Goal: Information Seeking & Learning: Learn about a topic

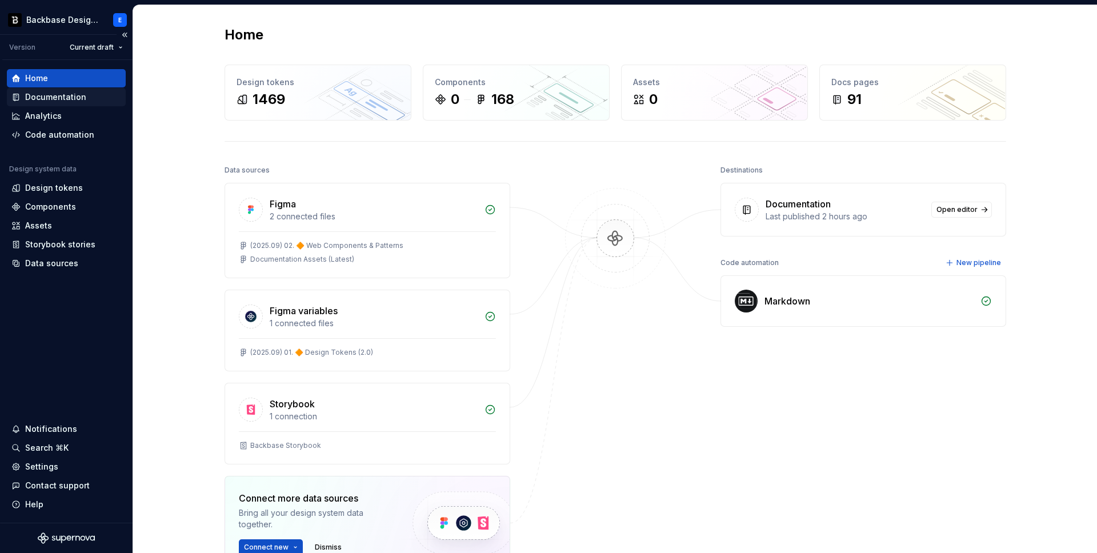
click at [41, 99] on div "Documentation" at bounding box center [55, 96] width 61 height 11
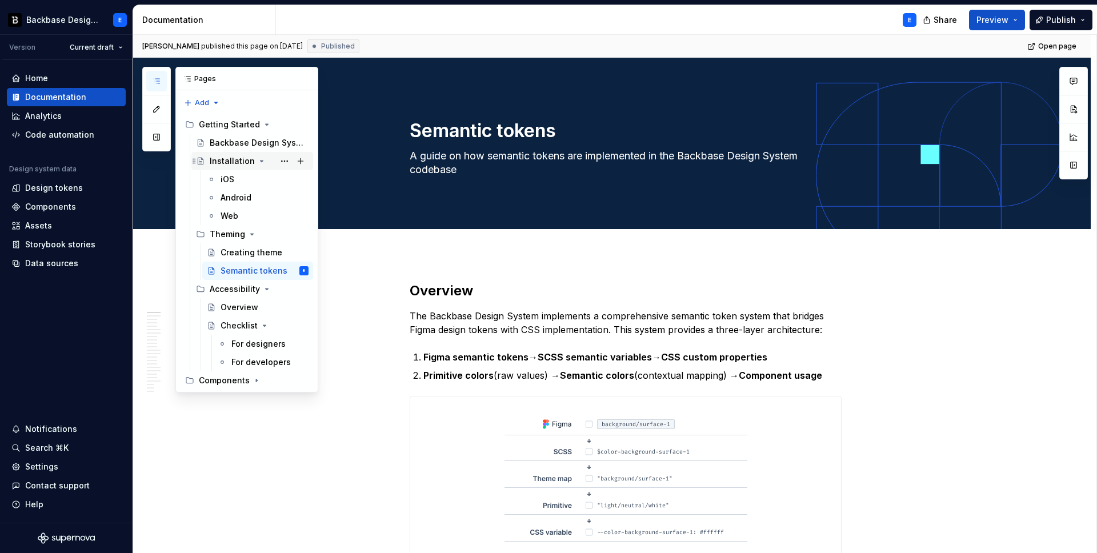
click at [257, 160] on icon "Page tree" at bounding box center [261, 161] width 9 height 9
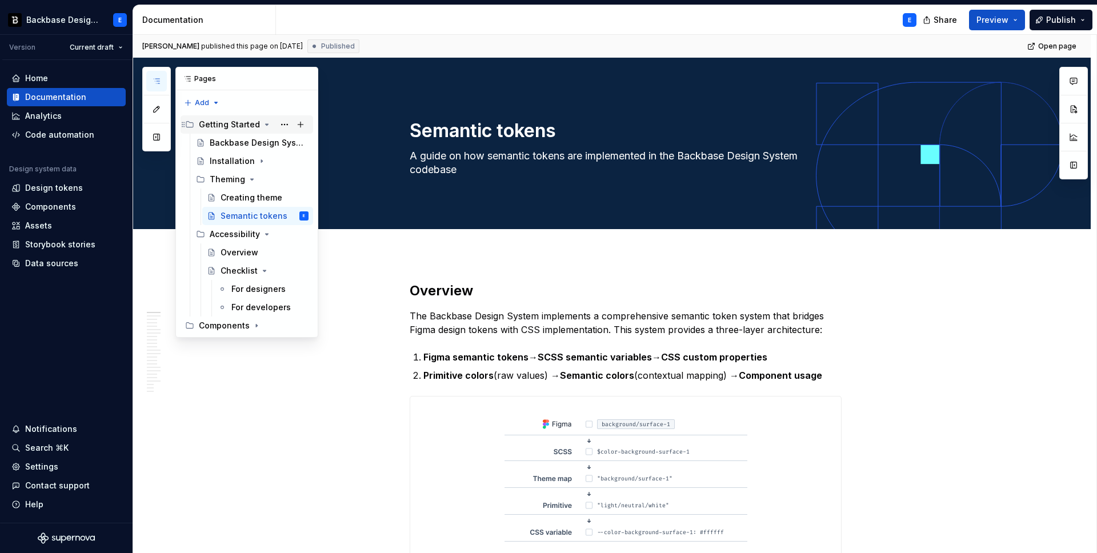
click at [266, 124] on icon "Page tree" at bounding box center [267, 124] width 3 height 1
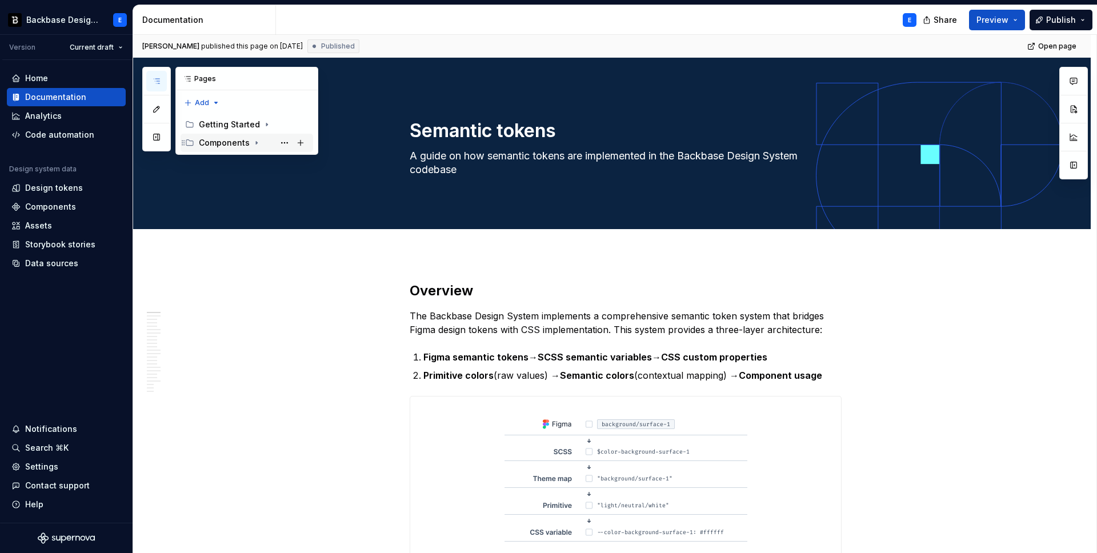
click at [256, 143] on icon "Page tree" at bounding box center [256, 143] width 1 height 3
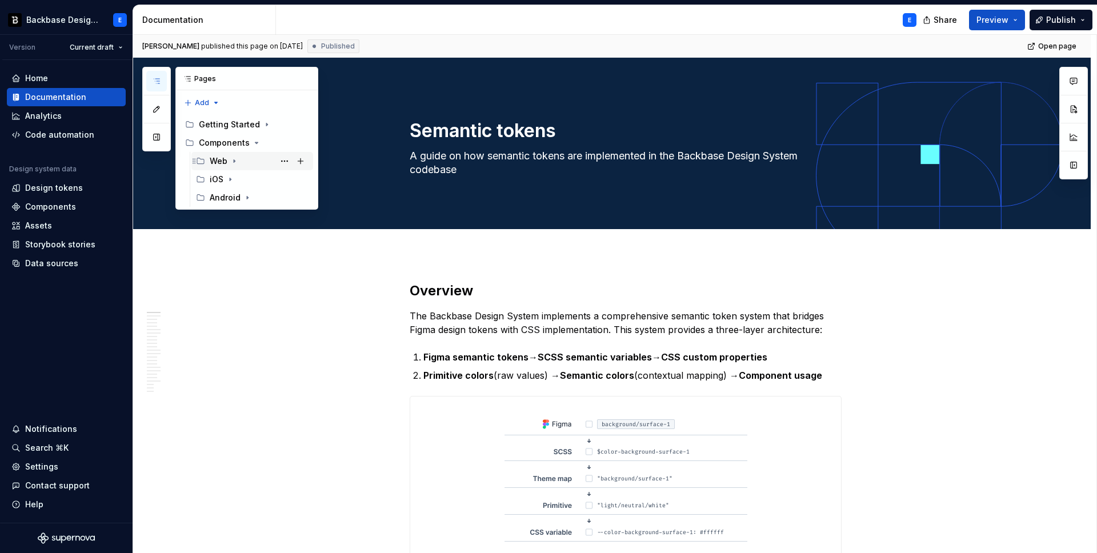
click at [234, 159] on icon "Page tree" at bounding box center [234, 161] width 9 height 9
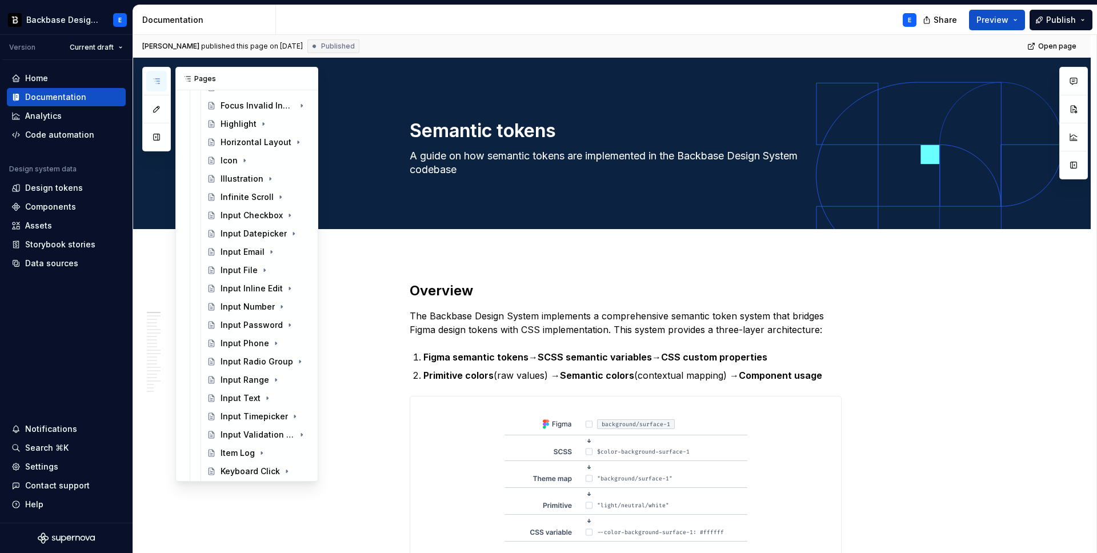
scroll to position [589, 0]
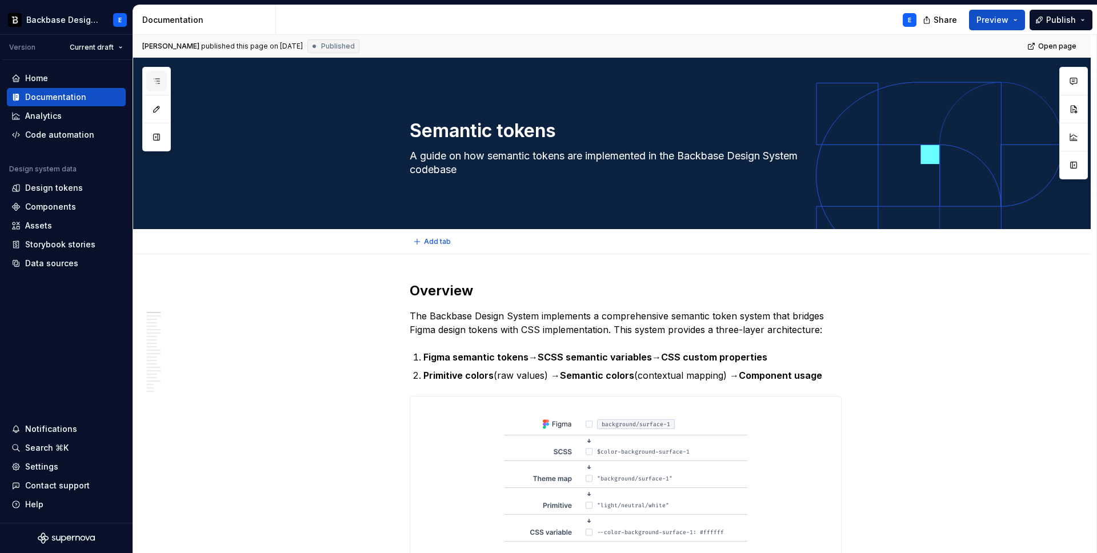
type textarea "*"
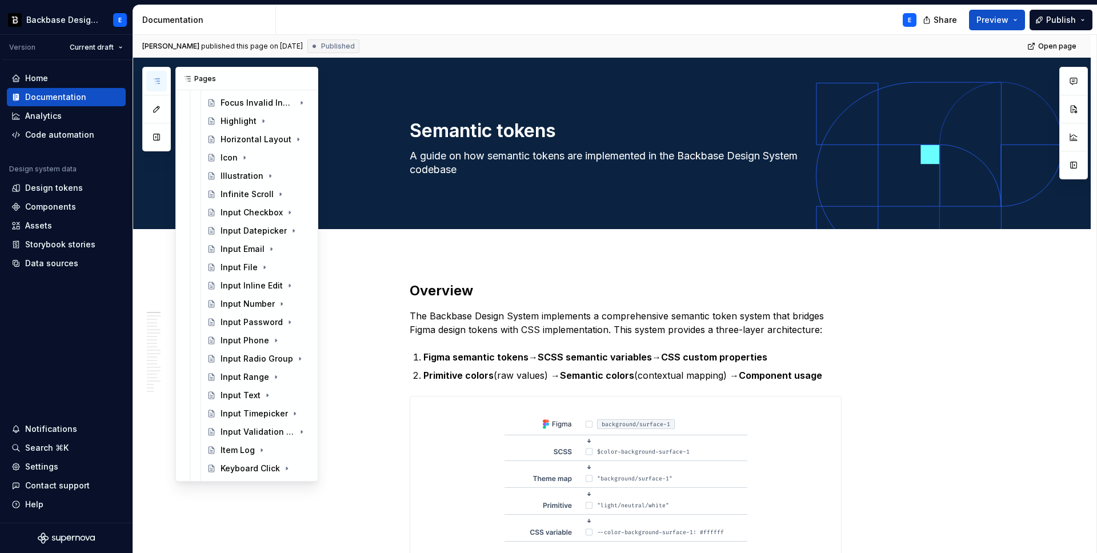
click at [156, 81] on icon "button" at bounding box center [156, 81] width 9 height 9
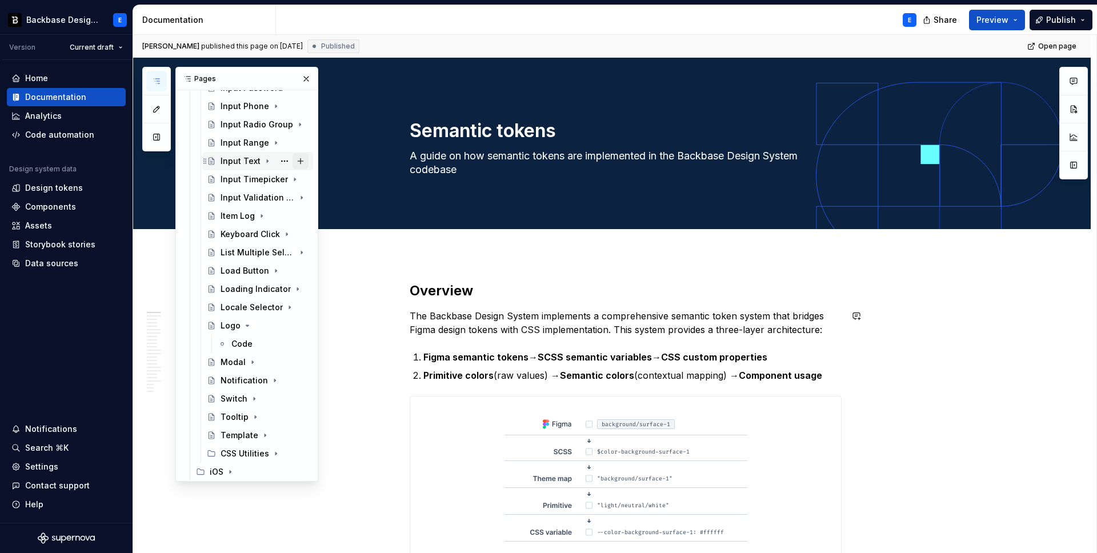
scroll to position [825, 0]
click at [246, 324] on icon "Page tree" at bounding box center [247, 323] width 3 height 1
click at [285, 338] on button "Page tree" at bounding box center [285, 342] width 16 height 16
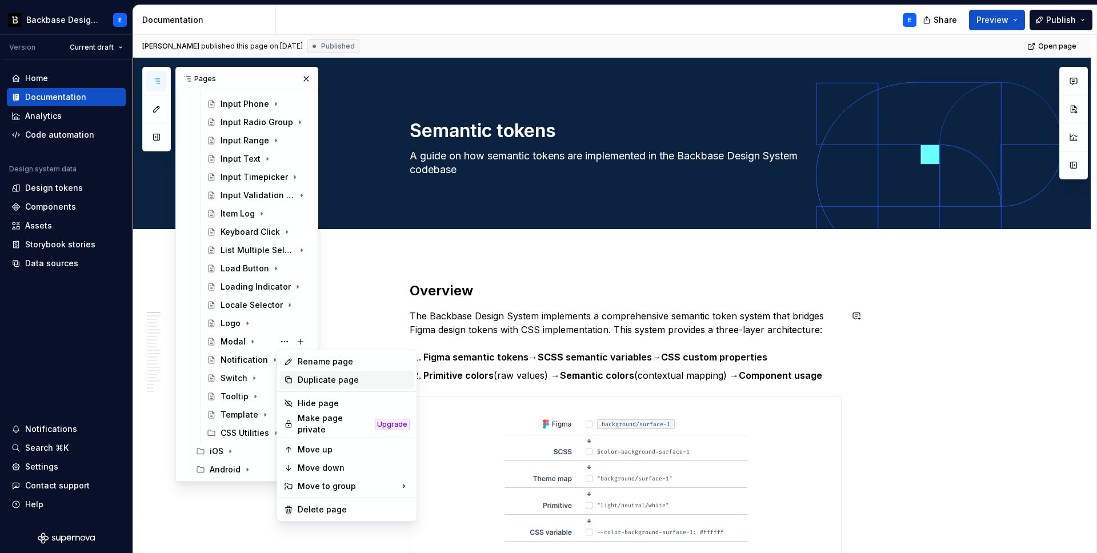
click at [313, 378] on div "Duplicate page" at bounding box center [354, 379] width 112 height 11
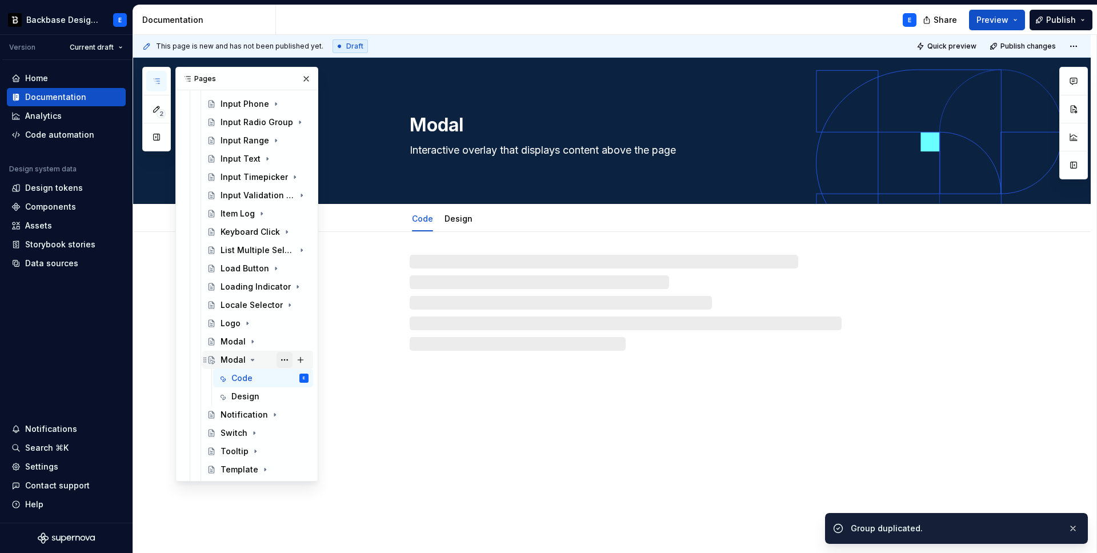
click at [286, 359] on button "Page tree" at bounding box center [285, 360] width 16 height 16
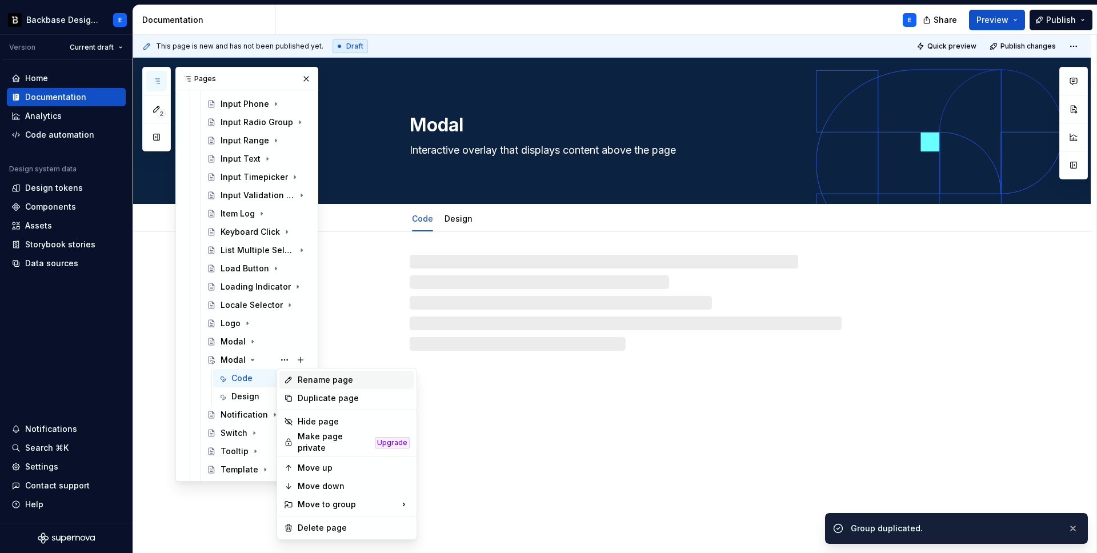
click at [307, 379] on div "Rename page" at bounding box center [354, 379] width 112 height 11
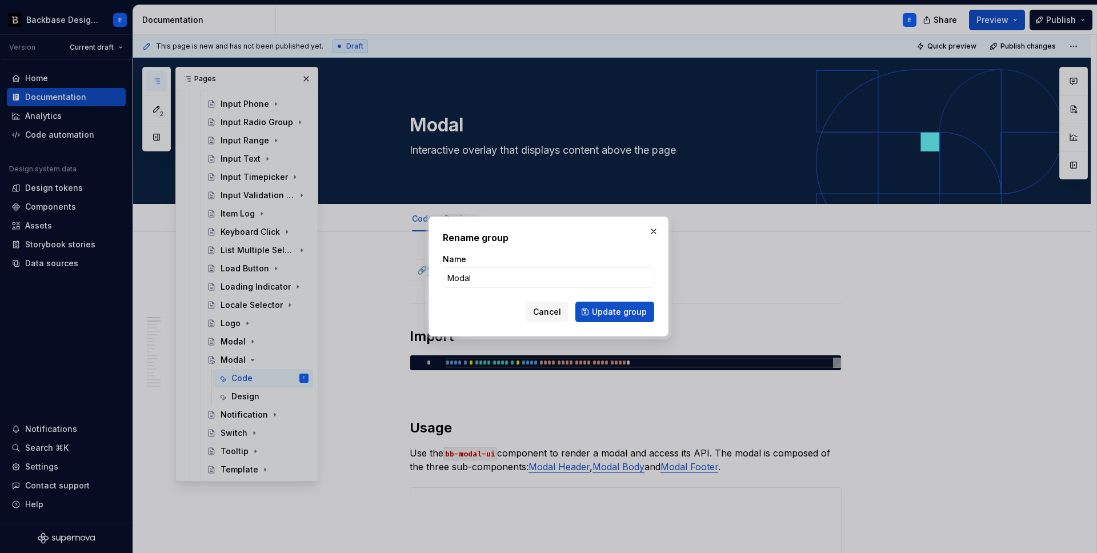
type textarea "*"
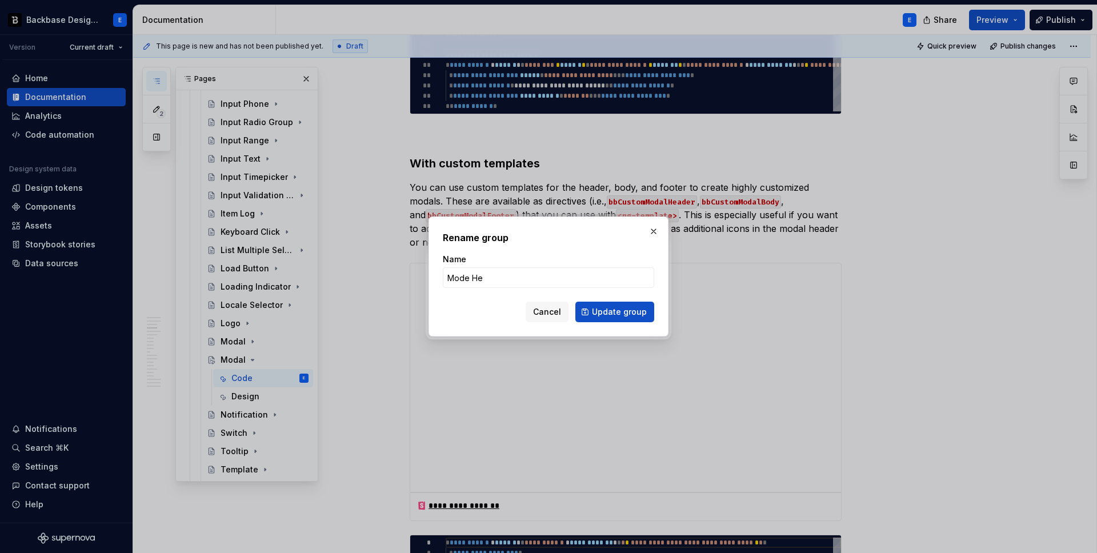
click at [501, 288] on form "Name Mode He Cancel Update group" at bounding box center [548, 288] width 211 height 69
click at [505, 279] on input "Mode He" at bounding box center [548, 277] width 211 height 21
type input "Mode Header"
click at [609, 313] on span "Update group" at bounding box center [619, 311] width 55 height 11
type textarea "*"
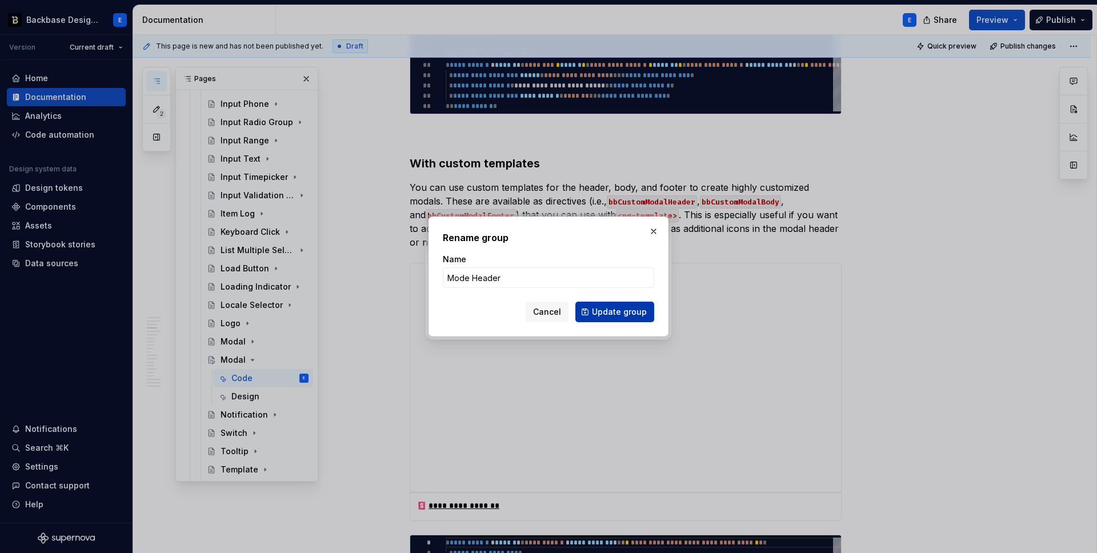
type textarea "Mode Header"
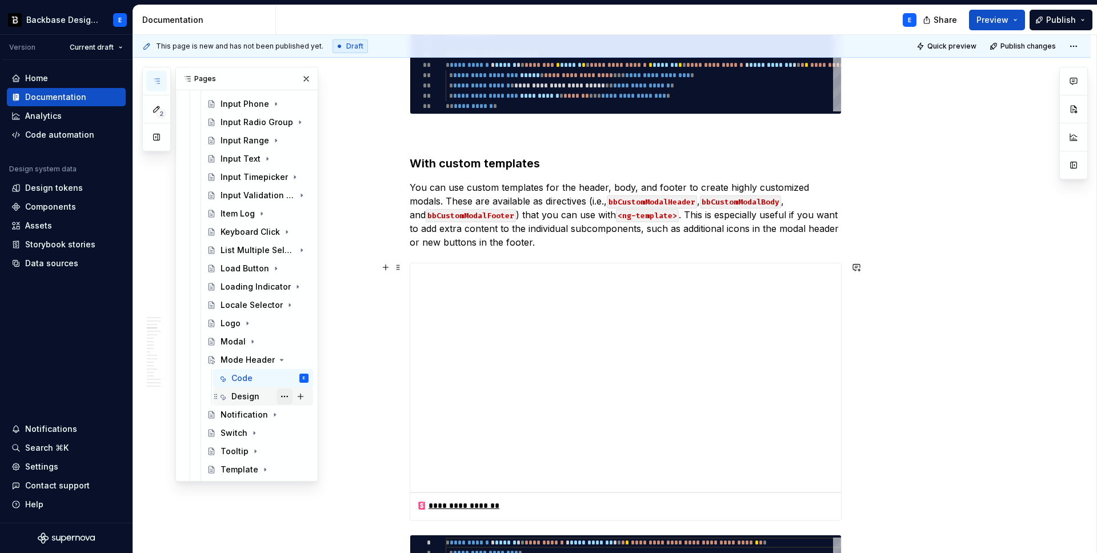
click at [283, 397] on button "Page tree" at bounding box center [285, 397] width 16 height 16
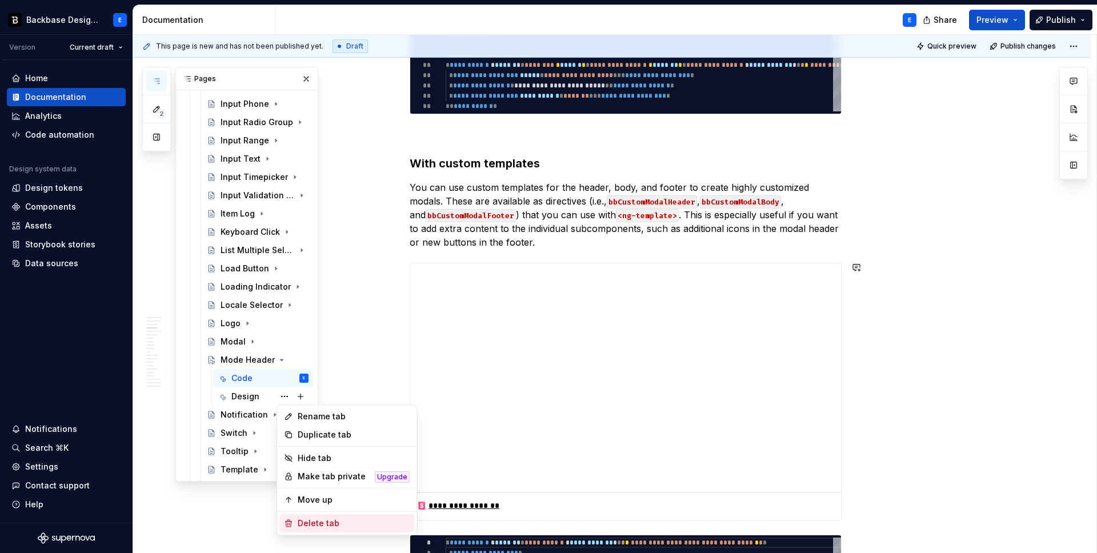
click at [315, 522] on div "Delete tab" at bounding box center [354, 523] width 112 height 11
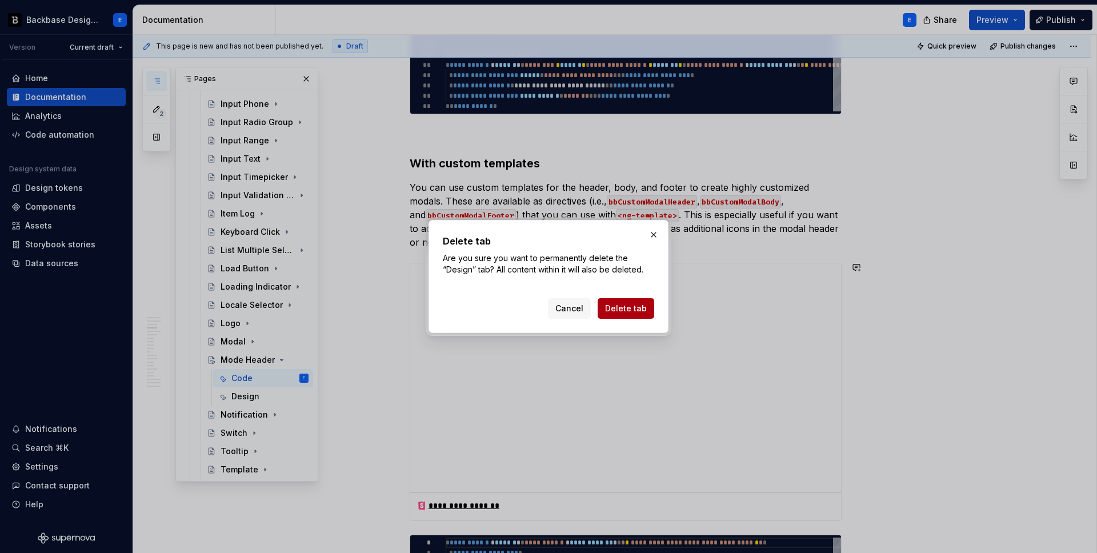
click at [633, 313] on span "Delete tab" at bounding box center [626, 308] width 42 height 11
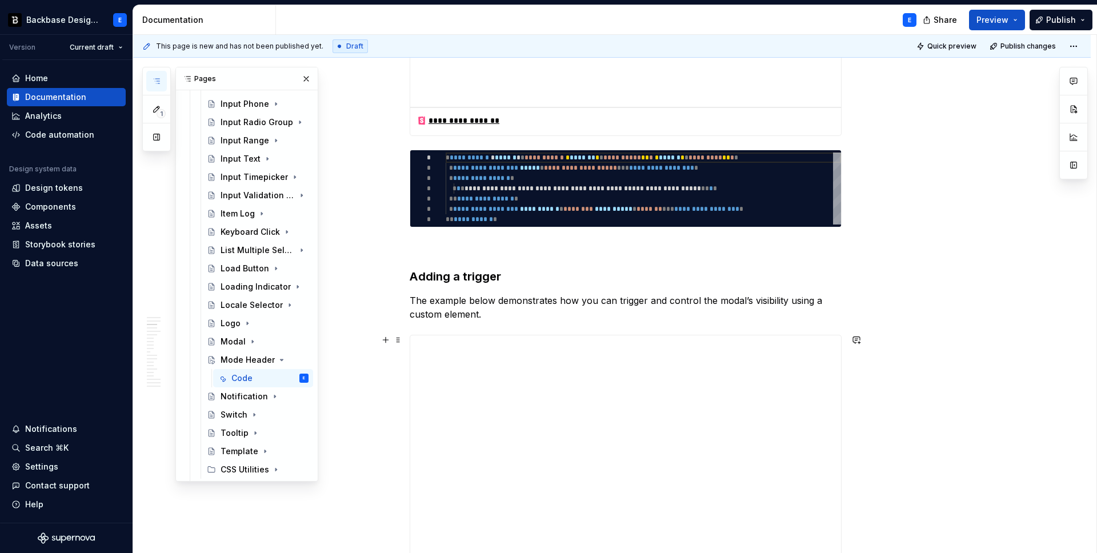
scroll to position [625, 0]
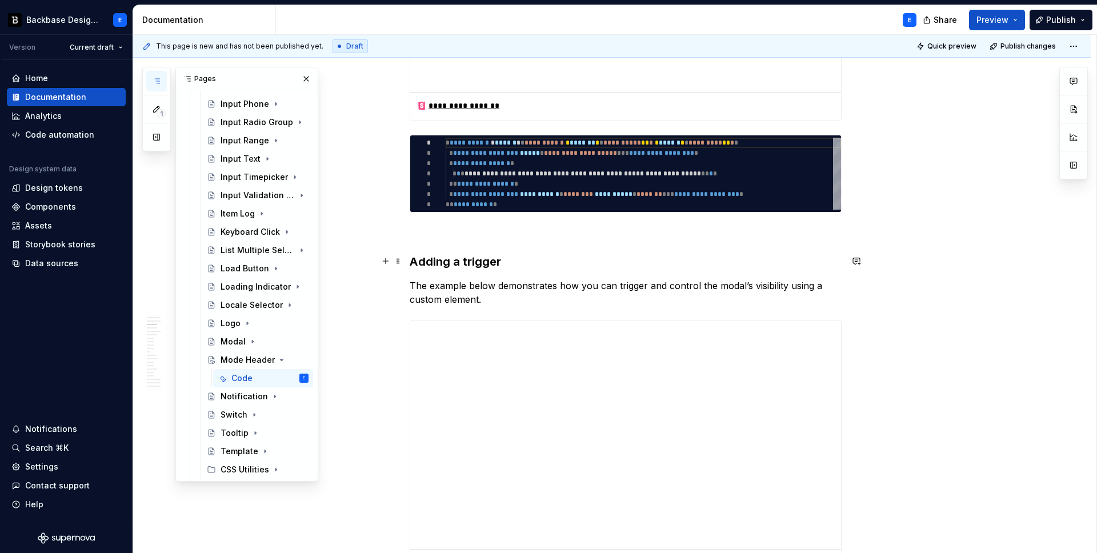
click at [430, 262] on strong "Adding a trigger" at bounding box center [455, 262] width 91 height 14
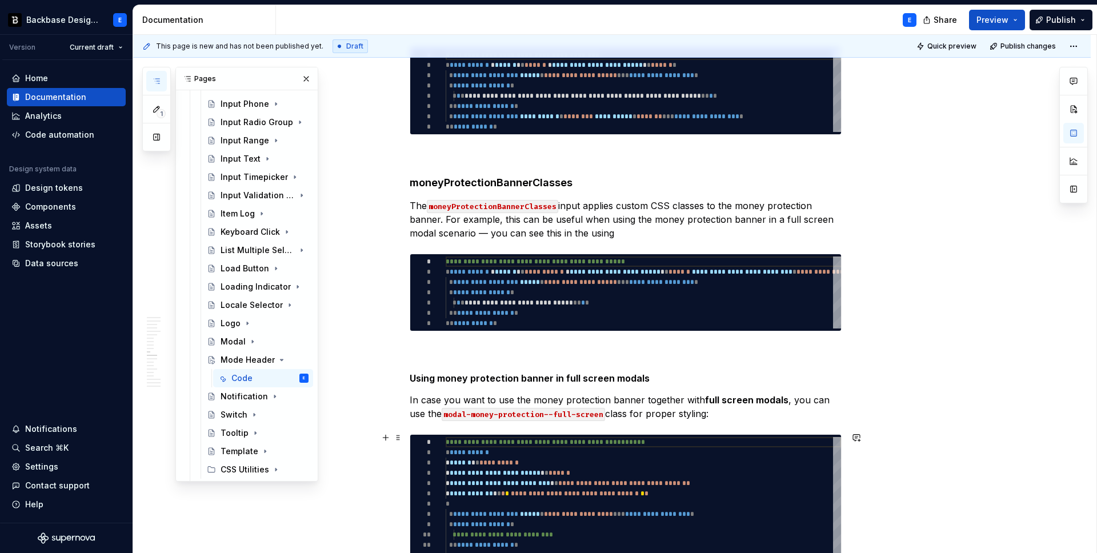
scroll to position [3323, 0]
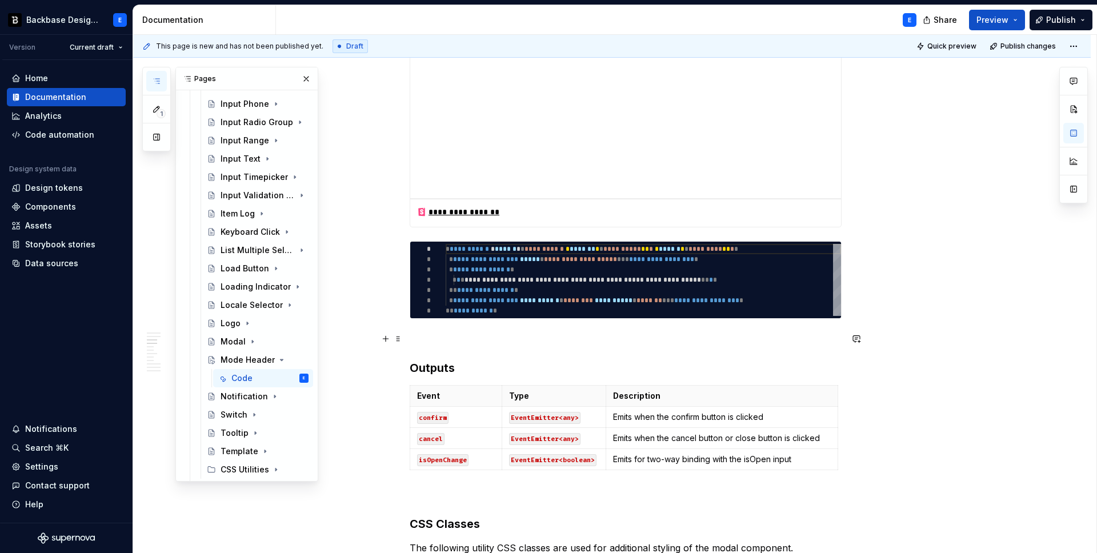
click at [470, 334] on p at bounding box center [626, 340] width 432 height 14
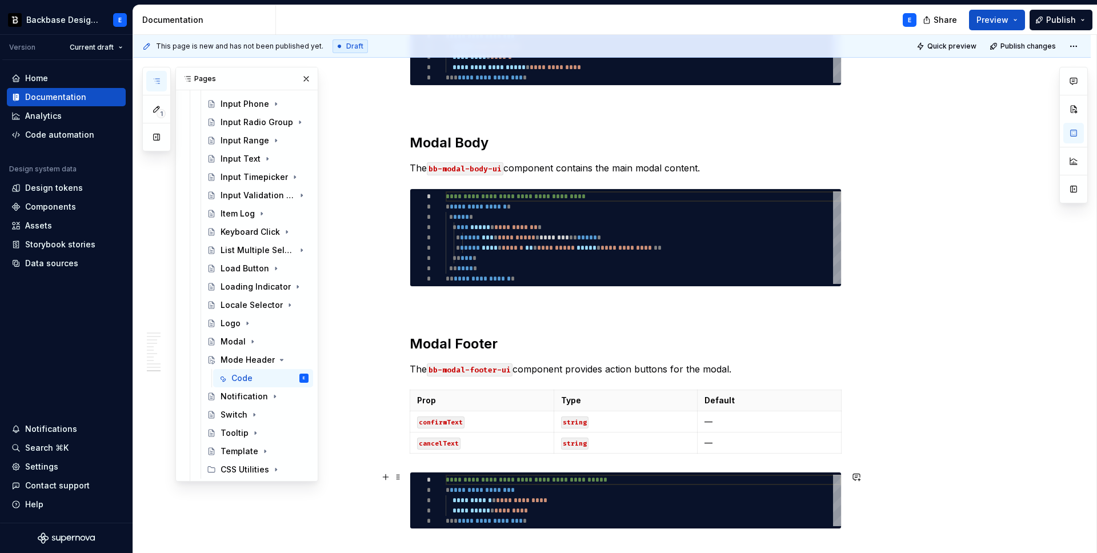
scroll to position [2472, 0]
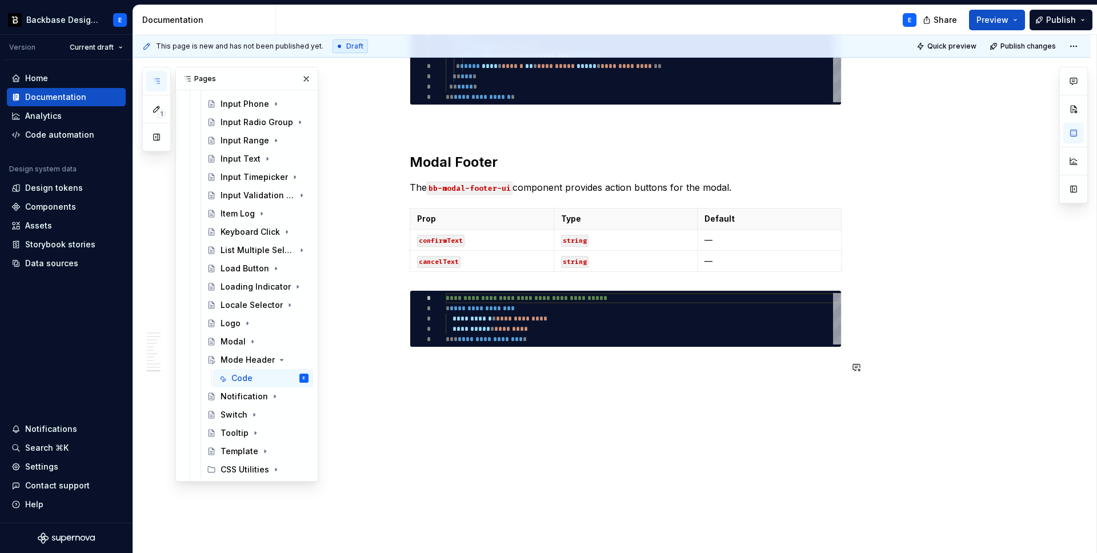
click at [517, 369] on p at bounding box center [626, 368] width 432 height 14
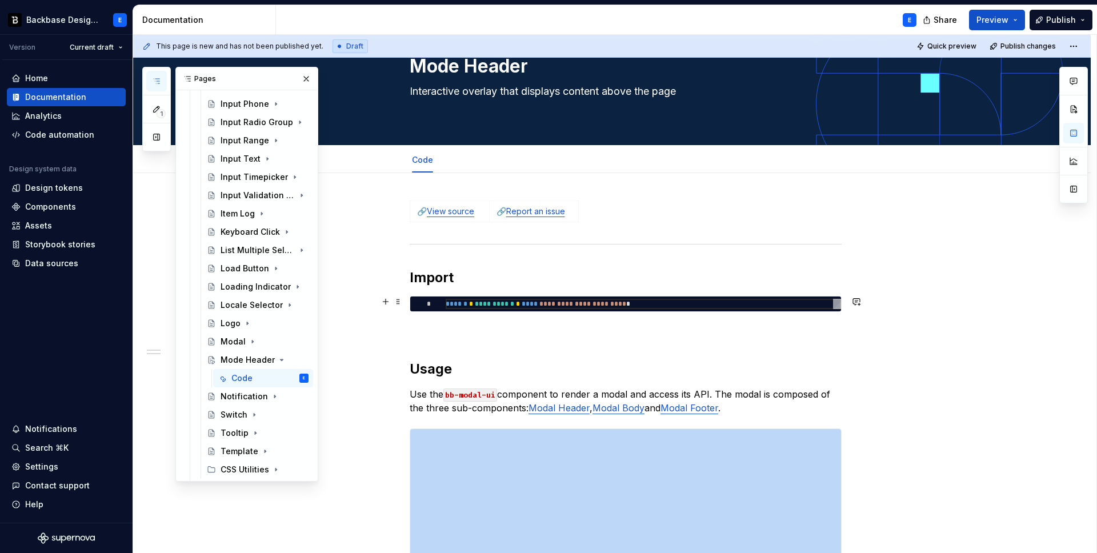
scroll to position [0, 0]
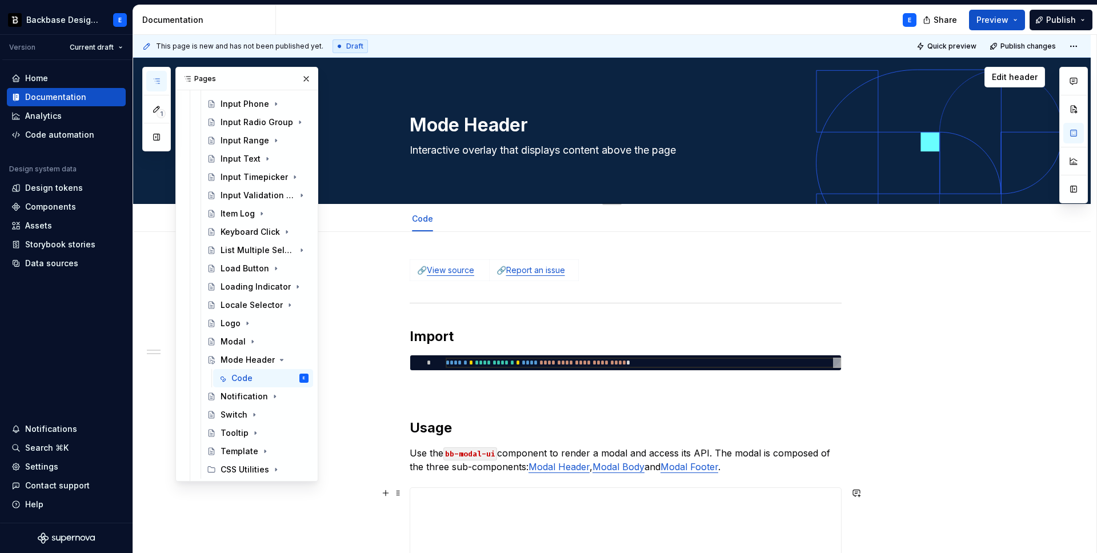
click at [425, 152] on textarea "Interactive overlay that displays content above the page" at bounding box center [623, 150] width 432 height 18
paste textarea "A header component that displays contextual information with an optional close …"
type textarea "*"
type textarea "A header component that displays contextual information with an optional close …"
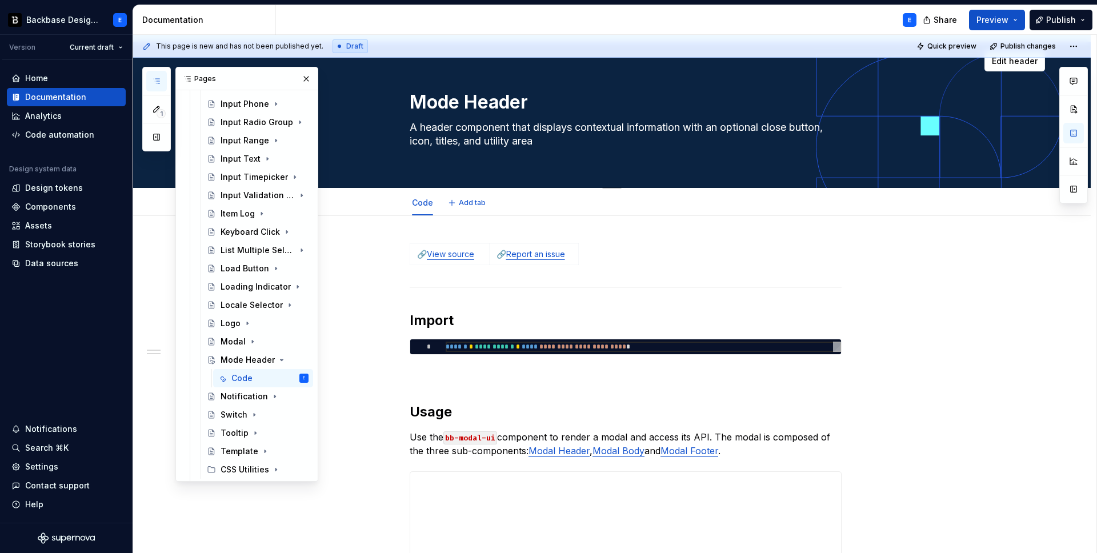
scroll to position [18, 0]
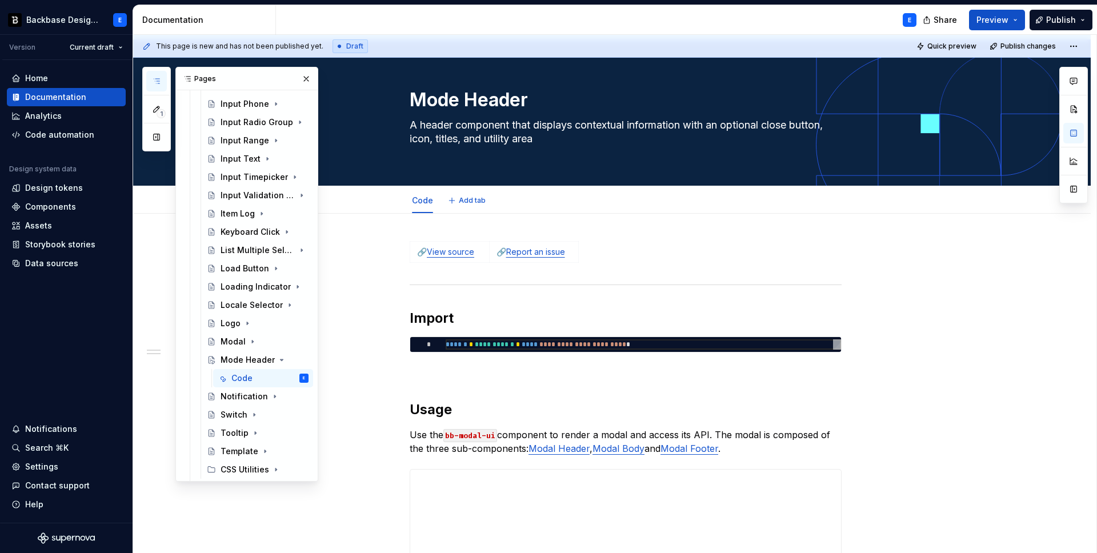
type textarea "*"
type textarea "A header component that displays contextual information with an optional close …"
click at [469, 251] on link "View source" at bounding box center [450, 252] width 47 height 10
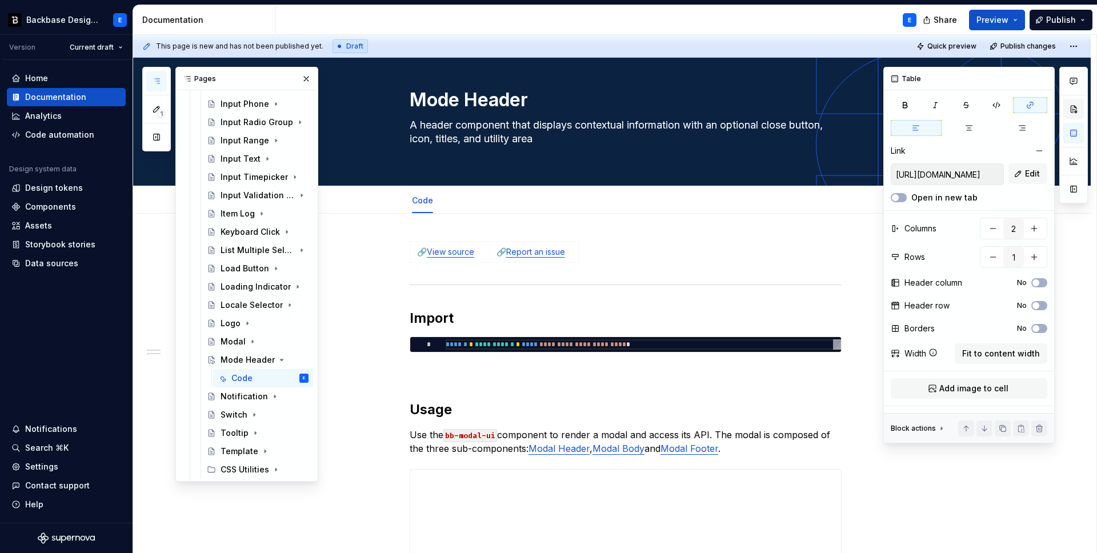
type textarea "*"
click at [1024, 171] on button "Edit" at bounding box center [1028, 173] width 39 height 21
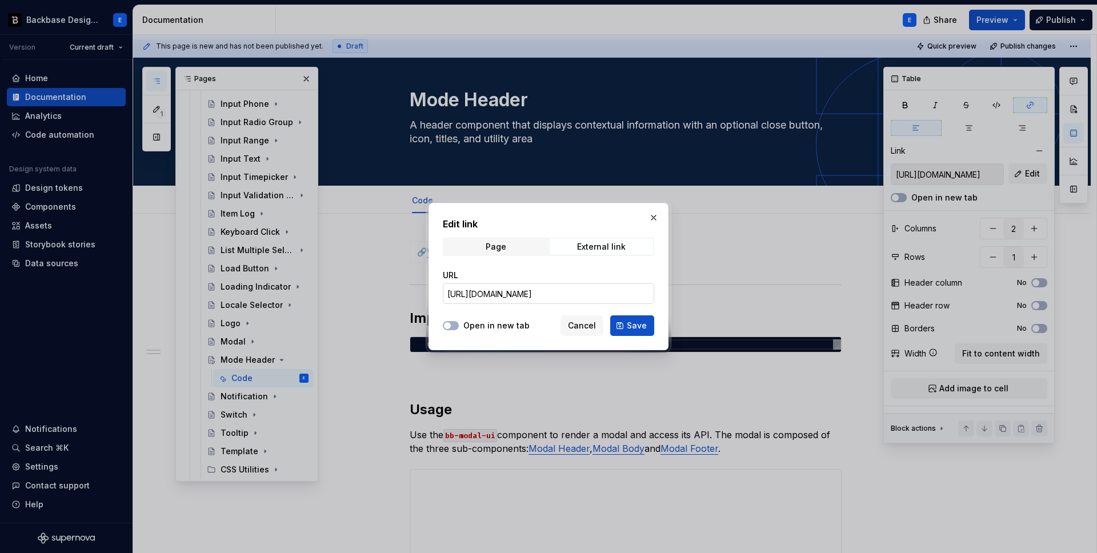
click at [581, 294] on input "[URL][DOMAIN_NAME]" at bounding box center [548, 293] width 211 height 21
paste input "mode-header"
type input "[URL][DOMAIN_NAME]"
click at [633, 326] on span "Save" at bounding box center [637, 325] width 20 height 11
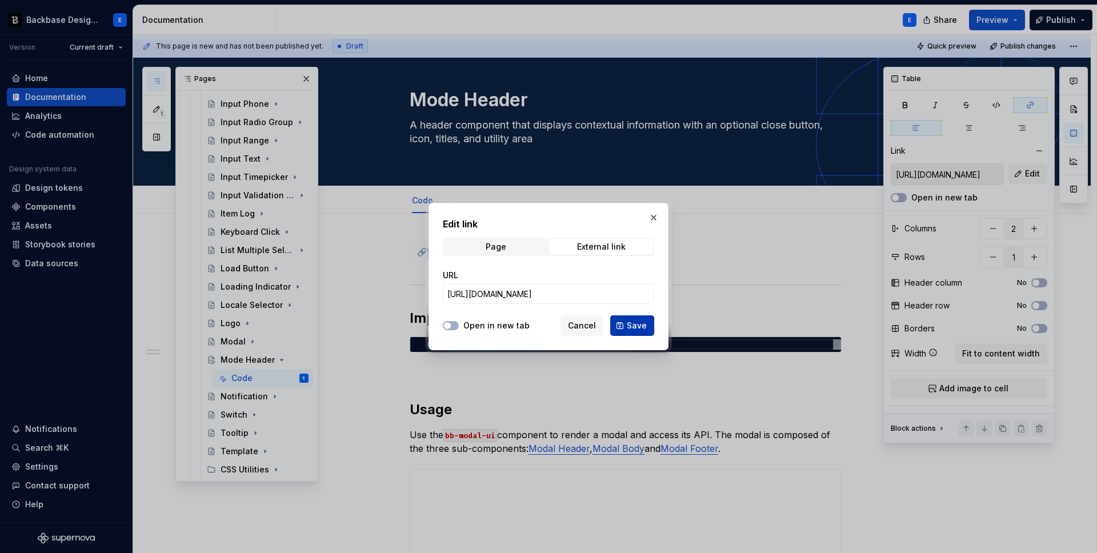
type input "[URL][DOMAIN_NAME]"
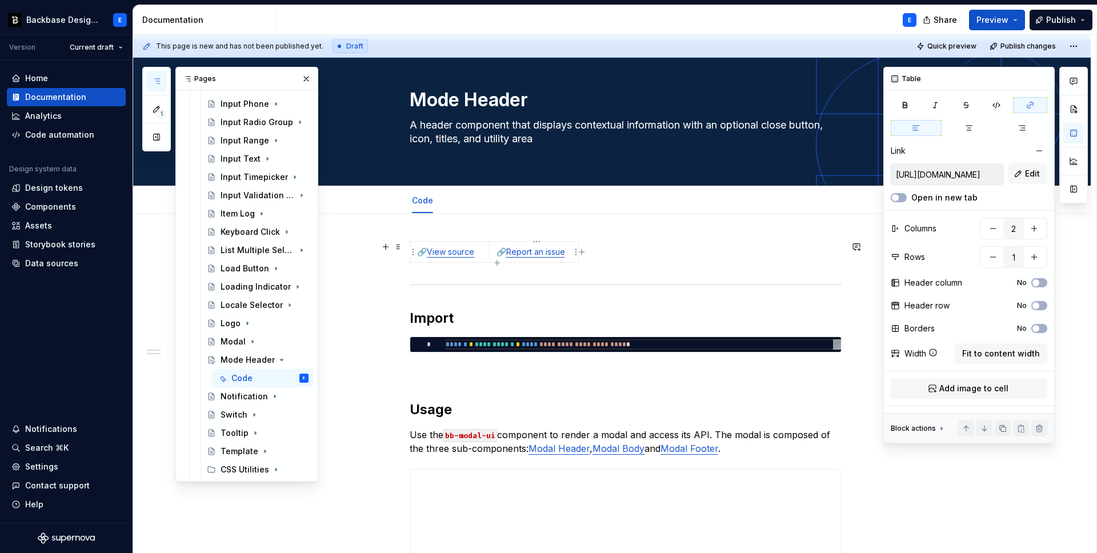
click at [518, 252] on link "Report an issue" at bounding box center [535, 252] width 59 height 10
type textarea "*"
type input "[URL][DOMAIN_NAME]"
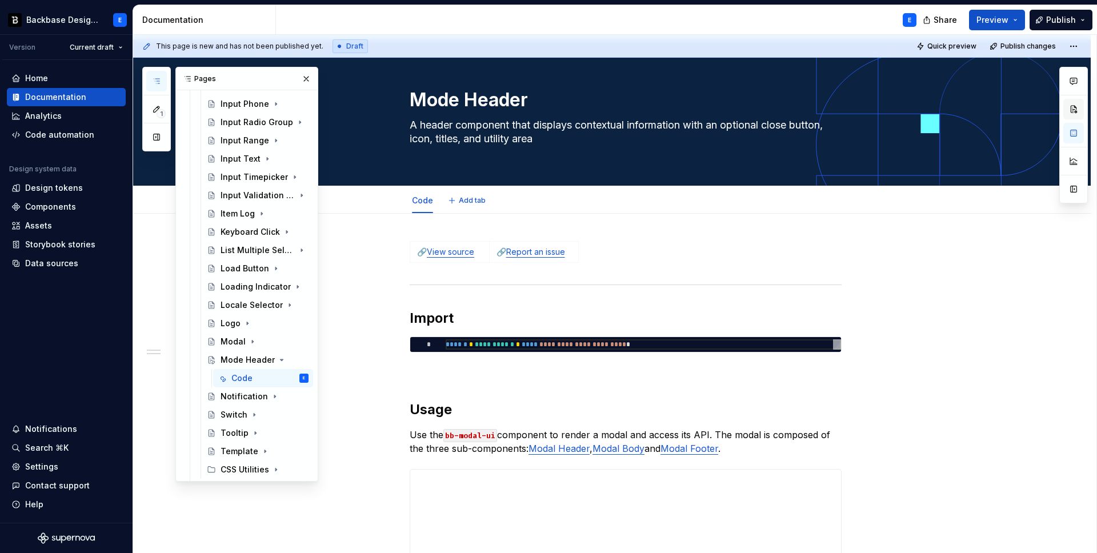
type textarea "*"
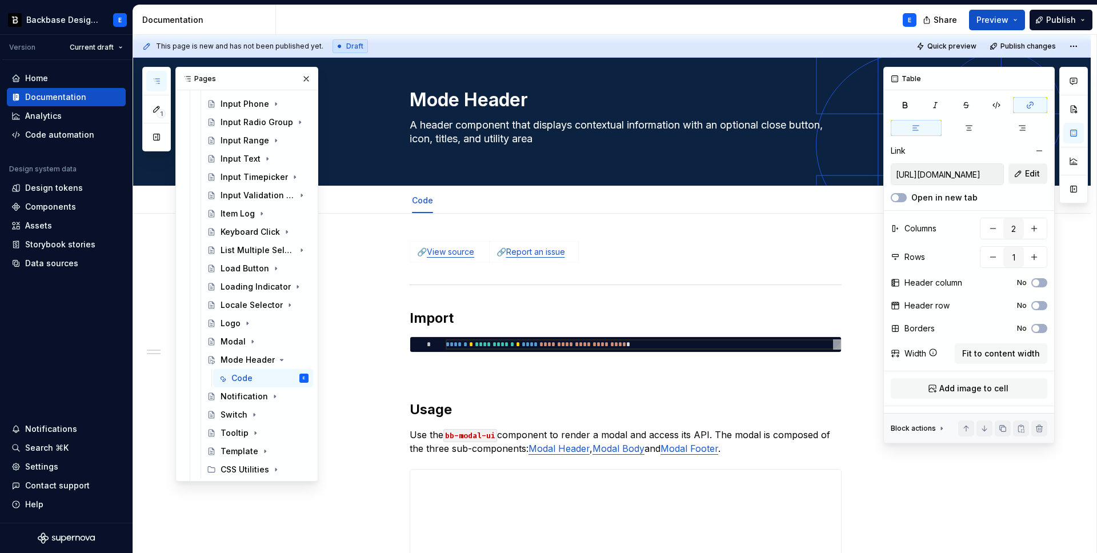
click at [1025, 173] on button "Edit" at bounding box center [1028, 173] width 39 height 21
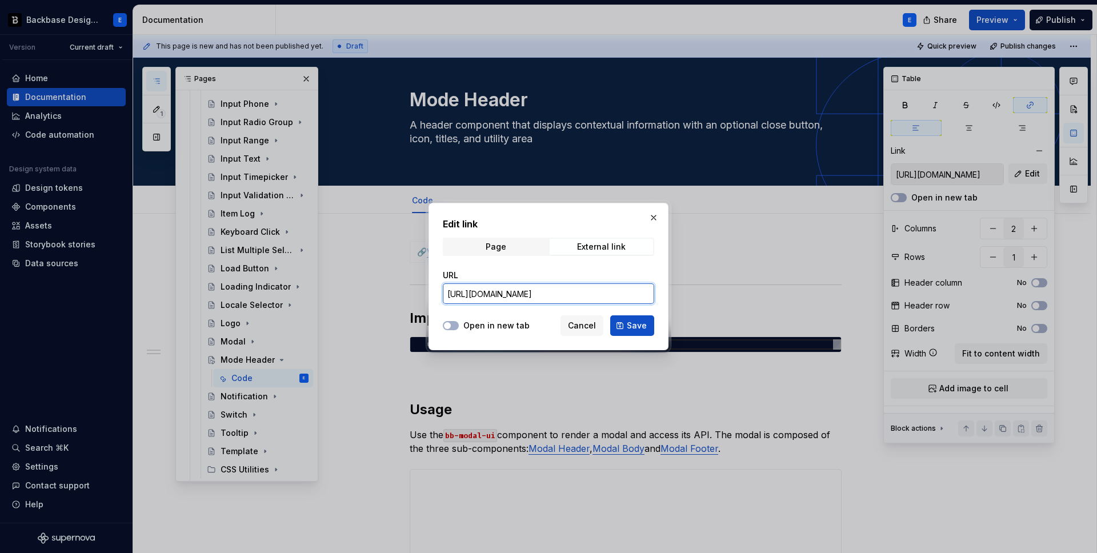
click at [635, 297] on input "[URL][DOMAIN_NAME]" at bounding box center [548, 293] width 211 height 21
paste input "mode-header"
type input "[URL][DOMAIN_NAME]"
click at [631, 330] on span "Save" at bounding box center [637, 325] width 20 height 11
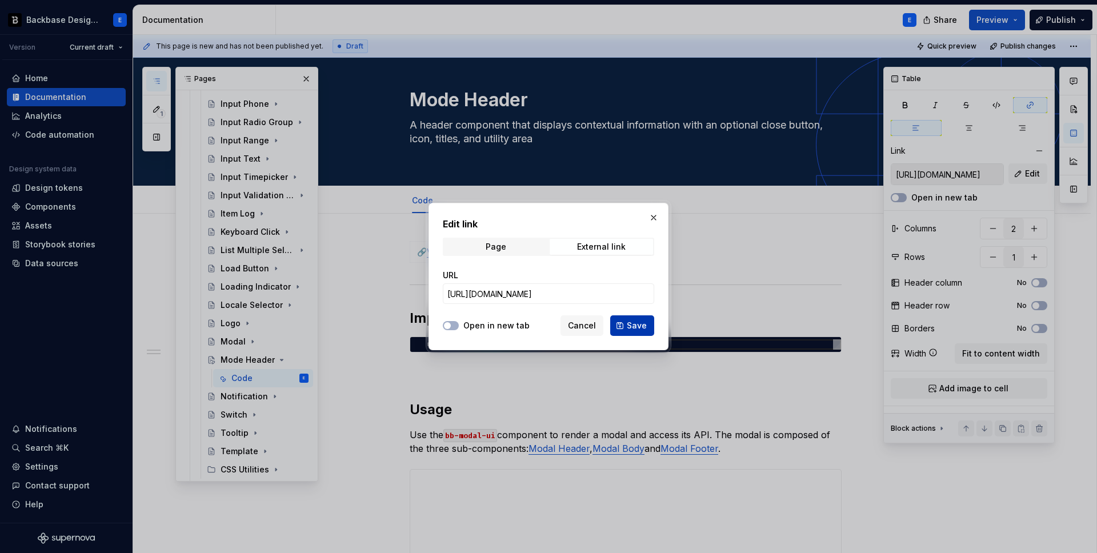
type input "[URL][DOMAIN_NAME]"
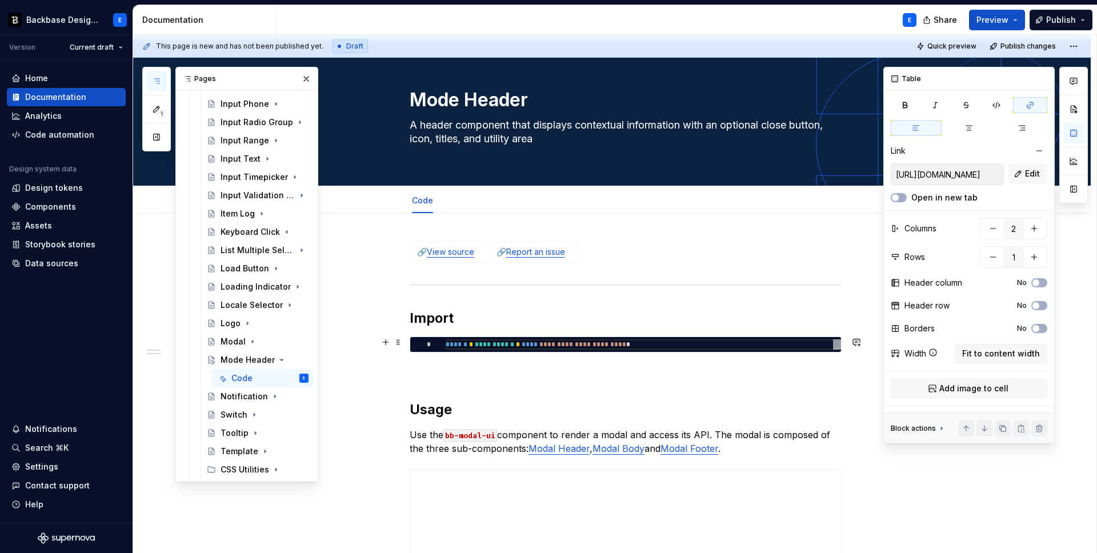
type textarea "*"
type textarea "**********"
click at [466, 345] on div "**********" at bounding box center [643, 344] width 395 height 10
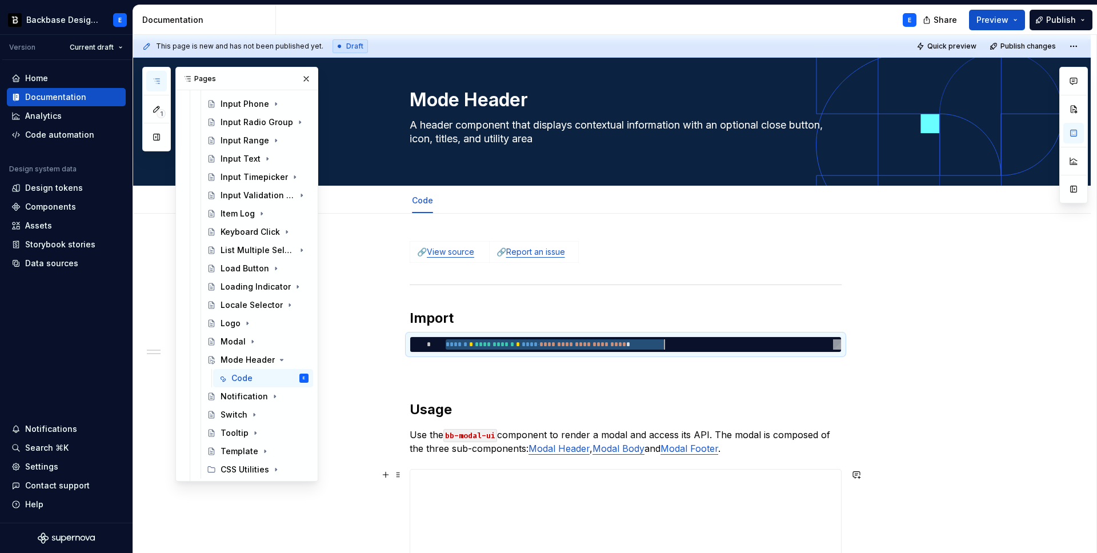
type textarea "*"
type textarea "**********"
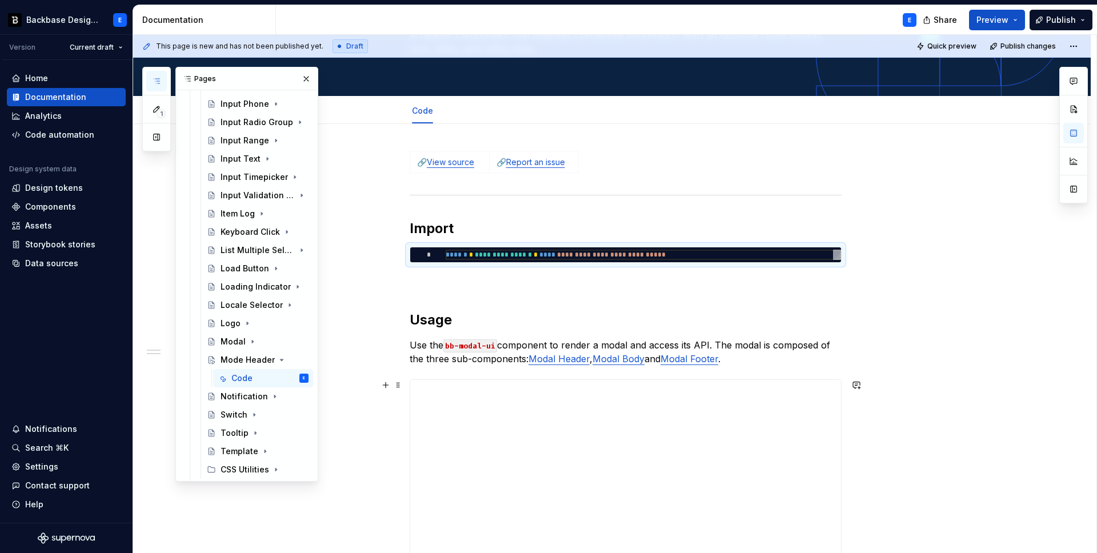
scroll to position [111, 0]
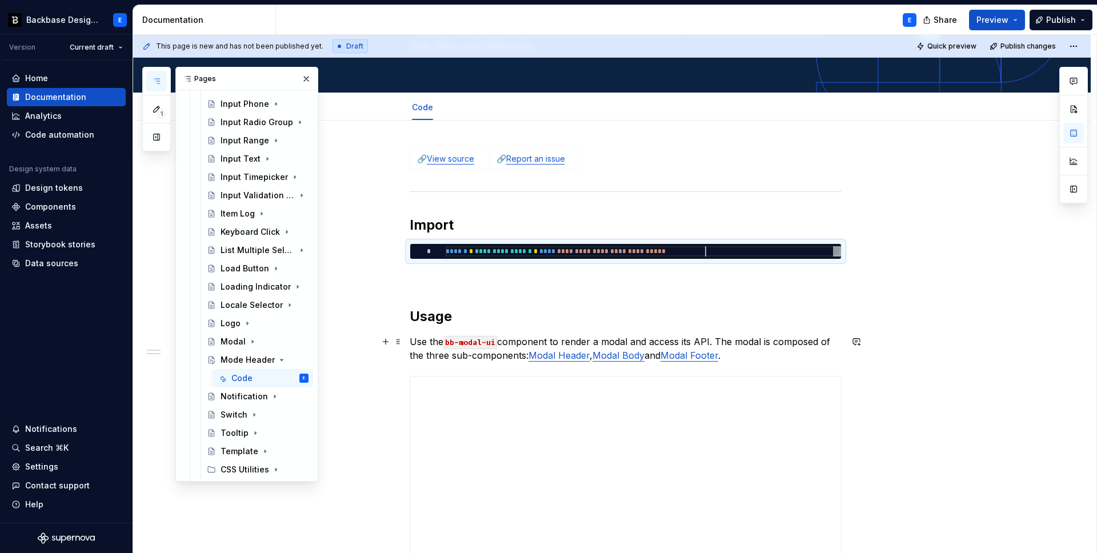
click at [536, 339] on p "Use the bb-modal-ui component to render a modal and access its API. The modal i…" at bounding box center [626, 348] width 432 height 27
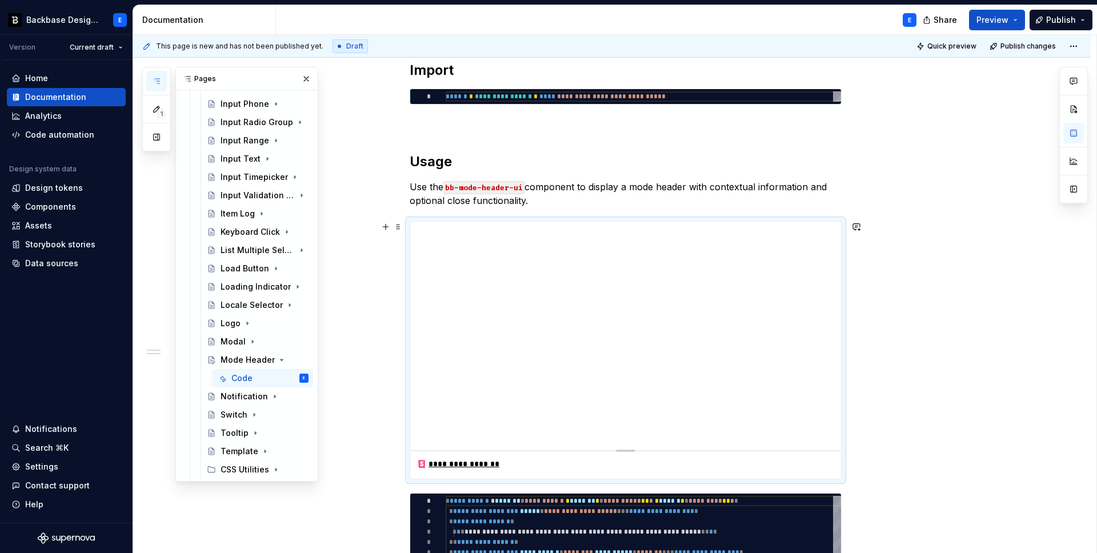
scroll to position [295, 0]
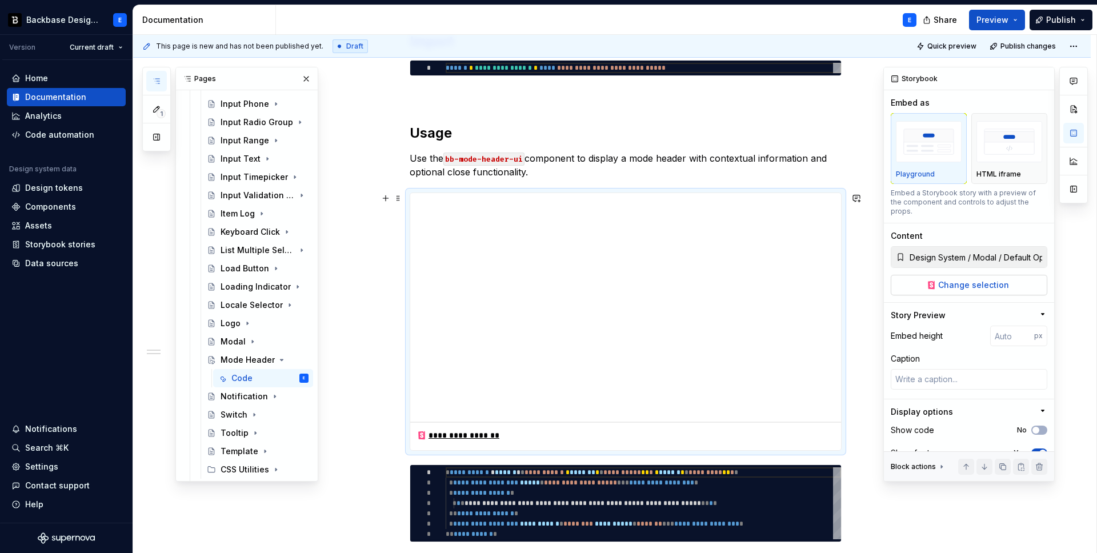
click at [947, 280] on span "Change selection" at bounding box center [973, 284] width 71 height 11
type textarea "*"
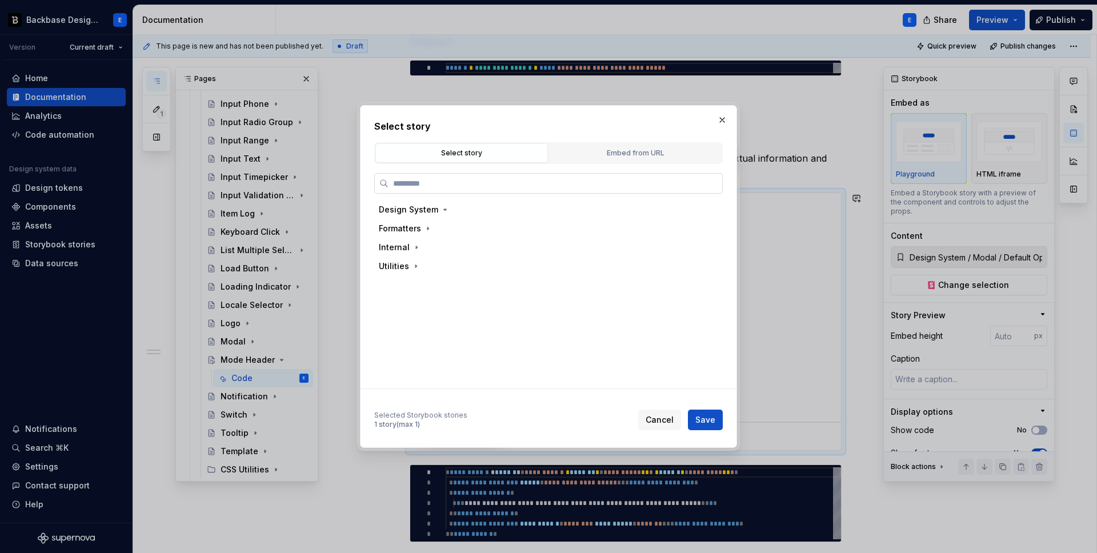
click at [581, 182] on input "search" at bounding box center [556, 183] width 334 height 11
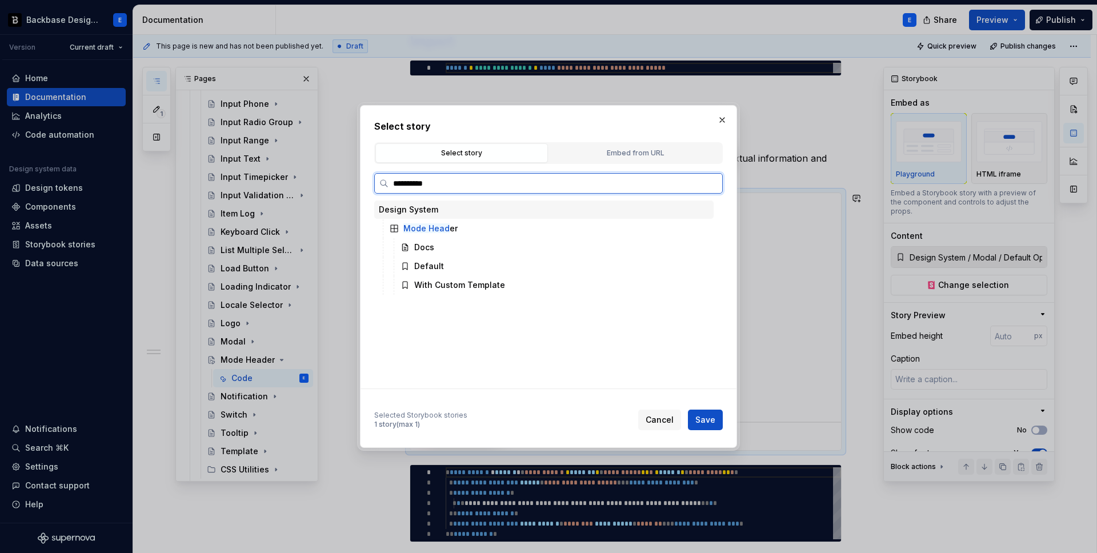
type input "**********"
click at [437, 266] on div "Default" at bounding box center [429, 266] width 30 height 11
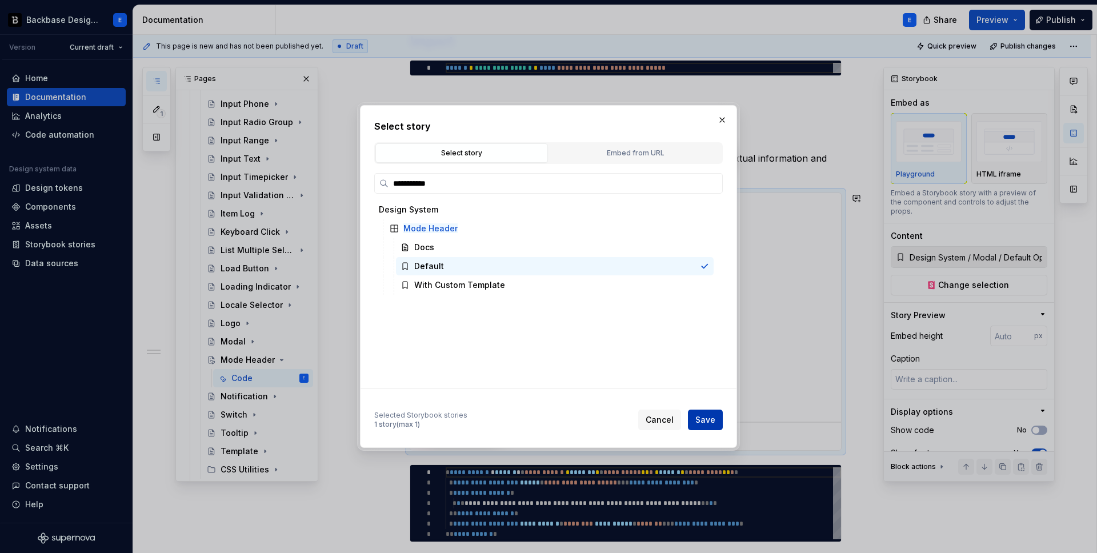
click at [707, 414] on span "Save" at bounding box center [705, 419] width 20 height 11
type textarea "*"
type input "Design System / Mode Header / Default"
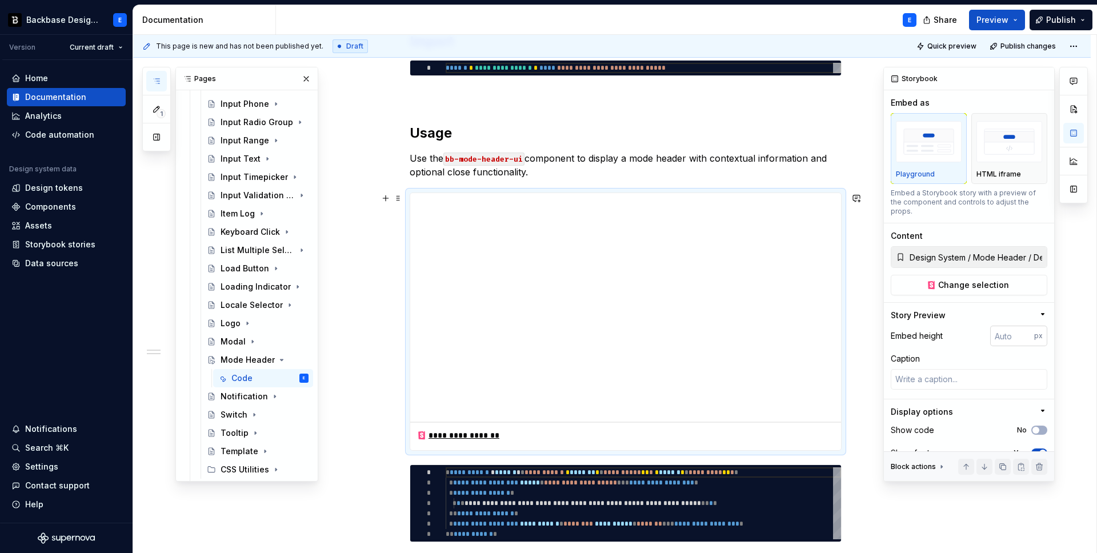
click at [1006, 327] on input "number" at bounding box center [1012, 336] width 44 height 21
type input "128"
type textarea "*"
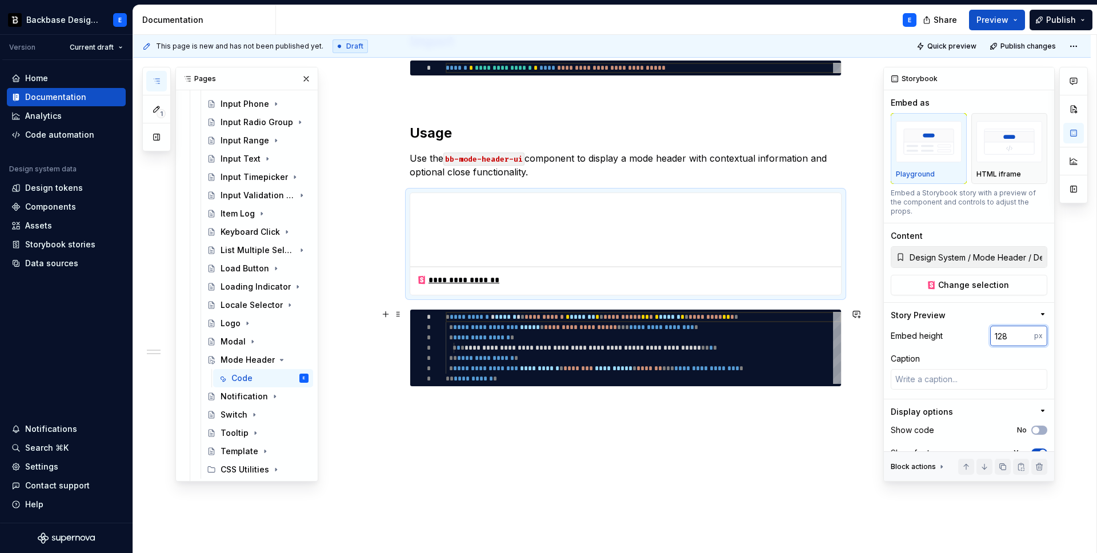
click at [1009, 326] on input "128" at bounding box center [1012, 336] width 44 height 21
type input "160"
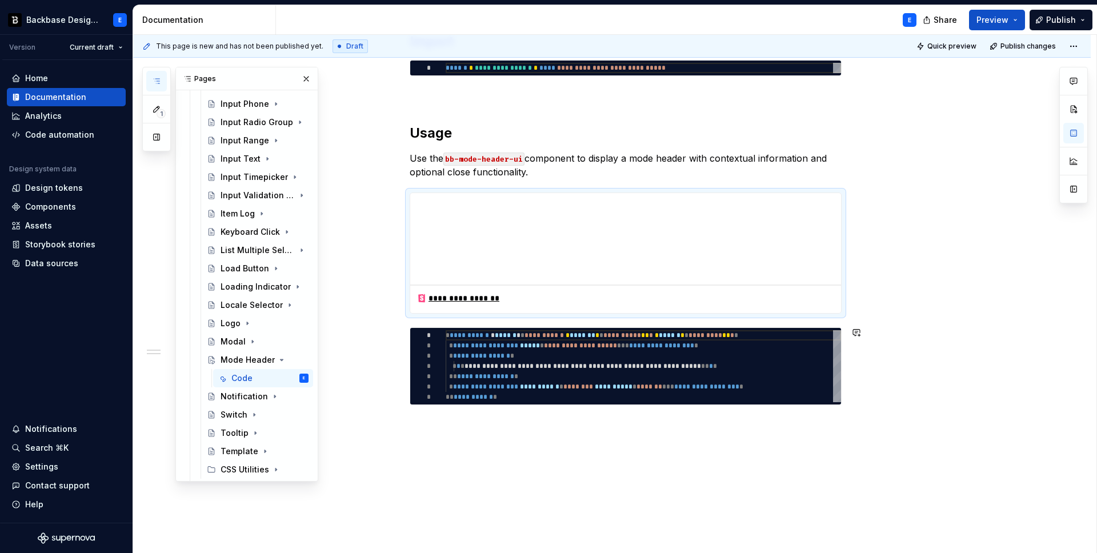
type textarea "*"
type textarea "**********"
click at [493, 337] on div "**********" at bounding box center [643, 366] width 395 height 72
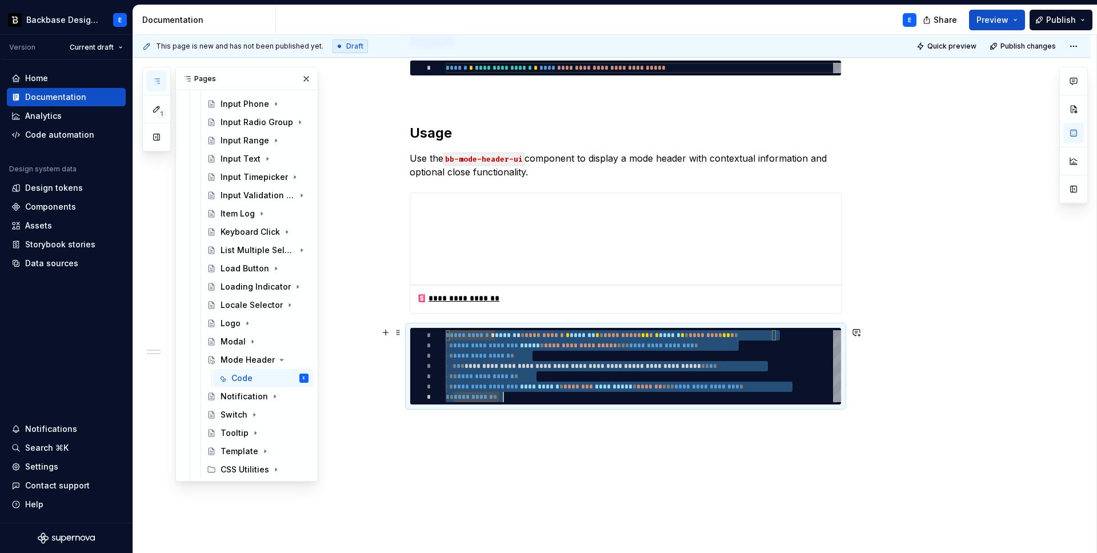
scroll to position [0, 58]
type textarea "*"
type textarea "**********"
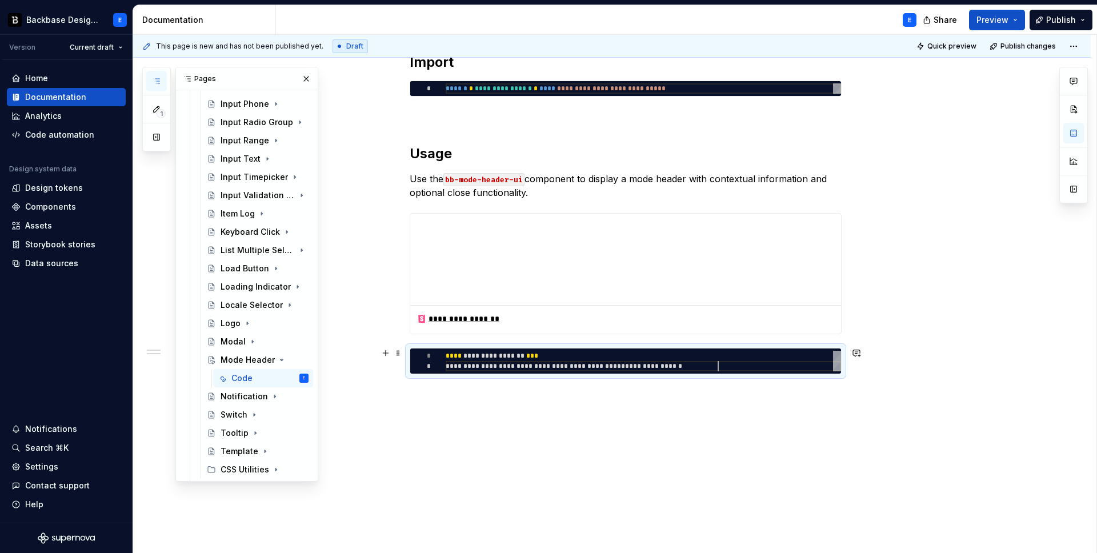
scroll to position [10, 272]
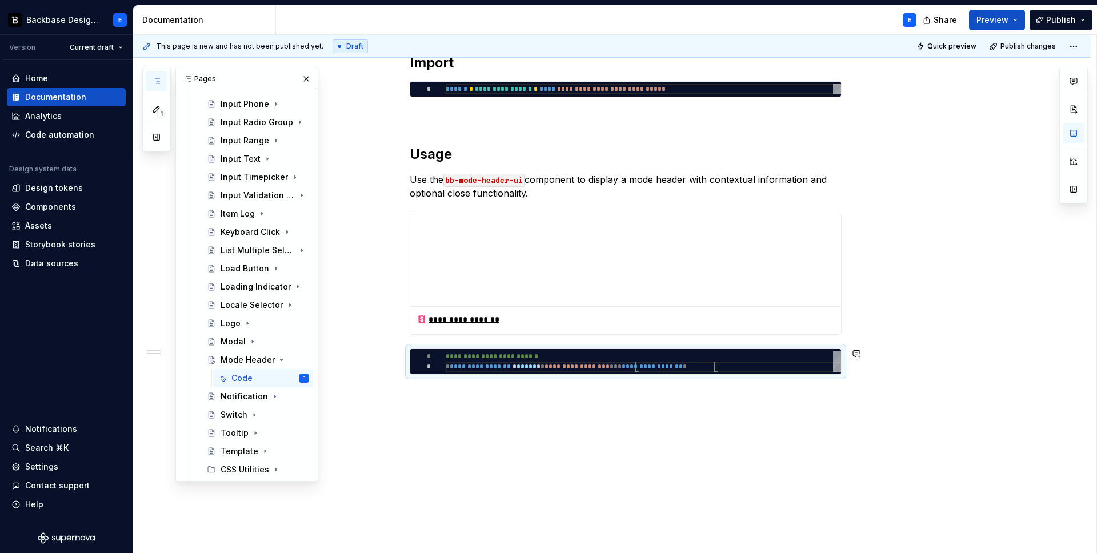
click at [505, 392] on div "**********" at bounding box center [612, 256] width 958 height 596
click at [506, 395] on div "**********" at bounding box center [612, 256] width 958 height 596
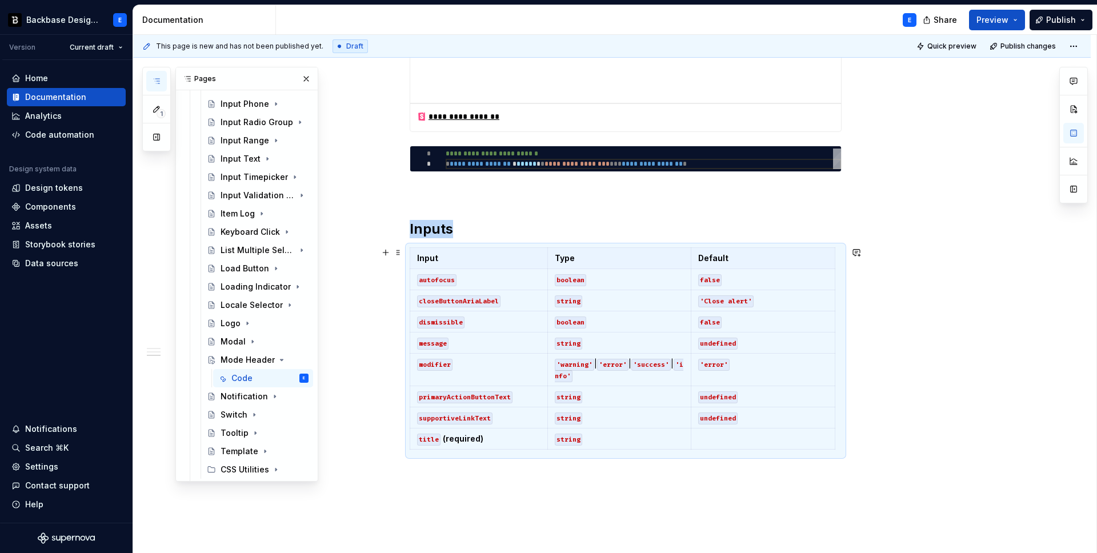
scroll to position [478, 0]
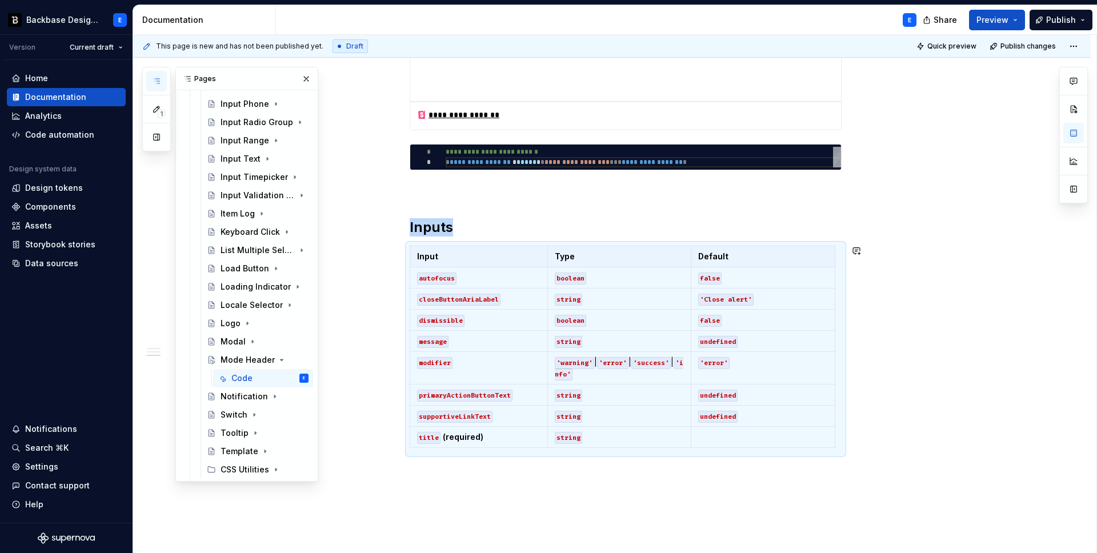
click at [473, 470] on div "**********" at bounding box center [612, 193] width 958 height 878
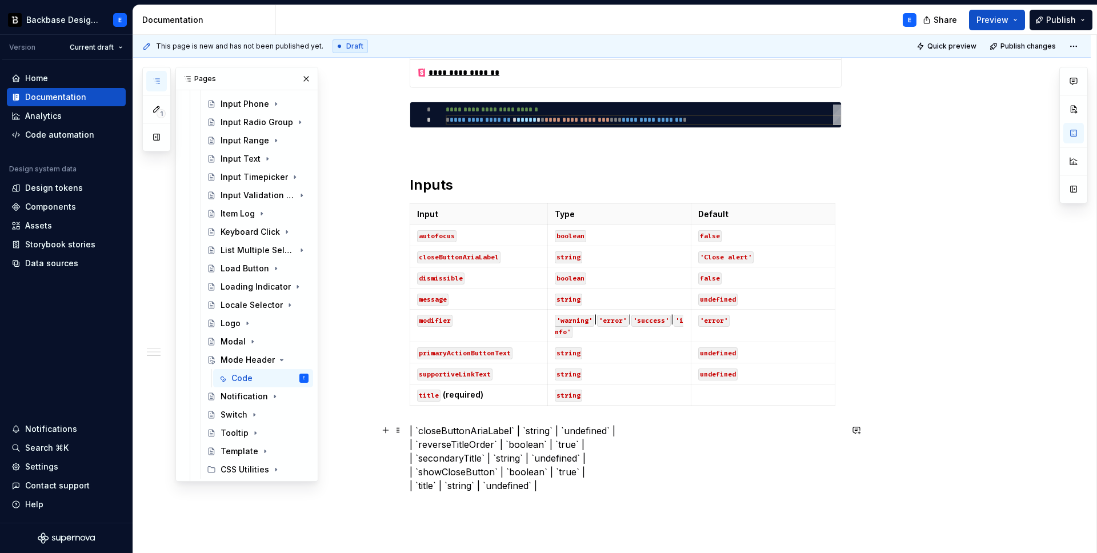
scroll to position [530, 0]
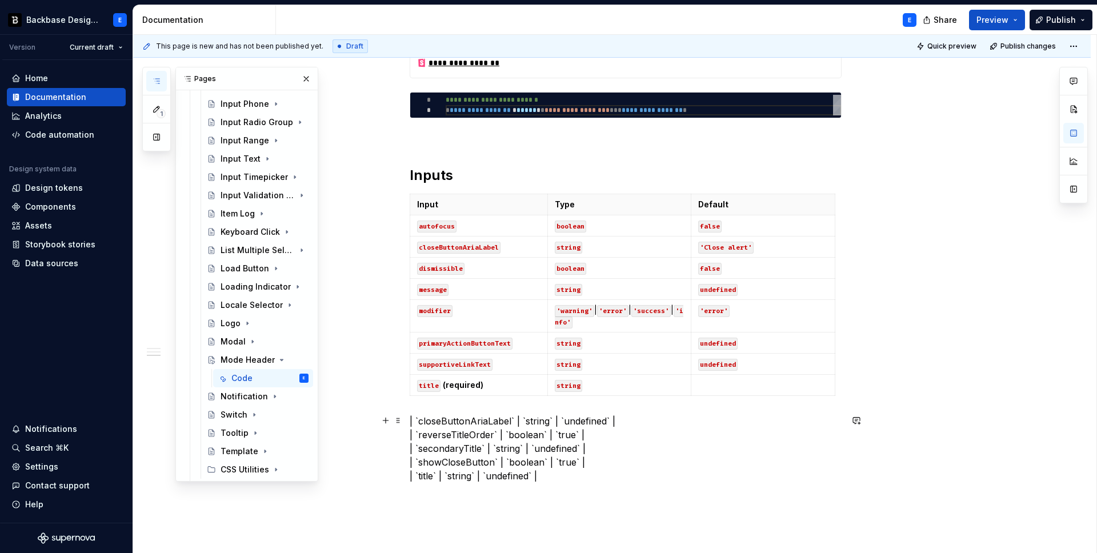
click at [422, 421] on p "| `closeButtonAriaLabel` | `string` | `undefined` | | `reverseTitleOrder` | `bo…" at bounding box center [626, 448] width 432 height 69
click at [421, 434] on p "closeButtonAriaLabel` | `string` | `undefined` | | `reverseTitleOrder` | `boole…" at bounding box center [626, 448] width 432 height 69
click at [421, 451] on p "closeButtonAriaLabel` | `string` | `undefined` | reverseTitleOrder` | `boolean`…" at bounding box center [626, 448] width 432 height 69
click at [423, 463] on p "closeButtonAriaLabel` | `string` | `undefined` | reverseTitleOrder` | `boolean`…" at bounding box center [626, 448] width 432 height 69
click at [421, 473] on p "closeButtonAriaLabel` | `string` | `undefined` | reverseTitleOrder` | `boolean`…" at bounding box center [626, 448] width 432 height 69
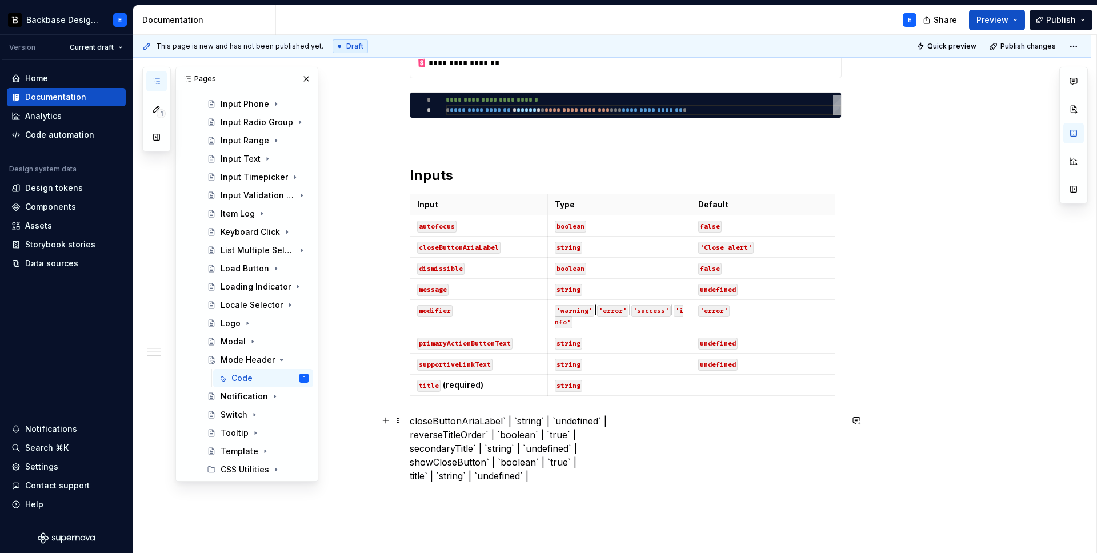
click at [504, 421] on p "closeButtonAriaLabel` | `string` | `undefined` | reverseTitleOrder` | `boolean`…" at bounding box center [626, 448] width 432 height 69
click at [474, 225] on p "autofocus" at bounding box center [478, 225] width 123 height 11
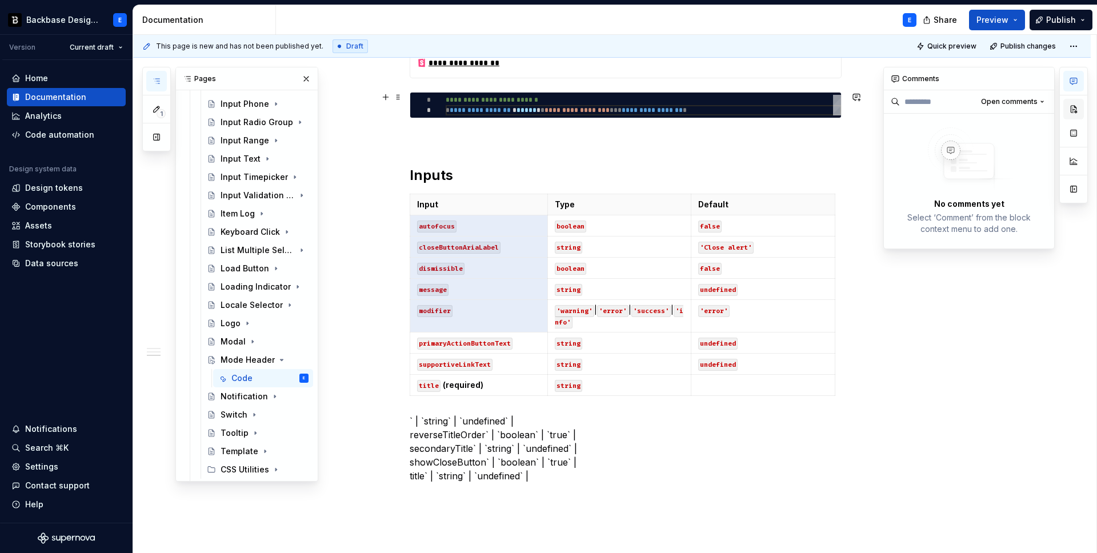
type textarea "*"
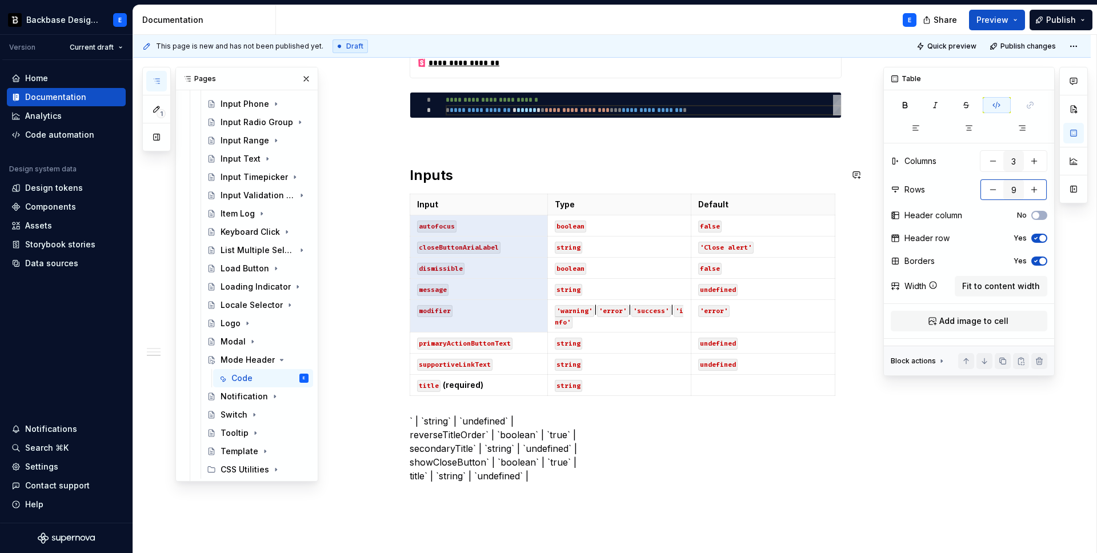
click at [994, 191] on button "button" at bounding box center [993, 189] width 21 height 21
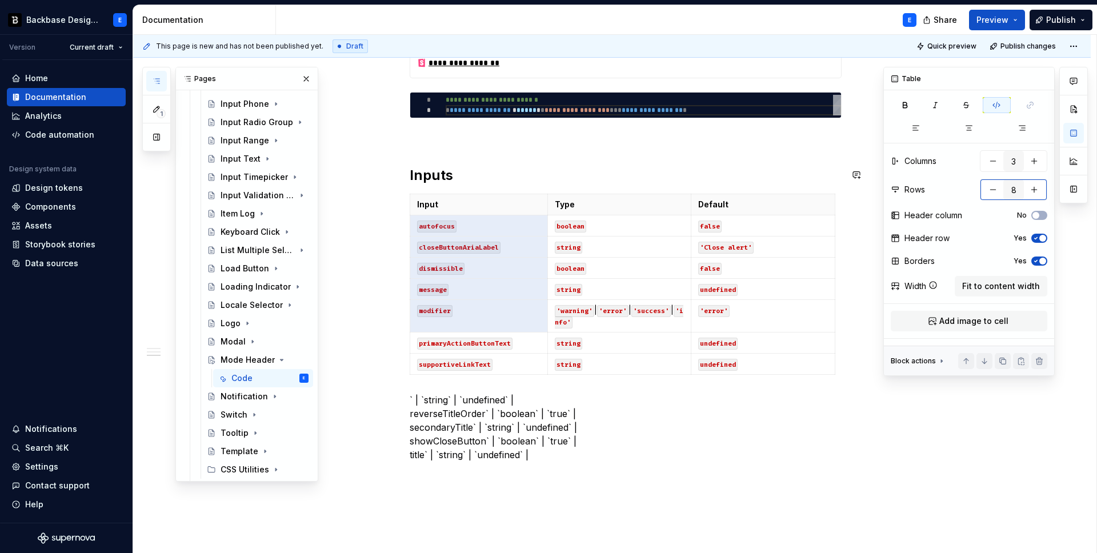
click at [994, 191] on button "button" at bounding box center [993, 189] width 21 height 21
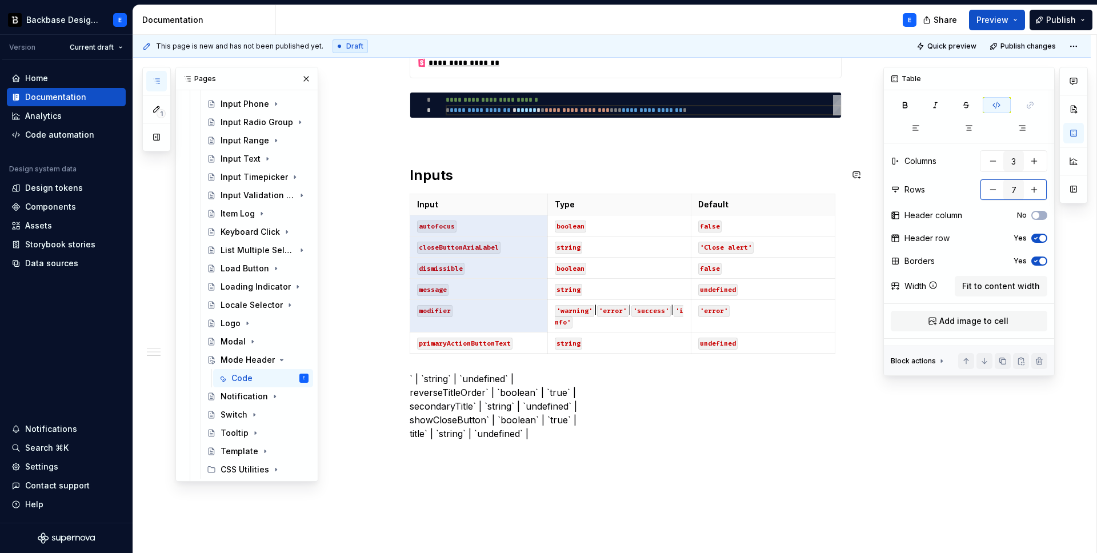
click at [994, 191] on button "button" at bounding box center [993, 189] width 21 height 21
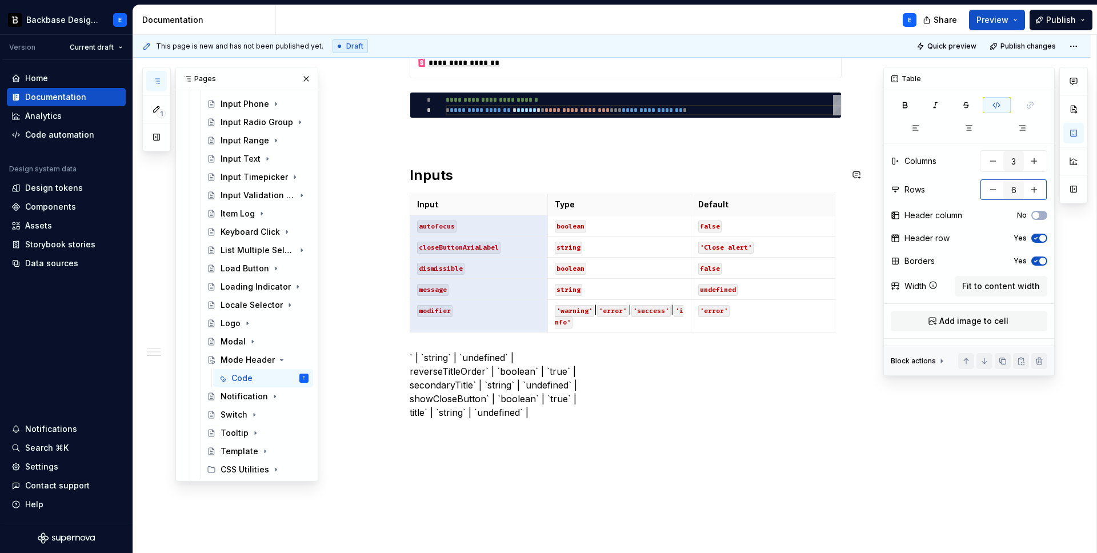
click at [994, 191] on button "button" at bounding box center [993, 189] width 21 height 21
type input "5"
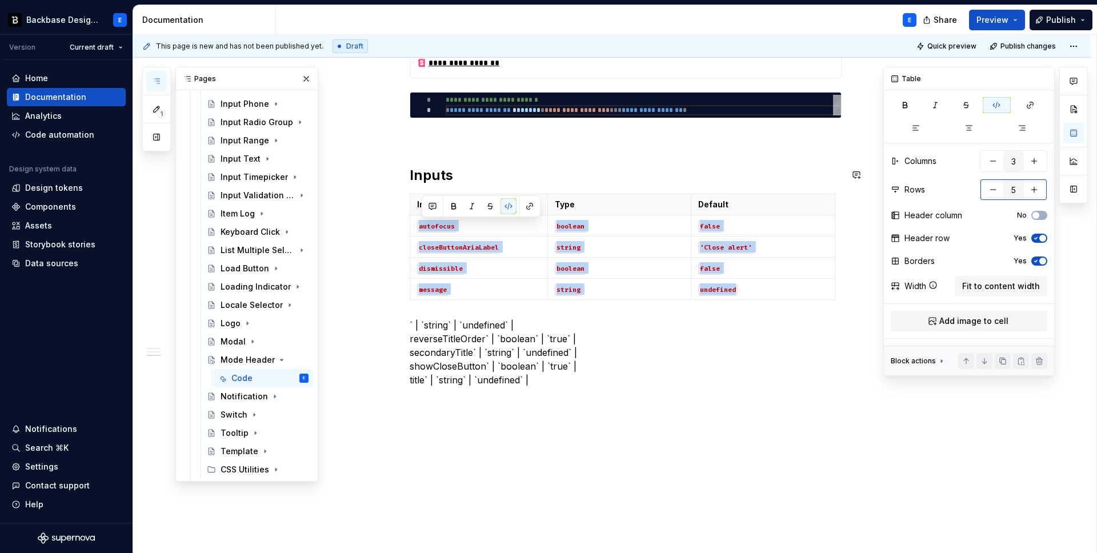
click at [994, 191] on button "button" at bounding box center [993, 189] width 21 height 21
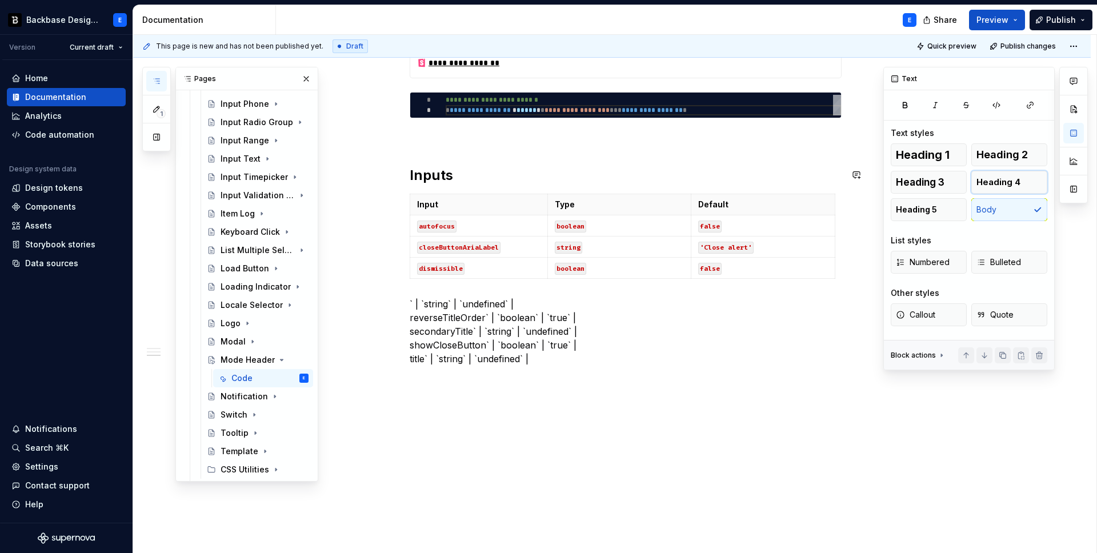
click at [994, 191] on button "Heading 4" at bounding box center [1009, 182] width 76 height 23
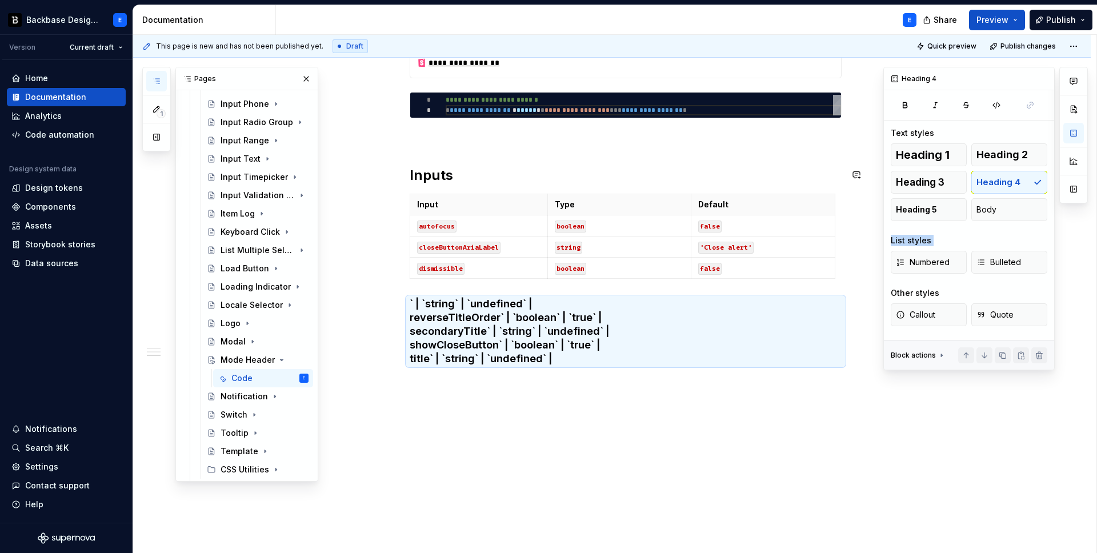
click at [994, 191] on div "Heading 1 Heading 2 Heading 3 Heading 4 Heading 5 Body" at bounding box center [969, 182] width 157 height 78
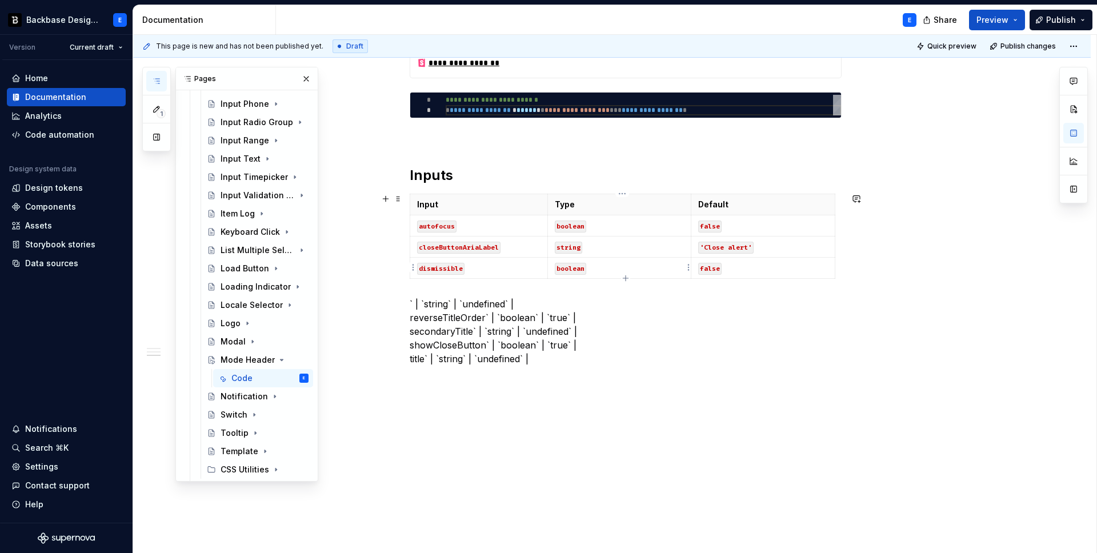
click at [683, 269] on p "boolean" at bounding box center [620, 267] width 130 height 11
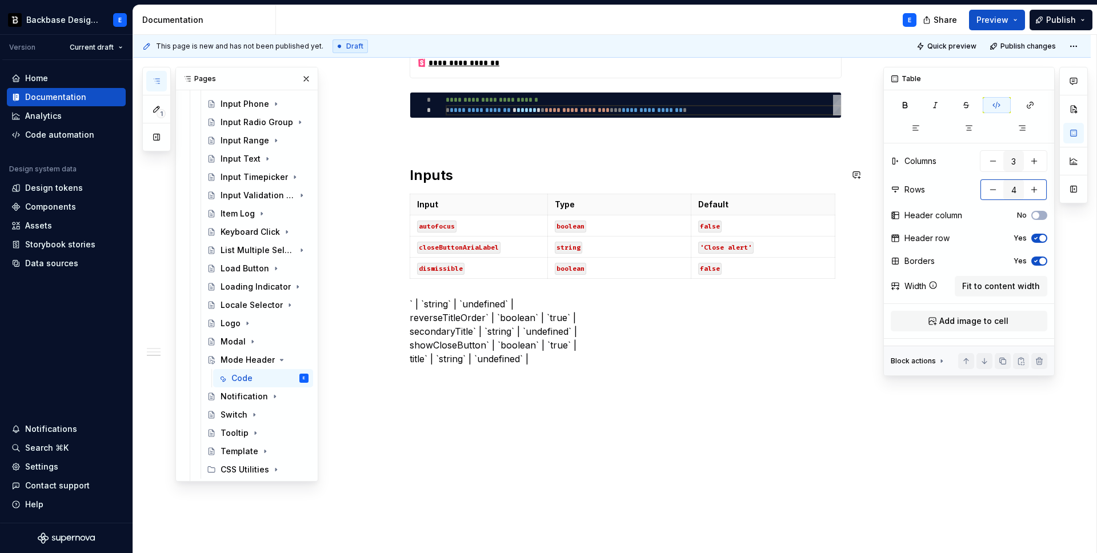
click at [994, 188] on button "button" at bounding box center [993, 189] width 21 height 21
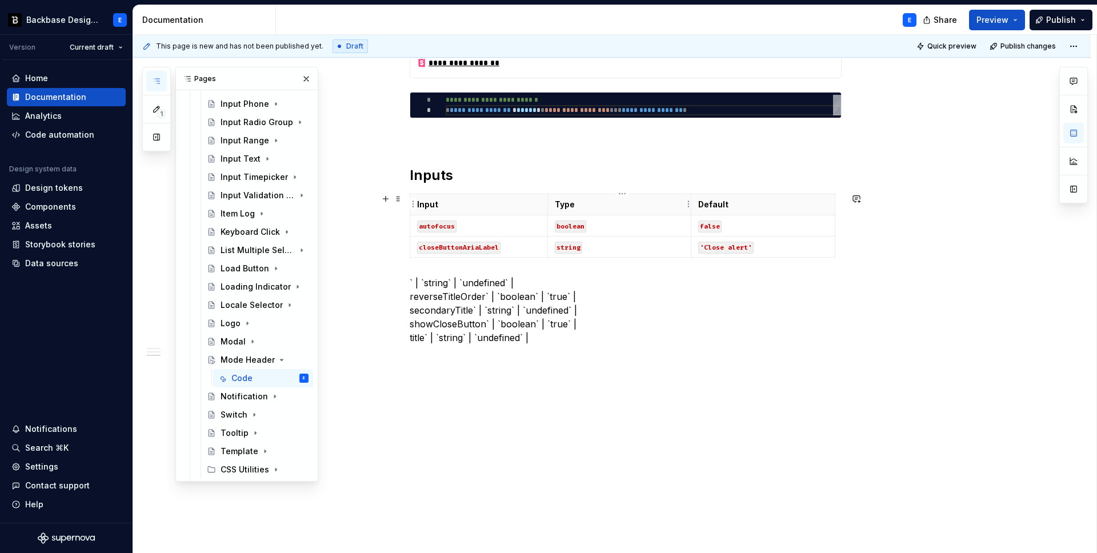
click at [595, 205] on p "Type" at bounding box center [620, 204] width 130 height 11
type textarea "*"
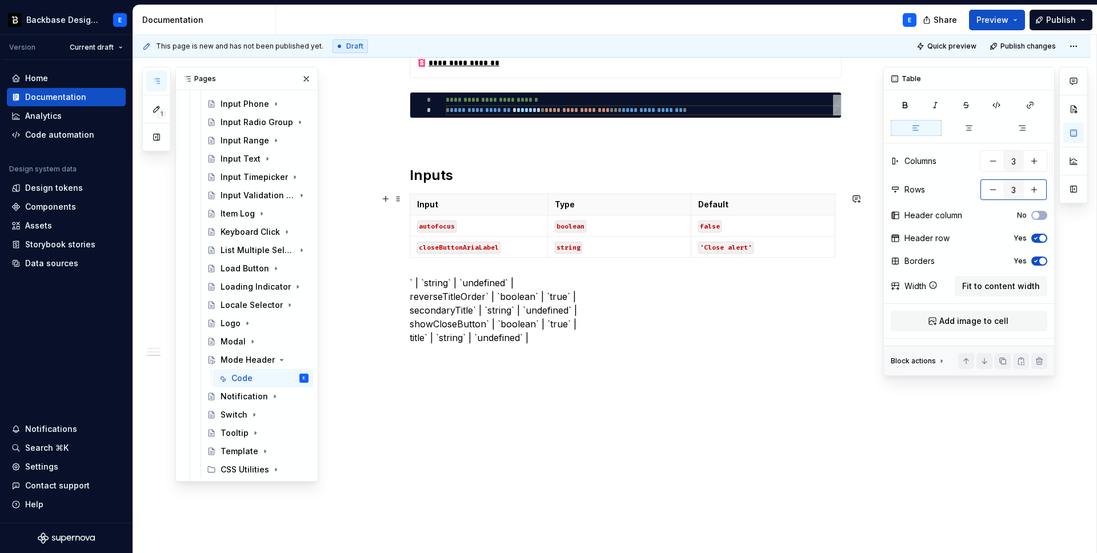
click at [983, 191] on button "button" at bounding box center [993, 189] width 21 height 21
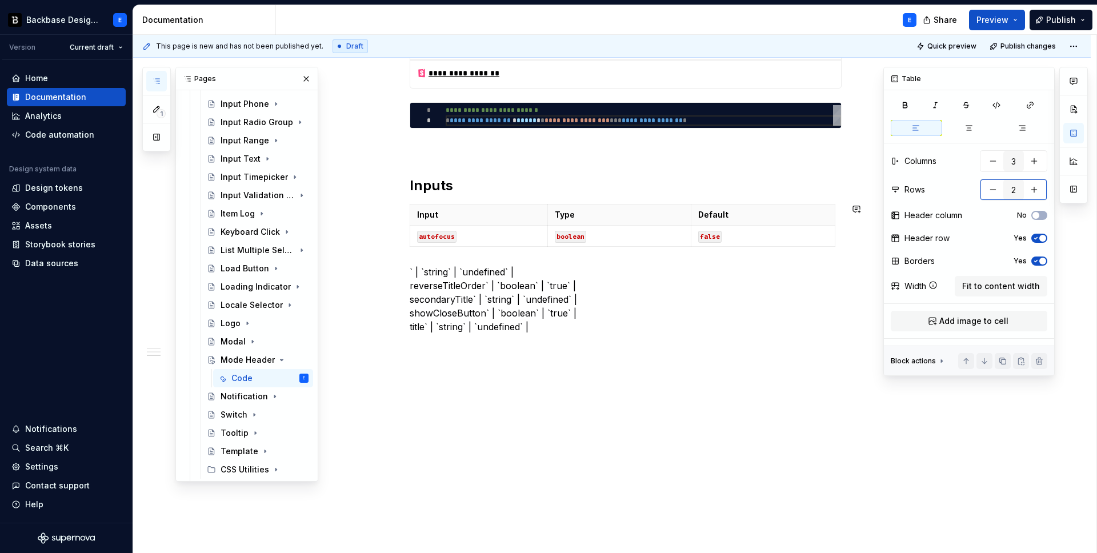
click at [983, 191] on button "button" at bounding box center [993, 189] width 21 height 21
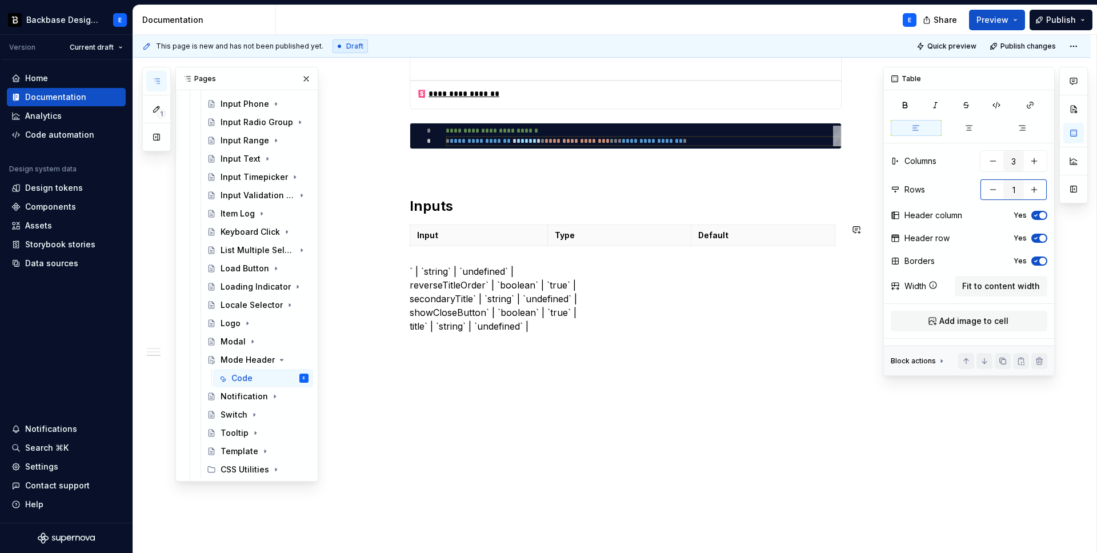
scroll to position [499, 0]
click at [1036, 191] on button "button" at bounding box center [1034, 189] width 21 height 21
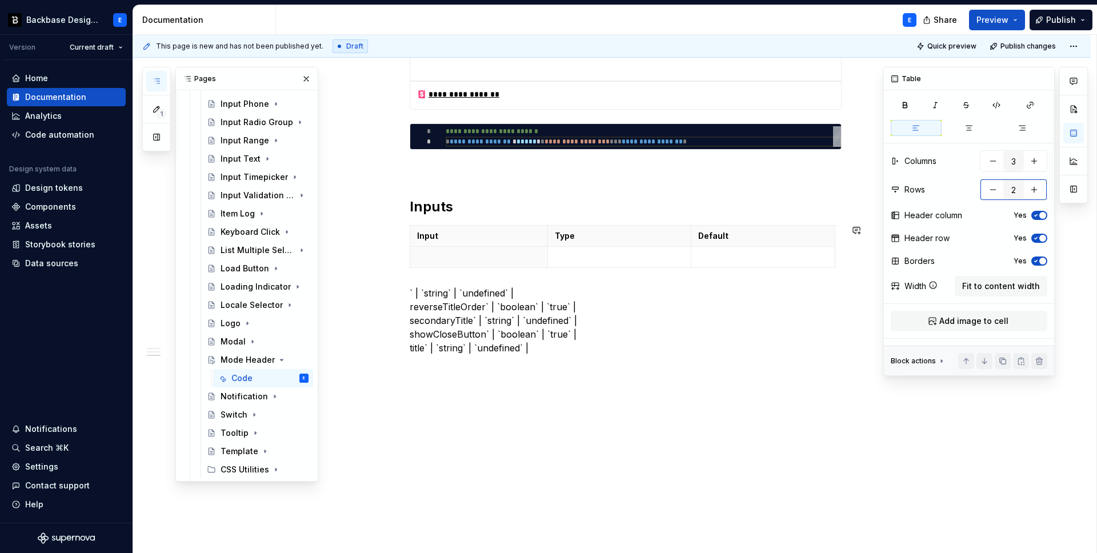
click at [1036, 191] on button "button" at bounding box center [1034, 189] width 21 height 21
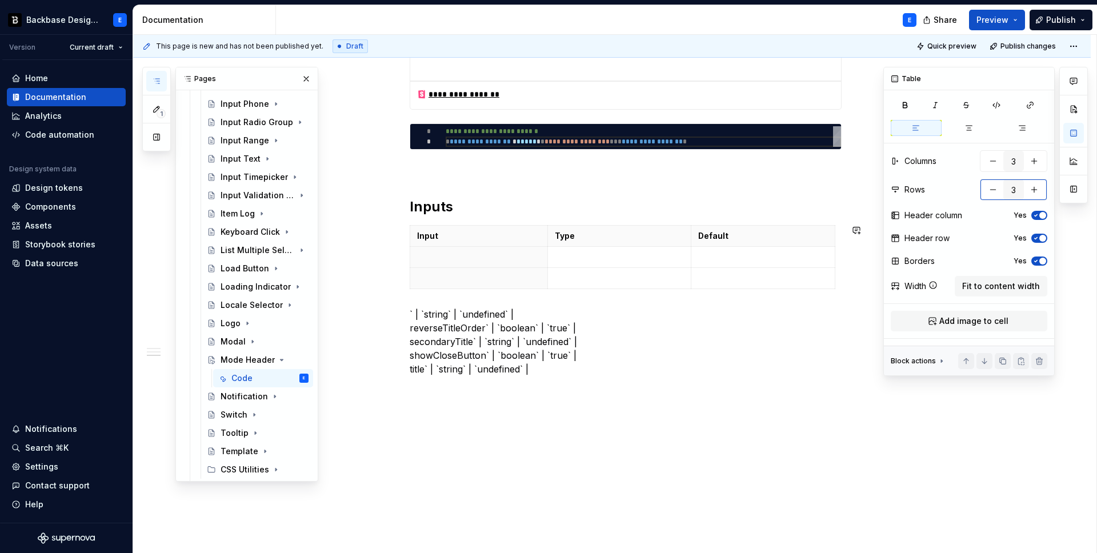
click at [1036, 191] on button "button" at bounding box center [1034, 189] width 21 height 21
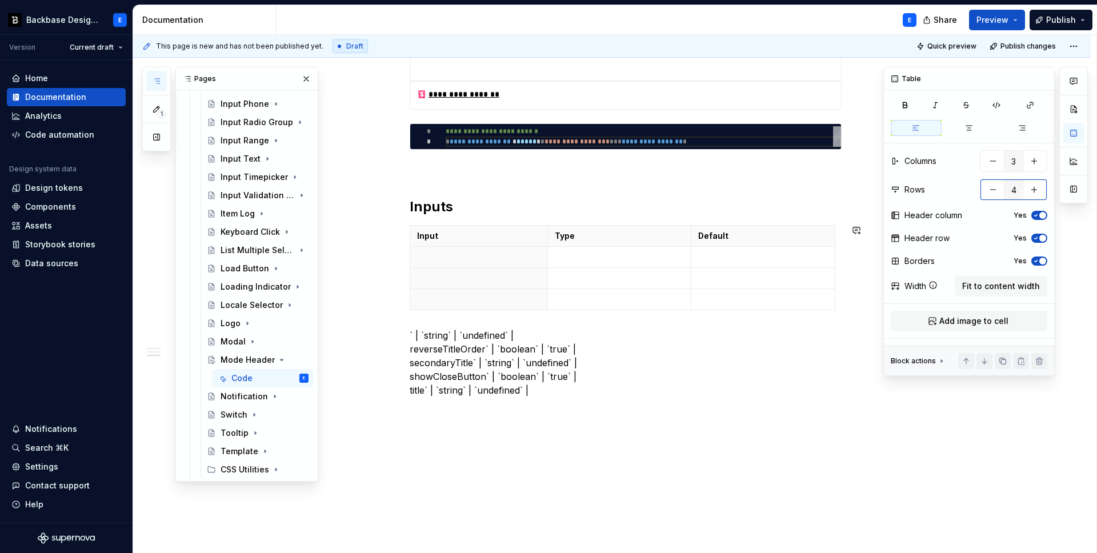
click at [1036, 191] on button "button" at bounding box center [1034, 189] width 21 height 21
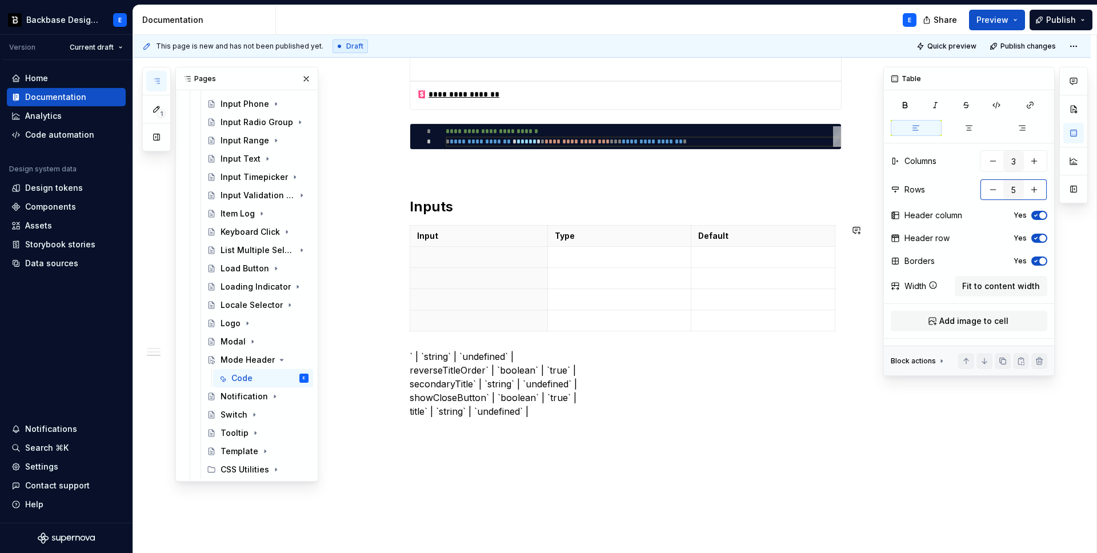
click at [1036, 191] on button "button" at bounding box center [1034, 189] width 21 height 21
type input "6"
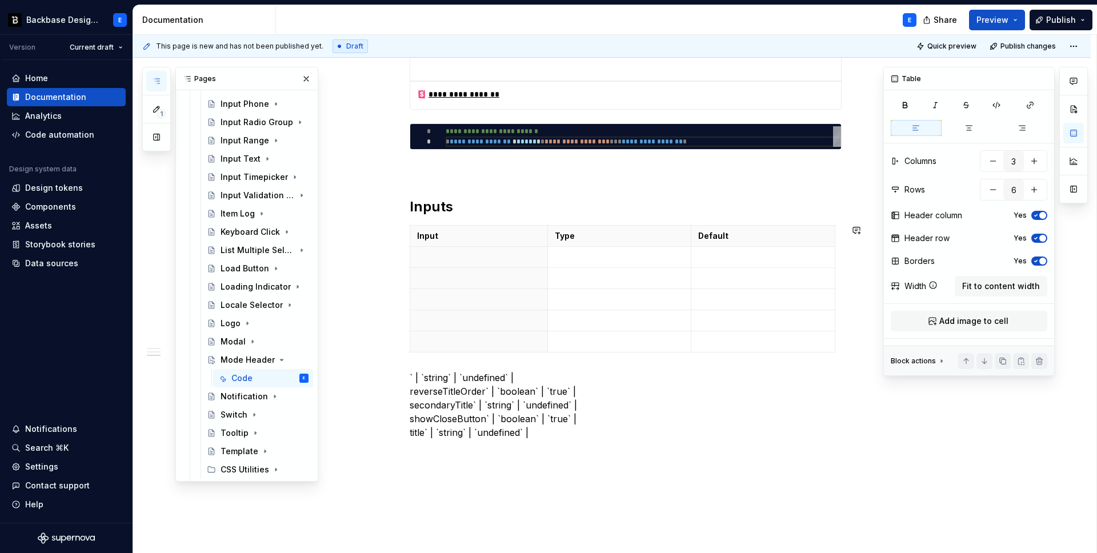
click at [1042, 213] on span "button" at bounding box center [1042, 215] width 7 height 7
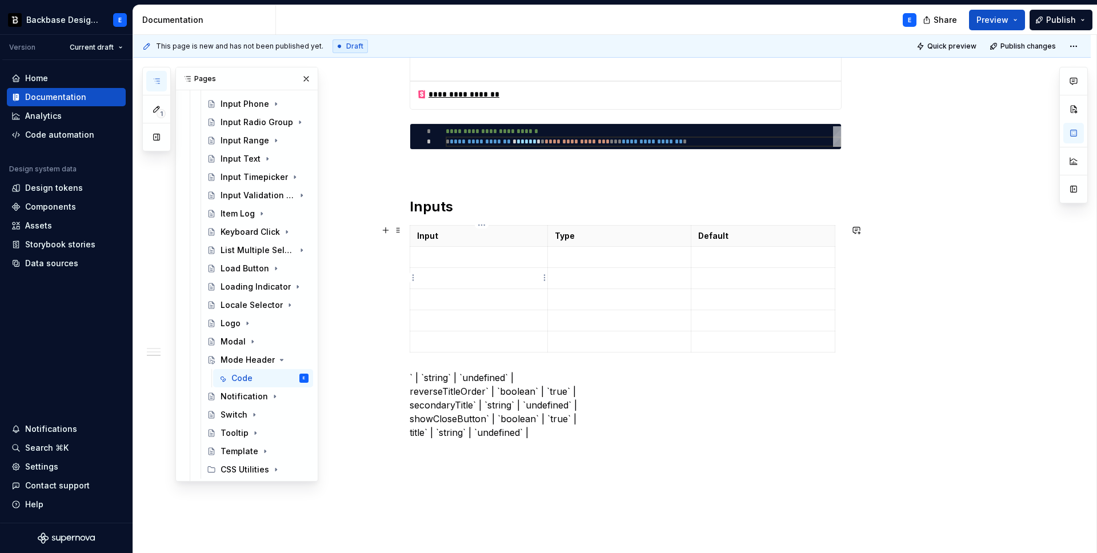
click at [457, 259] on p at bounding box center [478, 256] width 123 height 11
click at [433, 377] on p "` | `string` | `undefined` | reverseTitleOrder` | `boolean` | `true` | secondar…" at bounding box center [626, 405] width 432 height 69
click at [586, 260] on p at bounding box center [620, 256] width 130 height 11
click at [463, 379] on p "` | `` | `undefined` | reverseTitleOrder` | `boolean` | `true` | secondaryTitle…" at bounding box center [626, 405] width 432 height 69
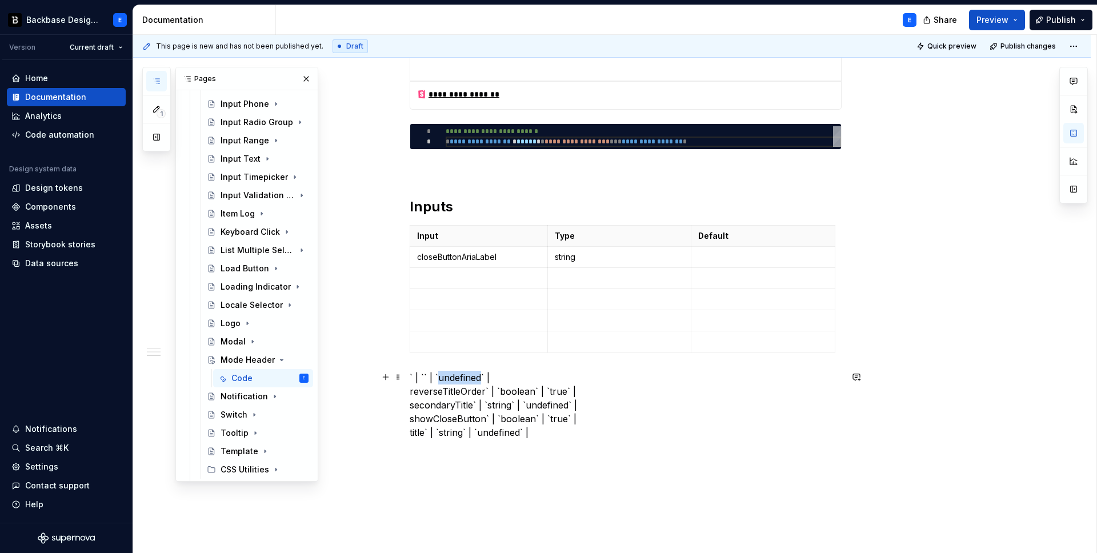
click at [463, 379] on p "` | `` | `undefined` | reverseTitleOrder` | `boolean` | `true` | secondaryTitle…" at bounding box center [626, 405] width 432 height 69
click at [735, 254] on p at bounding box center [763, 256] width 130 height 11
click at [439, 394] on p "` | `` | `` | reverseTitleOrder` | `boolean` | `true` | secondaryTitle` | `stri…" at bounding box center [626, 405] width 432 height 69
click at [485, 270] on td at bounding box center [479, 278] width 138 height 21
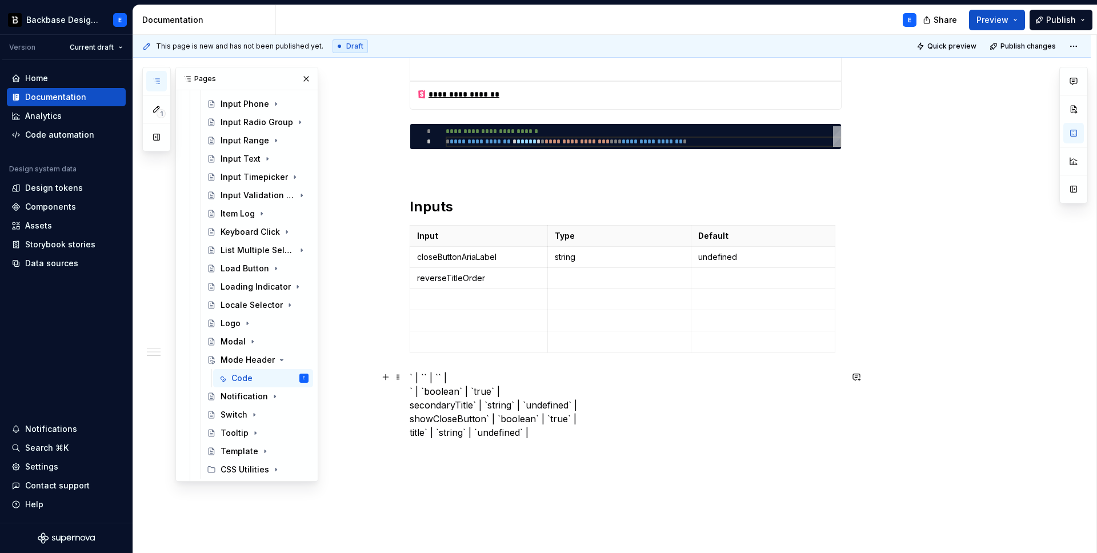
click at [449, 391] on p "` | `` | `` | ` | `boolean` | `true` | secondaryTitle` | `string` | `undefined`…" at bounding box center [626, 405] width 432 height 69
click at [574, 276] on p at bounding box center [620, 278] width 130 height 11
click at [448, 393] on p "` | `` | `` | ` | `` | `true` | secondaryTitle` | `string` | `undefined` | show…" at bounding box center [626, 405] width 432 height 69
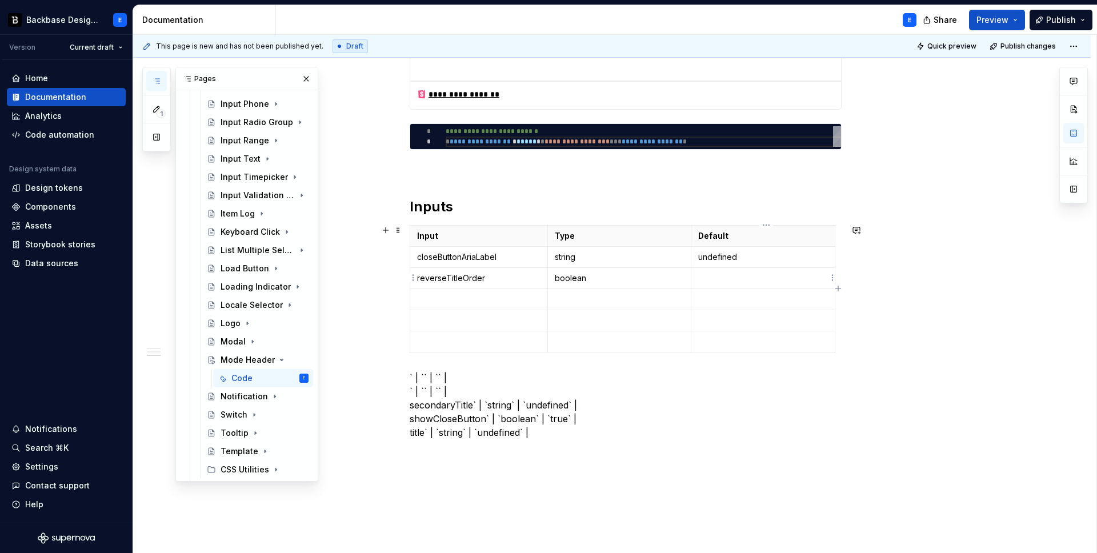
click at [713, 274] on p at bounding box center [763, 278] width 130 height 11
click at [444, 403] on p "` | `` | `` | ` | `` | `` | secondaryTitle` | `string` | `undefined` | showClos…" at bounding box center [626, 405] width 432 height 69
click at [471, 296] on p at bounding box center [478, 299] width 123 height 11
click at [438, 404] on p "` | `` | `` | ` | `` | `` | ` | `string` | `undefined` | showCloseButton` | `bo…" at bounding box center [626, 405] width 432 height 69
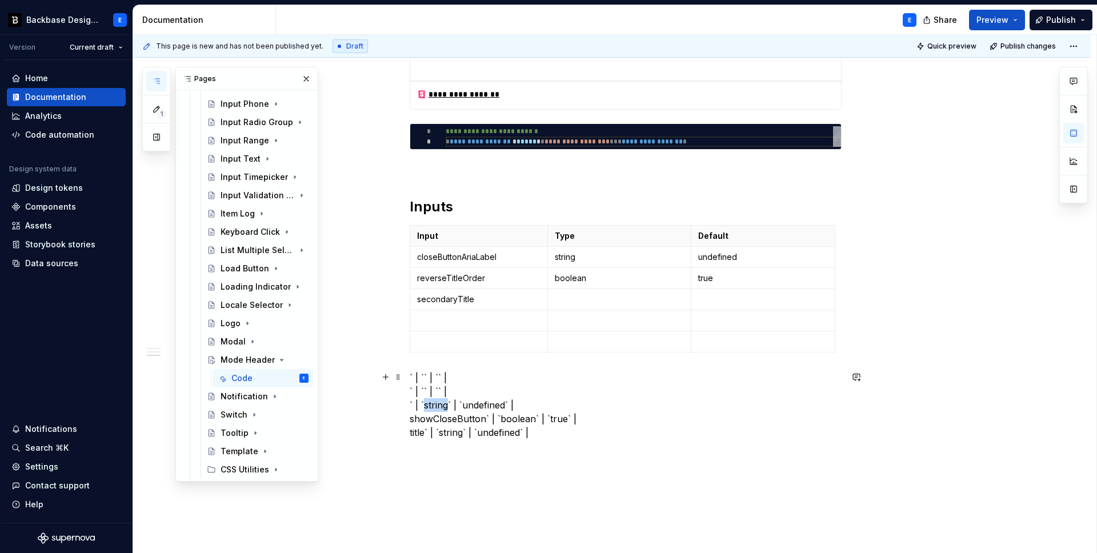
click at [438, 404] on p "` | `` | `` | ` | `` | `` | ` | `string` | `undefined` | showCloseButton` | `bo…" at bounding box center [626, 405] width 432 height 69
click at [583, 303] on p at bounding box center [620, 299] width 130 height 11
click at [469, 406] on p "` | `` | `` | ` | `` | `` | ` | `` | `undefined` | showCloseButton` | `boolean`…" at bounding box center [626, 405] width 432 height 69
click at [731, 294] on p at bounding box center [763, 299] width 130 height 11
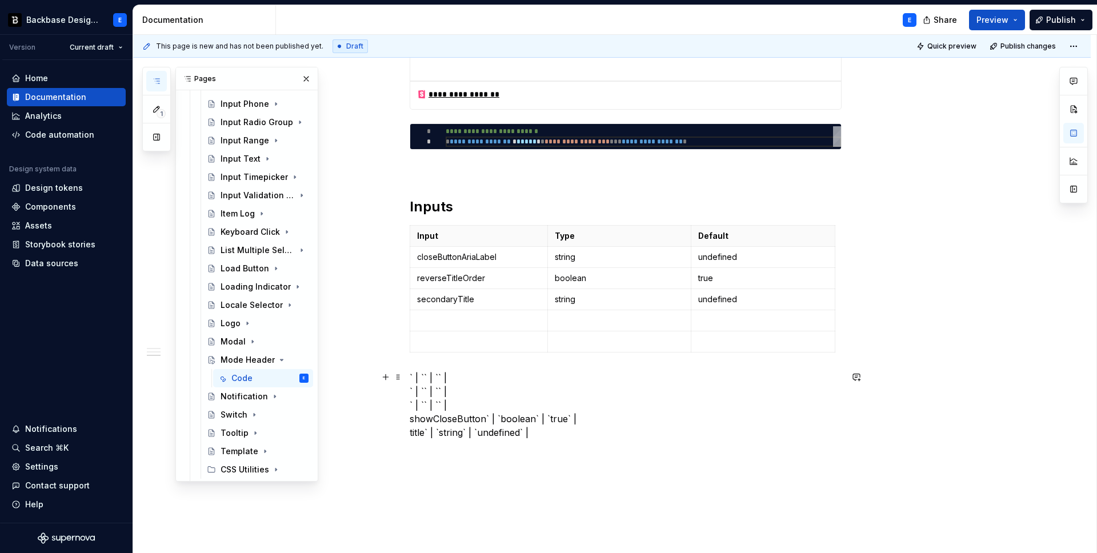
click at [454, 419] on p "` | `` | `` | ` | `` | `` | ` | `` | `` | showCloseButton` | `boolean` | `true`…" at bounding box center [626, 405] width 432 height 69
click at [486, 318] on p at bounding box center [478, 320] width 123 height 11
click at [449, 420] on p "` | `` | `` | ` | `` | `` | ` | `` | `` | ` | `boolean` | `true` | title` | `st…" at bounding box center [626, 405] width 432 height 69
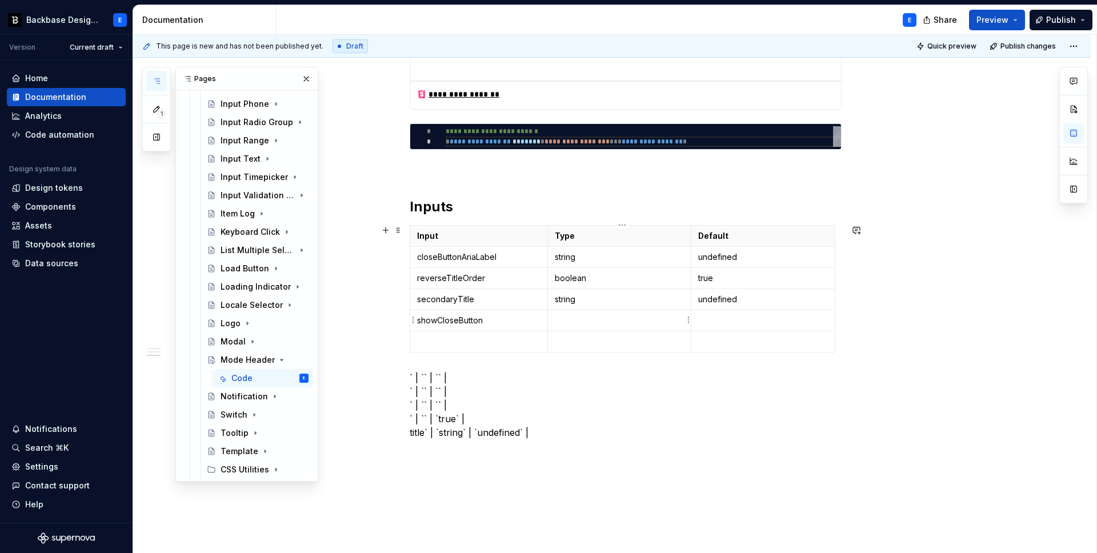
click at [577, 321] on p at bounding box center [620, 320] width 130 height 11
click at [454, 419] on p "` | `` | `` | ` | `` | `` | ` | `` | `` | ` | `` | `true` | title` | `string` |…" at bounding box center [626, 405] width 432 height 69
click at [712, 315] on p at bounding box center [763, 320] width 130 height 11
click at [419, 432] on p "` | `` | `` | ` | `` | `` | ` | `` | `` | ` | `` | `` | title` | `string` | `un…" at bounding box center [626, 405] width 432 height 69
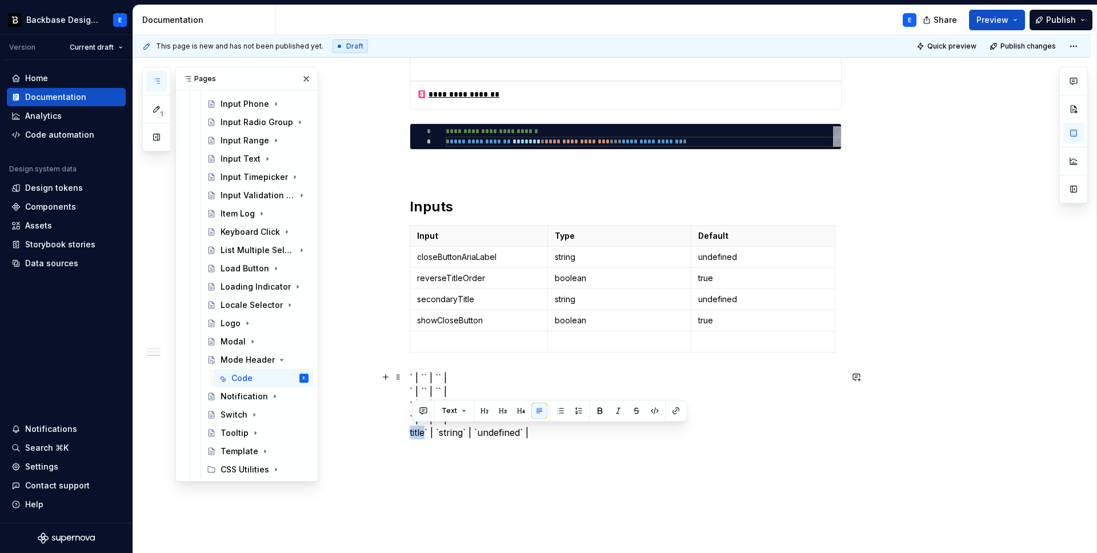
click at [419, 432] on p "` | `` | `` | ` | `` | `` | ` | `` | `` | ` | `` | `` | title` | `string` | `un…" at bounding box center [626, 405] width 432 height 69
click at [481, 334] on td at bounding box center [479, 341] width 138 height 21
click at [437, 434] on p "` | `` | `` | ` | `` | `` | ` | `` | `` | ` | `` | `` | ` | `string` | `undefin…" at bounding box center [626, 405] width 432 height 69
click at [591, 339] on p at bounding box center [620, 341] width 130 height 11
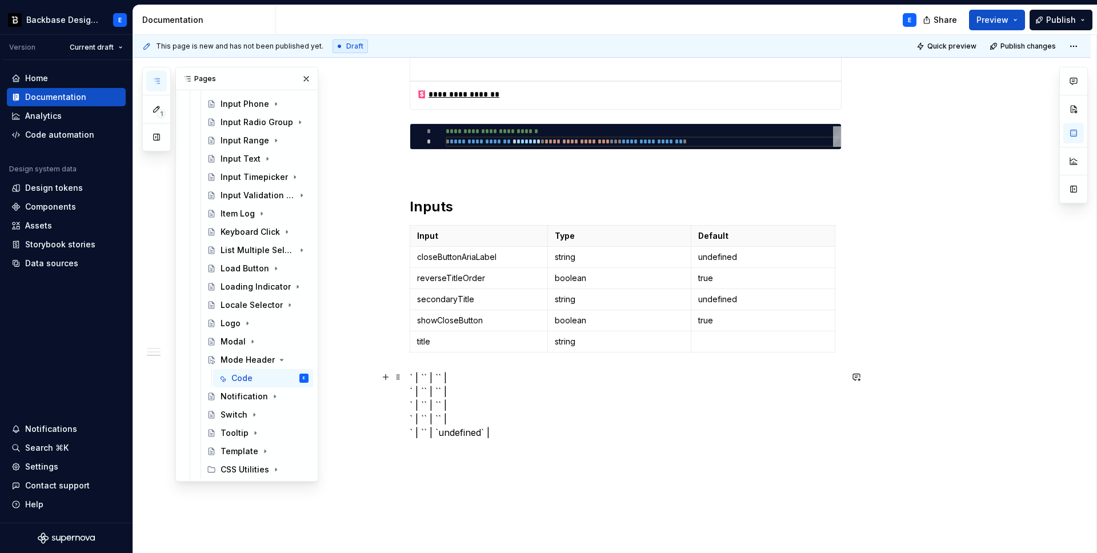
click at [469, 433] on p "` | `` | `` | ` | `` | `` | ` | `` | `` | ` | `` | `` | ` | `` | `undefined` |" at bounding box center [626, 405] width 432 height 69
click at [714, 339] on p at bounding box center [763, 341] width 130 height 11
click at [478, 377] on p "` | `` | `` | ` | `` | `` | ` | `` | `` | ` | `` | `` | ` | `` | `` |" at bounding box center [626, 405] width 432 height 69
click at [518, 256] on p "closeButtonAriaLabel" at bounding box center [478, 256] width 123 height 11
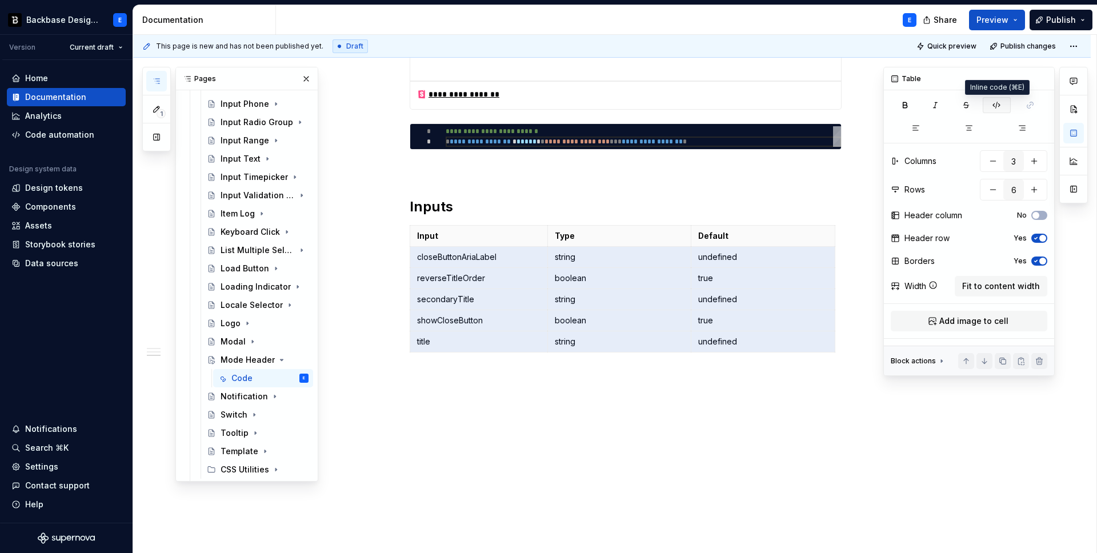
click at [995, 101] on icon "button" at bounding box center [996, 105] width 9 height 9
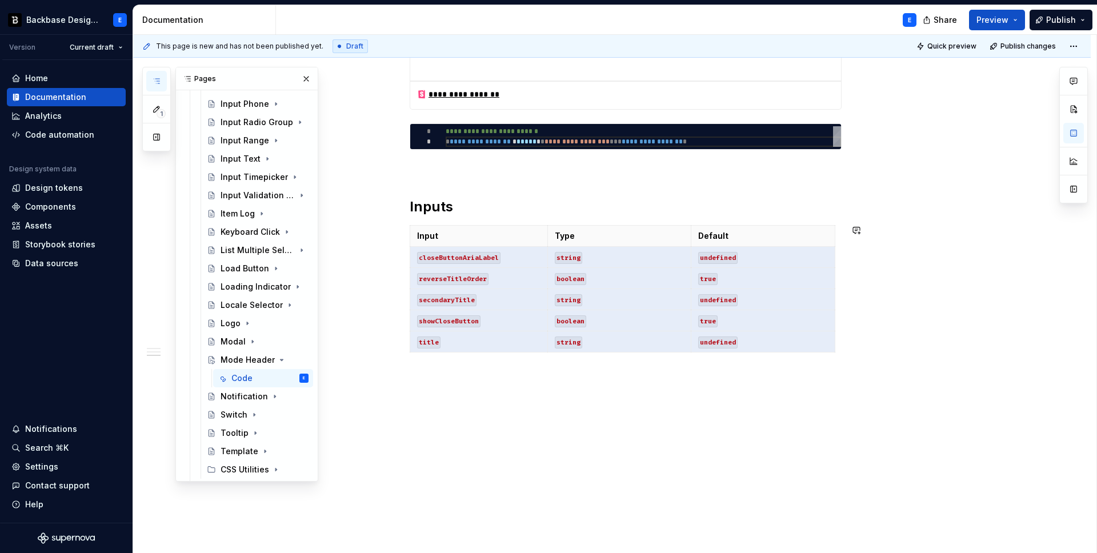
click at [682, 375] on p at bounding box center [626, 378] width 432 height 14
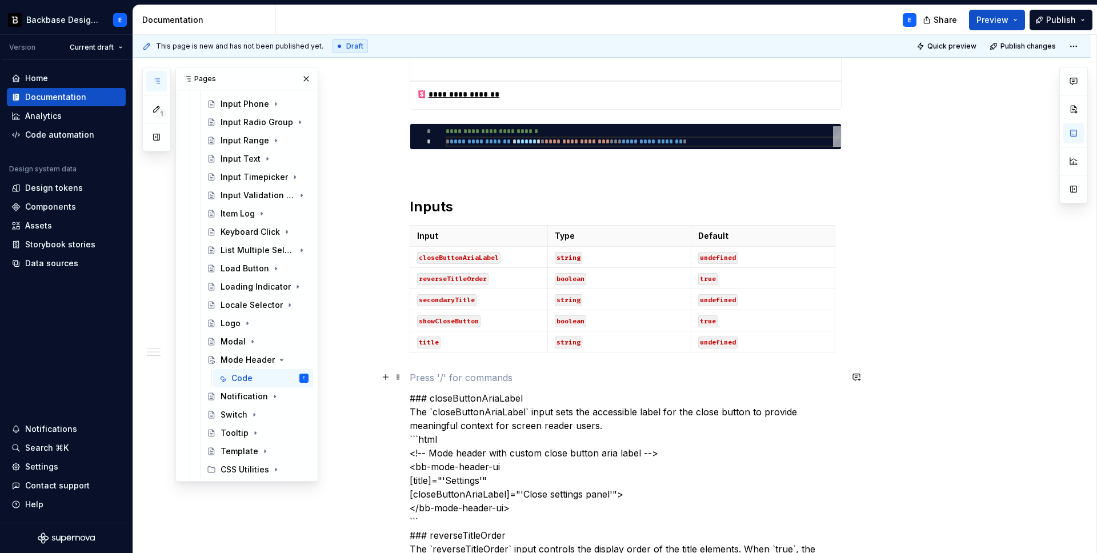
click at [431, 375] on p at bounding box center [626, 378] width 432 height 14
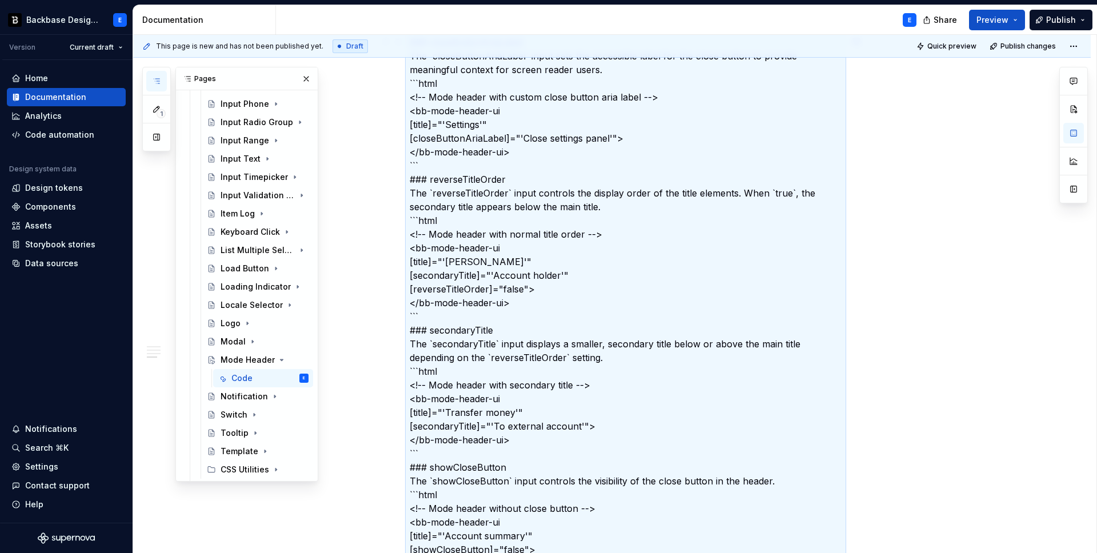
scroll to position [635, 0]
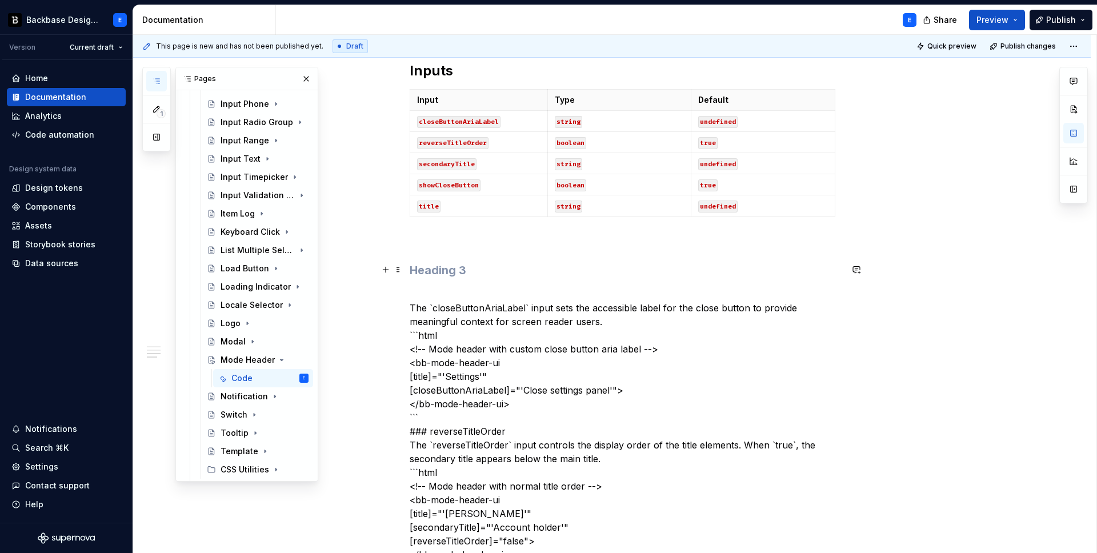
click at [435, 267] on h3 at bounding box center [626, 270] width 432 height 16
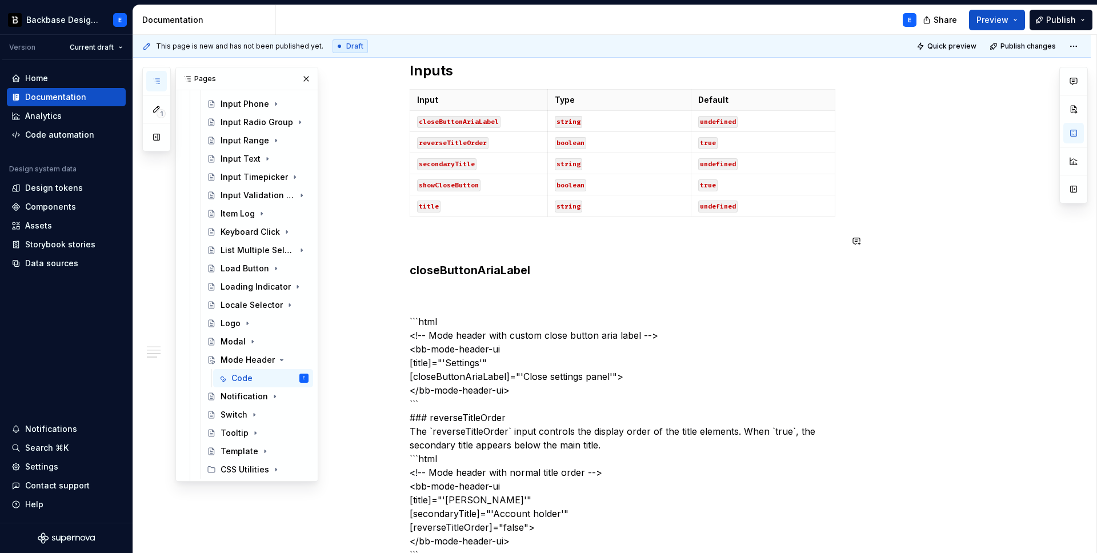
click at [551, 265] on h3 "closeButtonAriaLabel" at bounding box center [626, 270] width 432 height 16
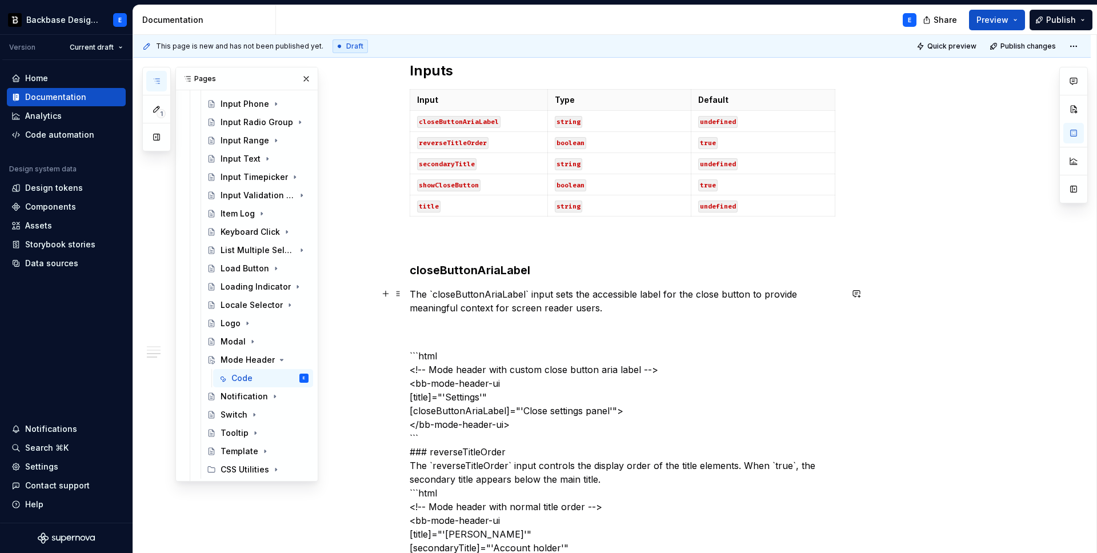
click at [494, 294] on p "The `closeButtonAriaLabel` input sets the accessible label for the close button…" at bounding box center [626, 300] width 432 height 27
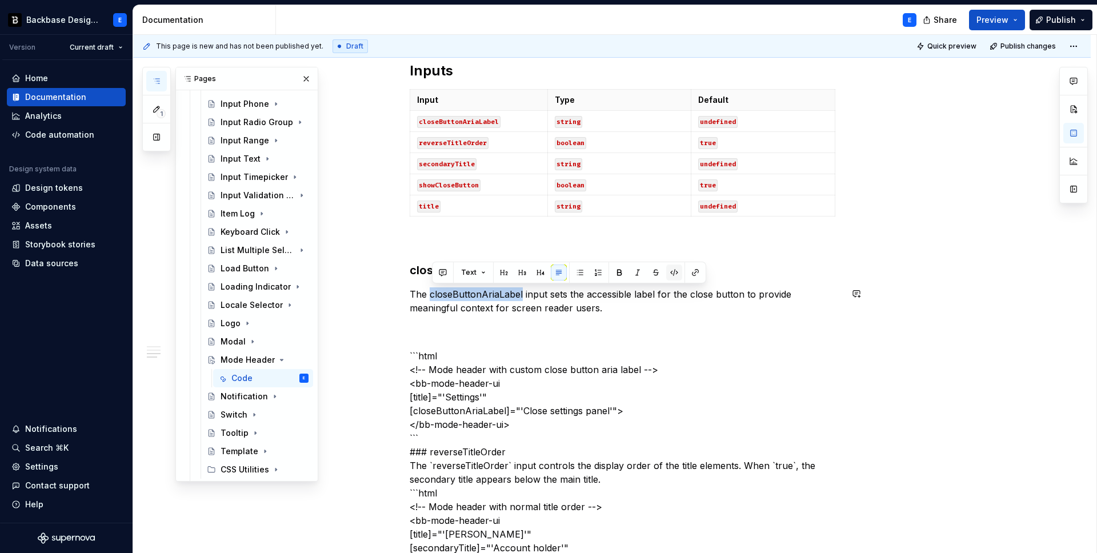
click at [674, 273] on button "button" at bounding box center [674, 273] width 16 height 16
click at [612, 310] on p "The closeButtonAriaLabel input sets the accessible label for the close button t…" at bounding box center [626, 300] width 432 height 27
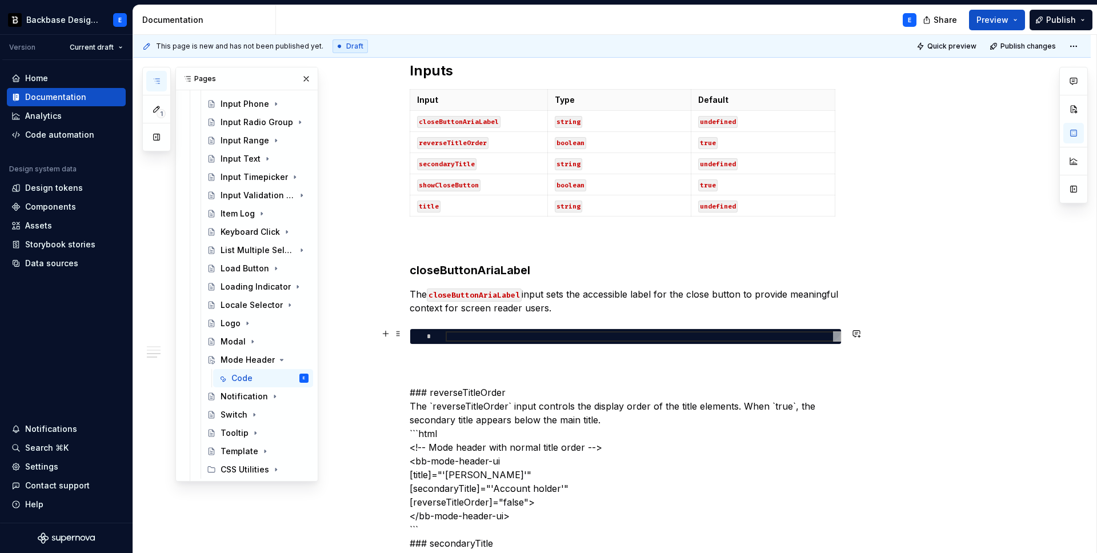
click at [571, 334] on div at bounding box center [643, 336] width 395 height 10
type textarea "*"
type textarea "**********"
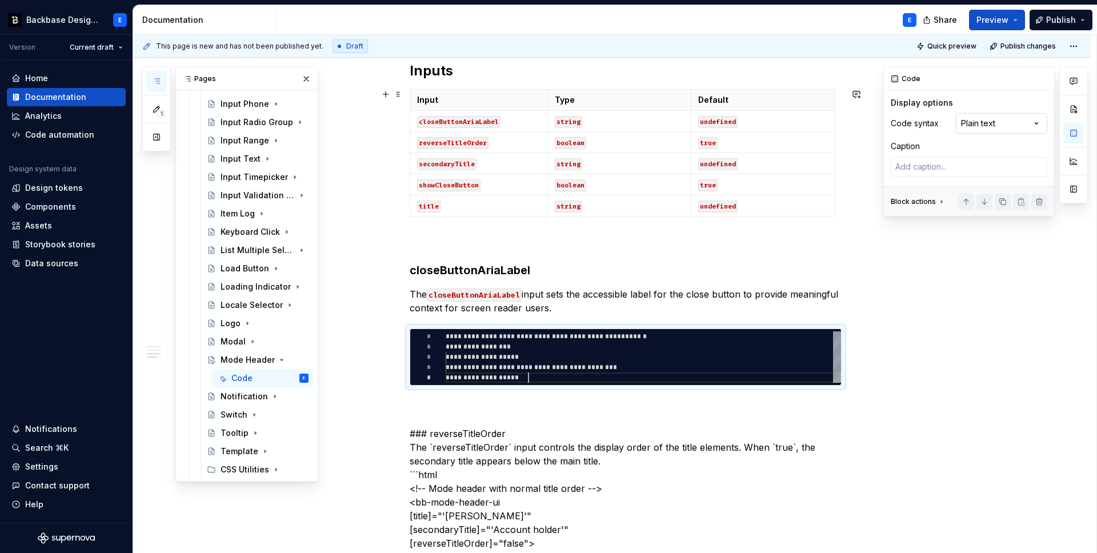
click at [977, 125] on div "Comments Open comments No comments yet Select ‘Comment’ from the block context …" at bounding box center [985, 142] width 205 height 150
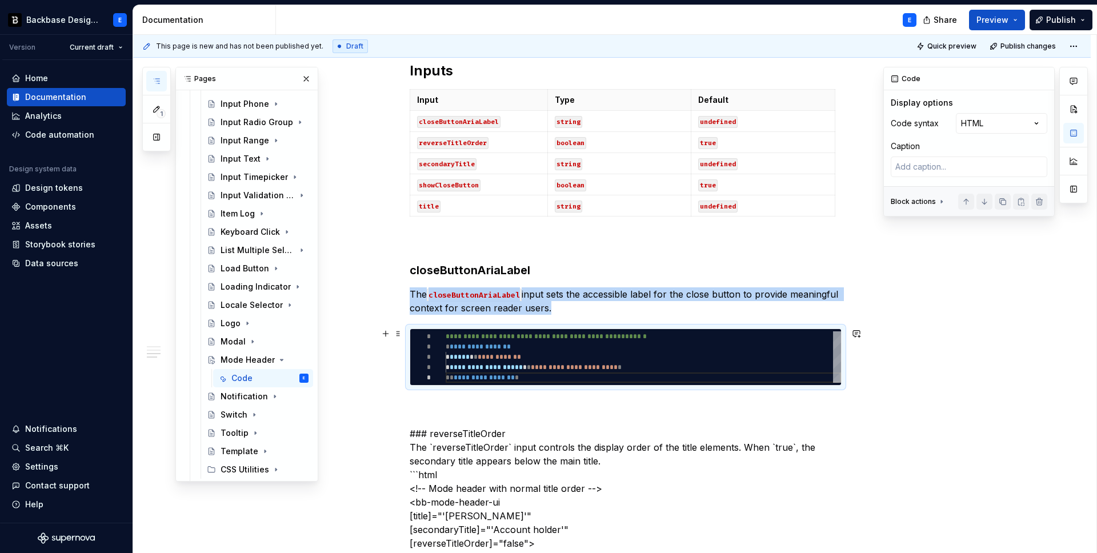
click at [506, 346] on div "**********" at bounding box center [643, 356] width 395 height 51
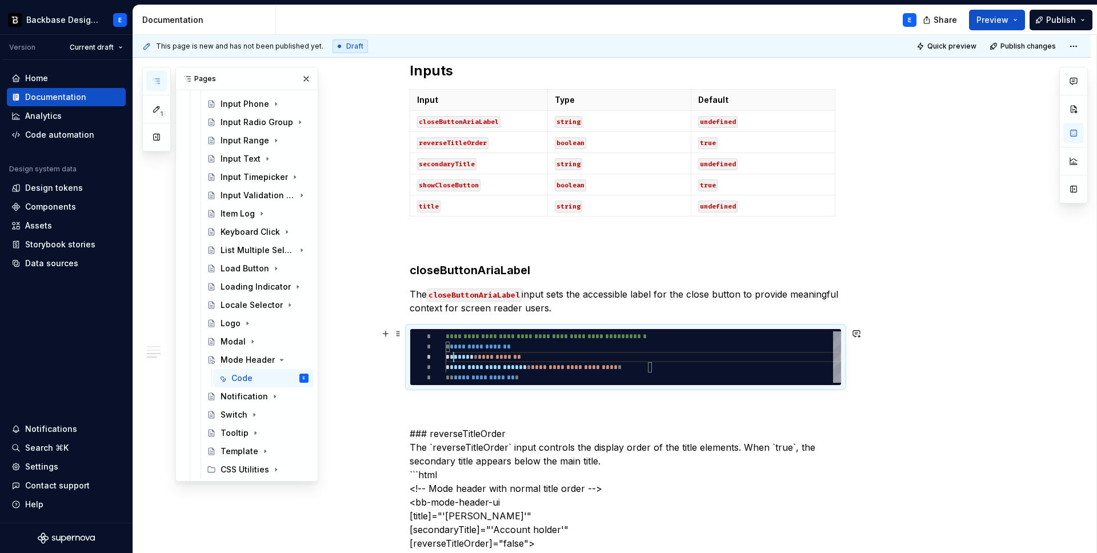
scroll to position [21, 0]
type textarea "*"
type textarea "**********"
type textarea "*"
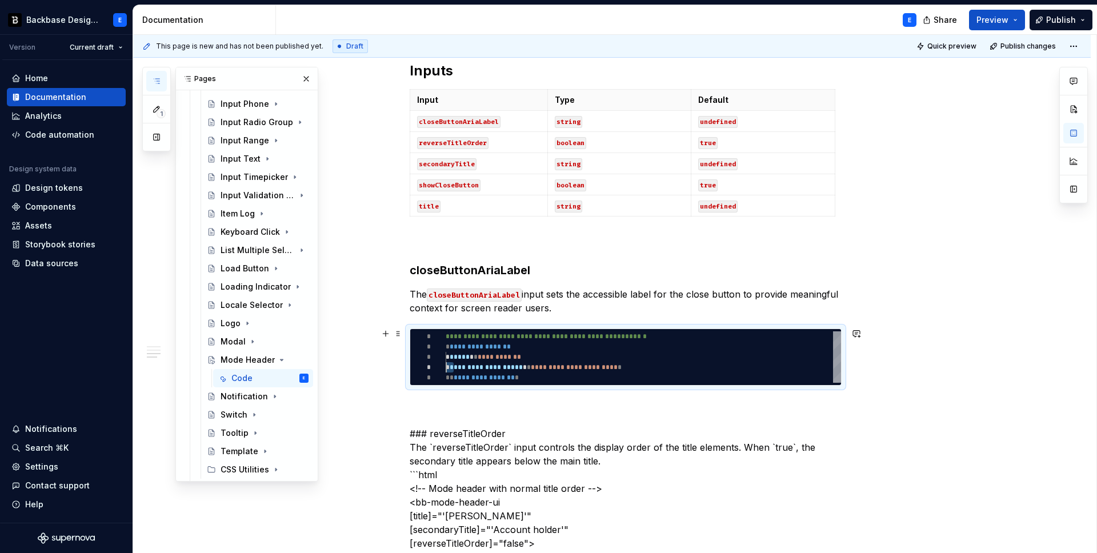
type textarea "**********"
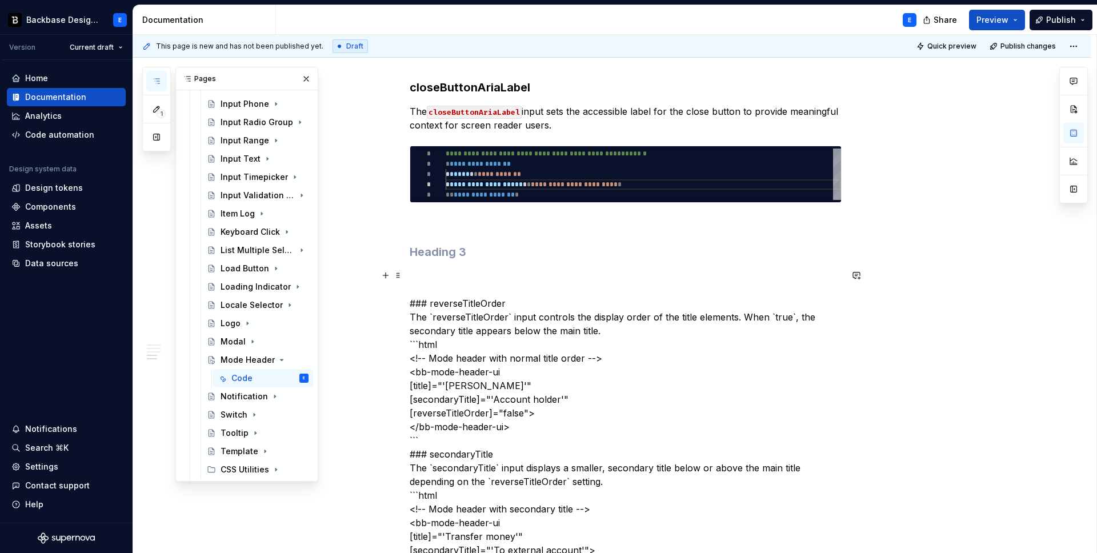
scroll to position [821, 0]
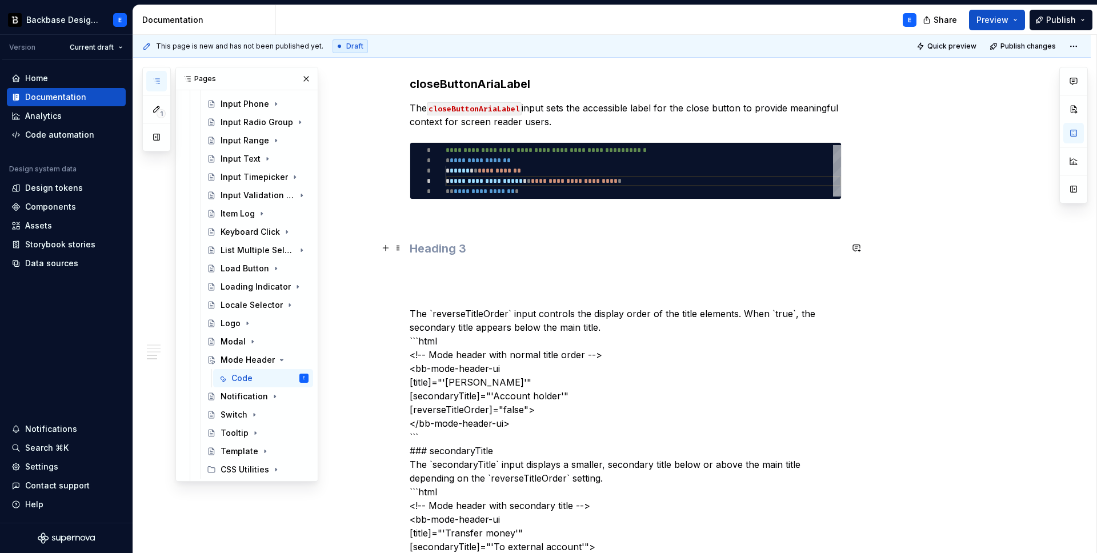
click at [438, 243] on h3 at bounding box center [626, 249] width 432 height 16
click at [444, 314] on p "The `reverseTitleOrder` input controls the display order of the title elements.…" at bounding box center [626, 519] width 432 height 507
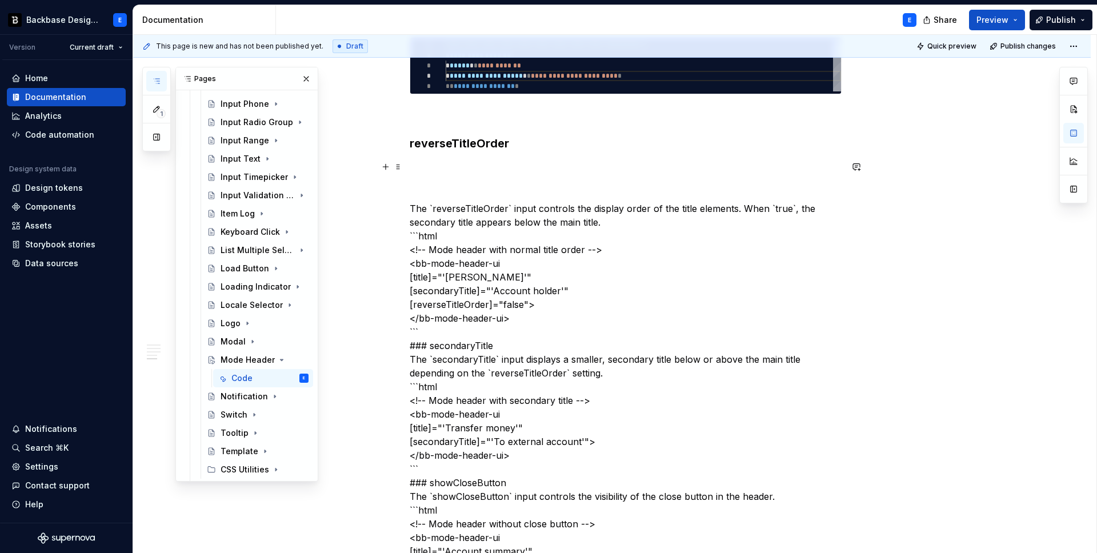
scroll to position [920, 0]
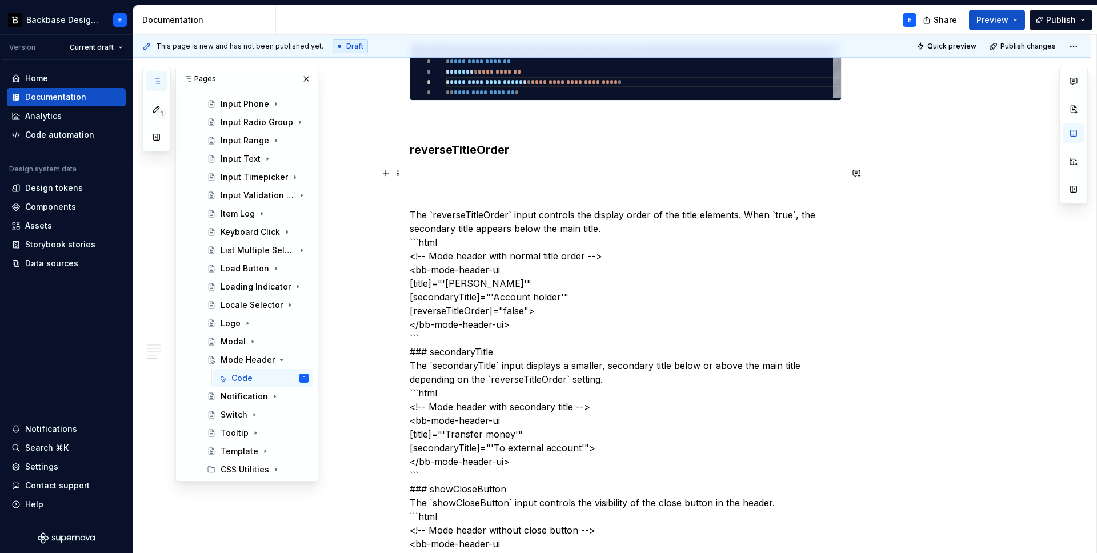
click at [459, 213] on p "The `reverseTitleOrder` input controls the display order of the title elements.…" at bounding box center [626, 420] width 432 height 507
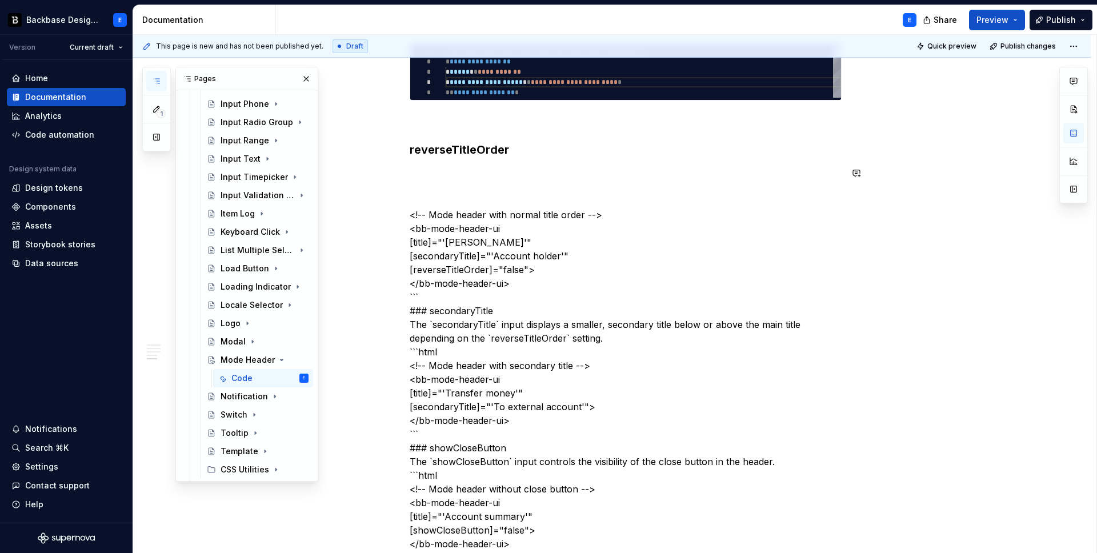
click at [521, 153] on h3 "reverseTitleOrder" at bounding box center [626, 150] width 432 height 16
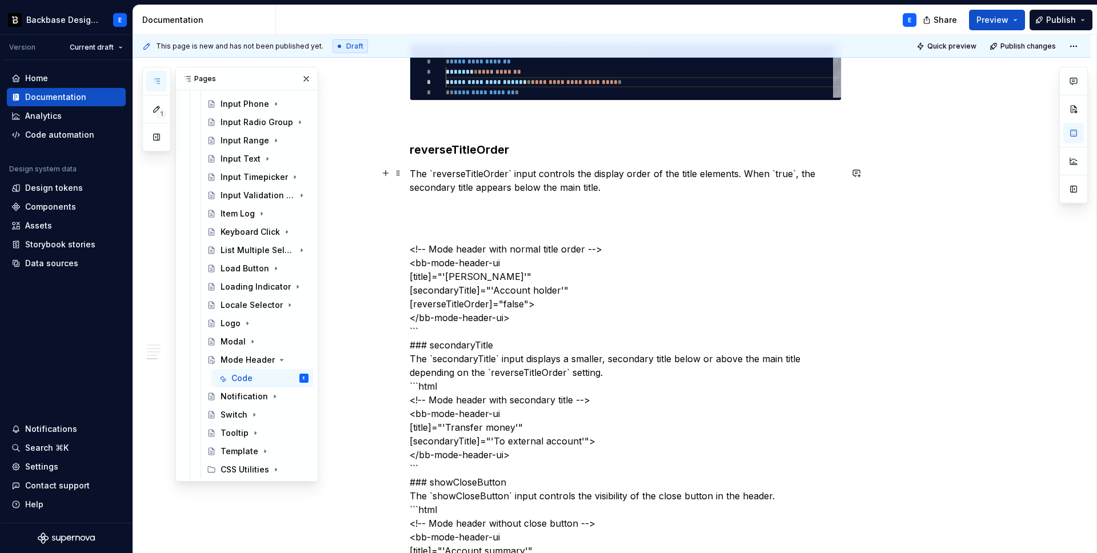
click at [513, 167] on p "The `reverseTitleOrder` input controls the display order of the title elements.…" at bounding box center [626, 180] width 432 height 27
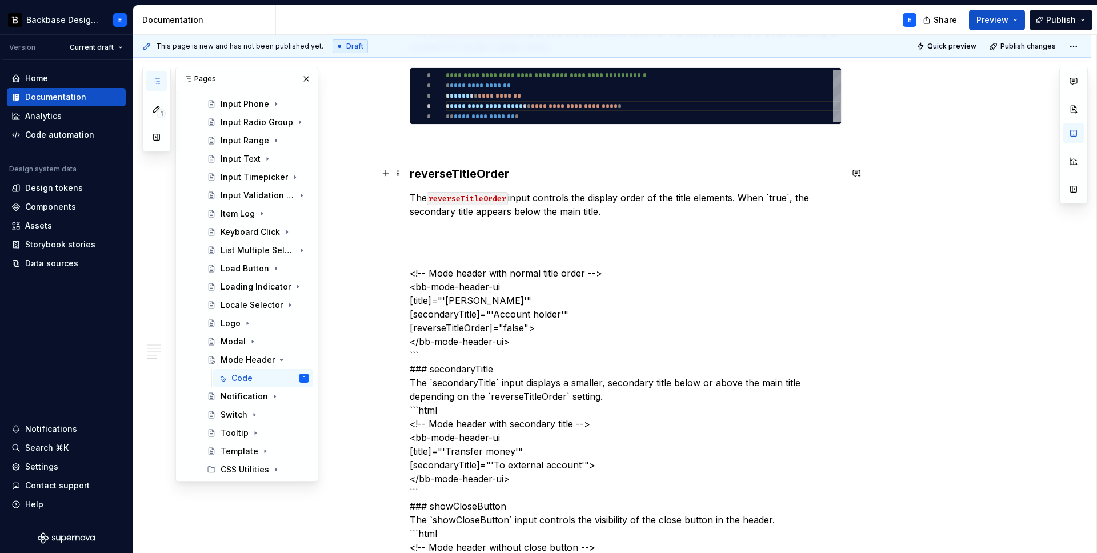
scroll to position [889, 0]
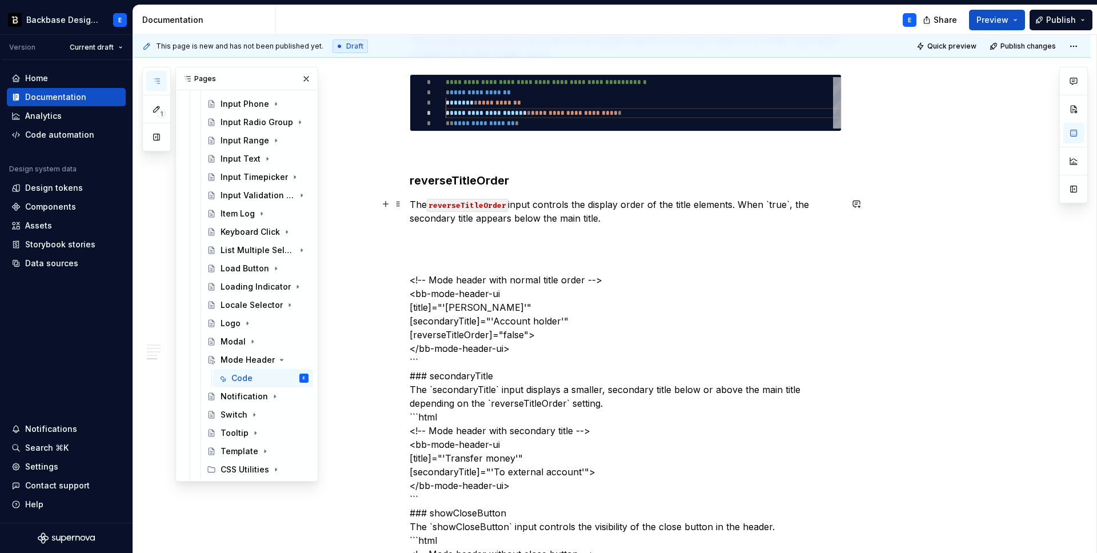
click at [784, 203] on p "The reverseTitleOrder input controls the display order of the title elements. W…" at bounding box center [626, 211] width 432 height 27
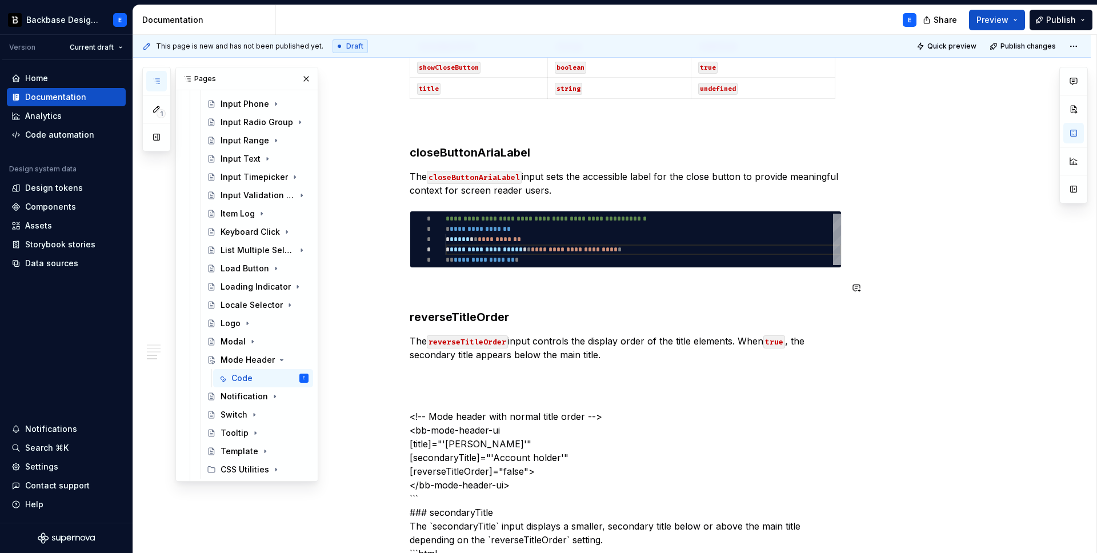
scroll to position [751, 0]
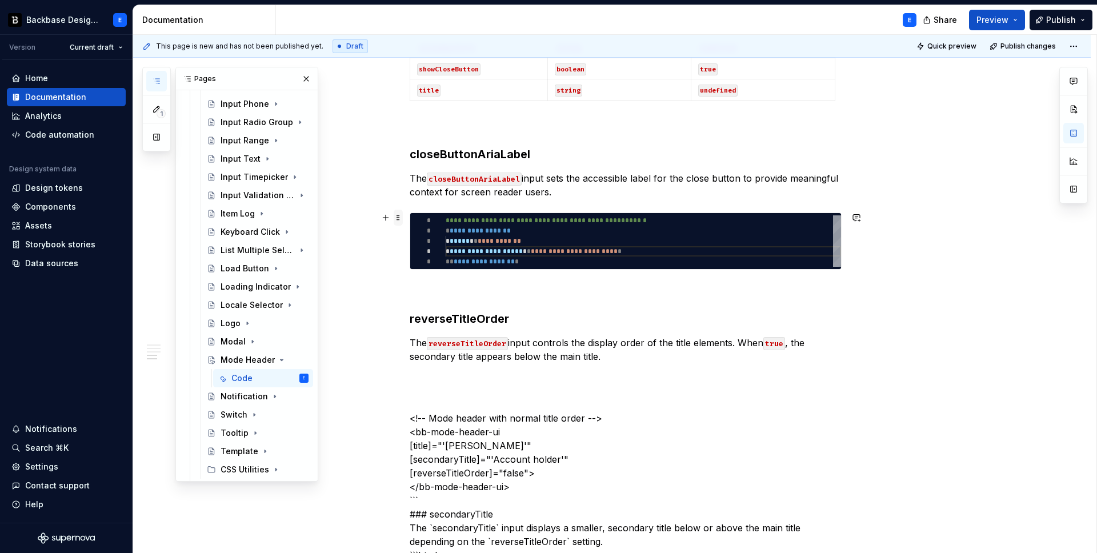
click at [403, 216] on span at bounding box center [398, 218] width 9 height 16
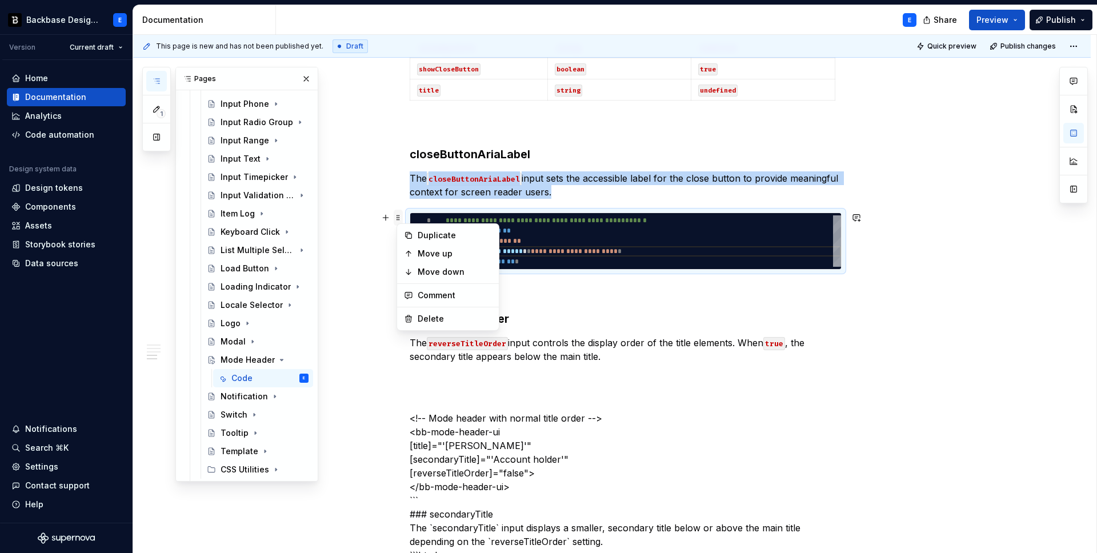
click at [403, 216] on span at bounding box center [398, 218] width 9 height 16
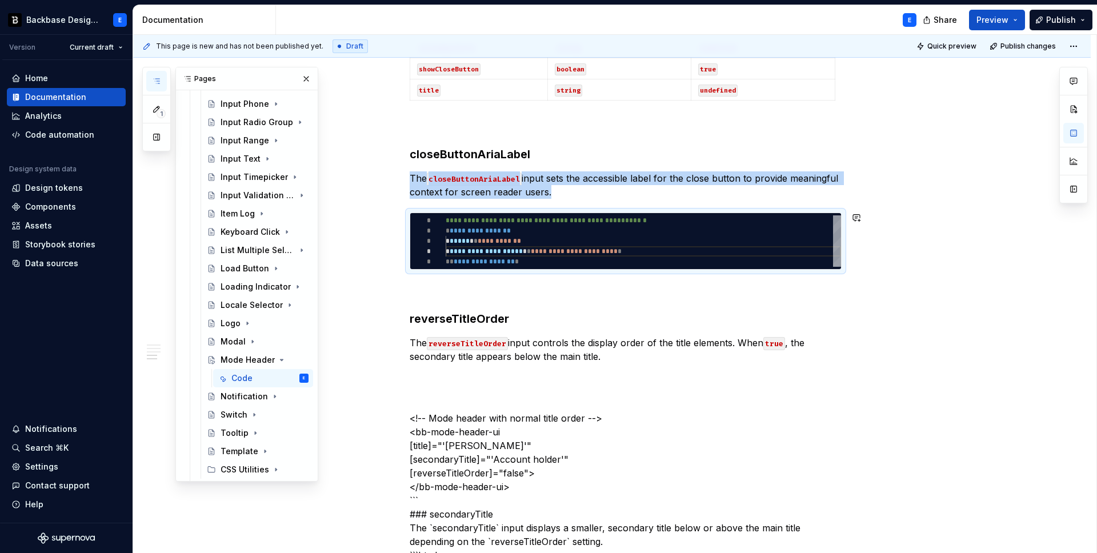
copy p "The closeButtonAriaLabel input sets the accessible label for the close button t…"
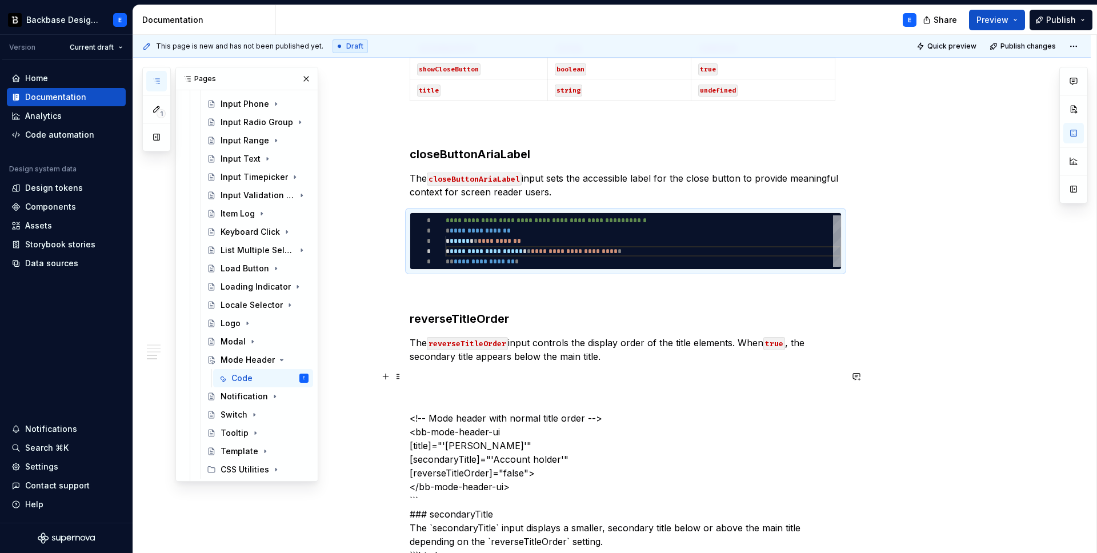
click at [616, 353] on p "The reverseTitleOrder input controls the display order of the title elements. W…" at bounding box center [626, 349] width 432 height 27
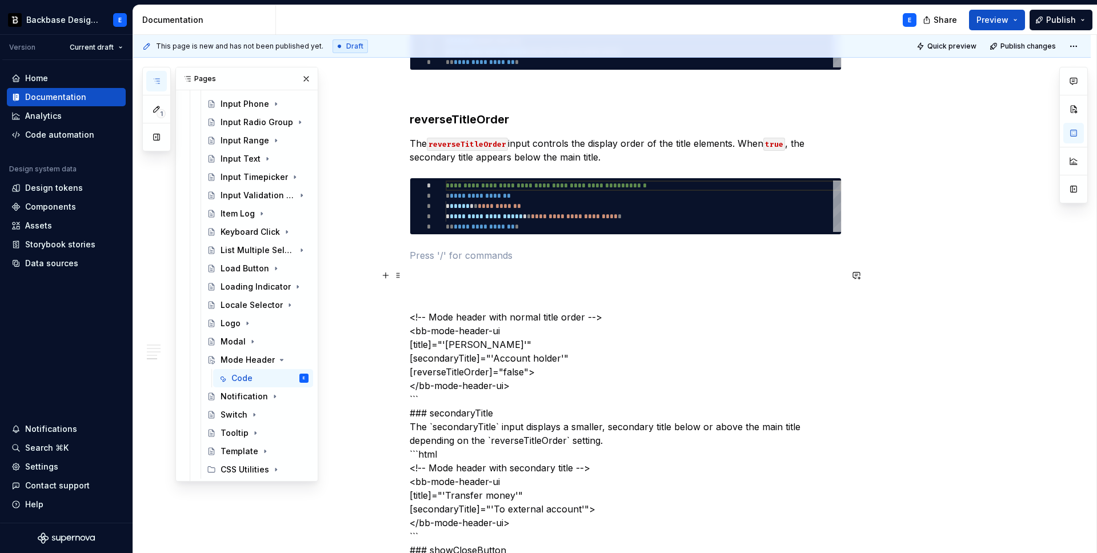
scroll to position [956, 0]
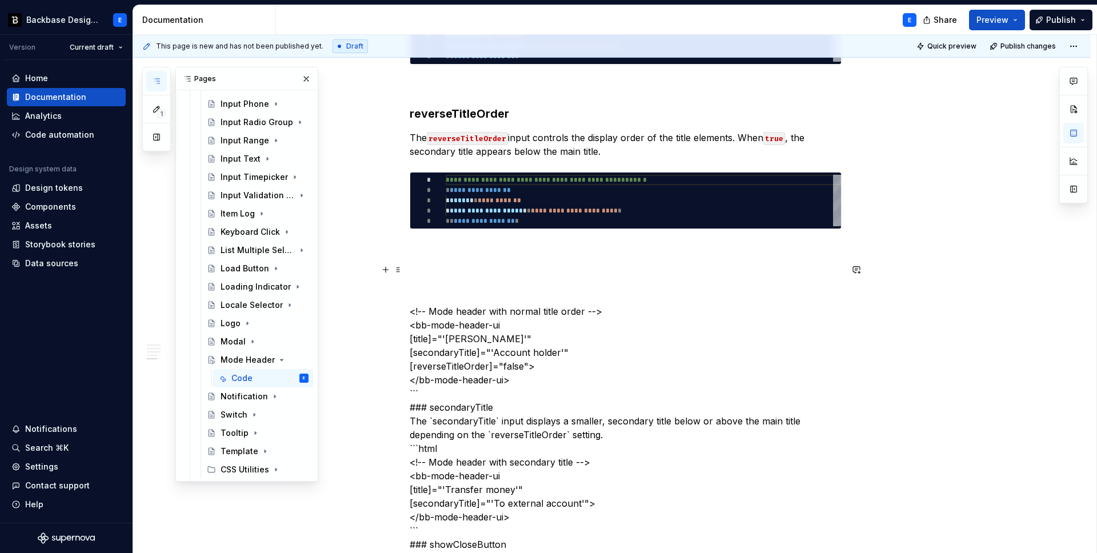
click at [495, 310] on p "<!-- Mode header with normal title order --> <bb-mode-header-ui [title]="'[PERS…" at bounding box center [626, 496] width 432 height 466
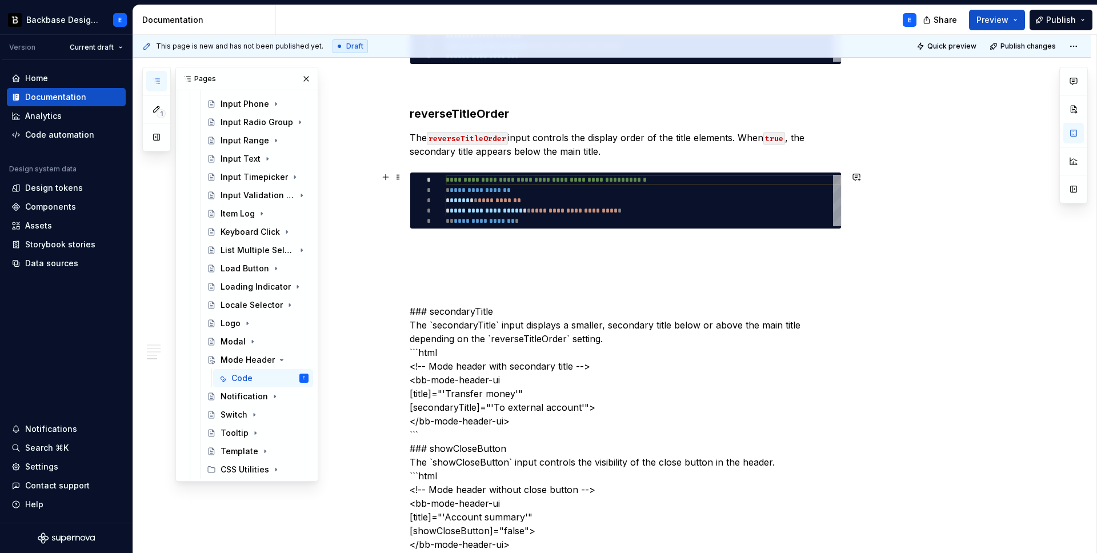
type textarea "*"
type textarea "**********"
click at [484, 197] on div "**********" at bounding box center [643, 200] width 395 height 51
type textarea "*"
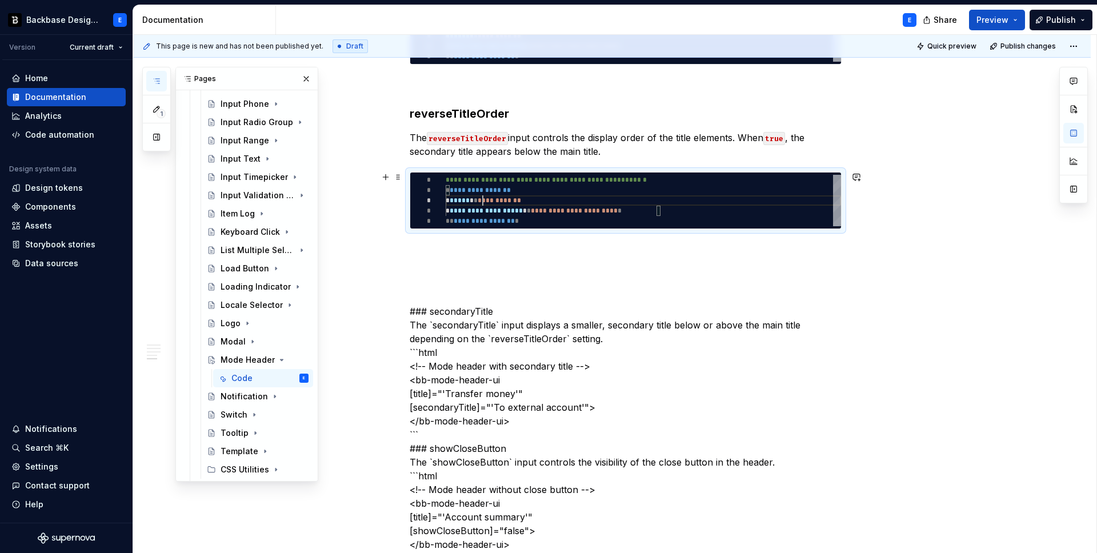
type textarea "**********"
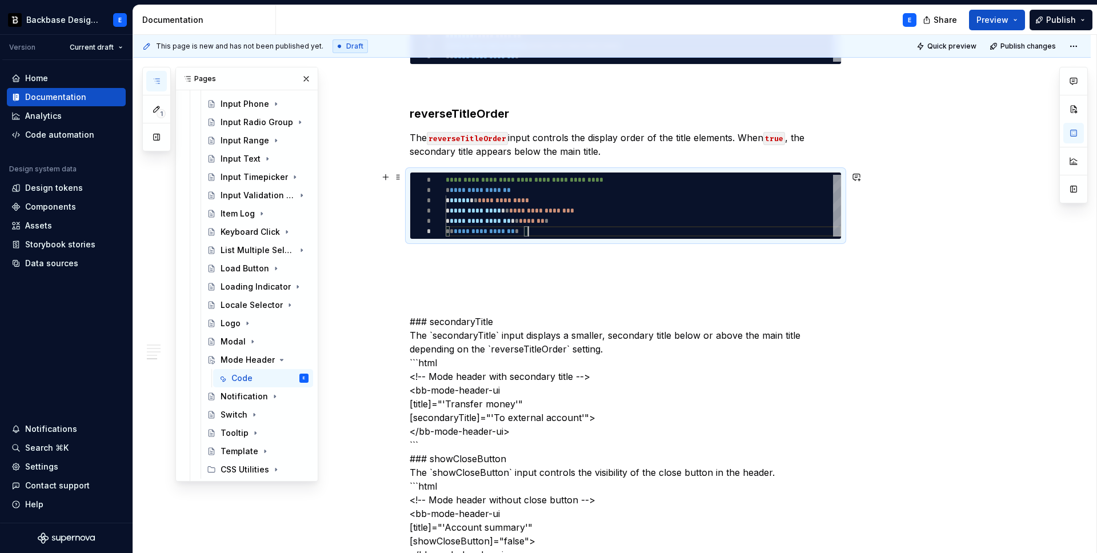
click at [490, 204] on div "**********" at bounding box center [643, 206] width 395 height 62
type textarea "*"
type textarea "**********"
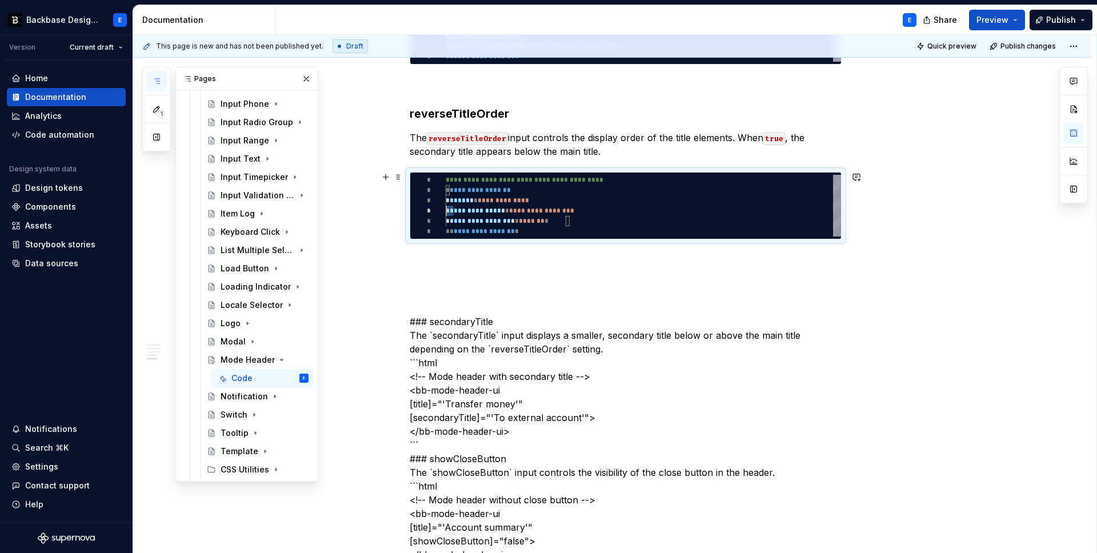
type textarea "*"
type textarea "**********"
type textarea "*"
type textarea "**********"
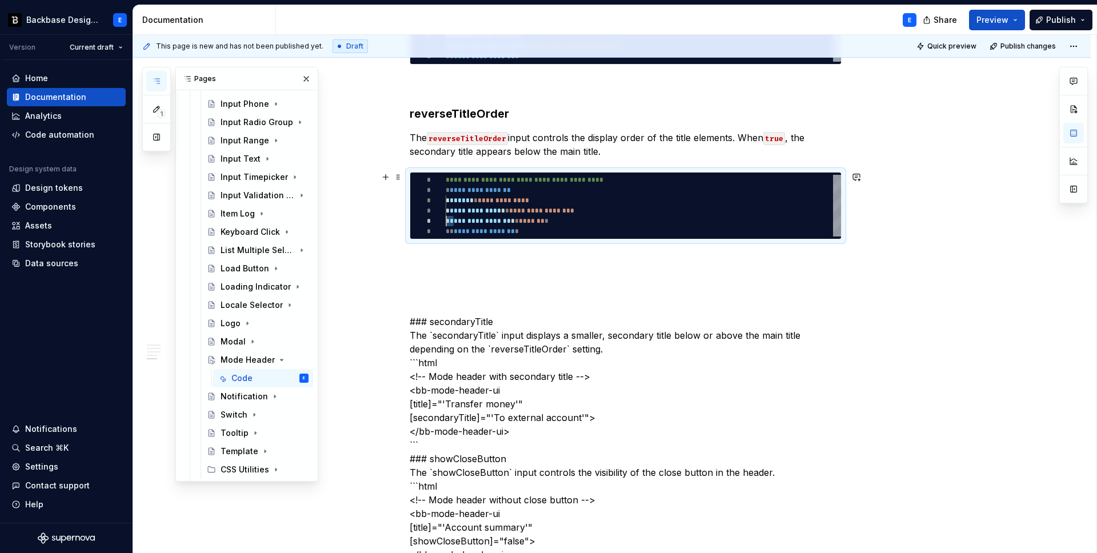
scroll to position [41, 17]
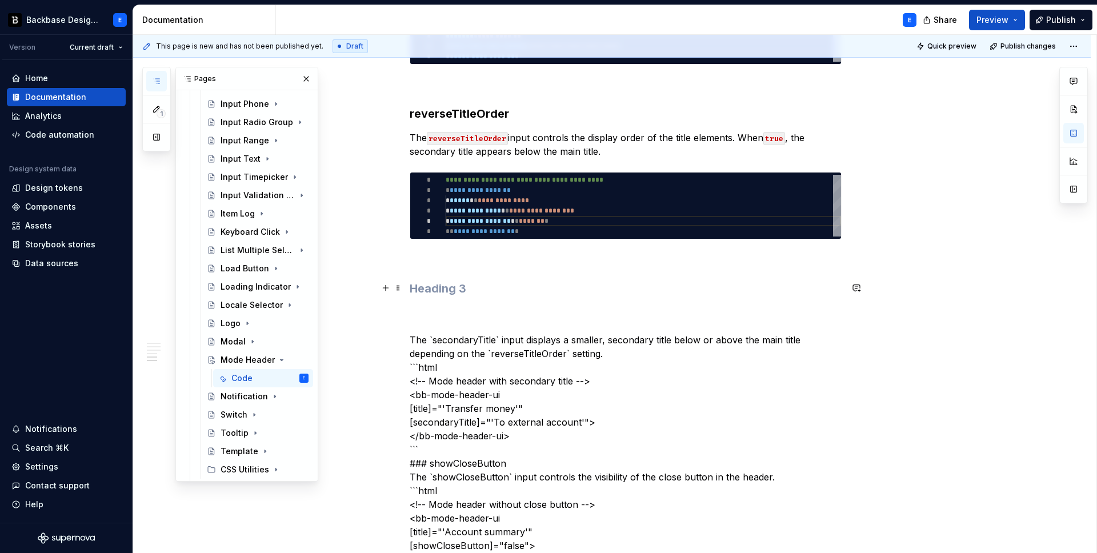
click at [446, 287] on h3 at bounding box center [626, 289] width 432 height 16
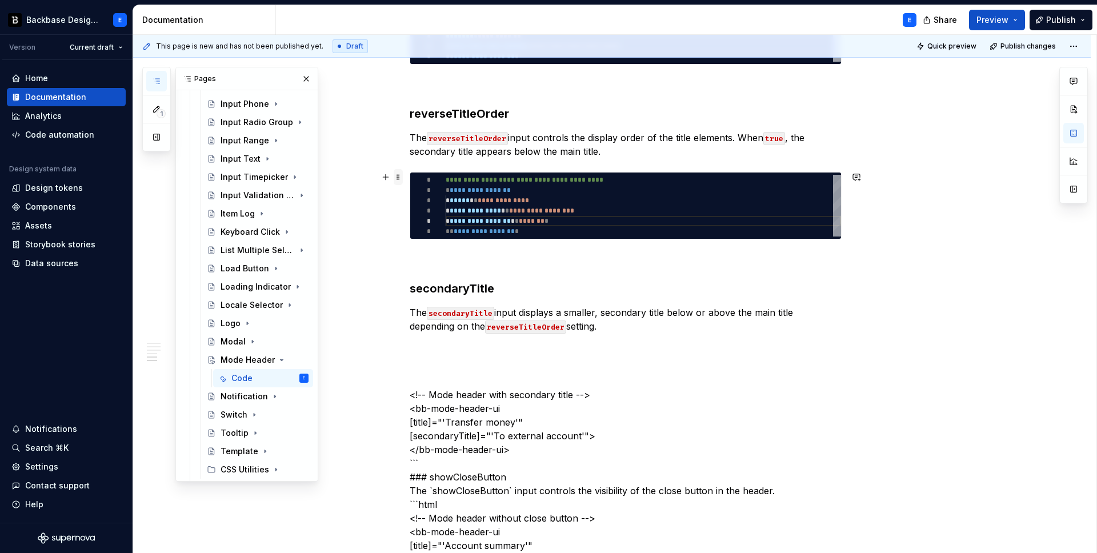
click at [402, 175] on span at bounding box center [398, 177] width 9 height 16
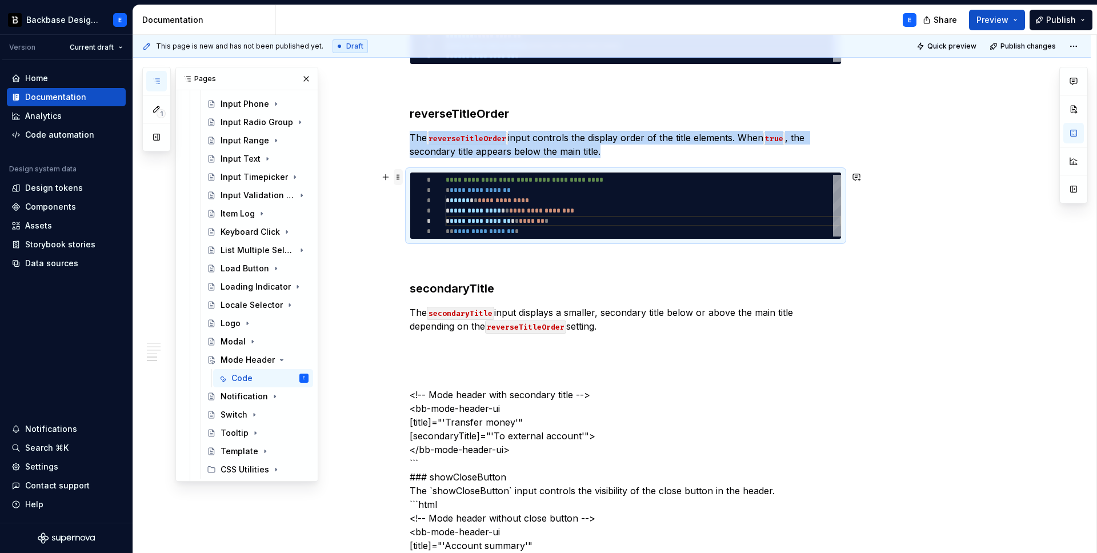
click at [402, 175] on span at bounding box center [398, 177] width 9 height 16
copy p "The reverseTitleOrder input controls the display order of the title elements. W…"
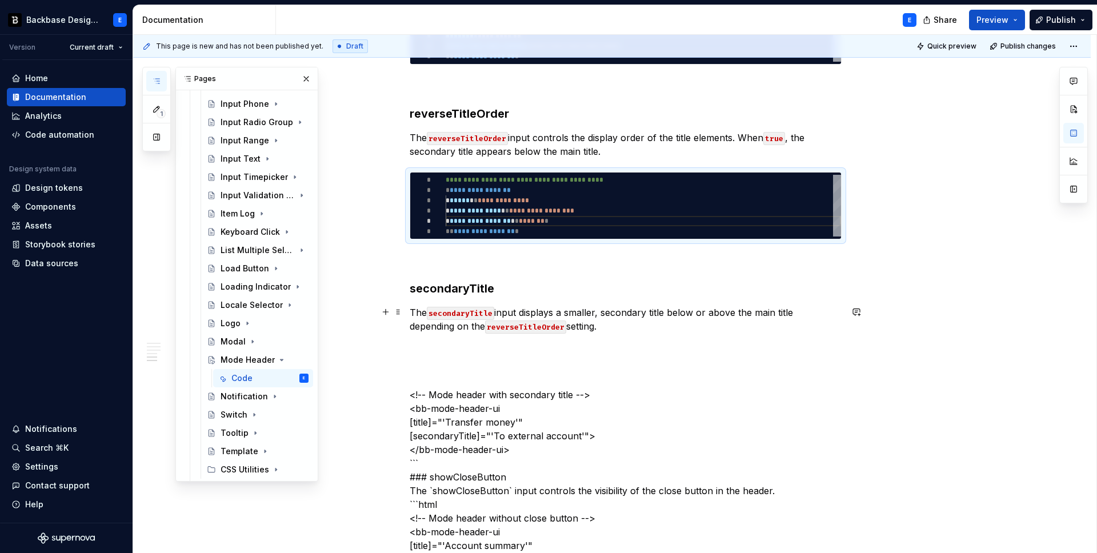
click at [614, 327] on p "The secondaryTitle input displays a smaller, secondary title below or above the…" at bounding box center [626, 319] width 432 height 27
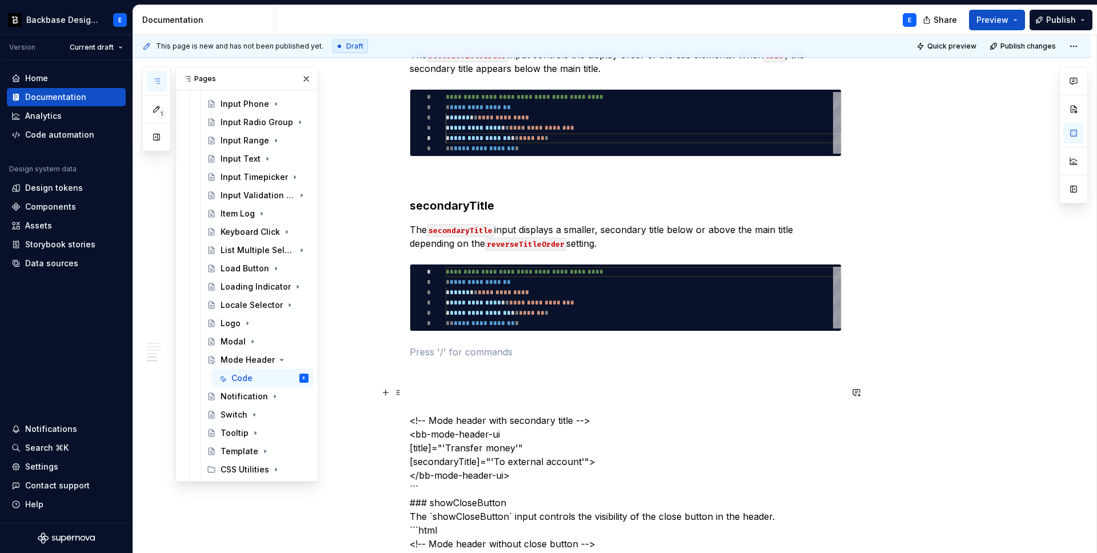
scroll to position [1059, 0]
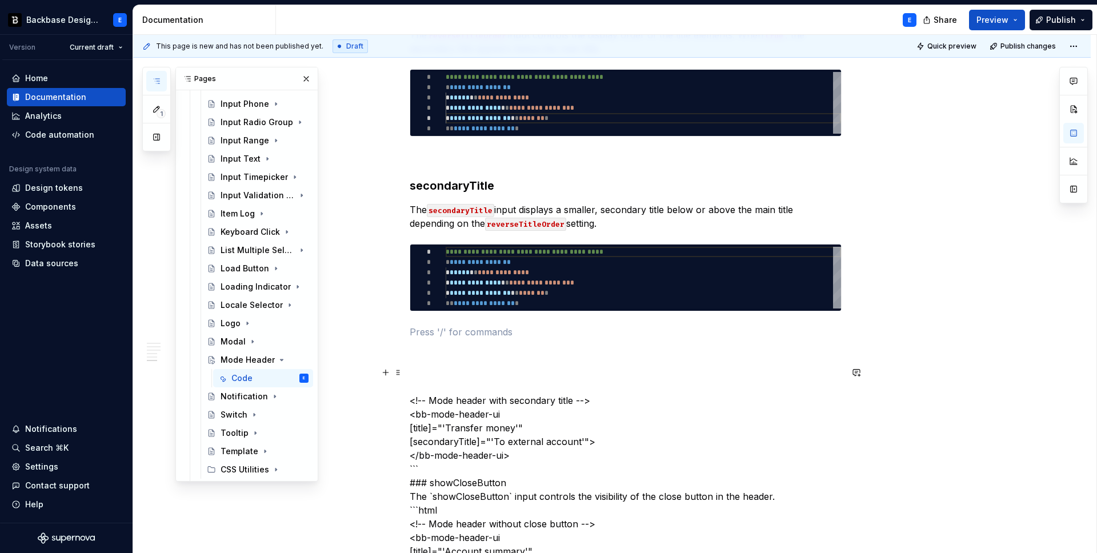
click at [521, 402] on p "<!-- Mode header with secondary title --> <bb-mode-header-ui [title]="'Transfer…" at bounding box center [626, 517] width 432 height 302
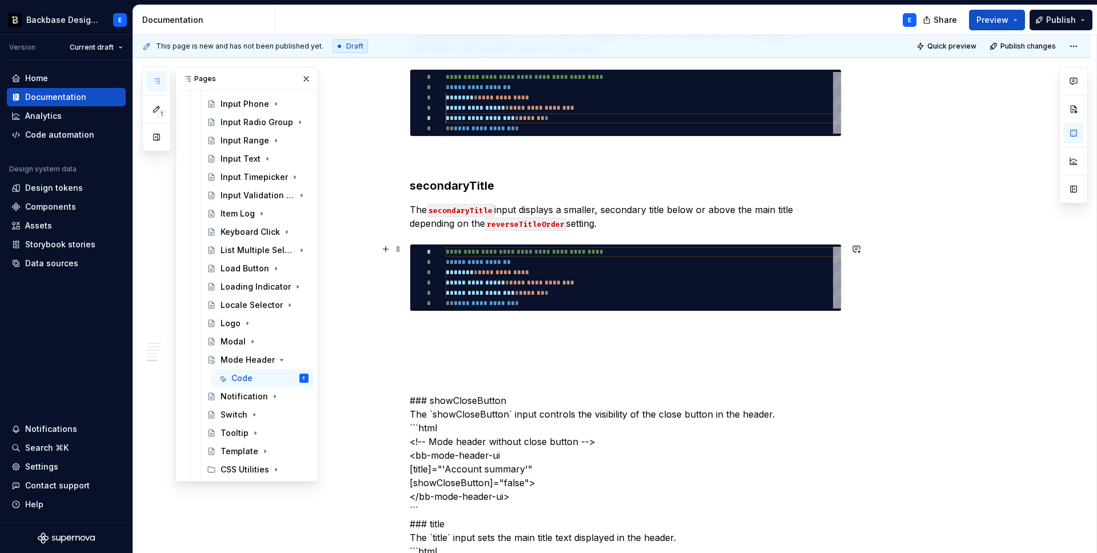
type textarea "*"
type textarea "**********"
click at [495, 275] on div "**********" at bounding box center [643, 278] width 395 height 62
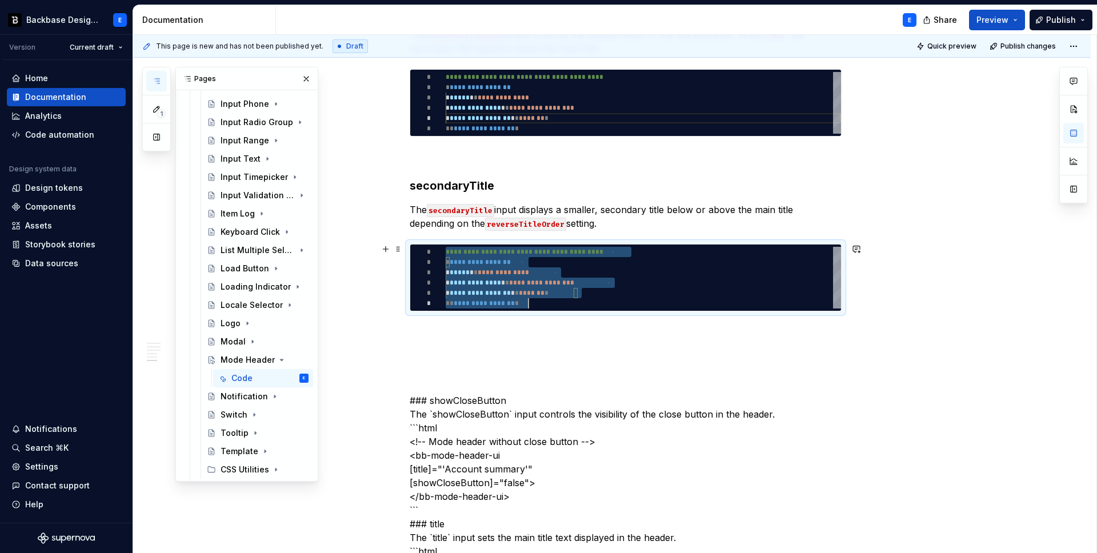
scroll to position [0, 83]
type textarea "*"
type textarea "**********"
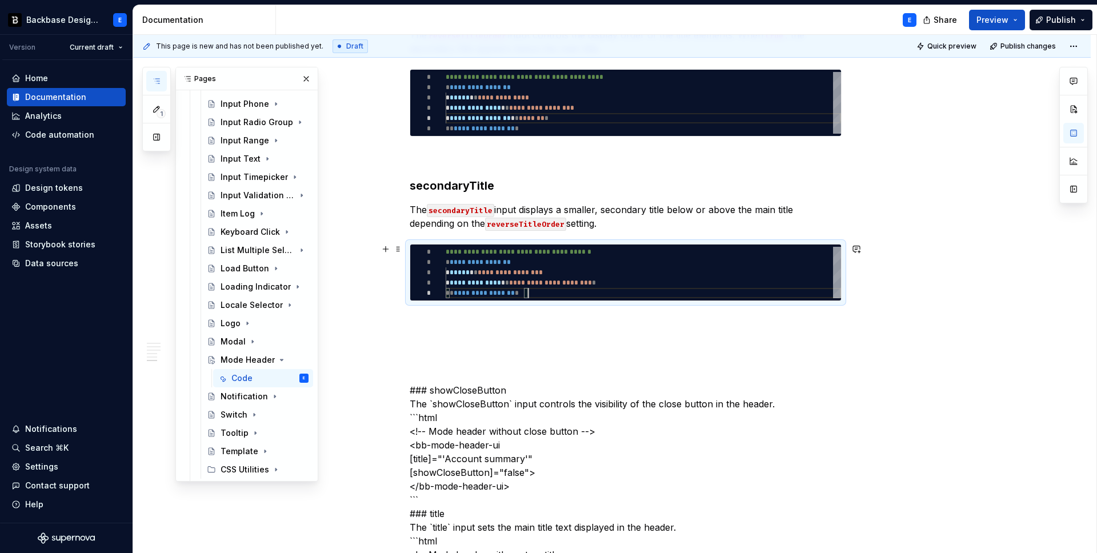
click at [501, 270] on div "**********" at bounding box center [643, 272] width 395 height 51
type textarea "*"
type textarea "**********"
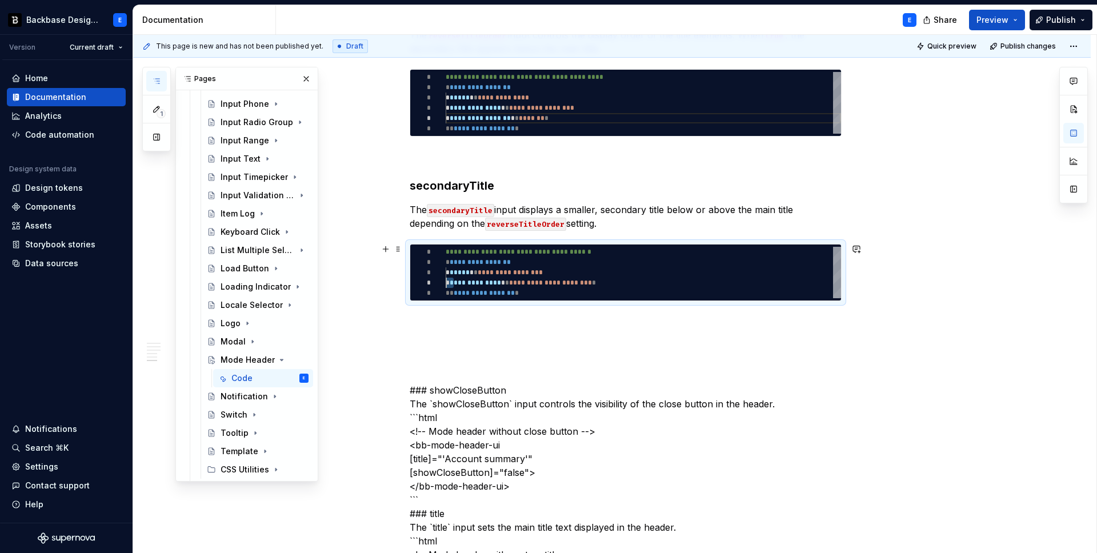
type textarea "*"
type textarea "**********"
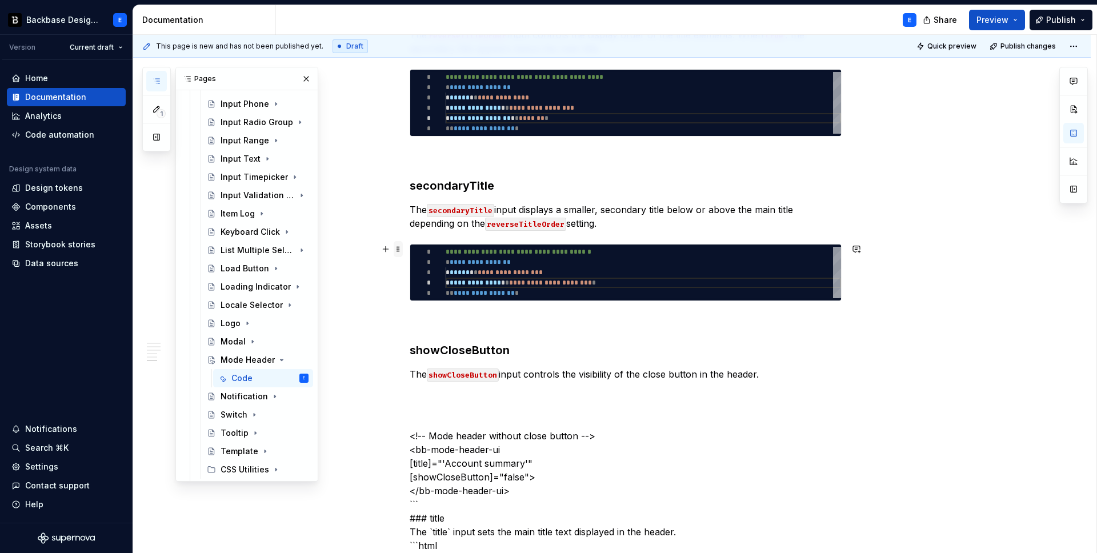
click at [403, 251] on span at bounding box center [398, 249] width 9 height 16
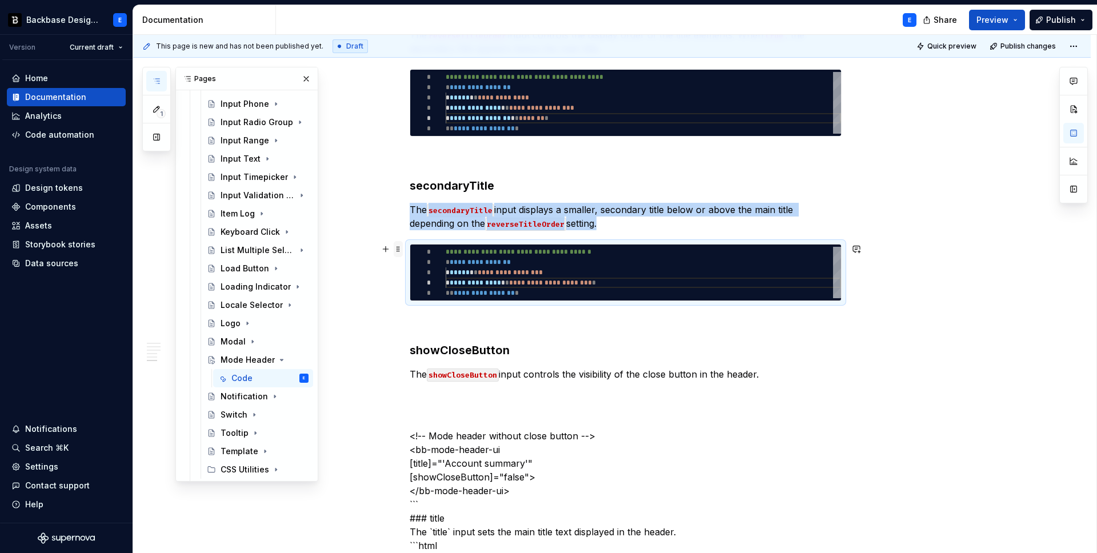
click at [403, 251] on span at bounding box center [398, 249] width 9 height 16
copy p "The secondaryTitle input displays a smaller, secondary title below or above the…"
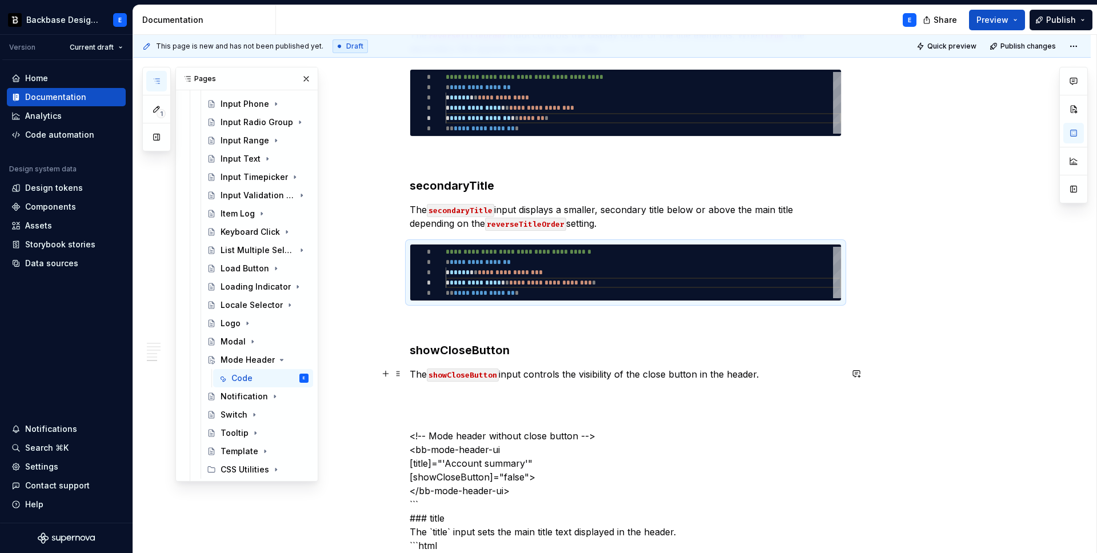
click at [797, 371] on p "The showCloseButton input controls the visibility of the close button in the he…" at bounding box center [626, 374] width 432 height 14
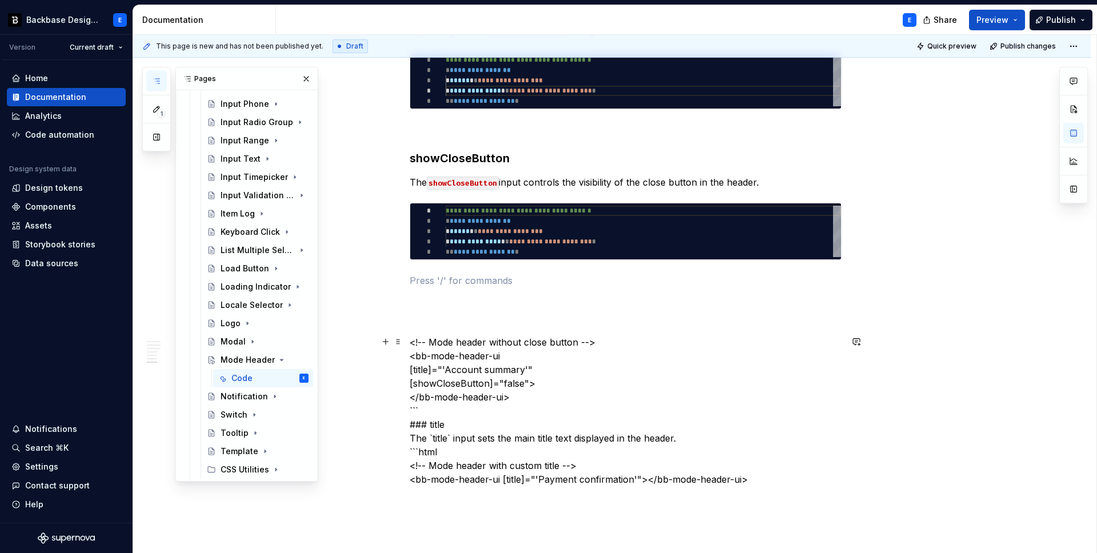
scroll to position [1272, 0]
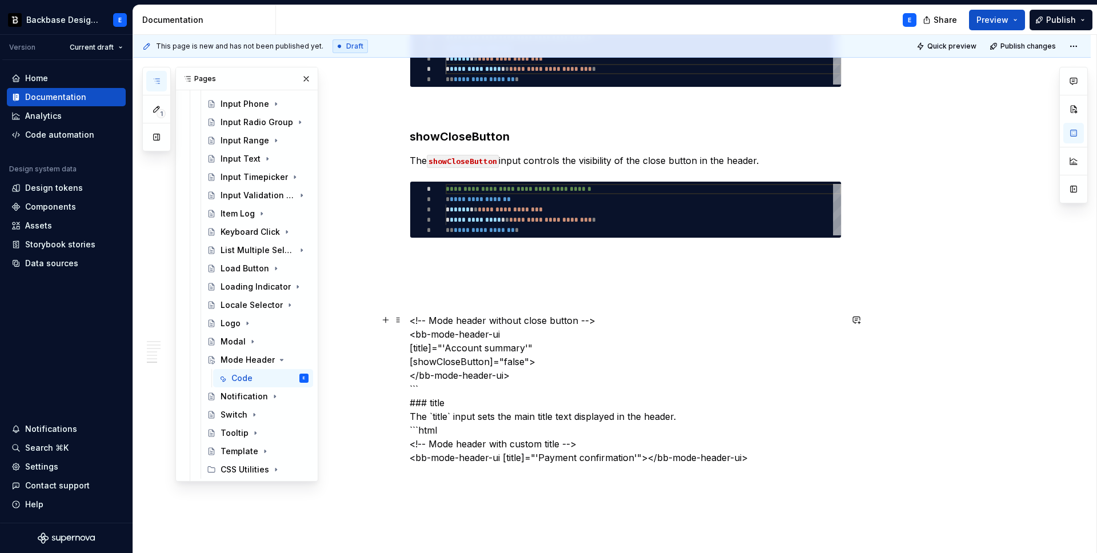
click at [546, 322] on p "<!-- Mode header without close button --> <bb-mode-header-ui [title]="'Account …" at bounding box center [626, 389] width 432 height 151
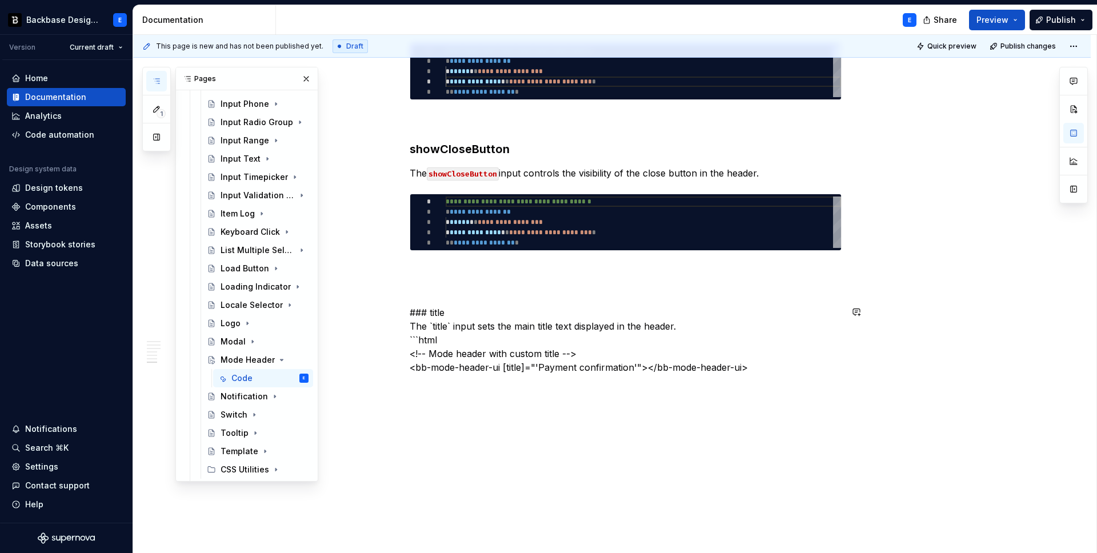
scroll to position [1259, 0]
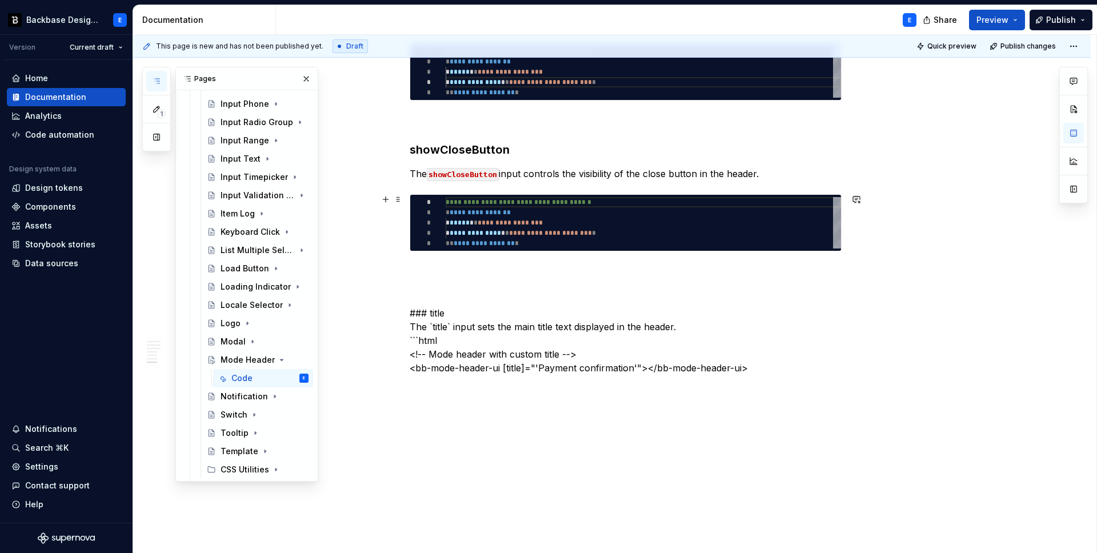
type textarea "*"
type textarea "**********"
click at [501, 218] on div "**********" at bounding box center [643, 222] width 395 height 51
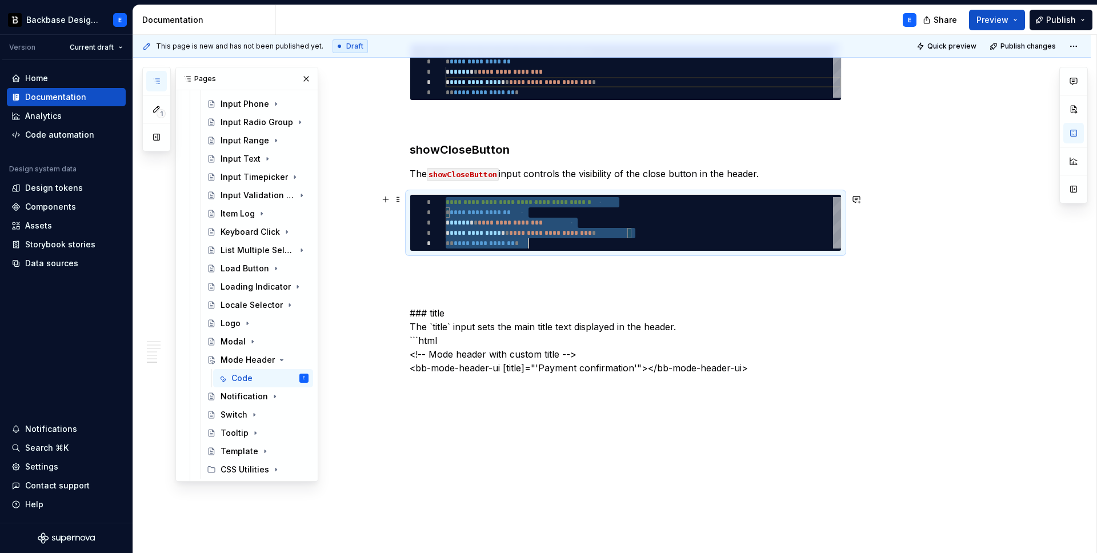
scroll to position [0, 83]
type textarea "*"
type textarea "**********"
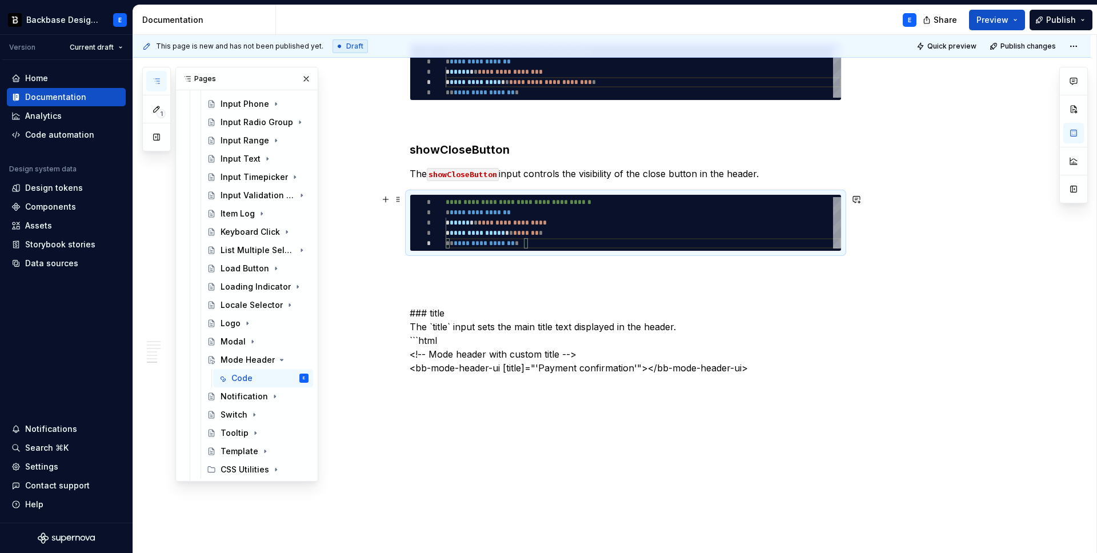
click at [504, 219] on div "**********" at bounding box center [643, 222] width 395 height 51
type textarea "*"
type textarea "**********"
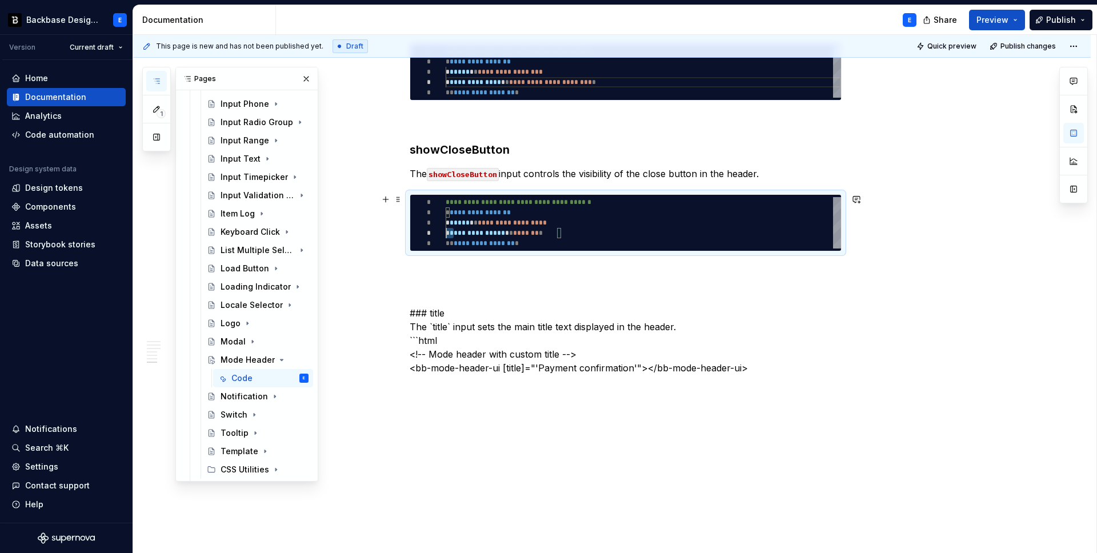
type textarea "*"
type textarea "**********"
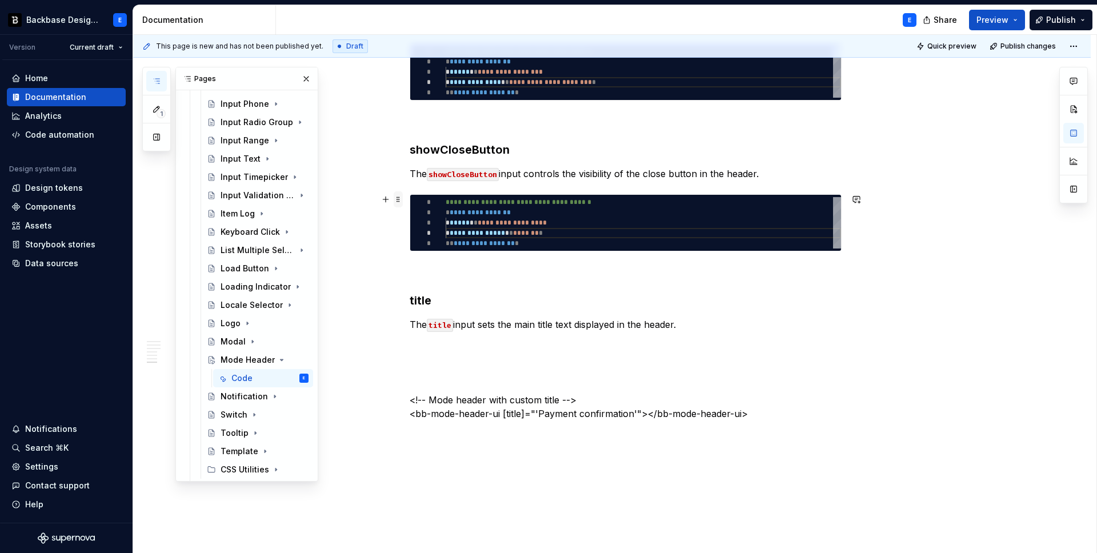
click at [399, 198] on span at bounding box center [398, 199] width 9 height 16
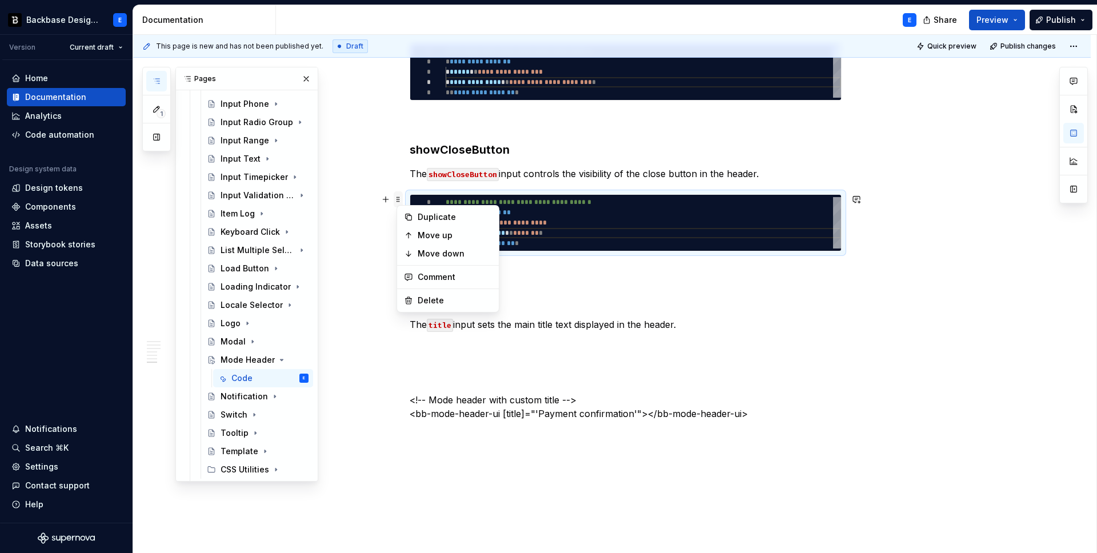
click at [399, 198] on span at bounding box center [398, 199] width 9 height 16
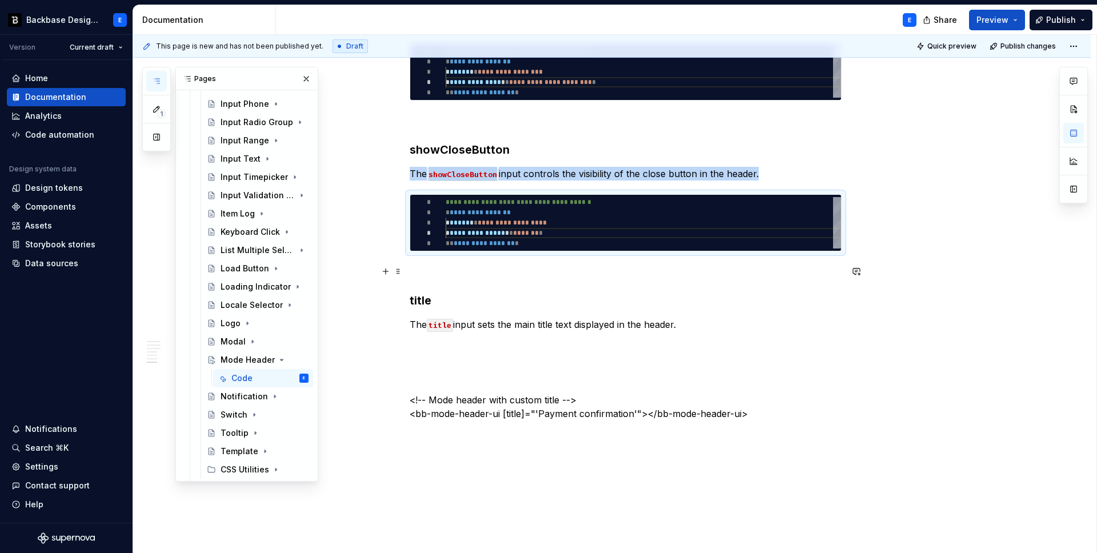
copy p "The showCloseButton input controls the visibility of the close button in the he…"
click at [718, 323] on p "The title input sets the main title text displayed in the header." at bounding box center [626, 325] width 432 height 14
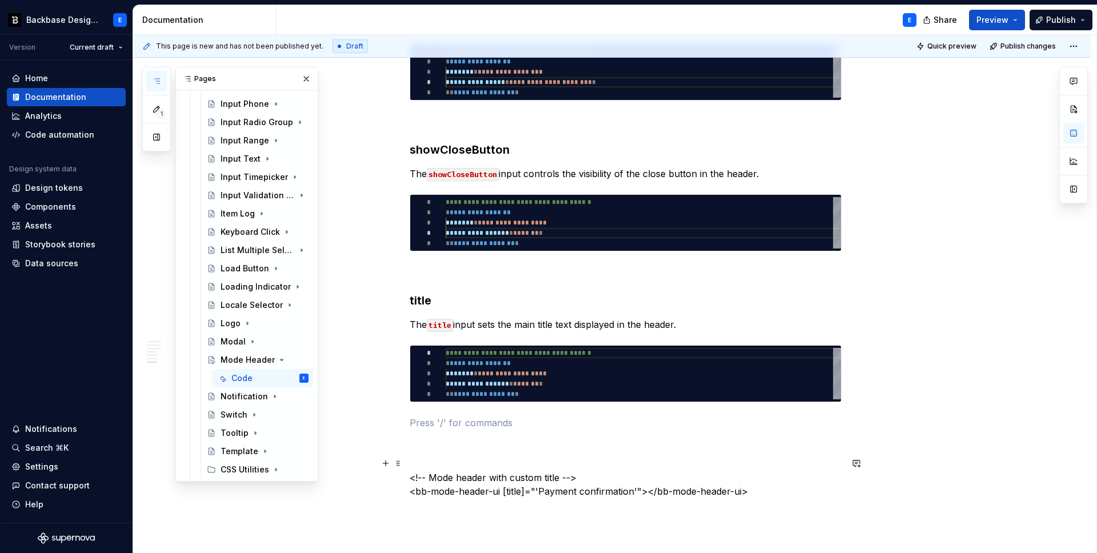
click at [512, 478] on p "<!-- Mode header with custom title --> <bb-mode-header-ui [title]="'Payment con…" at bounding box center [626, 477] width 432 height 41
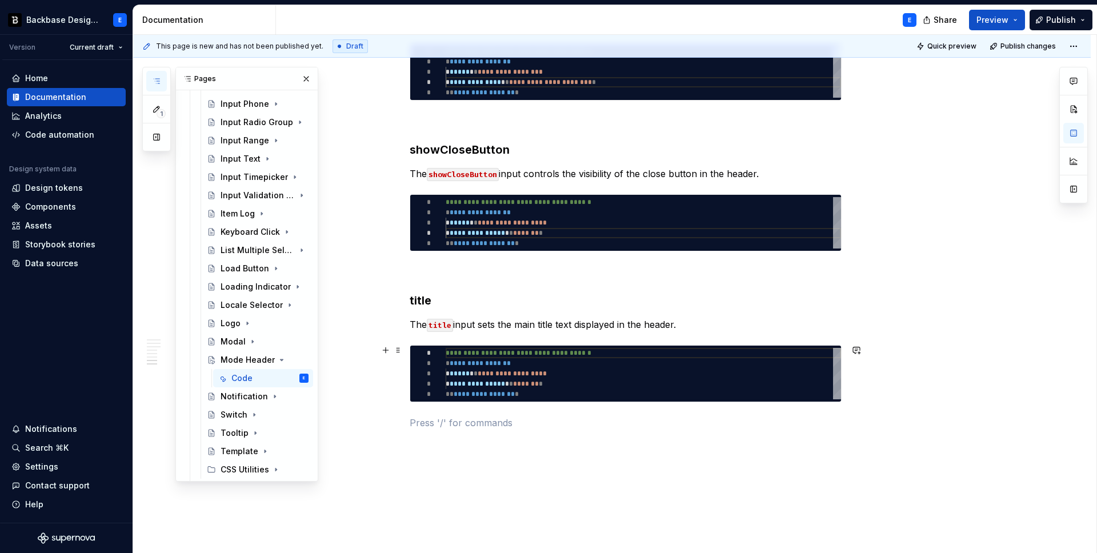
click at [477, 367] on div "**********" at bounding box center [643, 373] width 395 height 51
type textarea "*"
type textarea "**********"
type textarea "*"
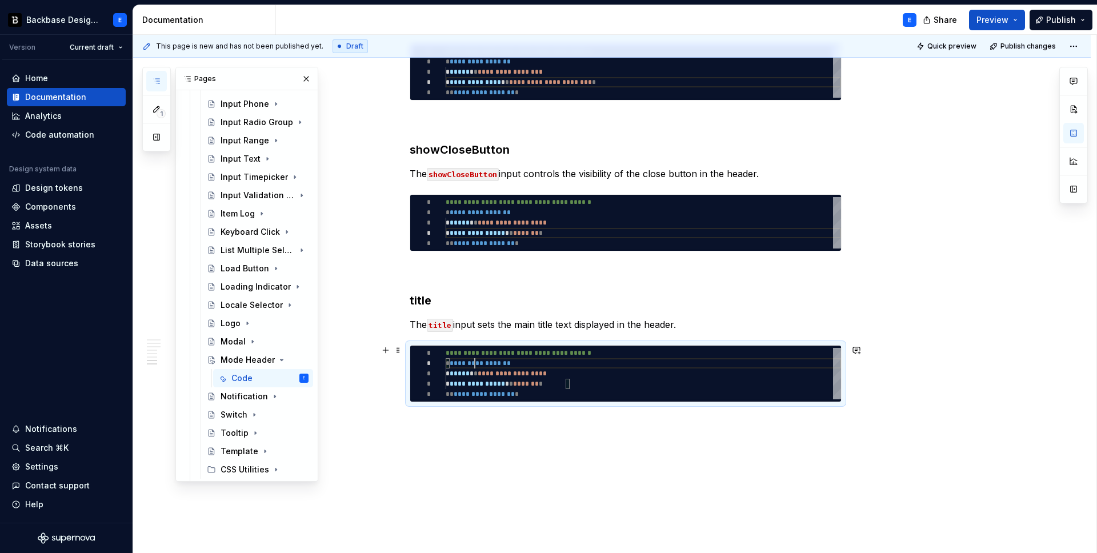
type textarea "**********"
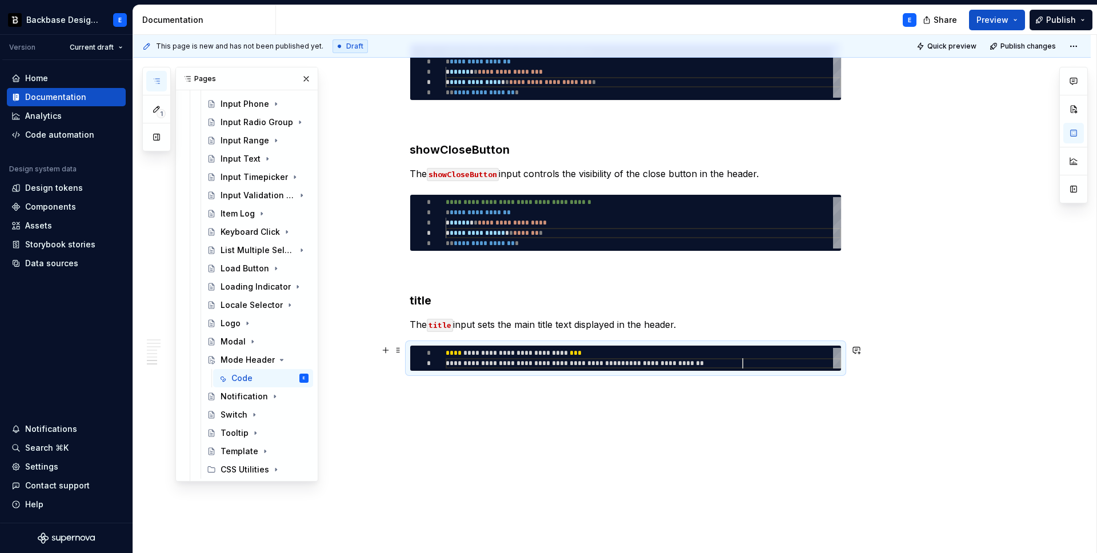
scroll to position [10, 297]
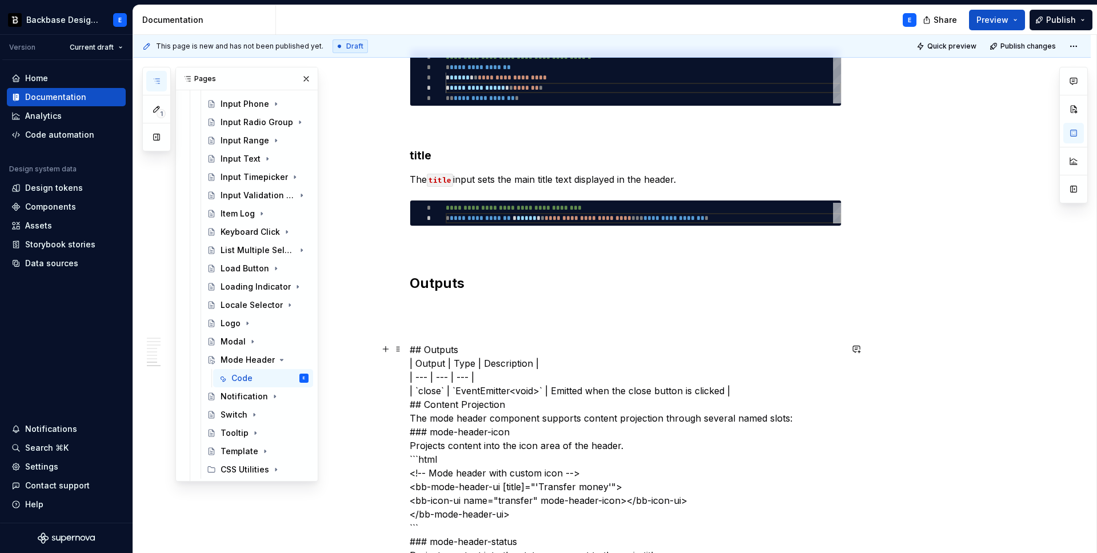
scroll to position [1406, 0]
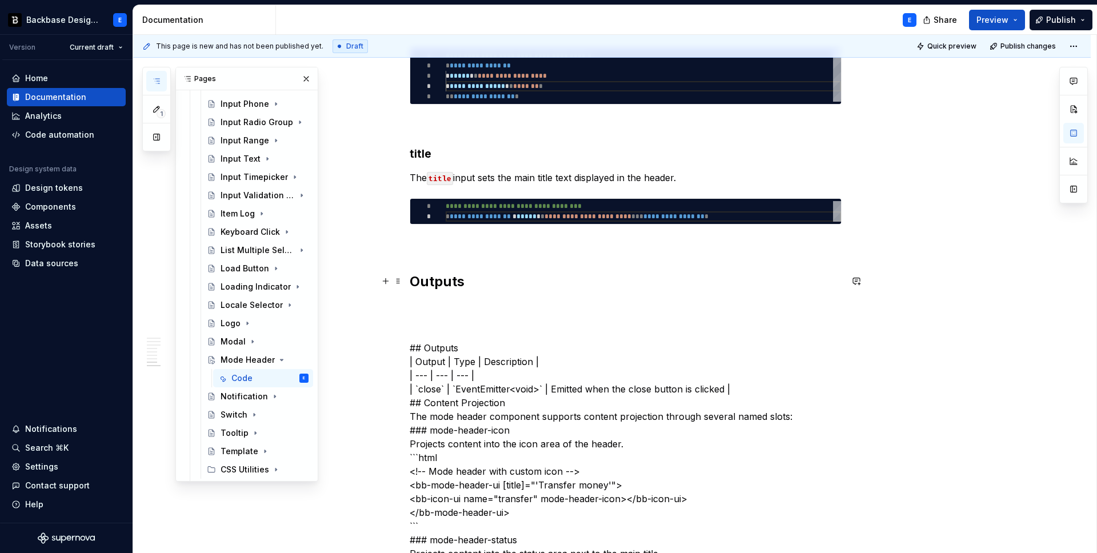
click at [482, 287] on h2 "Outputs" at bounding box center [626, 282] width 432 height 18
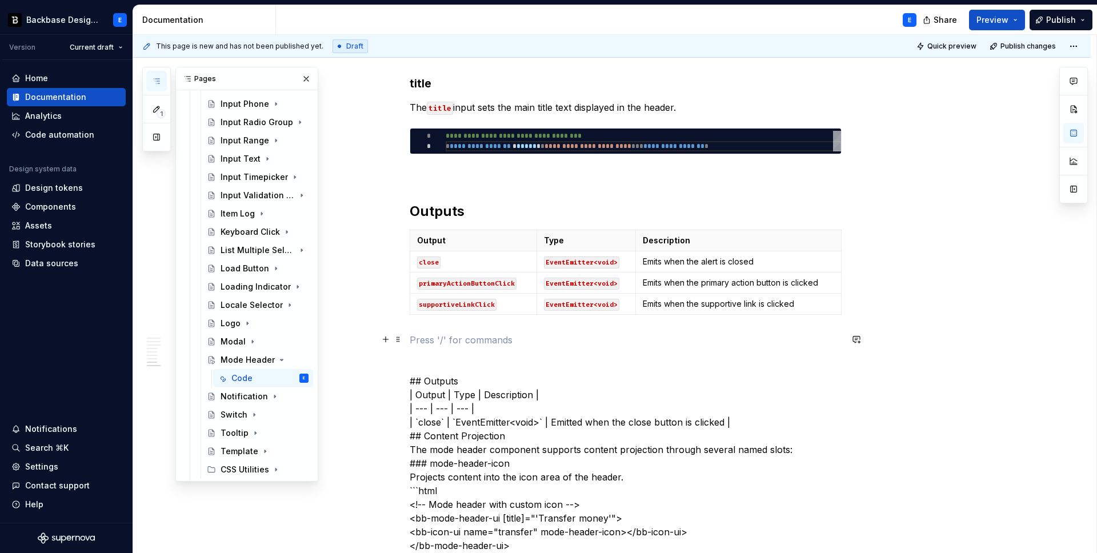
scroll to position [1507, 0]
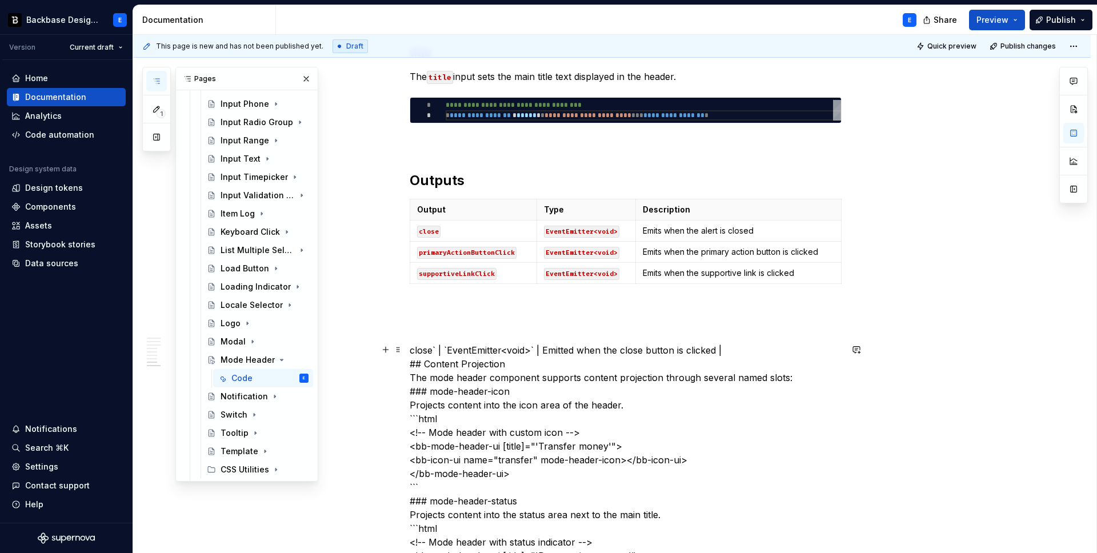
click at [413, 250] on html "Backbase Design System E Version Current draft Home Documentation Analytics Cod…" at bounding box center [548, 276] width 1097 height 553
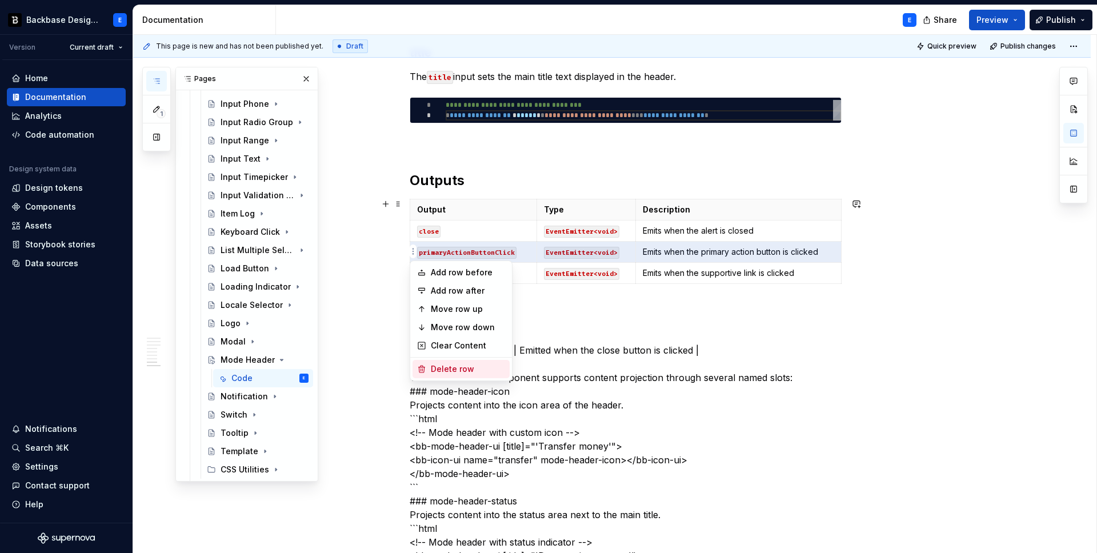
click at [446, 377] on div "Delete row" at bounding box center [461, 369] width 97 height 18
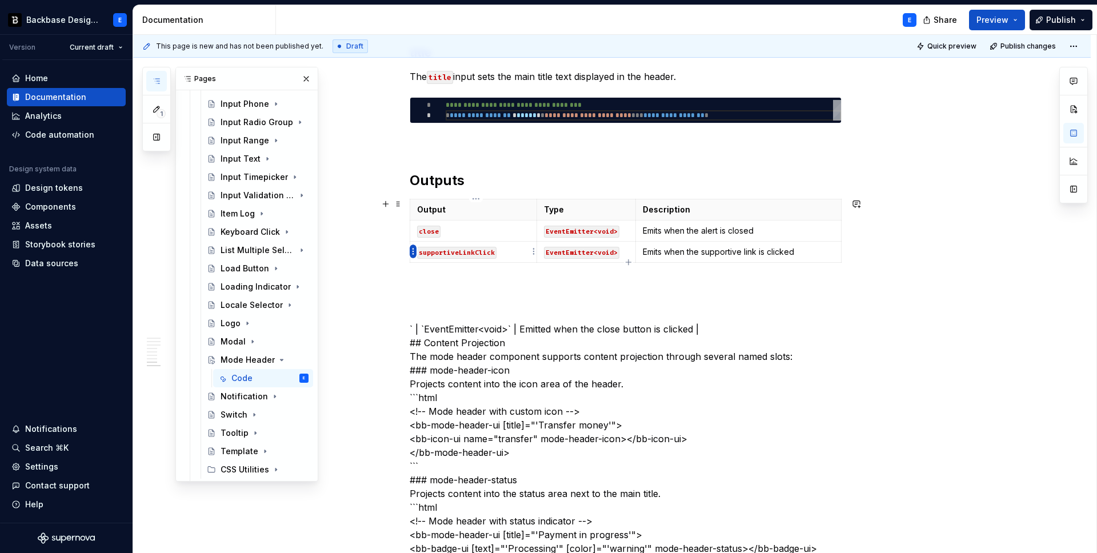
click at [411, 252] on html "Backbase Design System E Version Current draft Home Documentation Analytics Cod…" at bounding box center [548, 276] width 1097 height 553
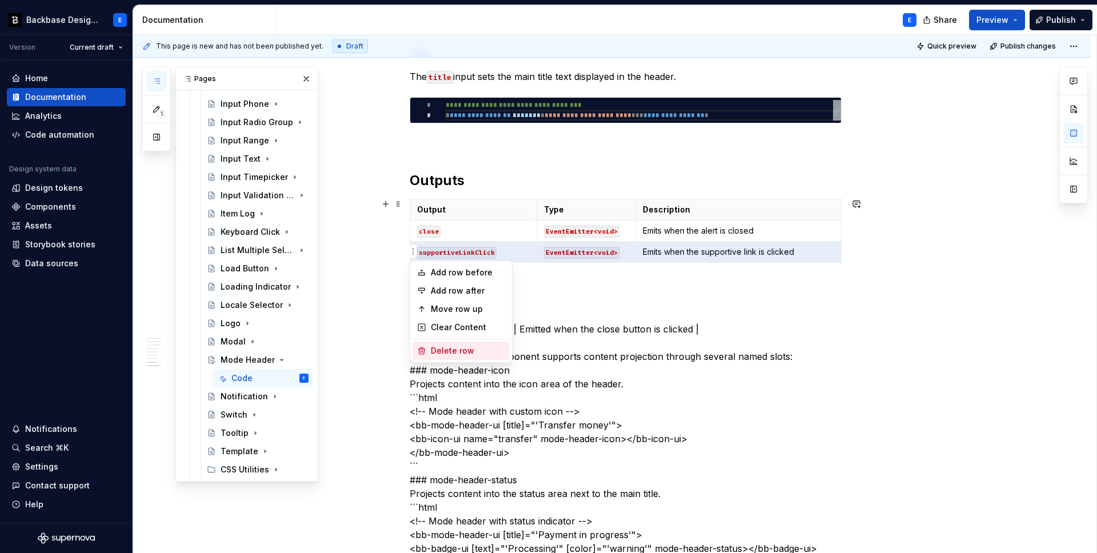
click at [432, 354] on div "Delete row" at bounding box center [468, 350] width 74 height 11
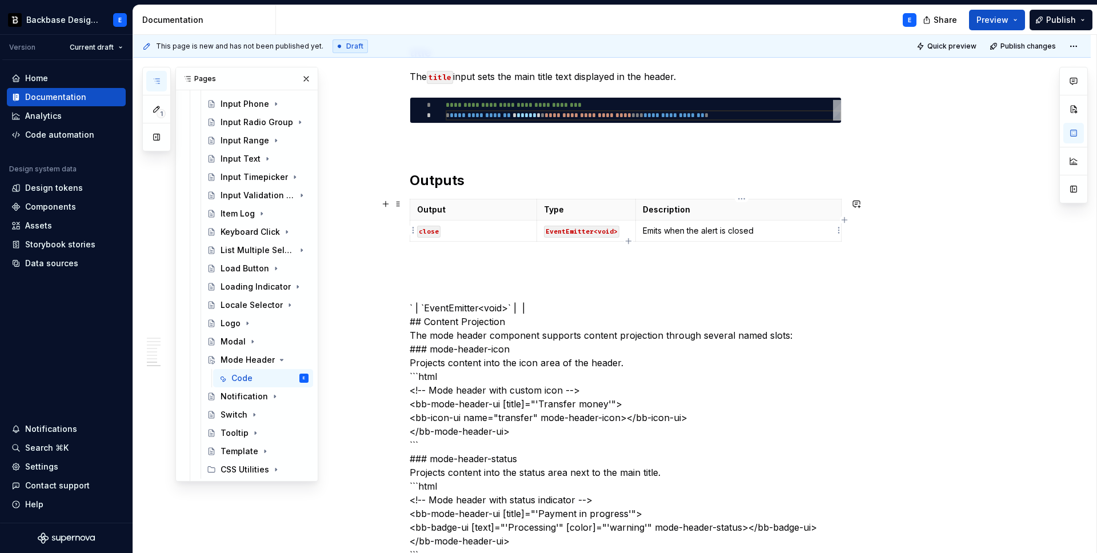
click at [714, 233] on p "Emits when the alert is closed" at bounding box center [738, 230] width 191 height 11
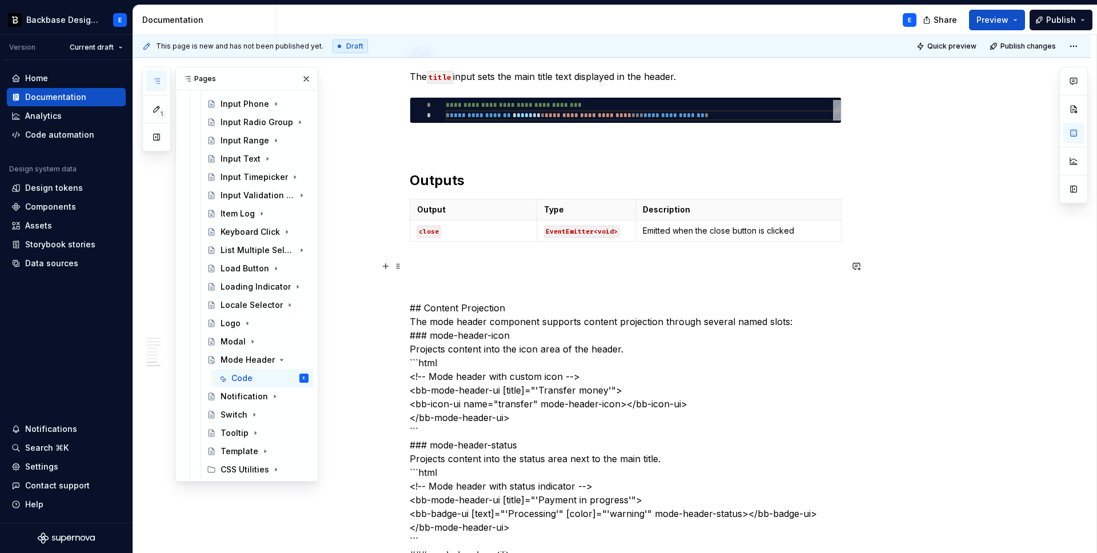
click at [449, 265] on p at bounding box center [626, 267] width 432 height 14
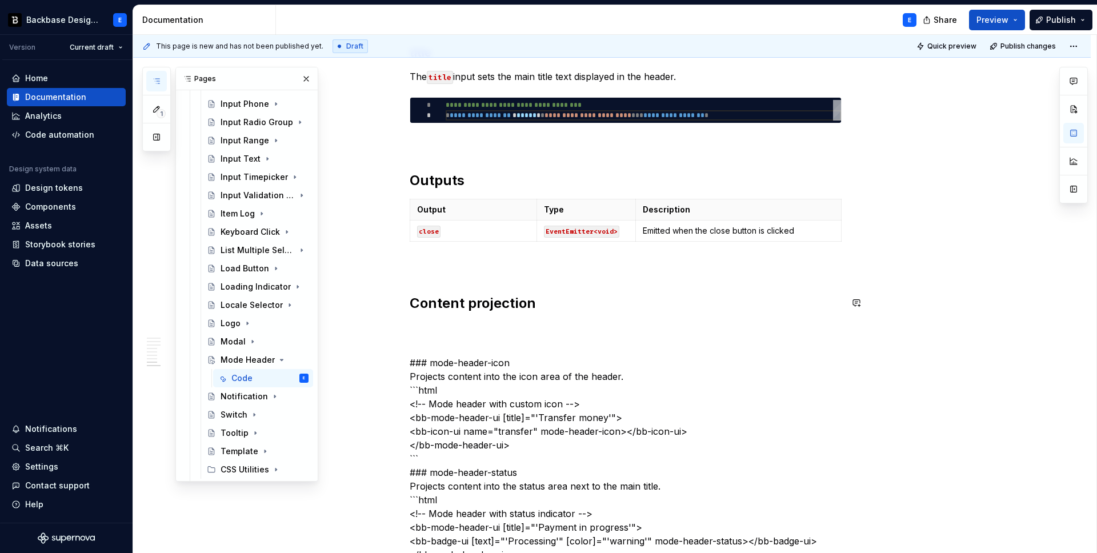
click at [459, 317] on div "**********" at bounding box center [626, 68] width 432 height 2632
click at [482, 301] on h2 "Content projection" at bounding box center [626, 303] width 432 height 18
click at [803, 331] on p "The mode header component supports content projection through several named slo…" at bounding box center [626, 329] width 432 height 14
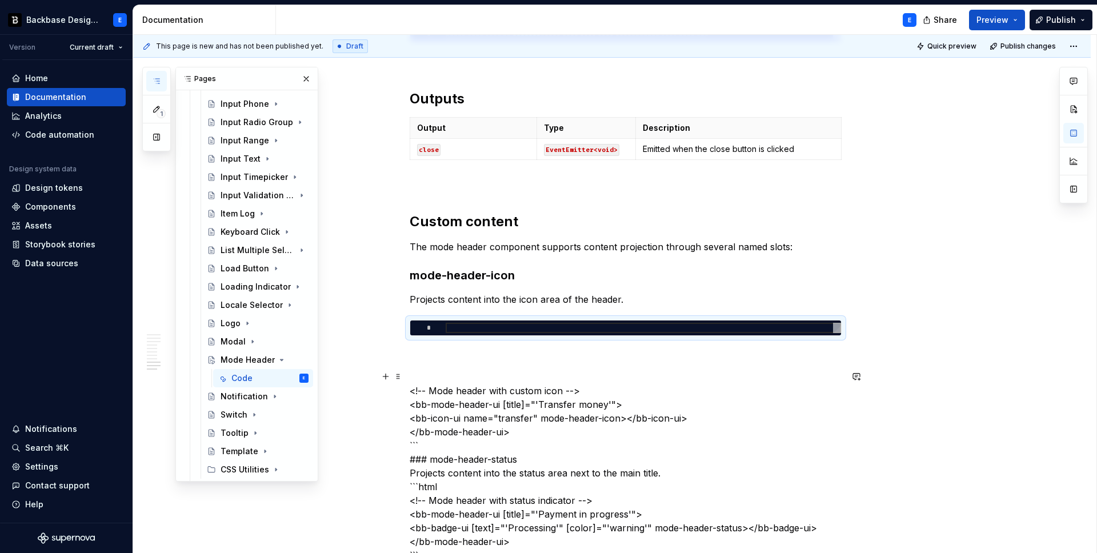
scroll to position [1595, 0]
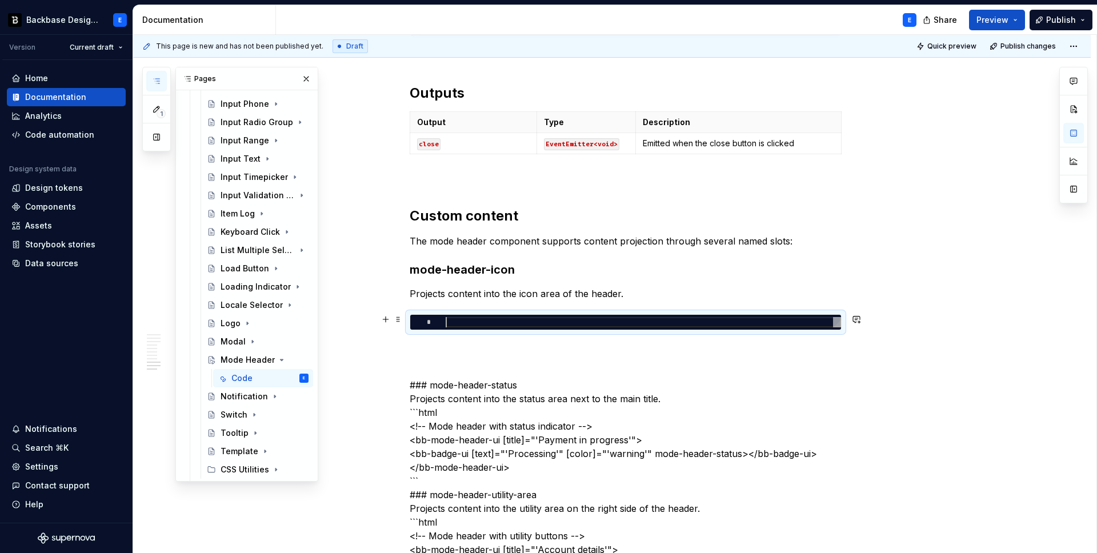
click at [595, 322] on div at bounding box center [643, 322] width 395 height 10
type textarea "*"
type textarea "**********"
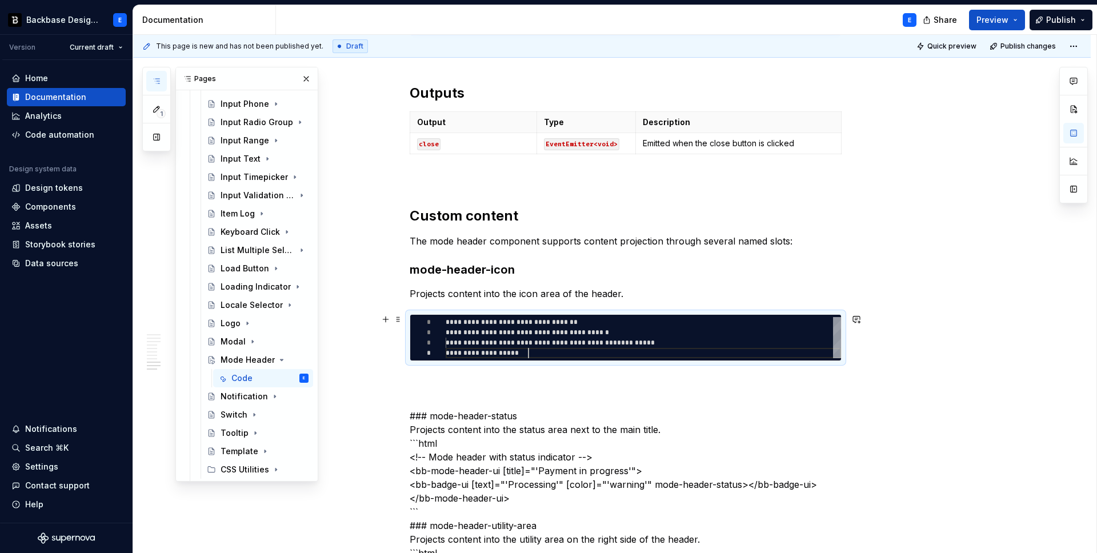
scroll to position [31, 83]
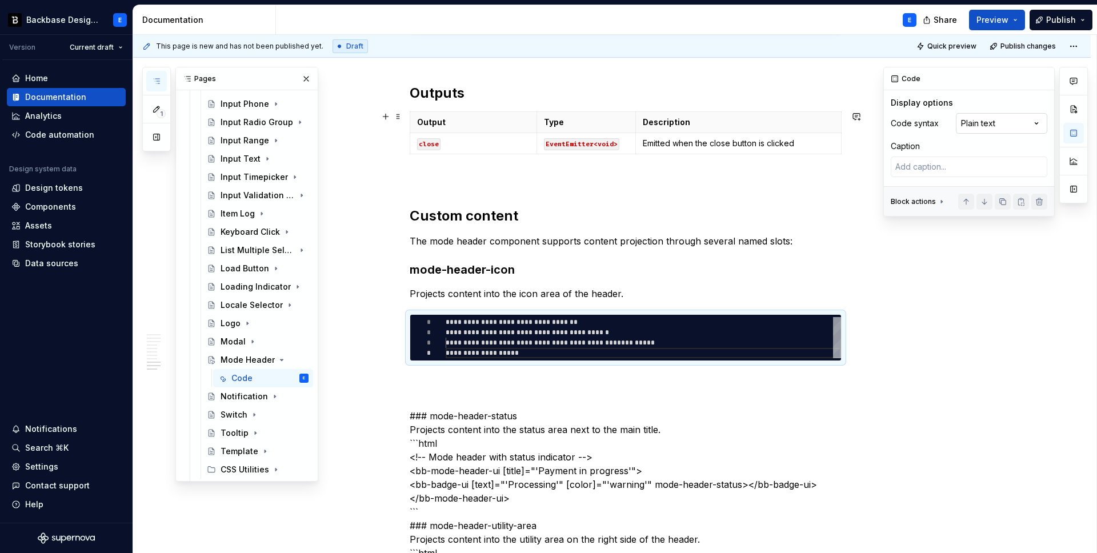
click at [986, 117] on div "Comments Open comments No comments yet Select ‘Comment’ from the block context …" at bounding box center [985, 142] width 205 height 150
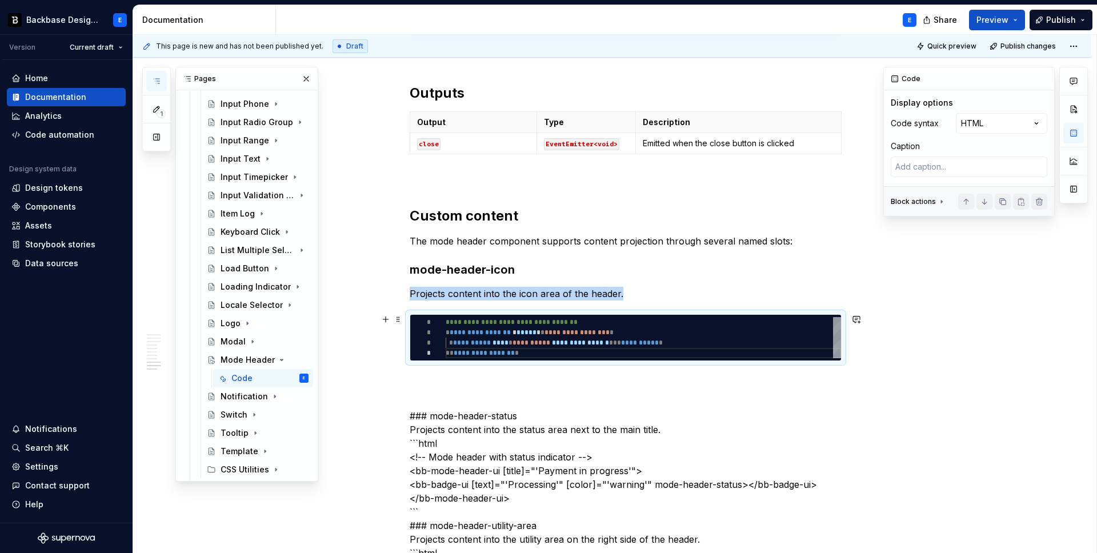
click at [627, 331] on div "**********" at bounding box center [643, 337] width 395 height 41
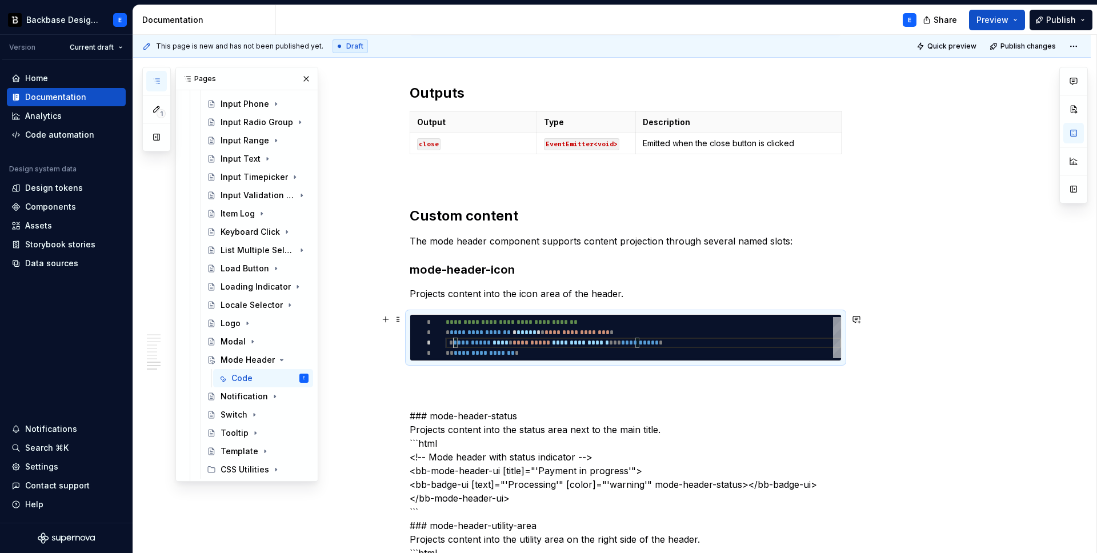
scroll to position [21, 0]
type textarea "*"
type textarea "**********"
click at [541, 376] on p at bounding box center [626, 382] width 432 height 14
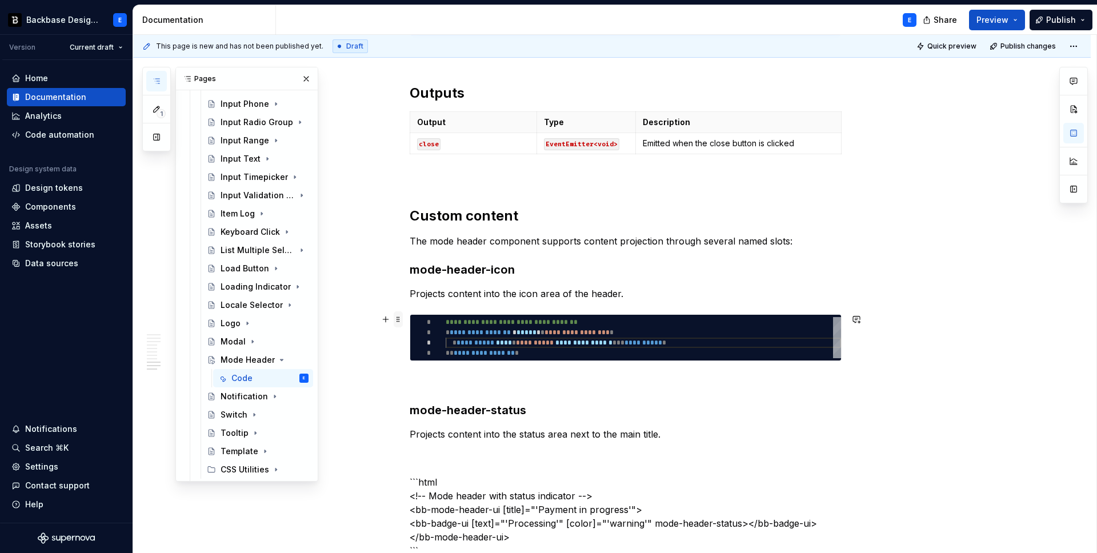
click at [400, 318] on span at bounding box center [398, 319] width 9 height 16
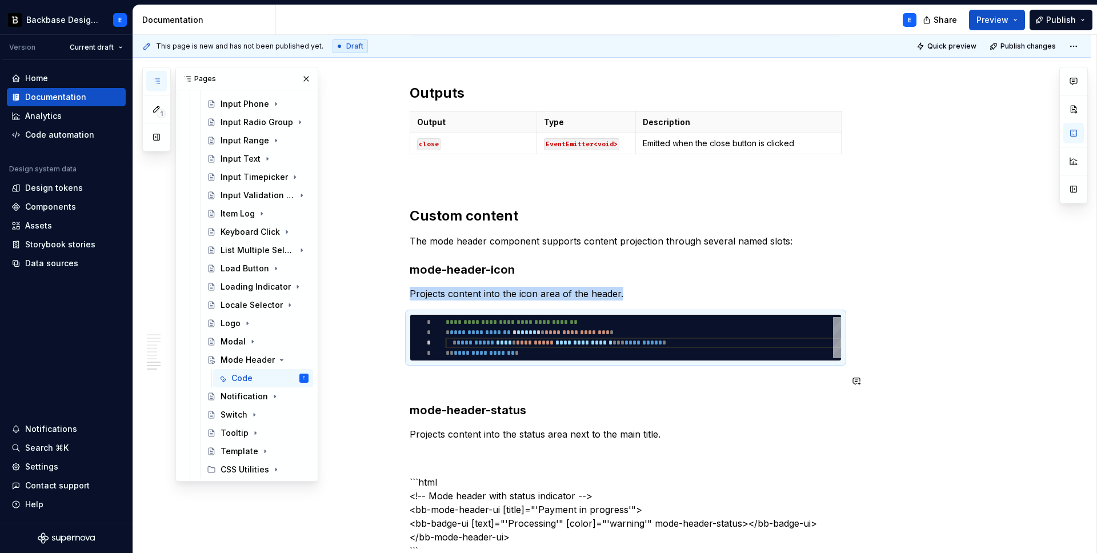
copy p "Projects content into the icon area of the header."
click at [689, 429] on p "Projects content into the status area next to the main title." at bounding box center [626, 434] width 432 height 14
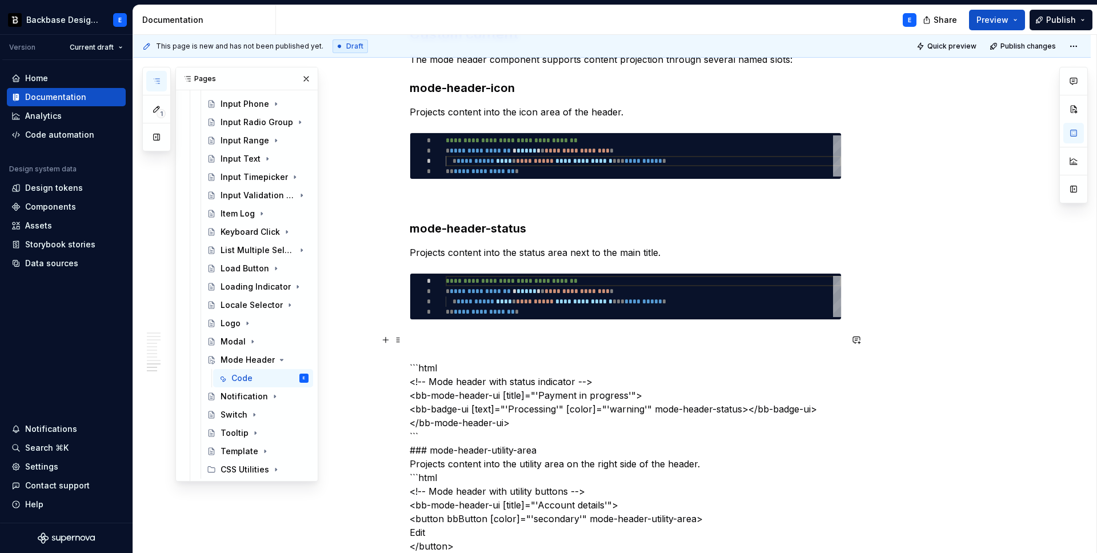
scroll to position [1778, 0]
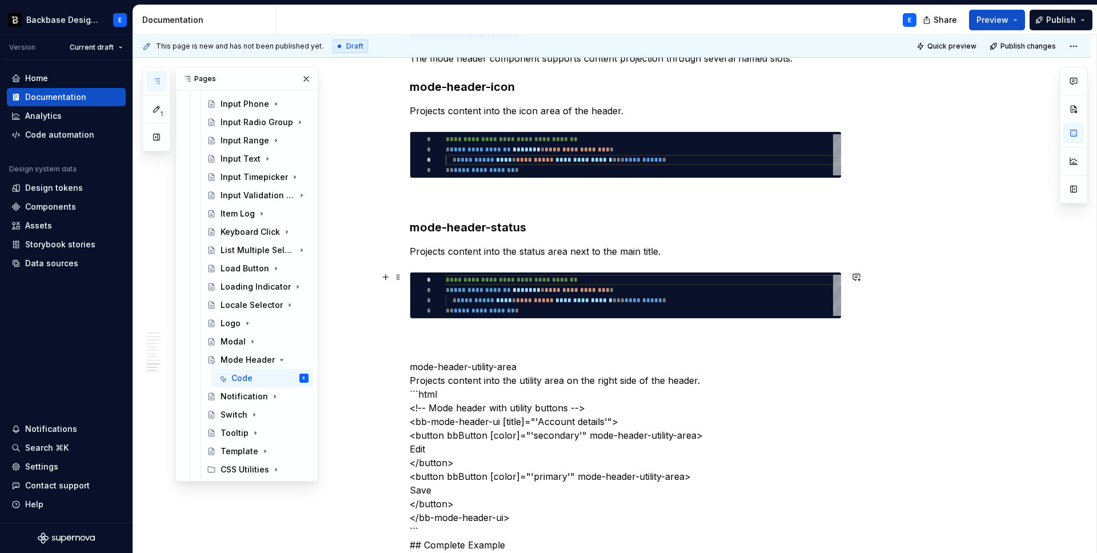
type textarea "*"
type textarea "**********"
click at [489, 301] on div "**********" at bounding box center [643, 295] width 395 height 41
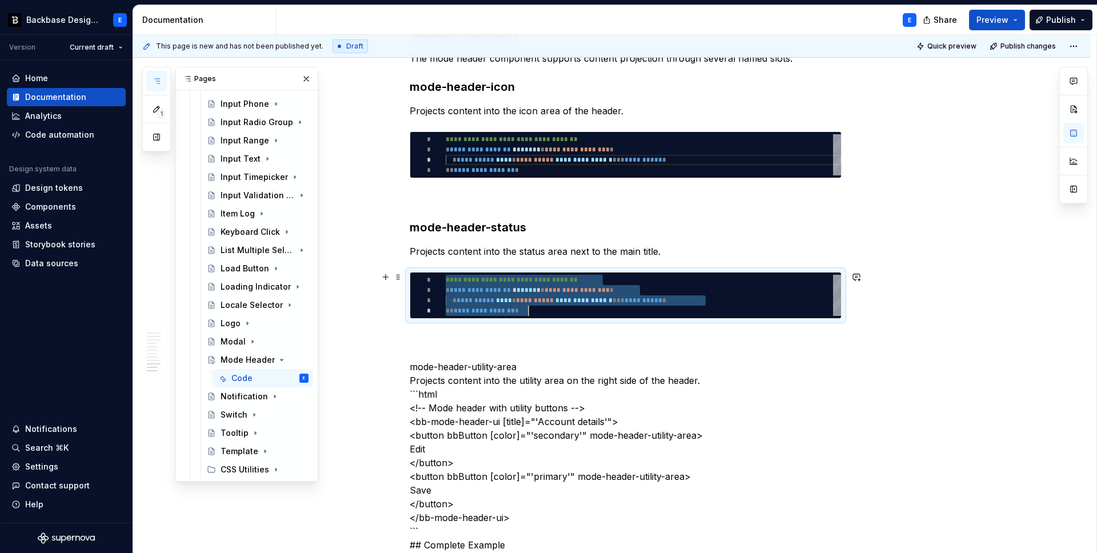
scroll to position [0, 83]
type textarea "*"
type textarea "**********"
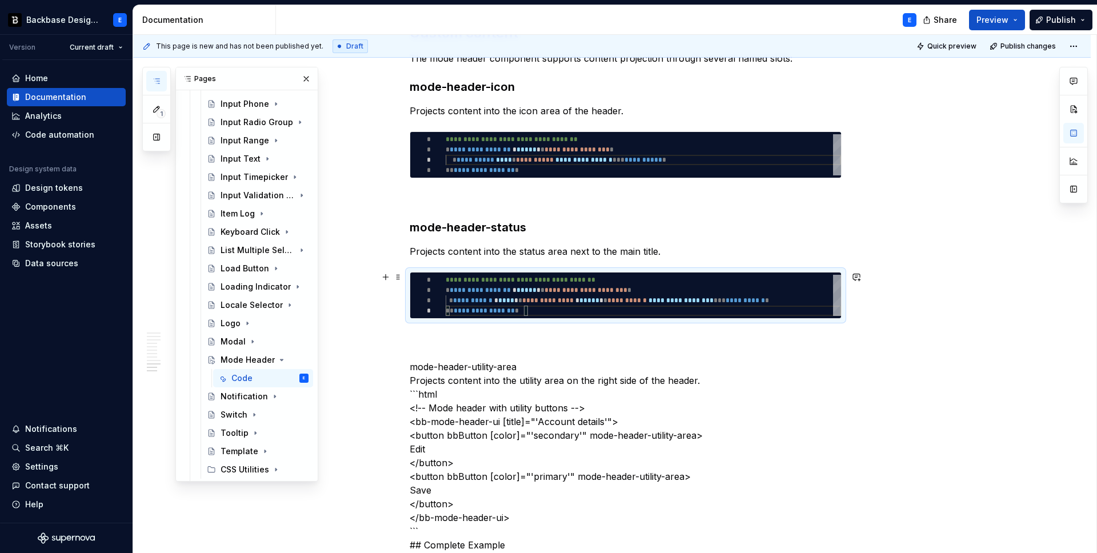
click at [491, 300] on div "**********" at bounding box center [643, 295] width 395 height 41
type textarea "*"
type textarea "**********"
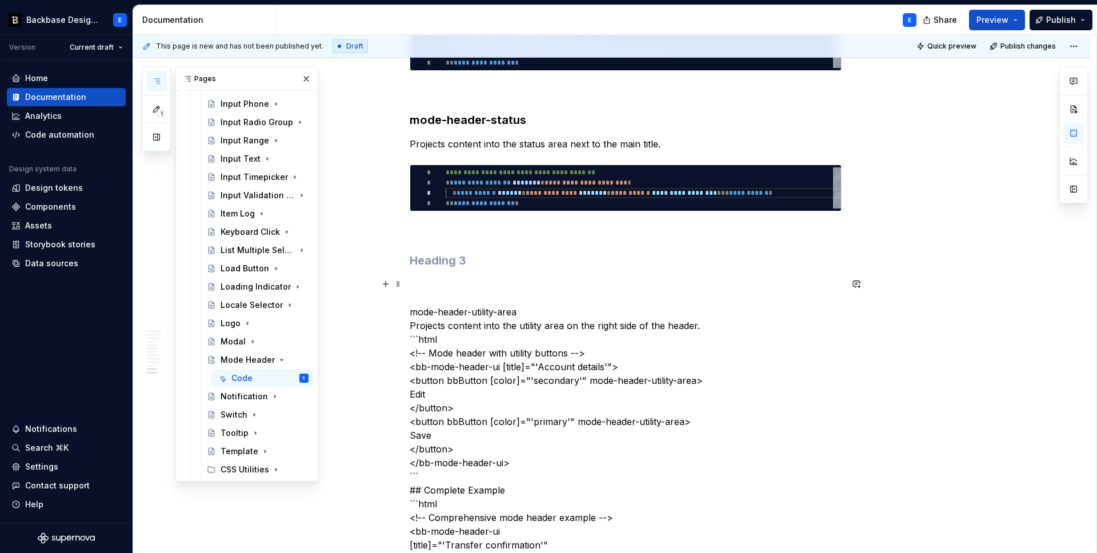
scroll to position [1887, 0]
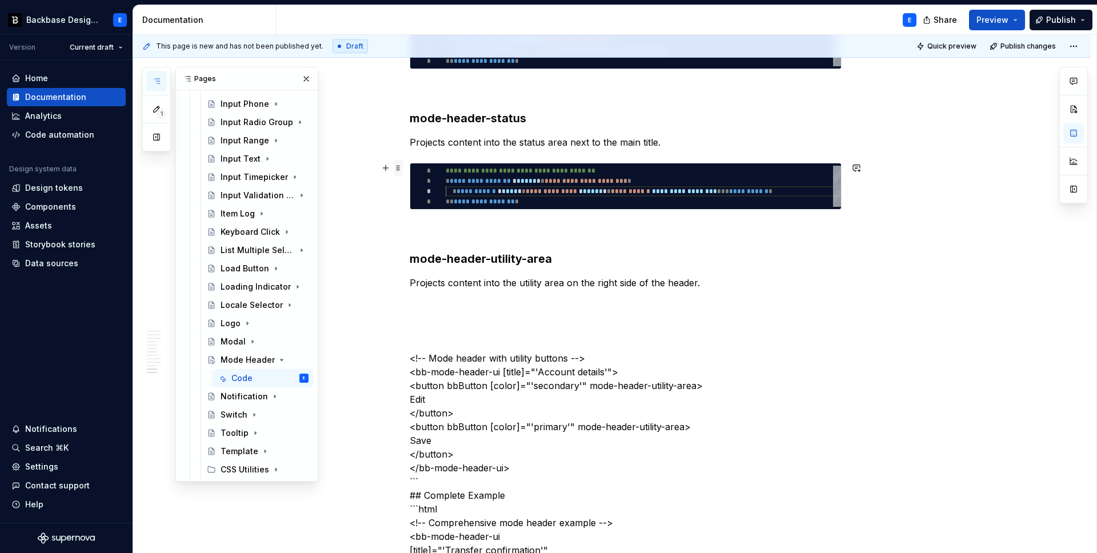
click at [402, 170] on span at bounding box center [398, 168] width 9 height 16
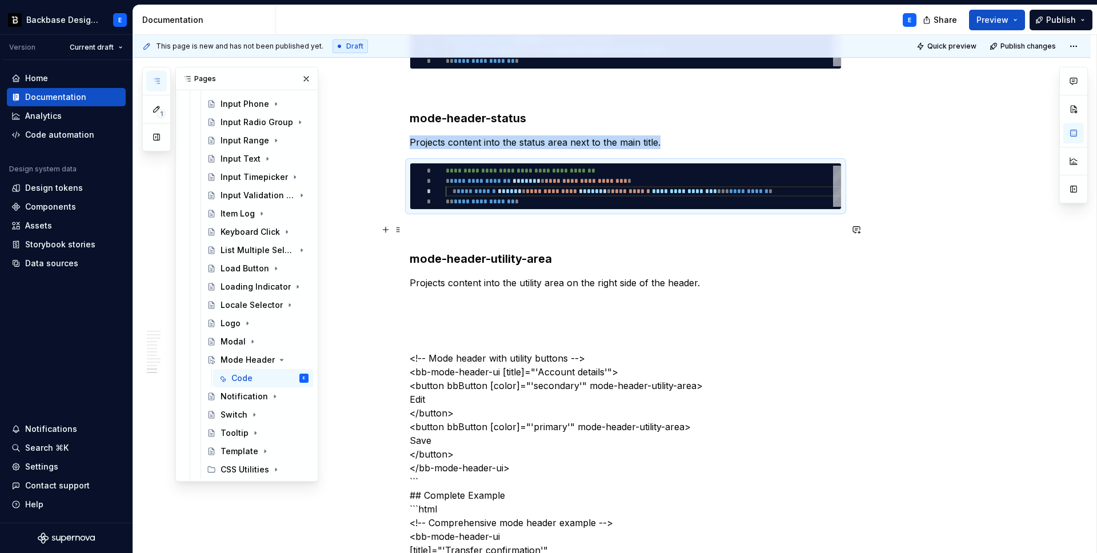
copy p "Projects content into the status area next to the main title."
click at [443, 298] on p at bounding box center [626, 304] width 432 height 14
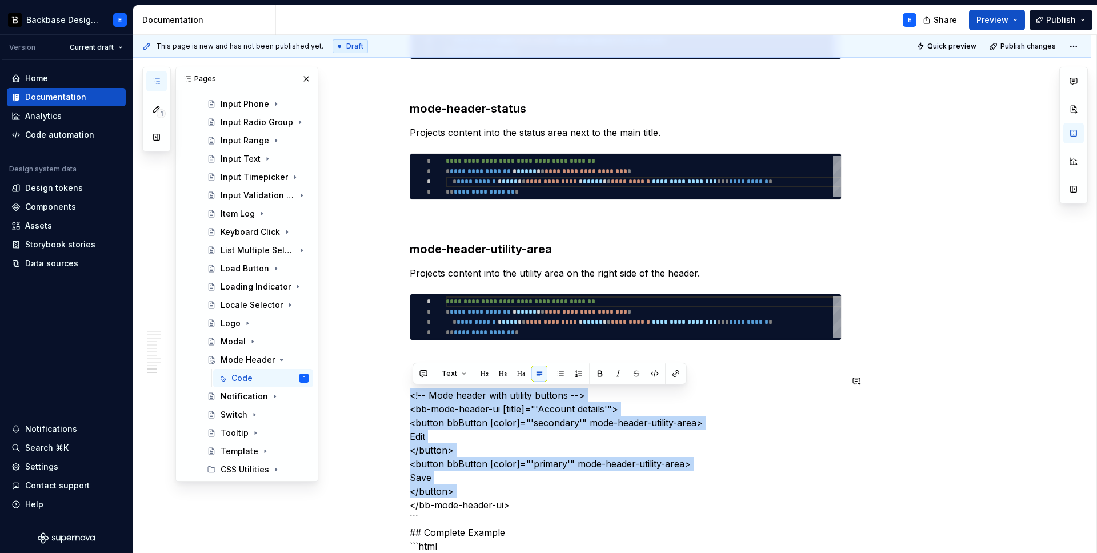
scroll to position [2107, 0]
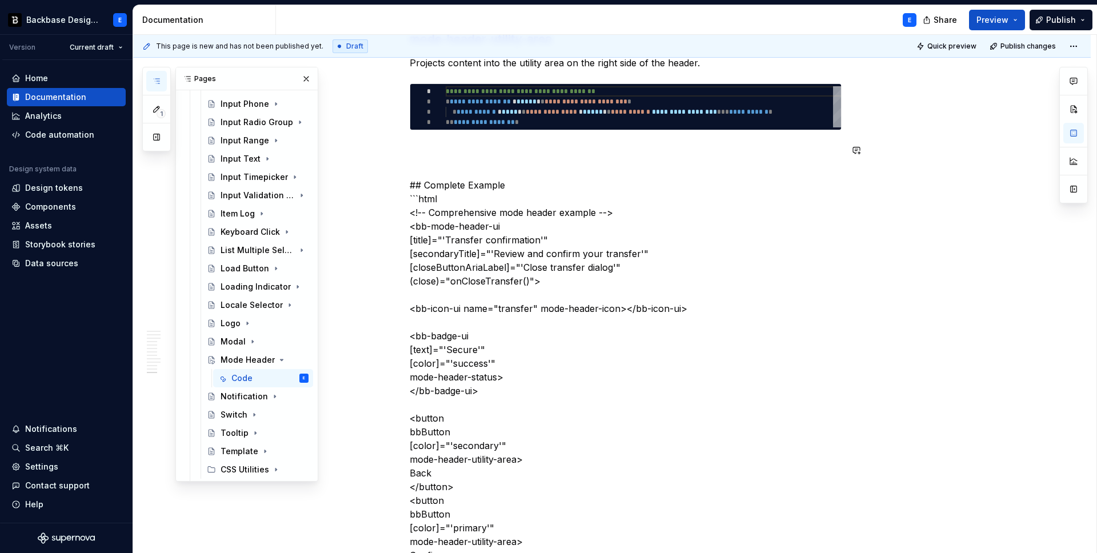
type textarea "*"
type textarea "**********"
click at [507, 107] on div "**********" at bounding box center [648, 110] width 404 height 48
type textarea "*"
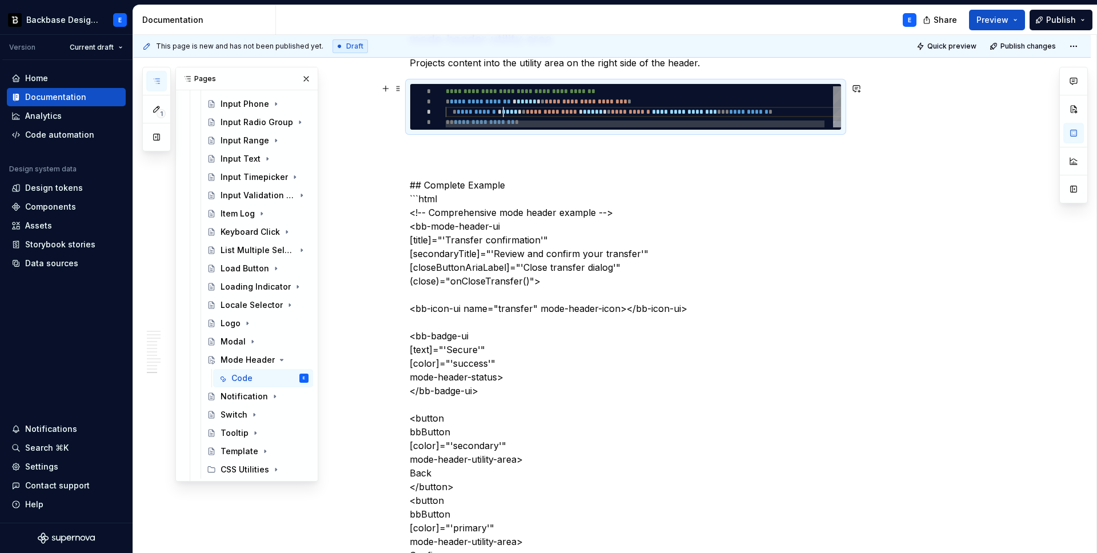
type textarea "**********"
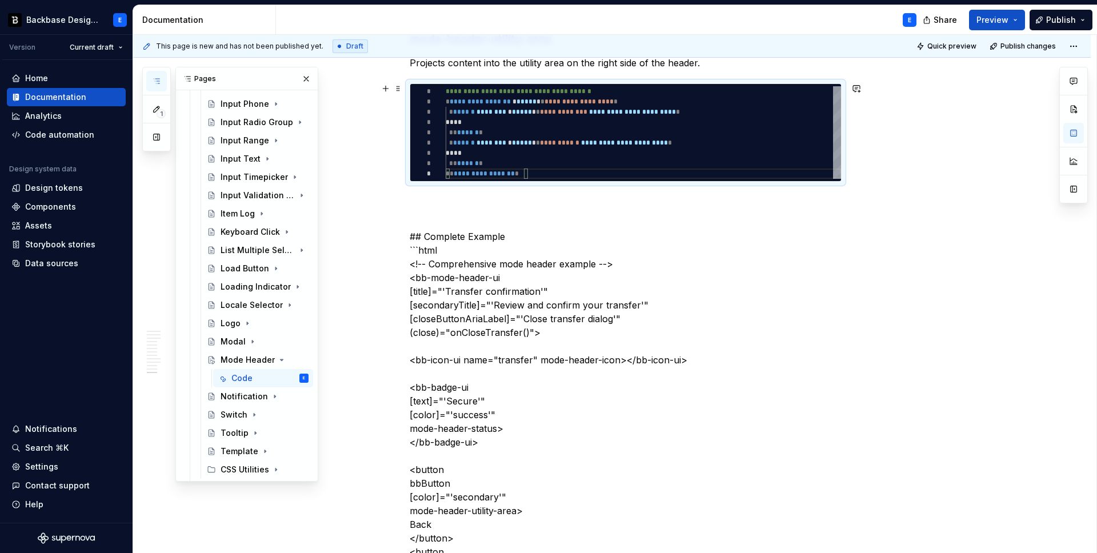
click at [503, 110] on div "**********" at bounding box center [643, 132] width 395 height 93
type textarea "*"
type textarea "**********"
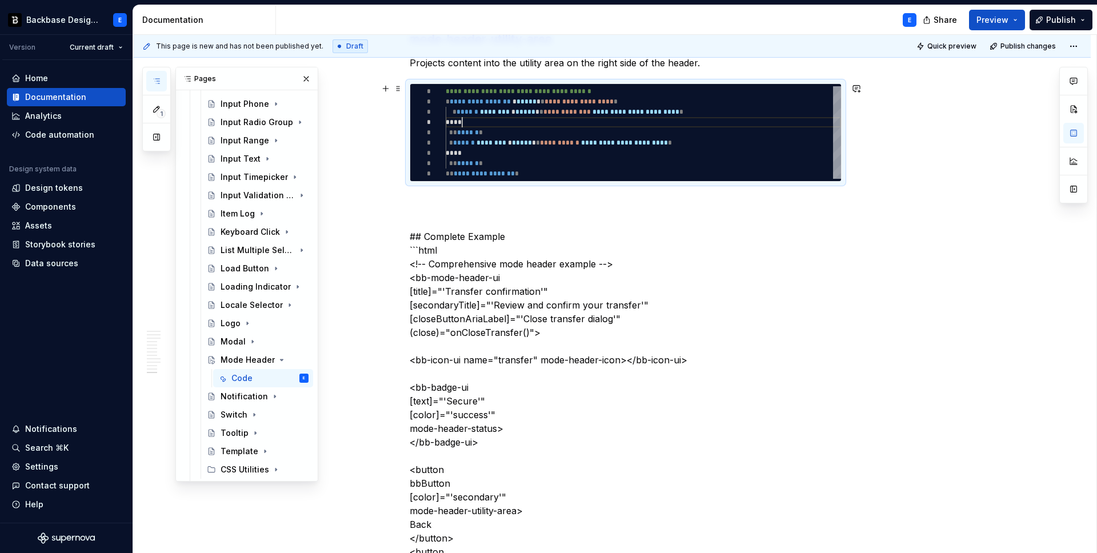
type textarea "*"
type textarea "**********"
type textarea "*"
type textarea "**********"
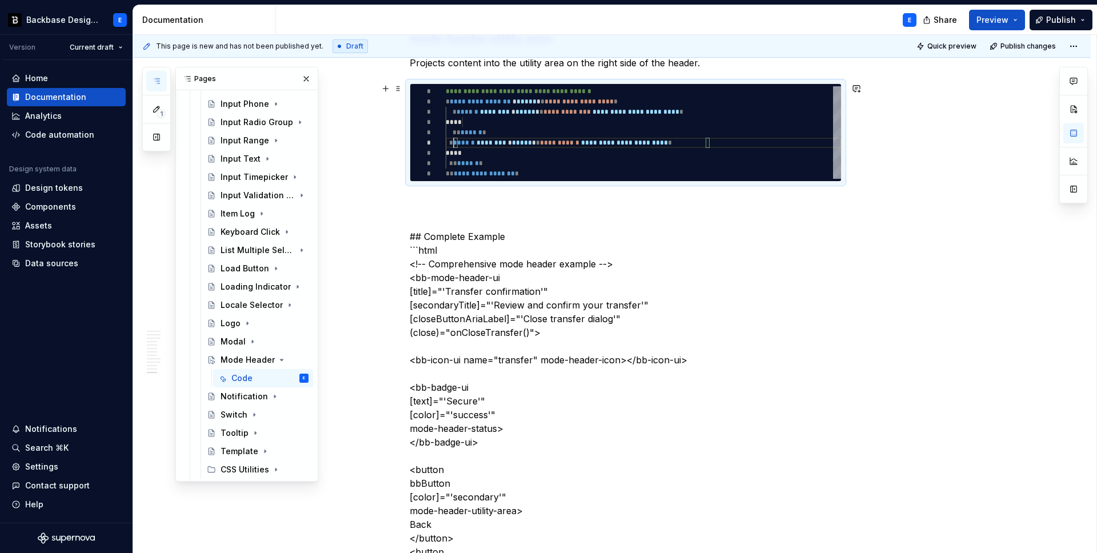
scroll to position [51, 0]
type textarea "*"
type textarea "**********"
type textarea "*"
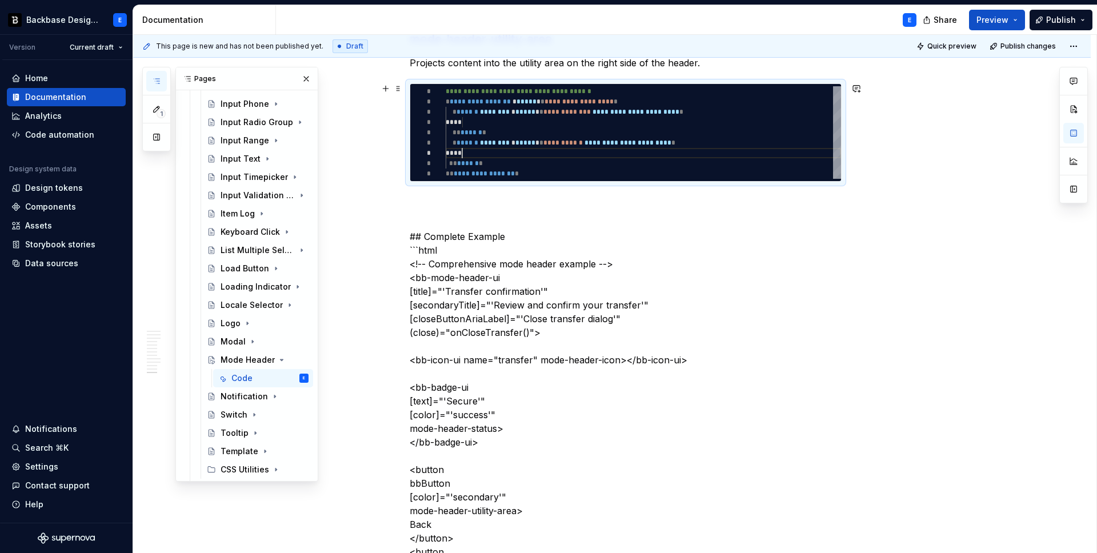
type textarea "**********"
type textarea "*"
type textarea "**********"
click at [472, 198] on p at bounding box center [626, 202] width 432 height 14
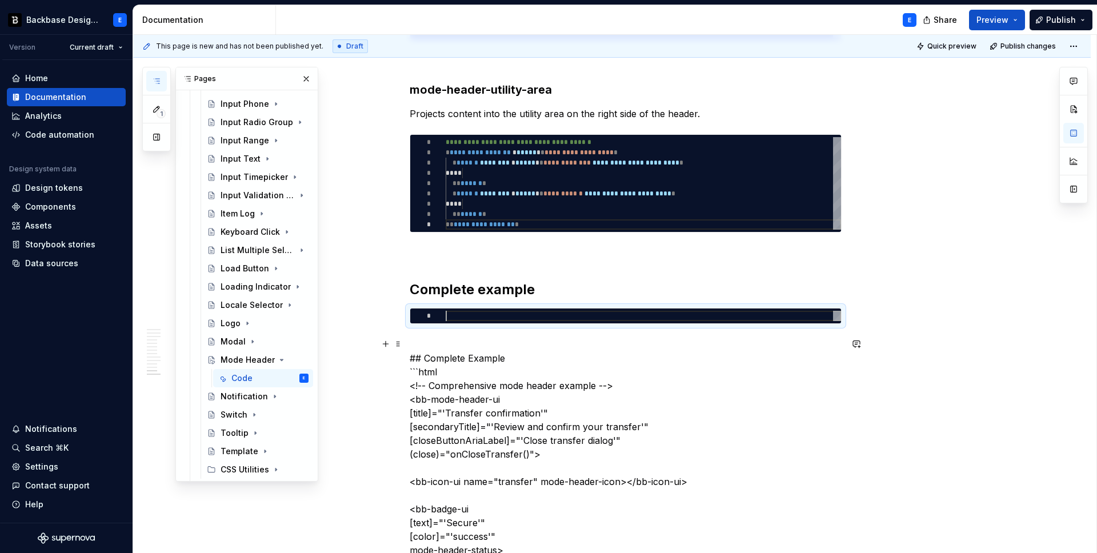
scroll to position [2075, 0]
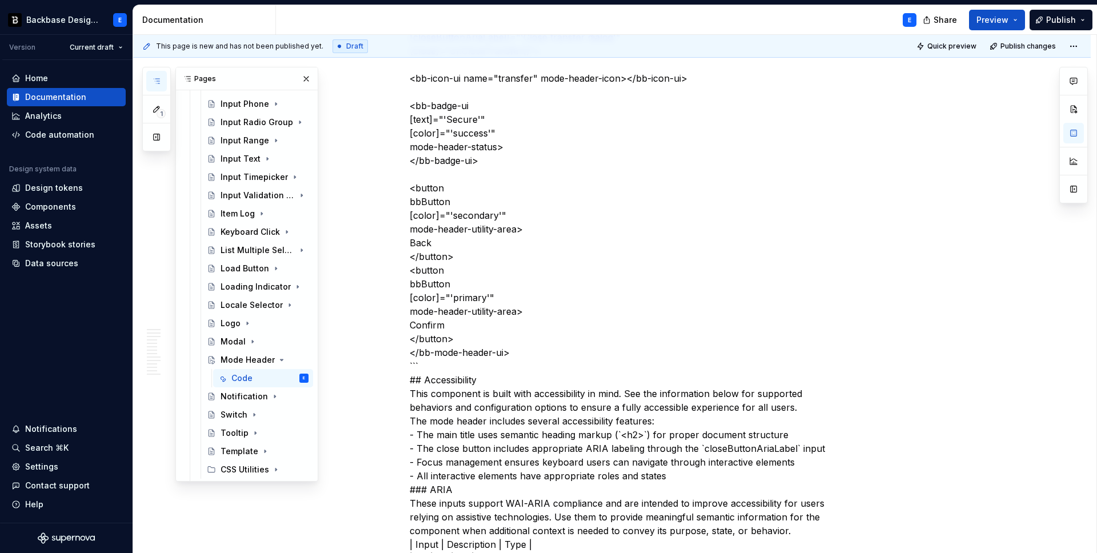
scroll to position [2448, 0]
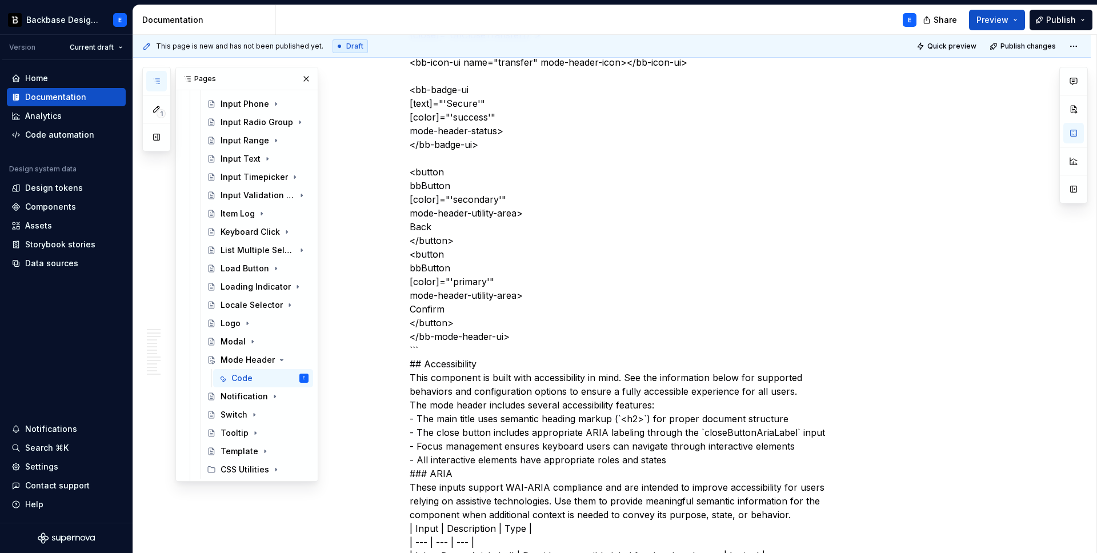
click at [524, 338] on p "<!-- Comprehensive mode header example --> <bb-mode-header-ui [title]="'Transfe…" at bounding box center [626, 254] width 432 height 617
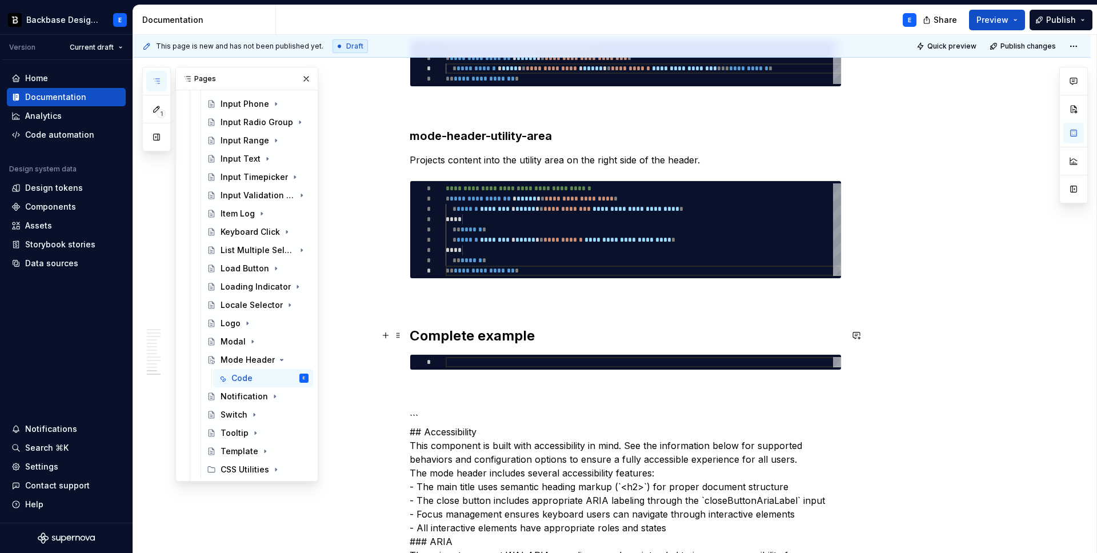
scroll to position [2004, 0]
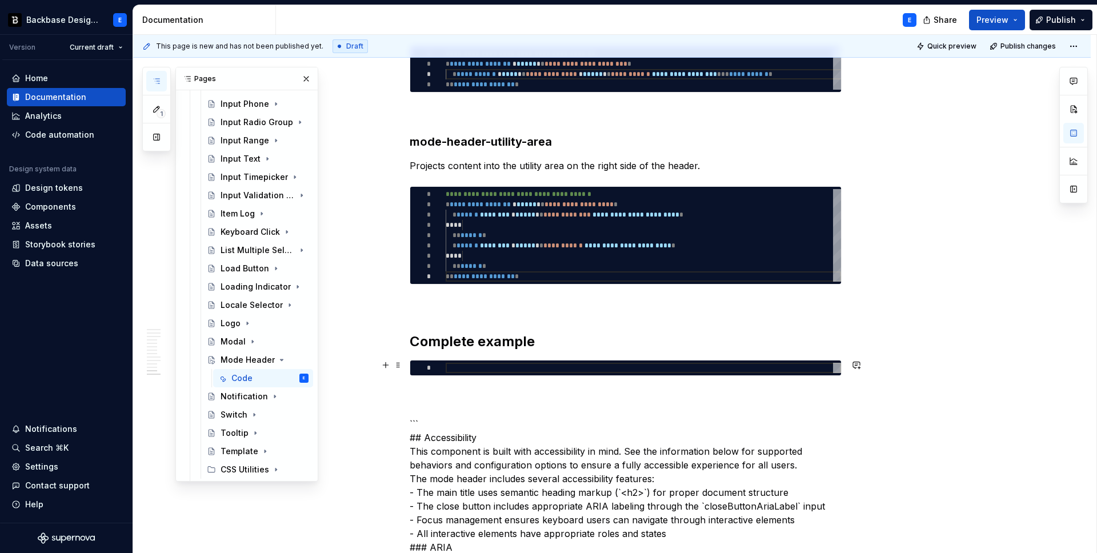
click at [497, 365] on div at bounding box center [643, 368] width 395 height 10
type textarea "*"
type textarea "**********"
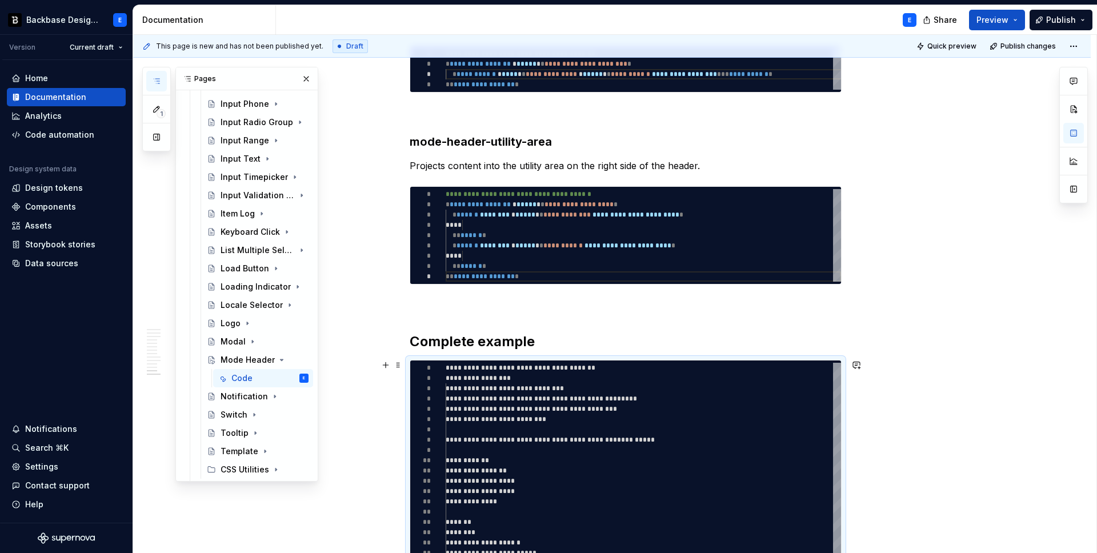
scroll to position [72, 83]
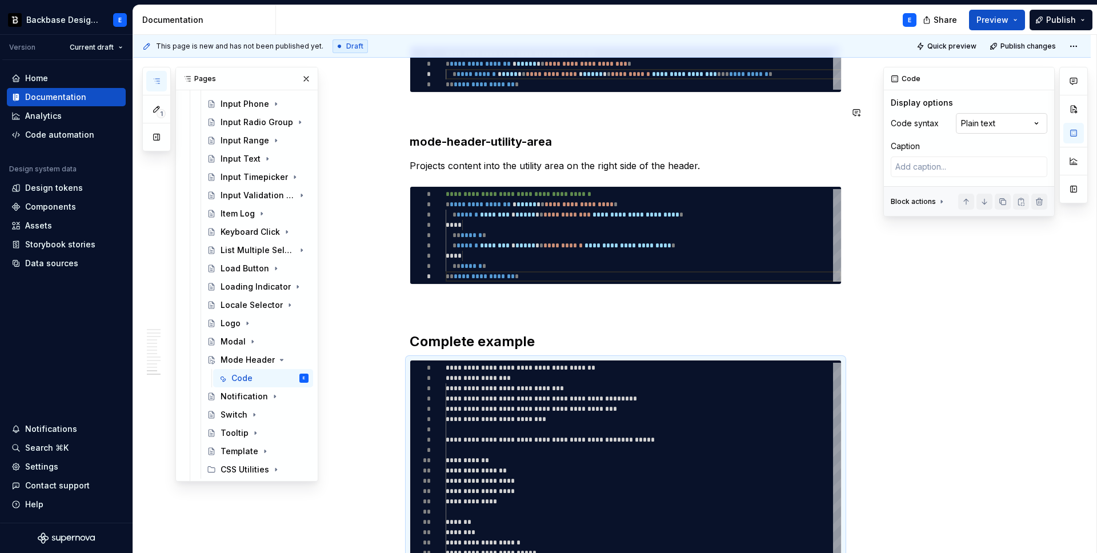
click at [983, 125] on div "Comments Open comments No comments yet Select ‘Comment’ from the block context …" at bounding box center [985, 142] width 205 height 150
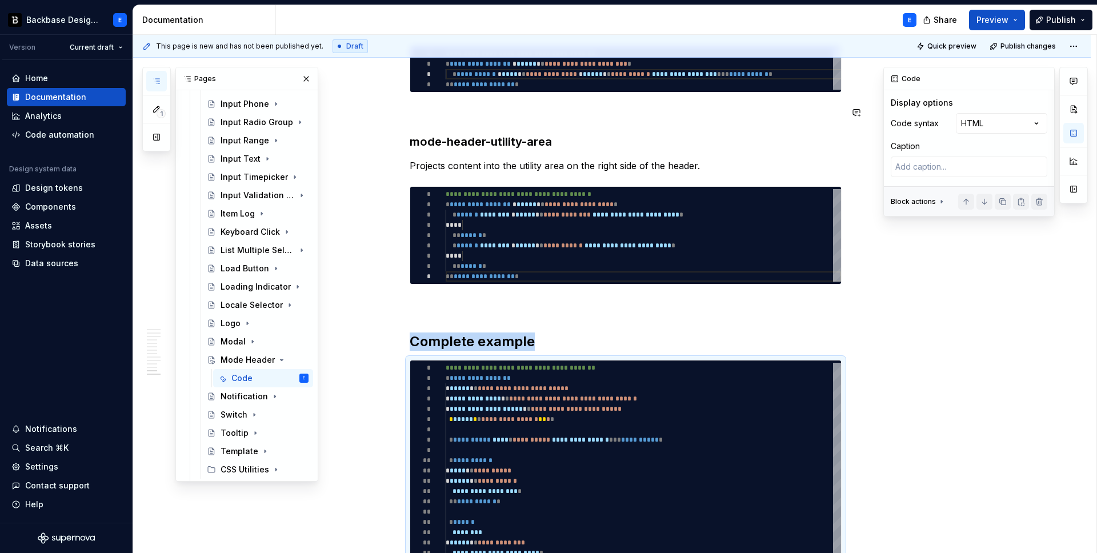
scroll to position [2103, 0]
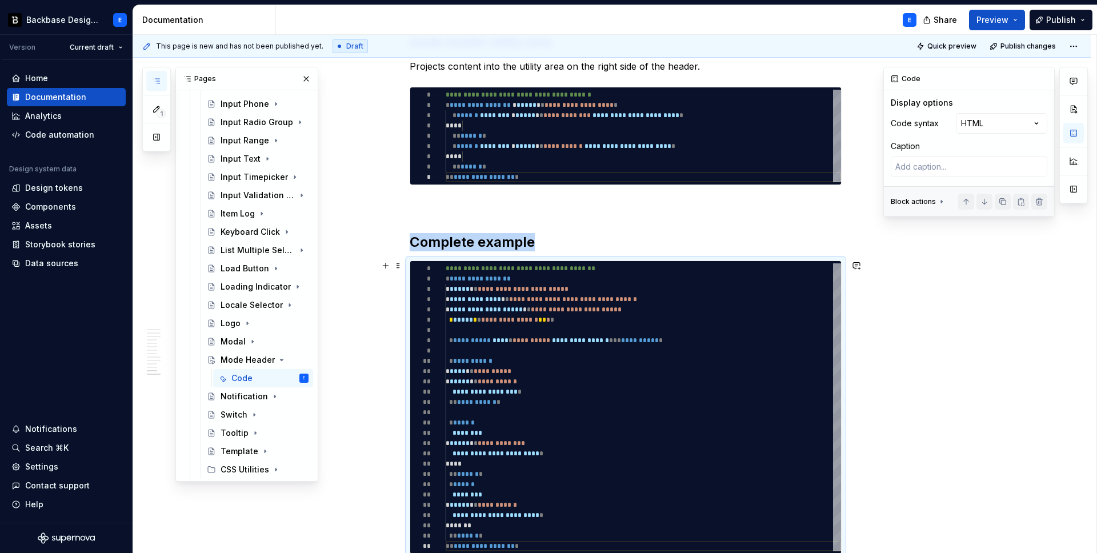
type textarea "*"
type textarea "**********"
click at [555, 287] on div "**********" at bounding box center [643, 407] width 395 height 288
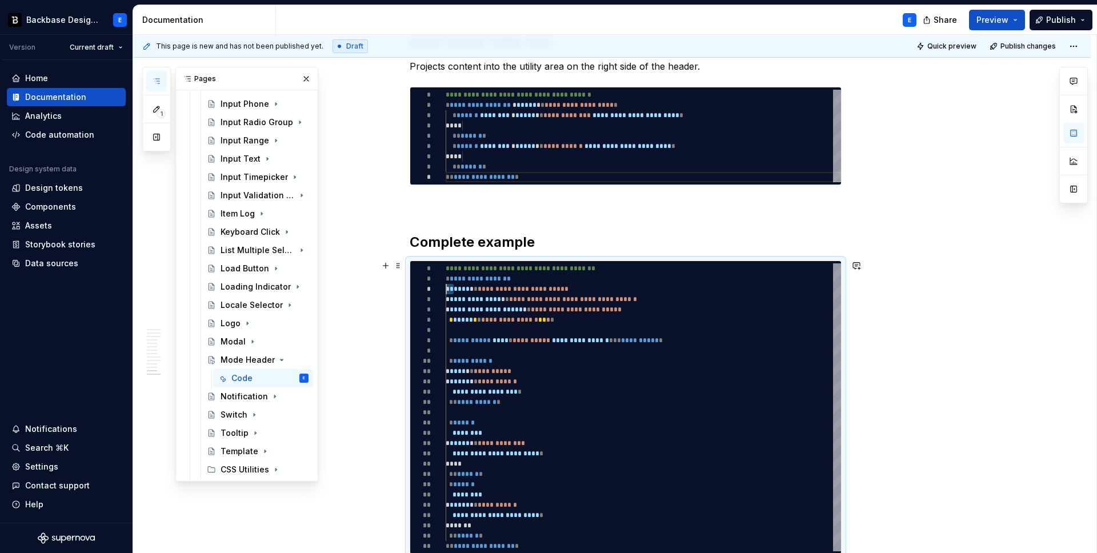
type textarea "*"
type textarea "**********"
type textarea "*"
type textarea "**********"
type textarea "*"
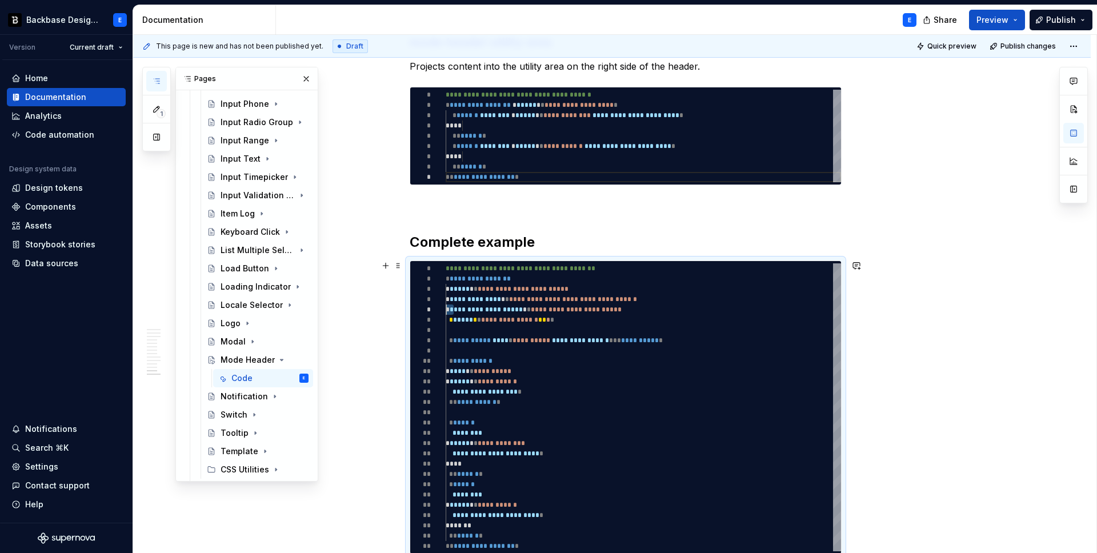
type textarea "**********"
type textarea "*"
type textarea "**********"
type textarea "*"
type textarea "**********"
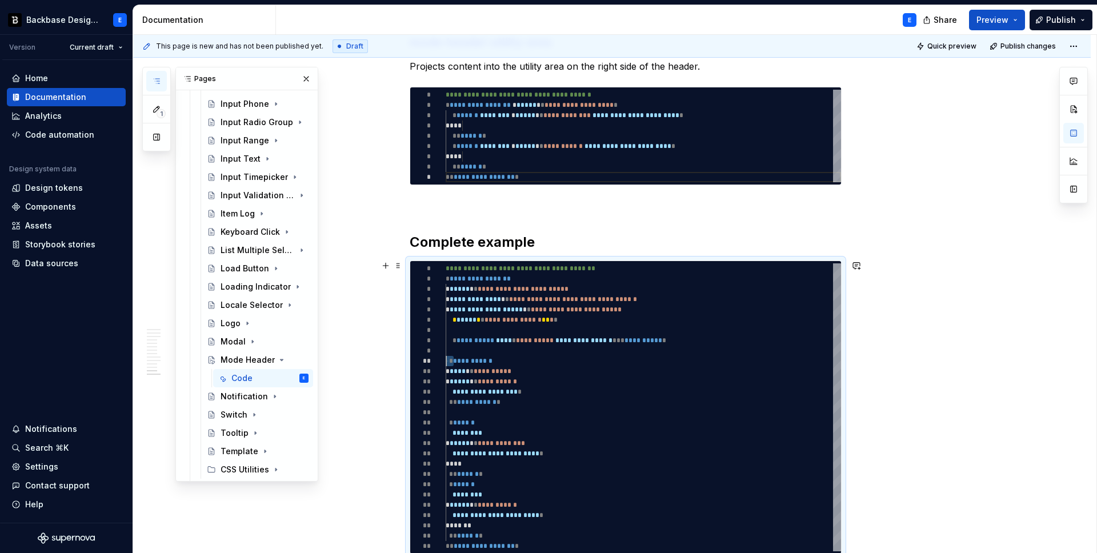
type textarea "*"
type textarea "**********"
type textarea "*"
type textarea "**********"
type textarea "*"
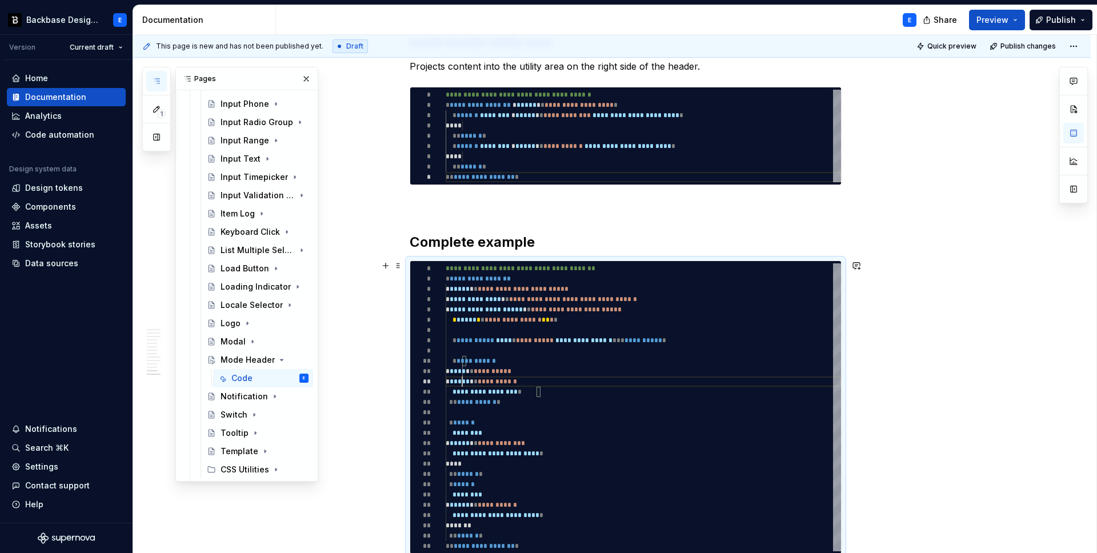
type textarea "**********"
type textarea "*"
type textarea "**********"
type textarea "*"
type textarea "**********"
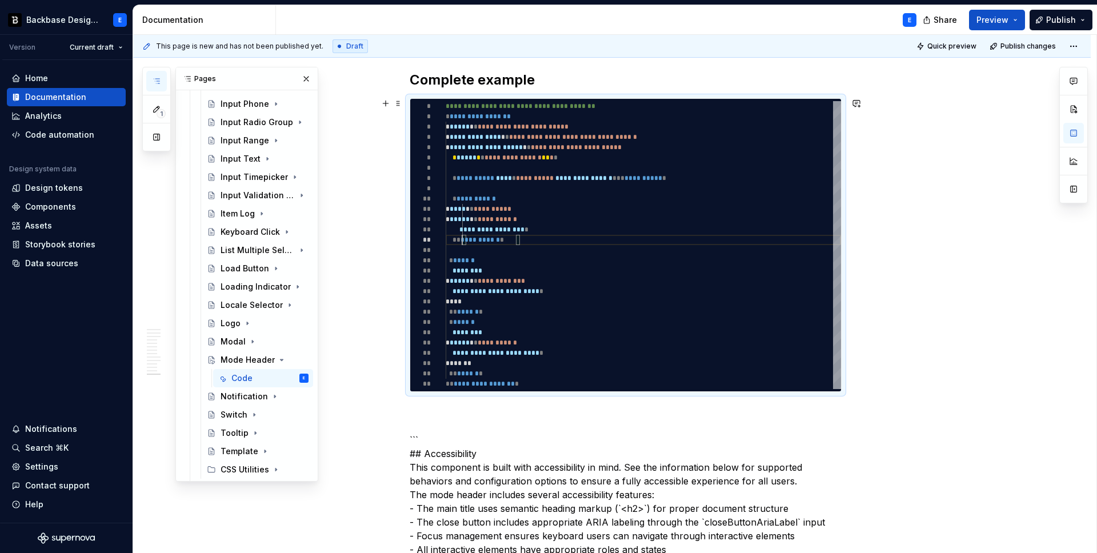
click at [501, 257] on div "**********" at bounding box center [643, 245] width 395 height 288
type textarea "*"
type textarea "**********"
type textarea "*"
type textarea "**********"
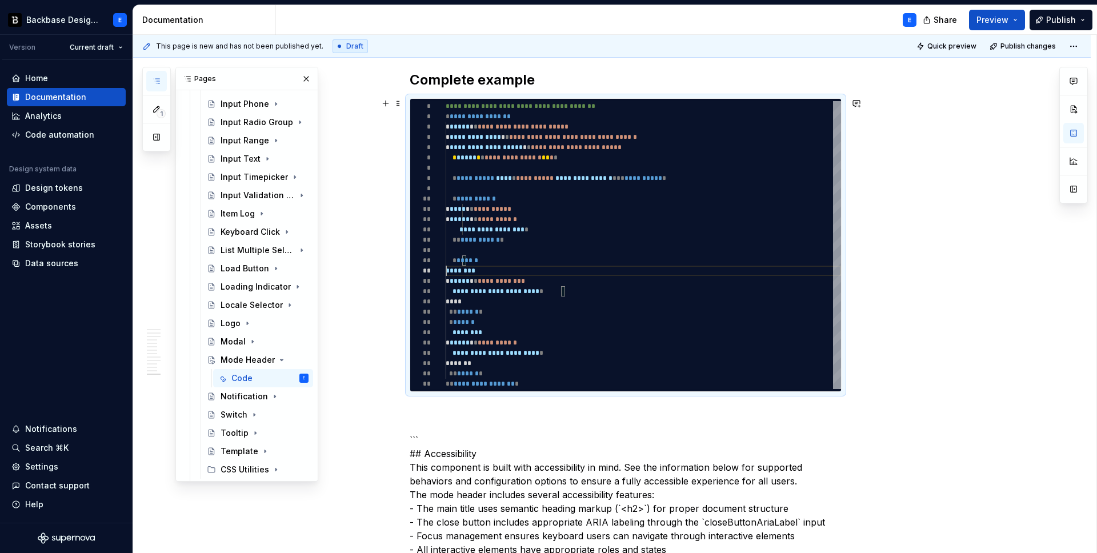
type textarea "*"
type textarea "**********"
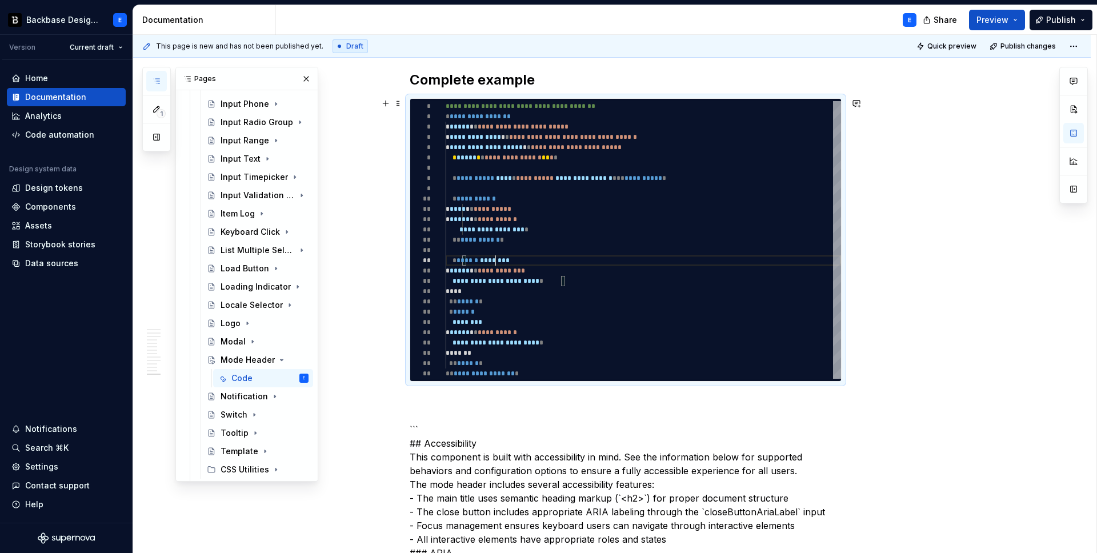
type textarea "*"
type textarea "**********"
type textarea "*"
type textarea "**********"
type textarea "*"
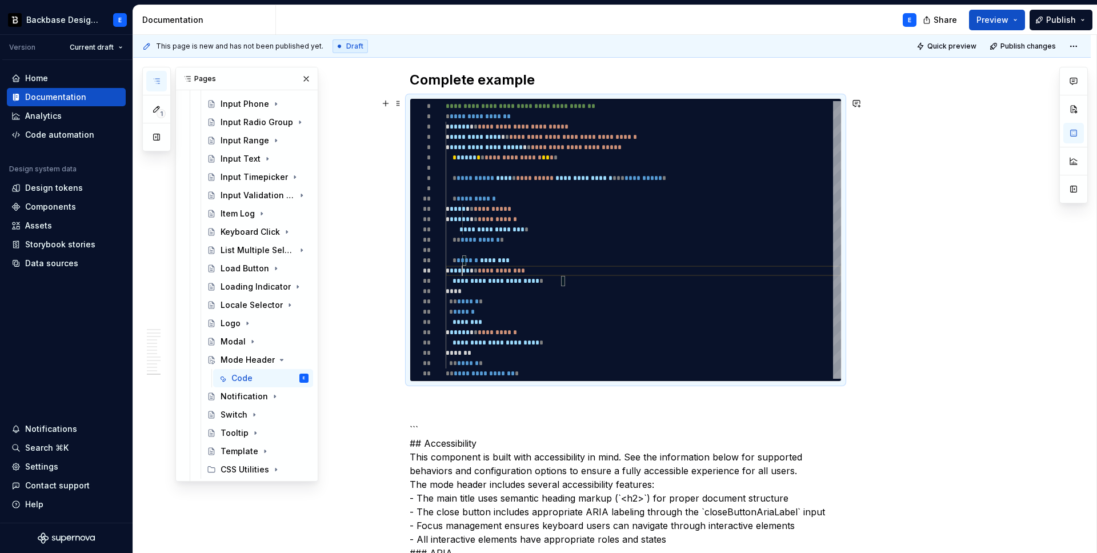
type textarea "**********"
type textarea "*"
type textarea "**********"
type textarea "*"
type textarea "**********"
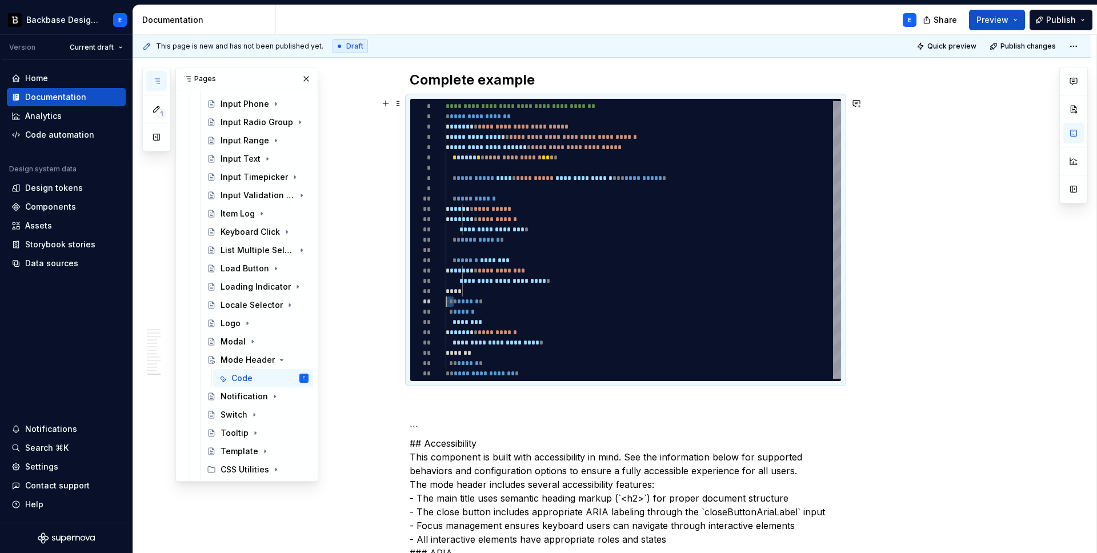
type textarea "*"
type textarea "**********"
type textarea "*"
type textarea "**********"
type textarea "*"
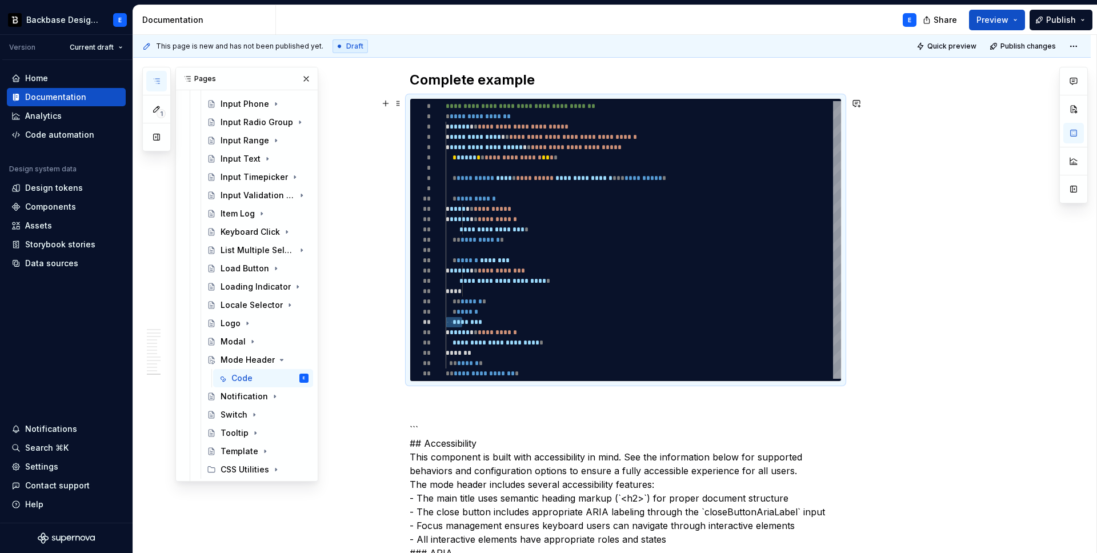
type textarea "**********"
type textarea "*"
type textarea "**********"
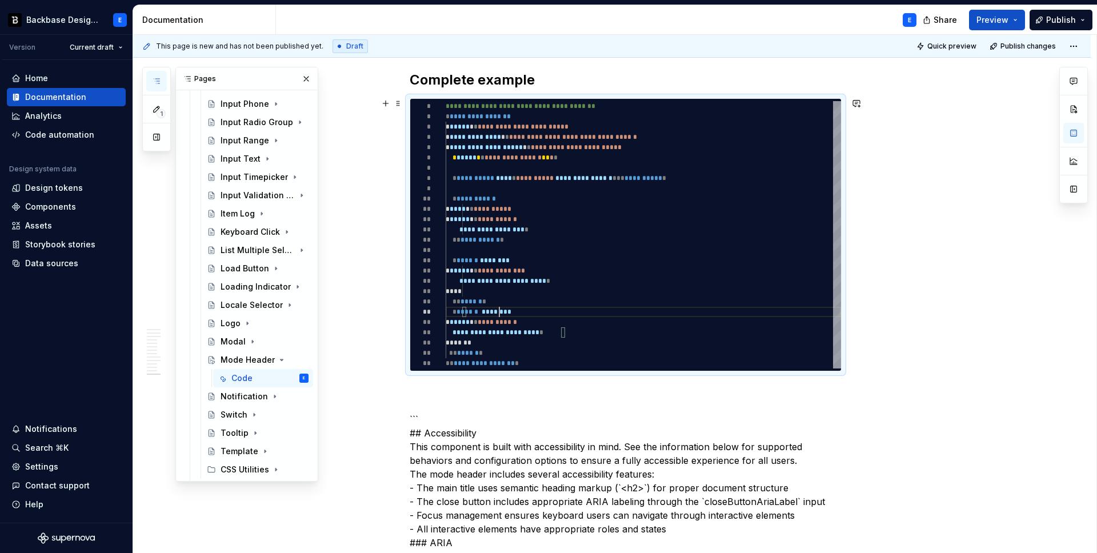
type textarea "*"
type textarea "**********"
type textarea "*"
type textarea "**********"
type textarea "*"
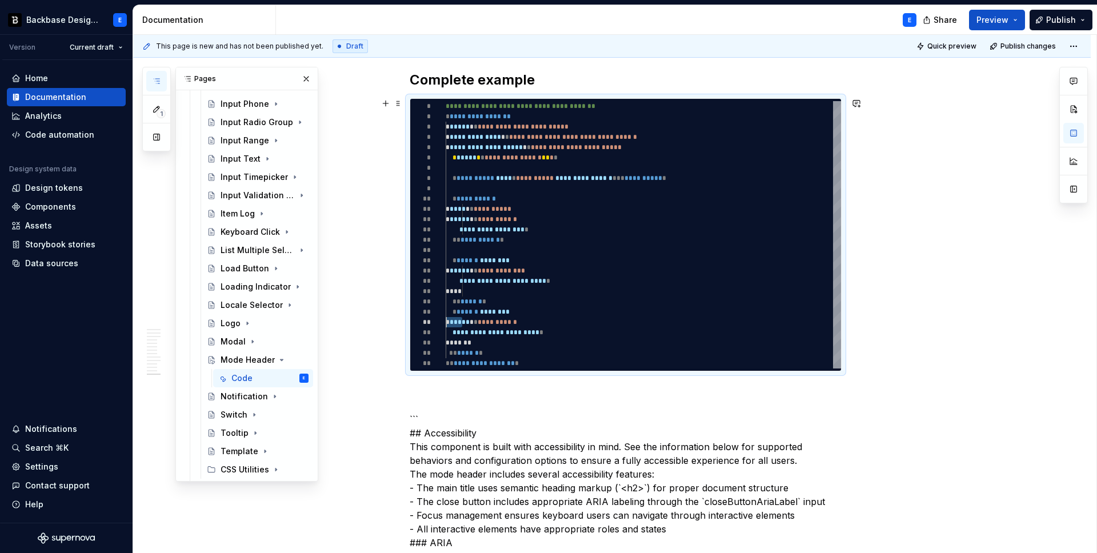
type textarea "**********"
type textarea "*"
type textarea "**********"
type textarea "*"
type textarea "**********"
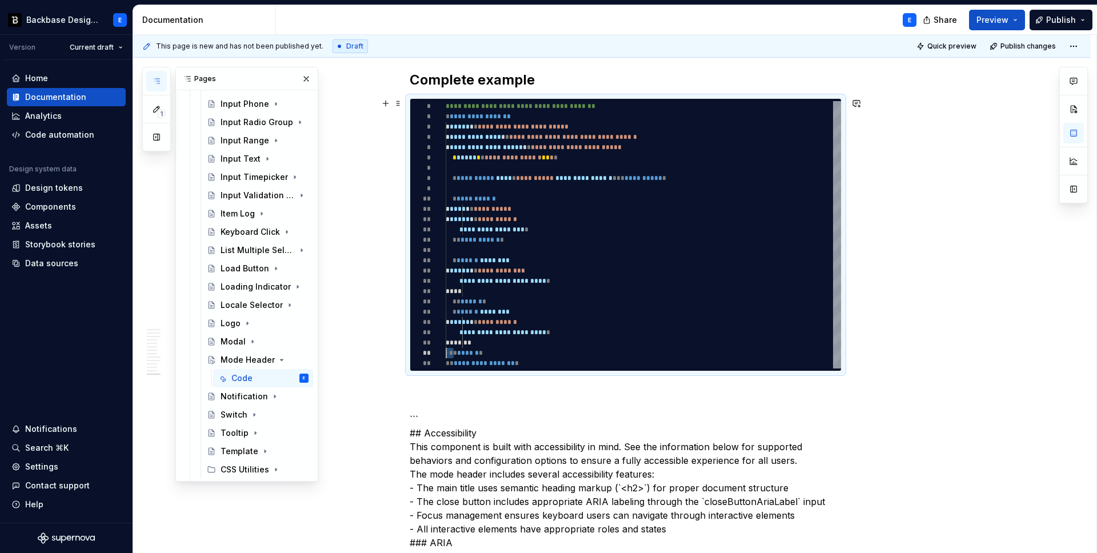
type textarea "*"
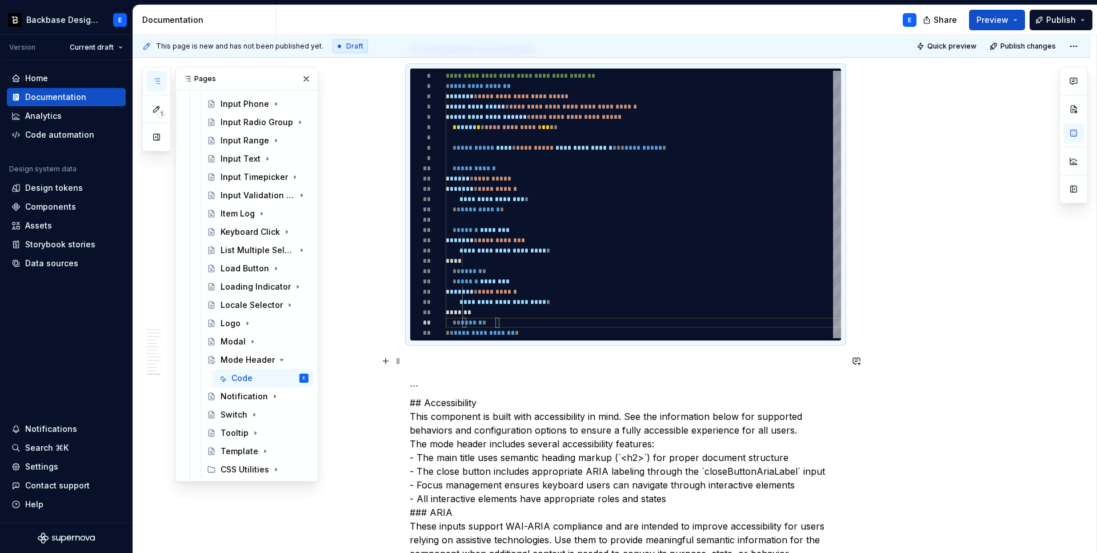
type textarea "**********"
click at [478, 364] on p "``` ## Accessibility This component is built with accessibility in mind. See th…" at bounding box center [626, 478] width 432 height 247
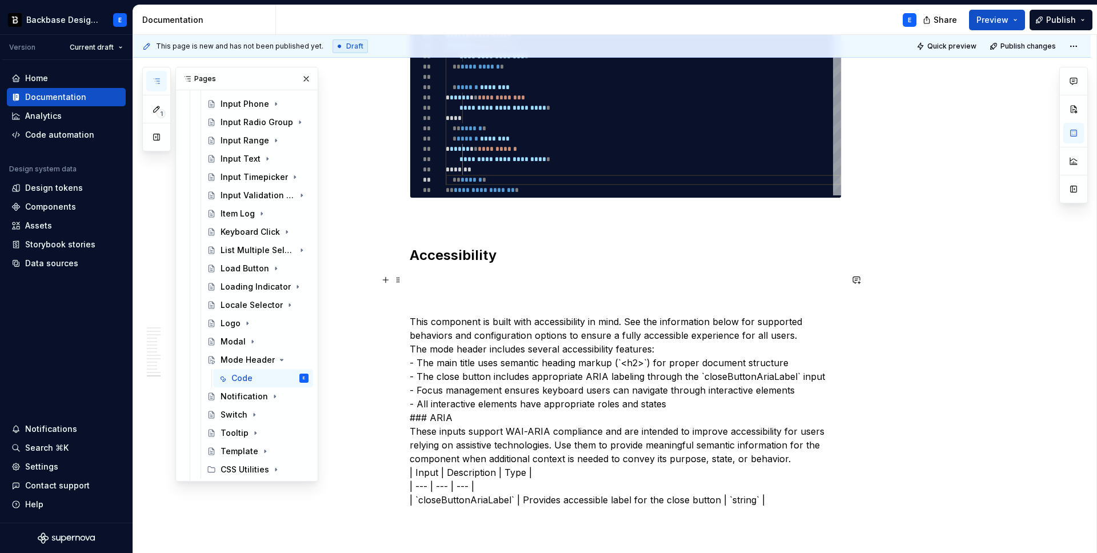
click at [686, 407] on p "This component is built with accessibility in mind. See the information below f…" at bounding box center [626, 390] width 432 height 233
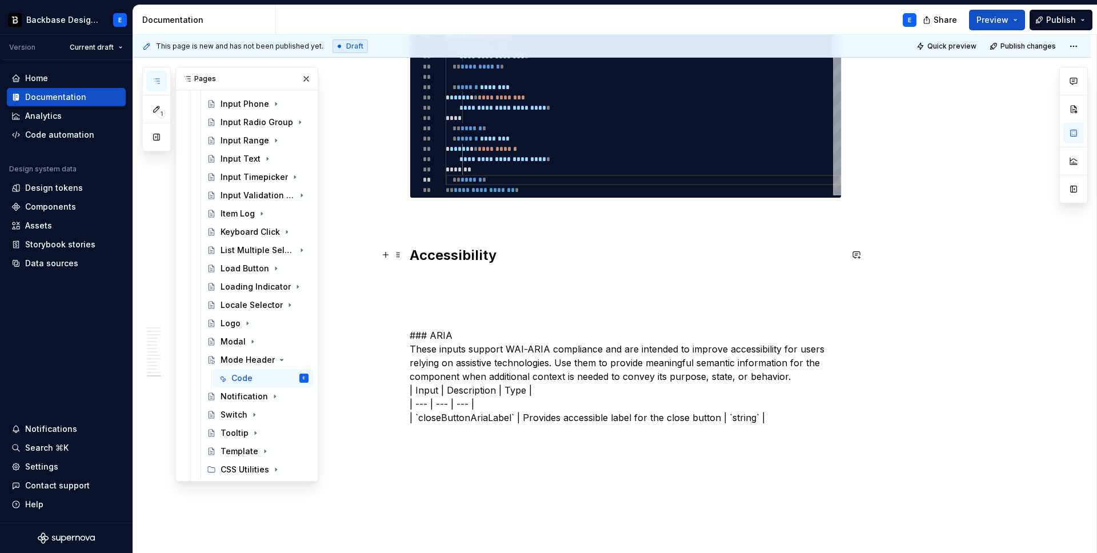
click at [522, 249] on h2 "Accessibility" at bounding box center [626, 255] width 432 height 18
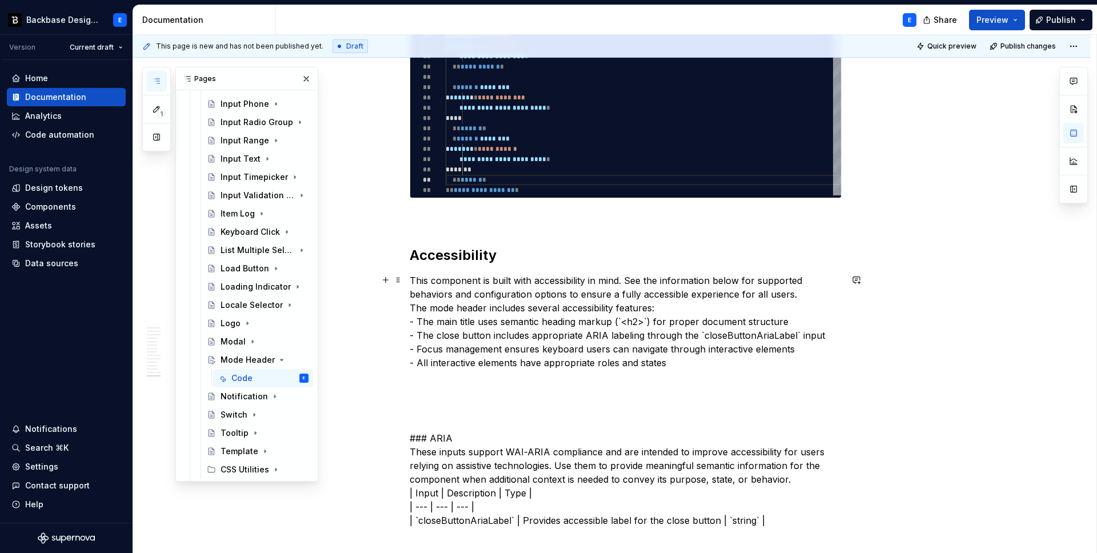
click at [681, 306] on p "This component is built with accessibility in mind. See the information below f…" at bounding box center [626, 322] width 432 height 96
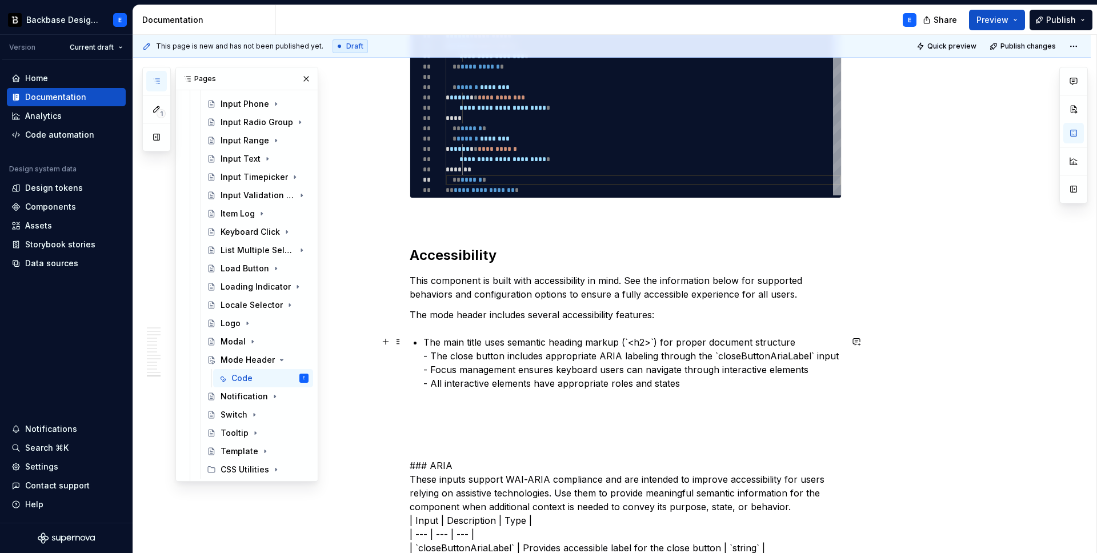
click at [628, 340] on p "The main title uses semantic heading markup (`<h2>`) for proper document struct…" at bounding box center [632, 362] width 418 height 55
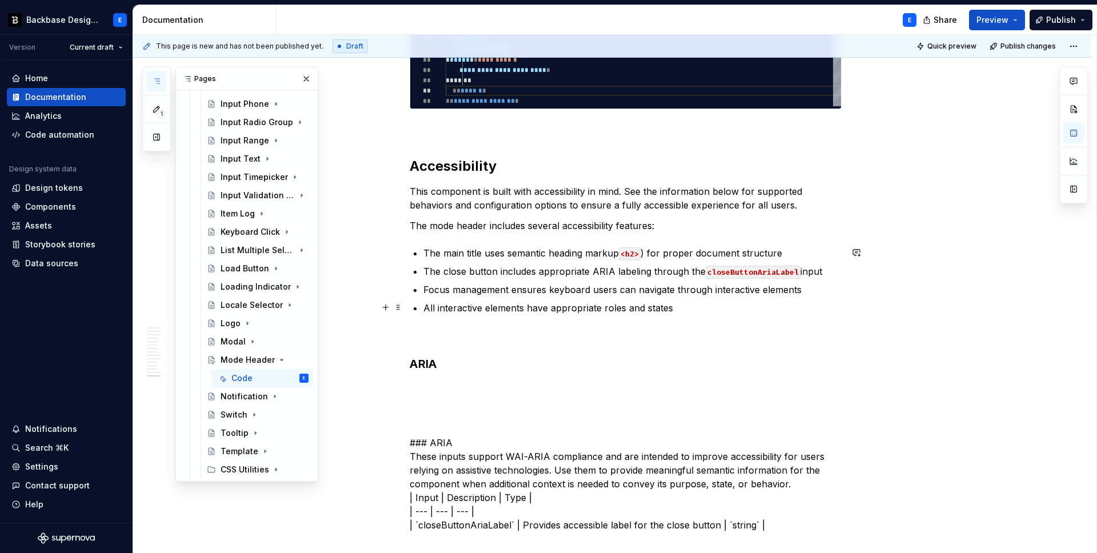
scroll to position [2559, 0]
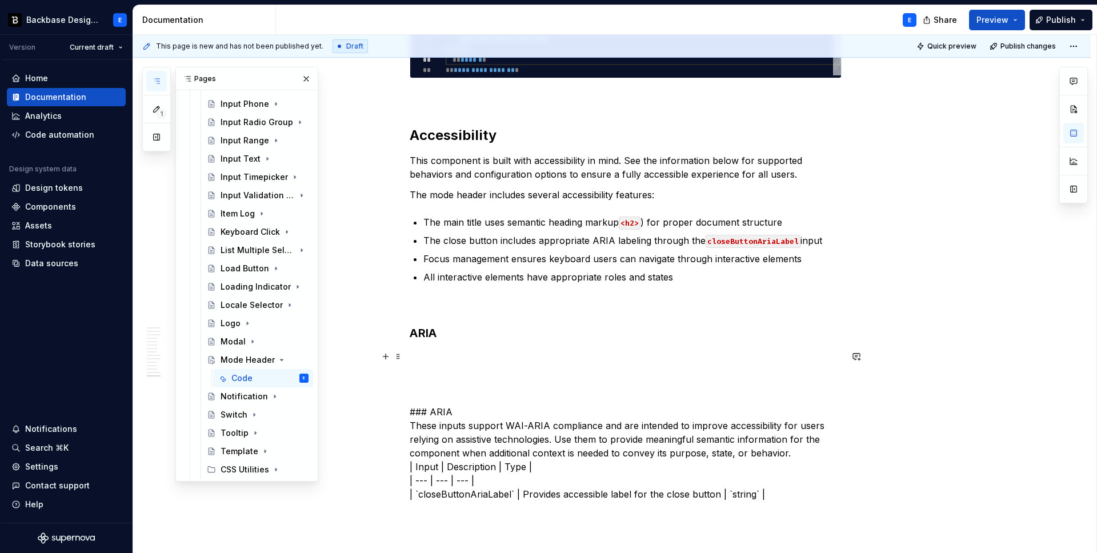
click at [565, 412] on p "### ARIA These inputs support WAI-ARIA compliance and are intended to improve a…" at bounding box center [626, 425] width 432 height 151
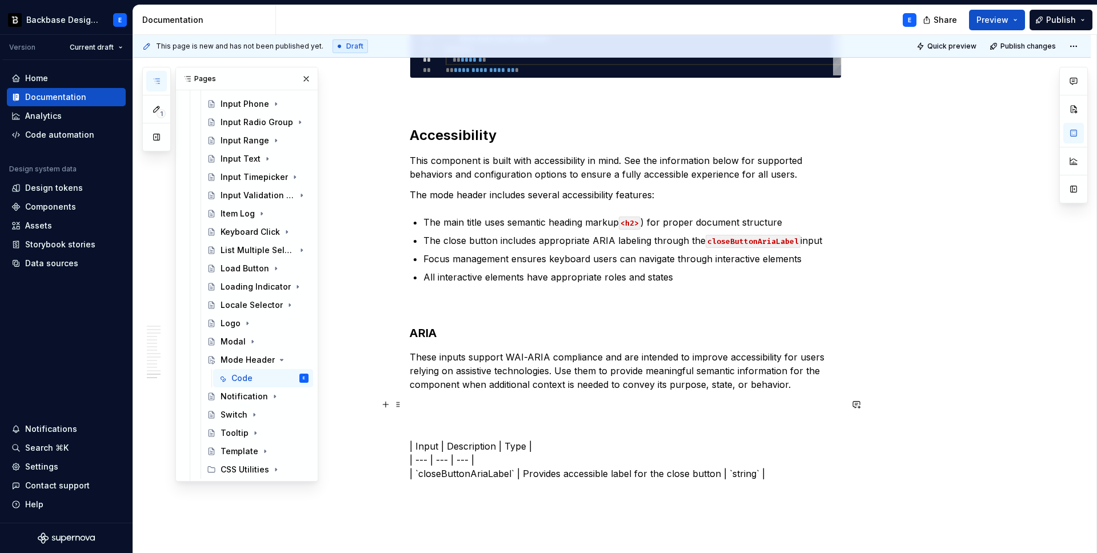
click at [447, 401] on p "| Input | Description | Type | | --- | --- | --- | | `closeButtonAriaLabel` | P…" at bounding box center [626, 439] width 432 height 82
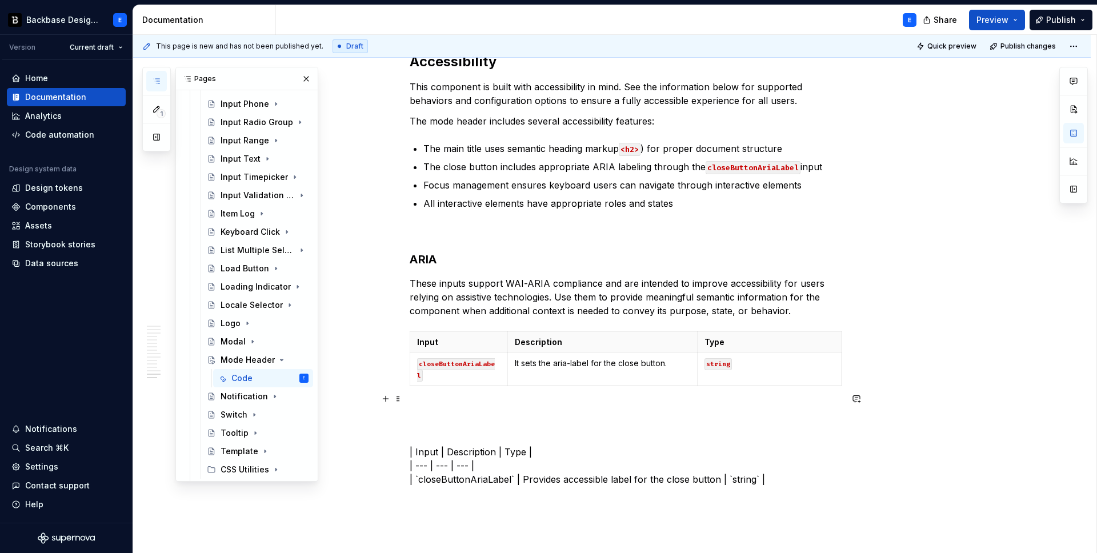
scroll to position [2635, 0]
click at [542, 466] on p "| Input | Description | Type | | --- | --- | --- | | `closeButtonAriaLabel` | P…" at bounding box center [626, 443] width 432 height 82
click at [544, 465] on p "| Input | Description | Type | | --- | --- | --- | | `closeButtonAriaLabel` | P…" at bounding box center [626, 443] width 432 height 82
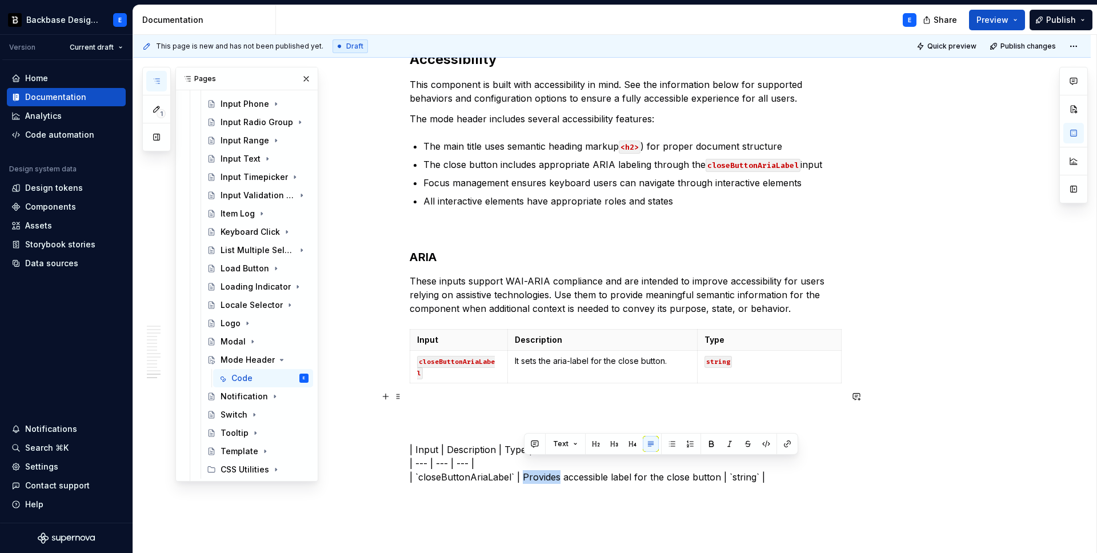
click at [712, 461] on p "| Input | Description | Type | | --- | --- | --- | | `closeButtonAriaLabel` | P…" at bounding box center [626, 443] width 432 height 82
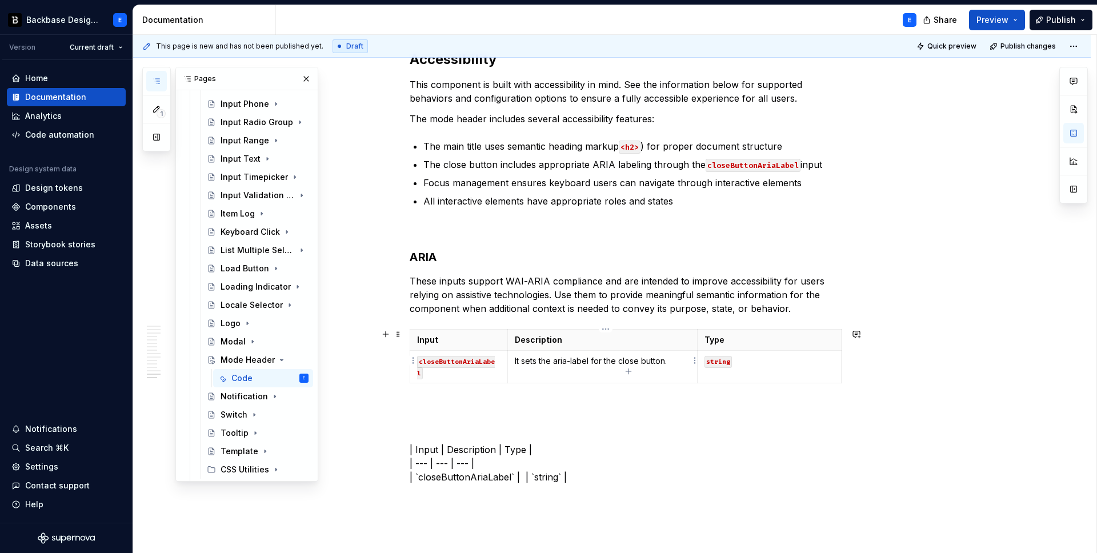
click at [545, 359] on p "It sets the aria-label for the close button." at bounding box center [603, 360] width 176 height 11
click at [442, 421] on p "| Input | Description | Type | | --- | --- | --- | | `closeButtonAriaLabel` | |…" at bounding box center [626, 443] width 432 height 82
click at [1055, 17] on span "Publish" at bounding box center [1061, 19] width 30 height 11
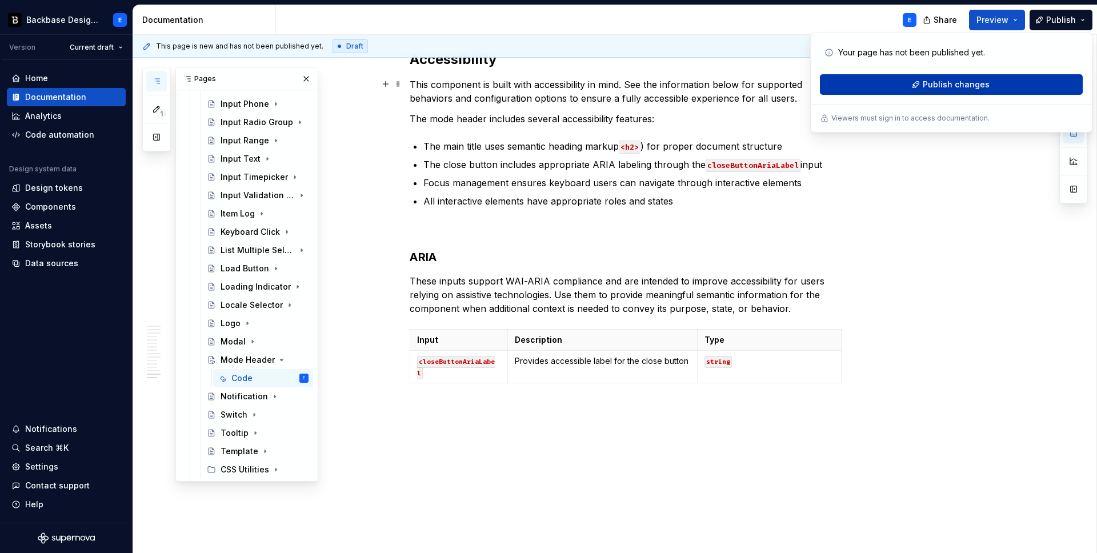
click at [949, 88] on span "Publish changes" at bounding box center [956, 84] width 67 height 11
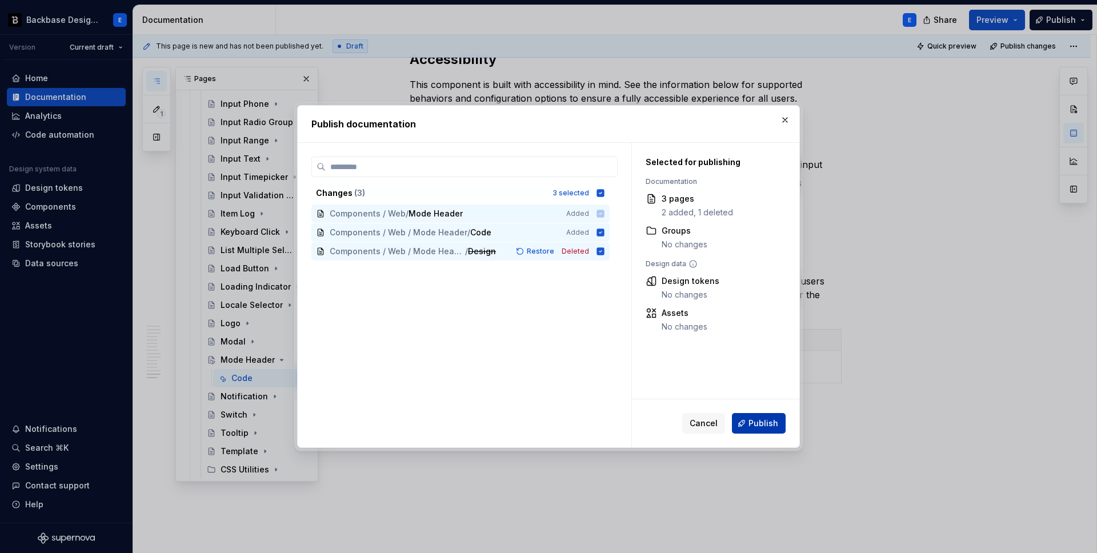
click at [783, 422] on button "Publish" at bounding box center [759, 423] width 54 height 21
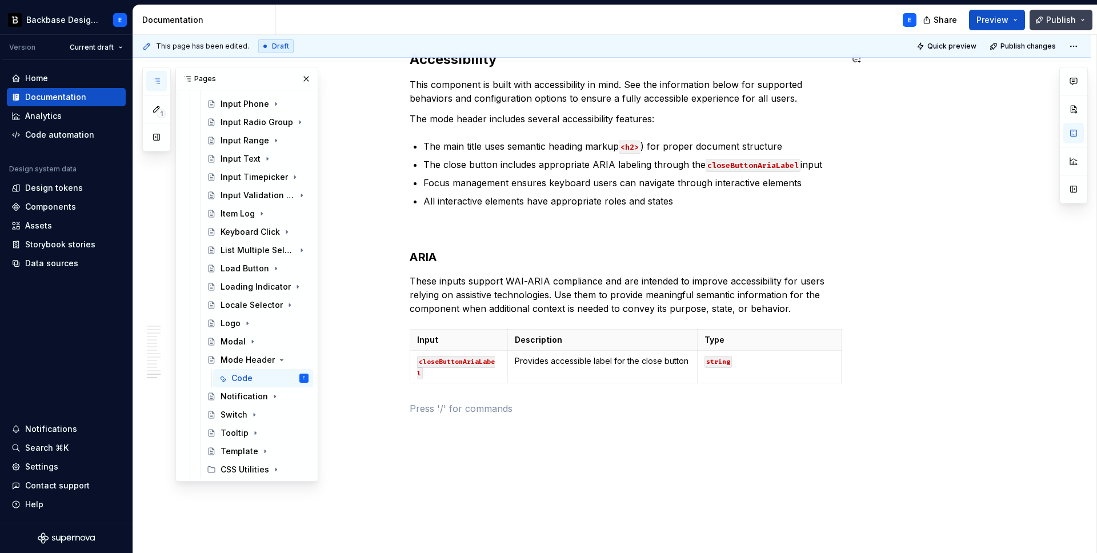
click at [1081, 14] on button "Publish" at bounding box center [1061, 20] width 63 height 21
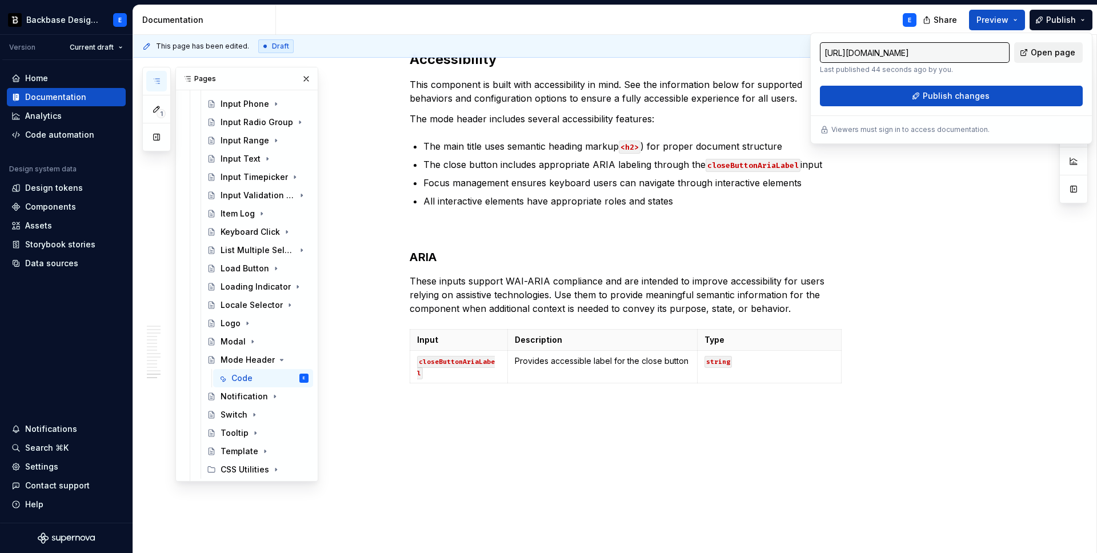
click at [1045, 53] on span "Open page" at bounding box center [1053, 52] width 45 height 11
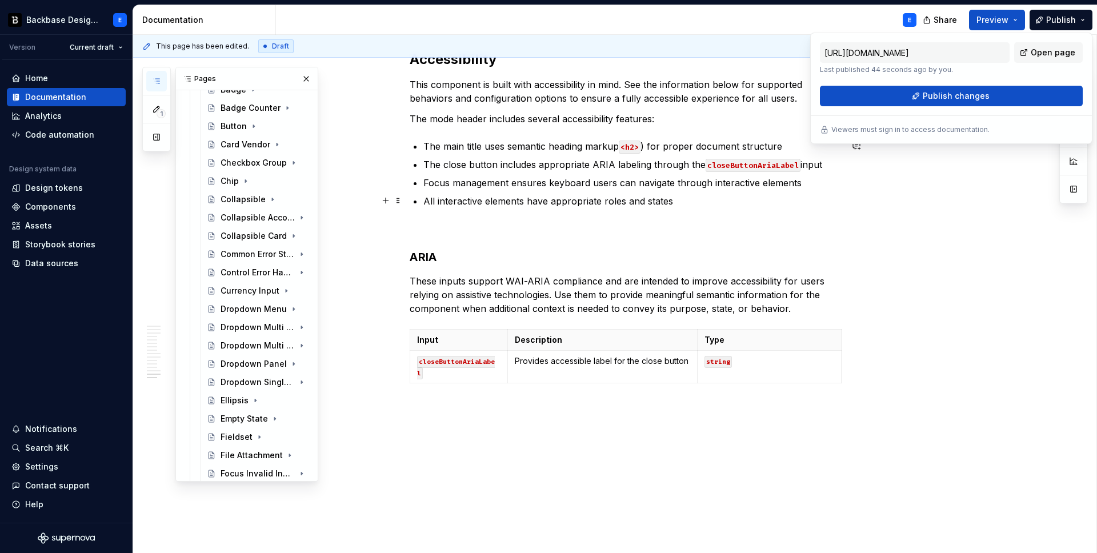
scroll to position [0, 0]
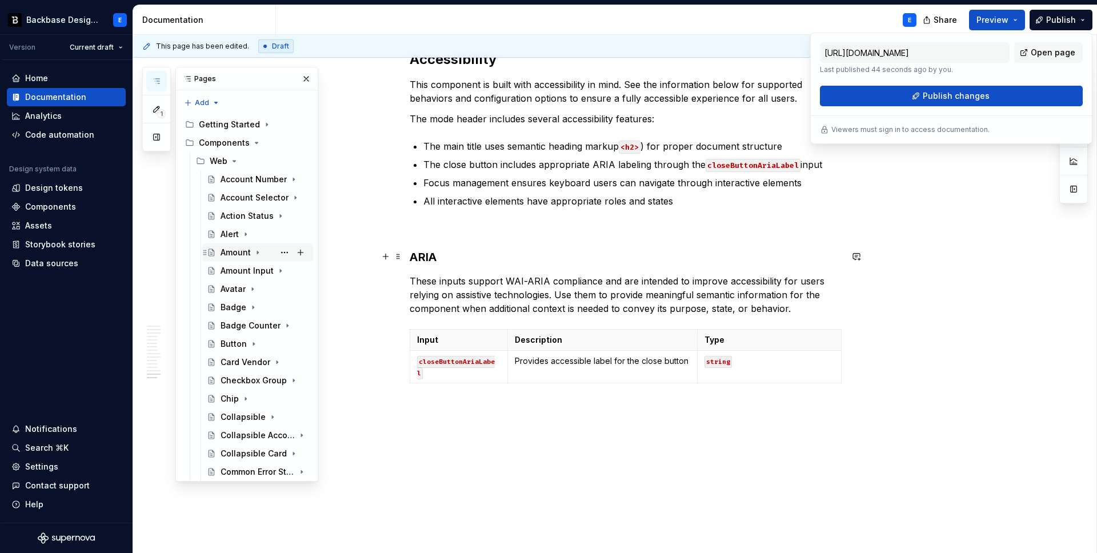
click at [235, 251] on div "Amount" at bounding box center [236, 252] width 30 height 11
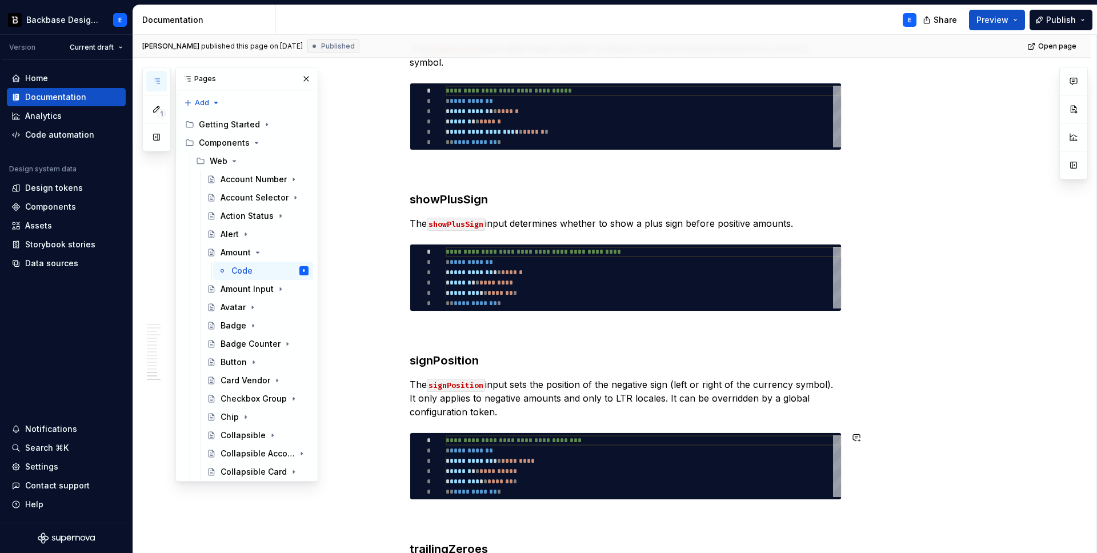
scroll to position [3128, 0]
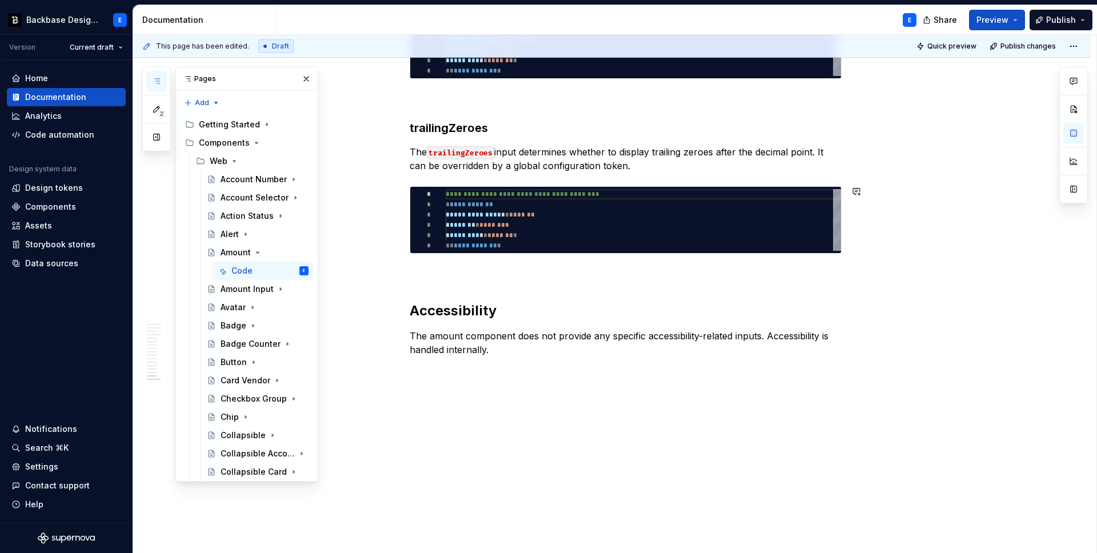
scroll to position [3091, 0]
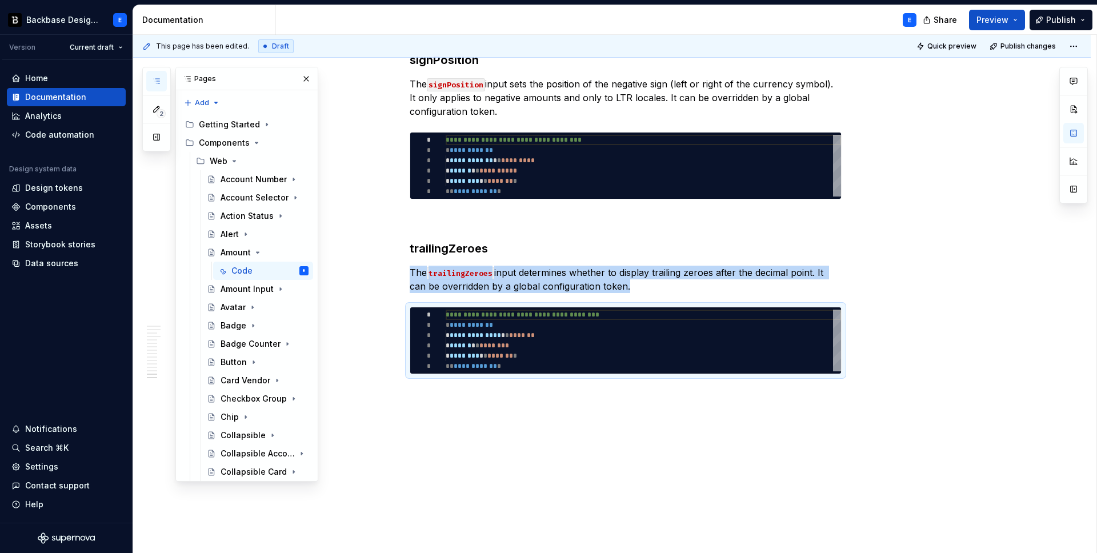
scroll to position [2988, 0]
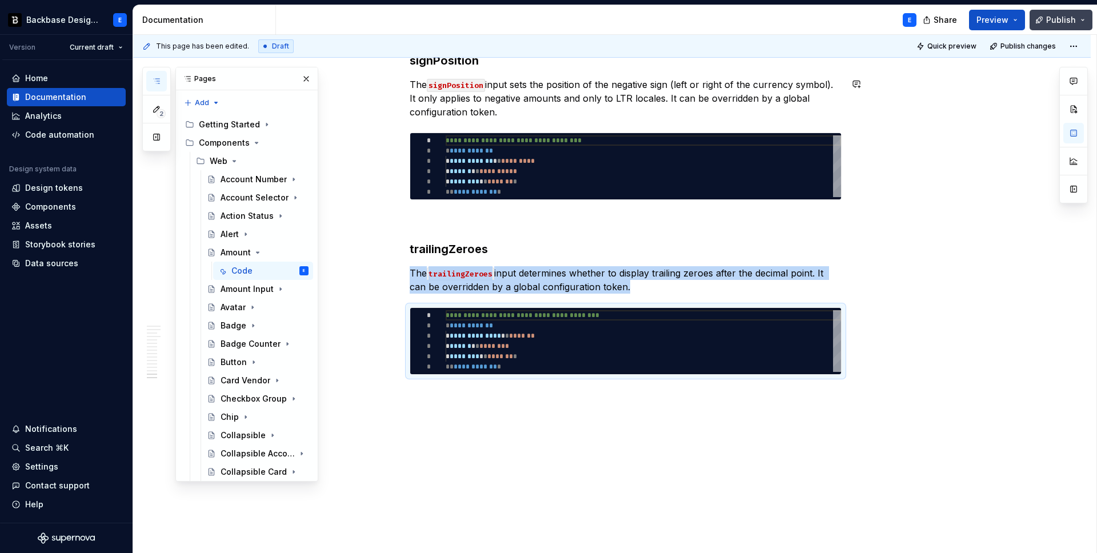
click at [1059, 22] on span "Publish" at bounding box center [1061, 19] width 30 height 11
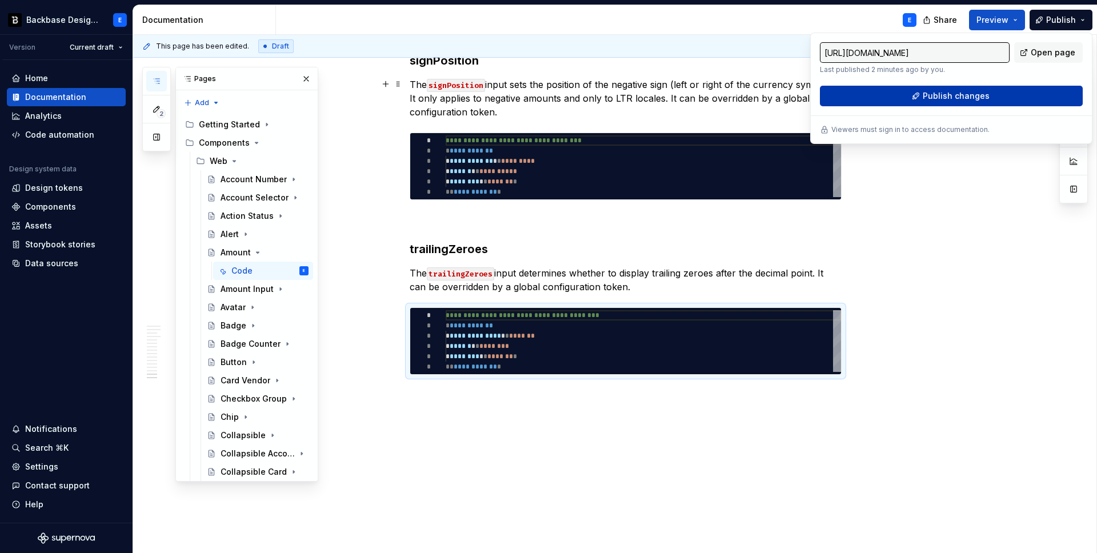
click at [931, 98] on span "Publish changes" at bounding box center [956, 95] width 67 height 11
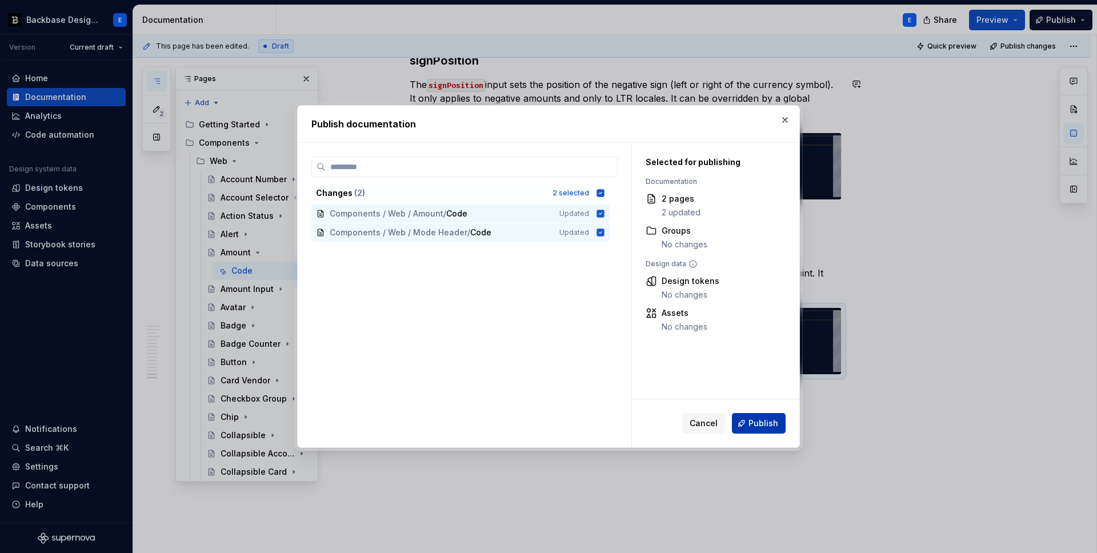
click at [768, 422] on span "Publish" at bounding box center [764, 423] width 30 height 11
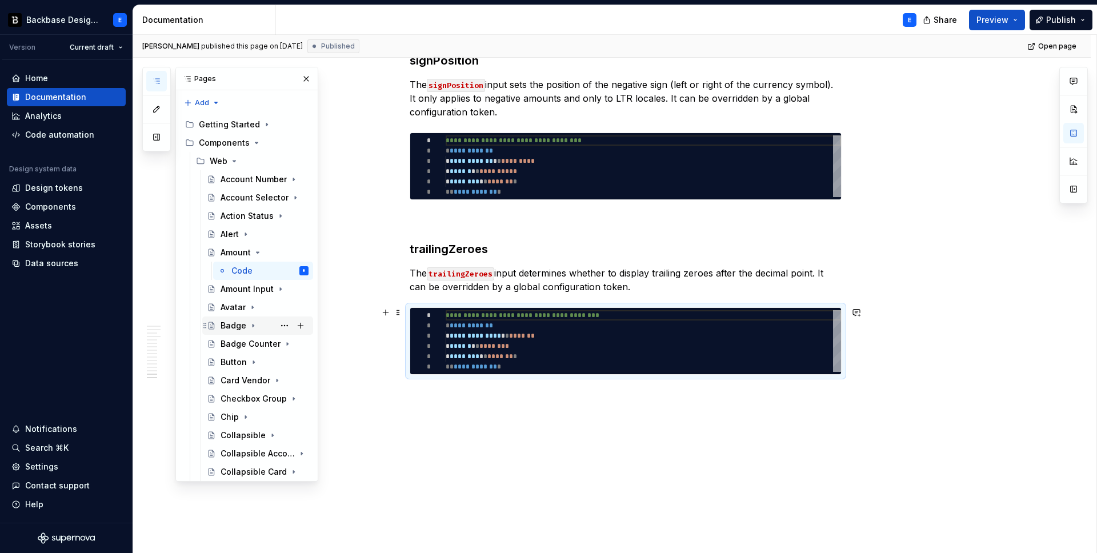
click at [240, 325] on div "Badge" at bounding box center [234, 325] width 26 height 11
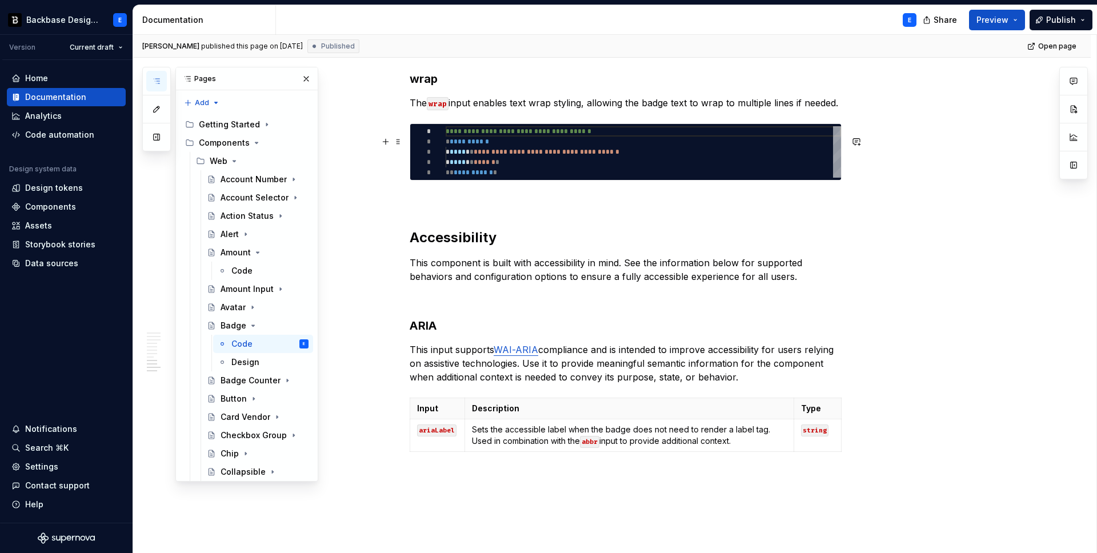
scroll to position [2176, 0]
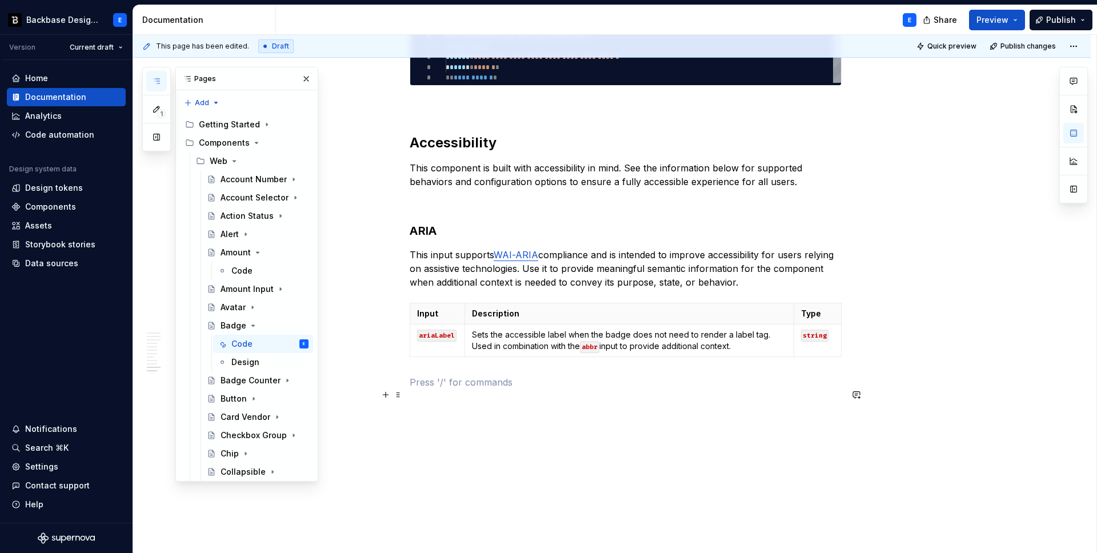
click at [743, 389] on p at bounding box center [626, 382] width 432 height 14
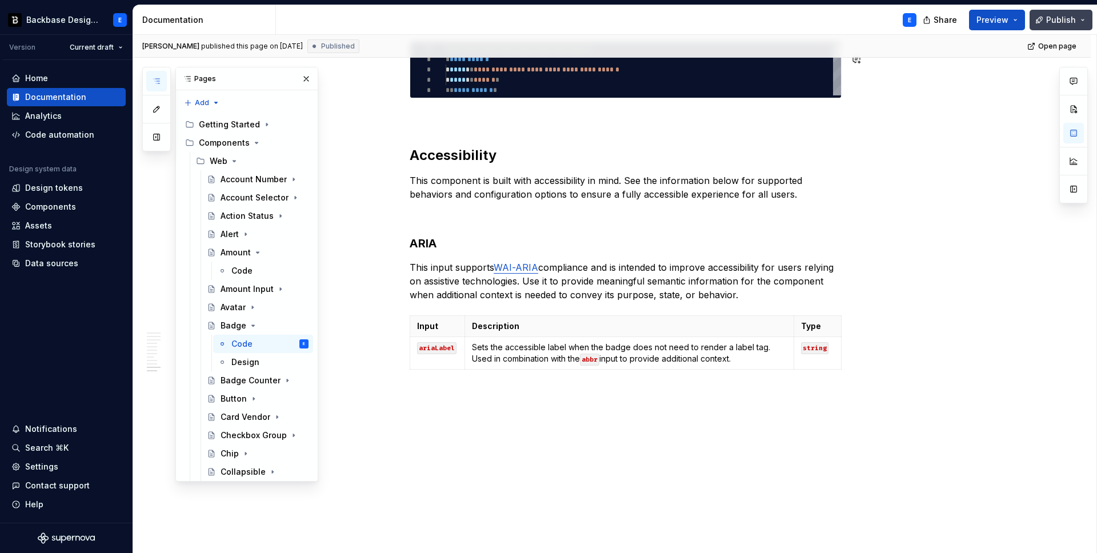
click at [1056, 20] on span "Publish" at bounding box center [1061, 19] width 30 height 11
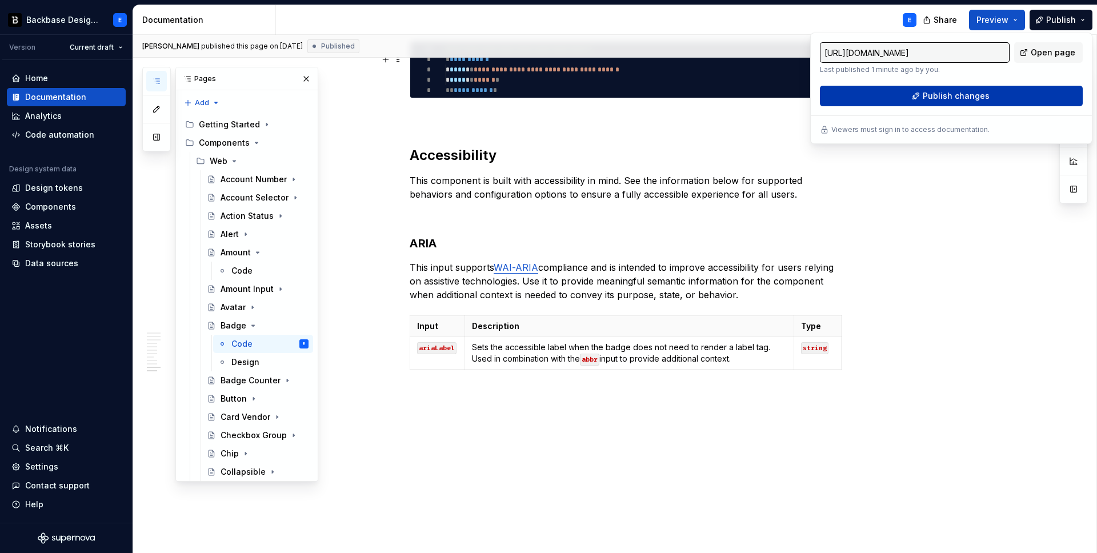
click at [931, 98] on span "Publish changes" at bounding box center [956, 95] width 67 height 11
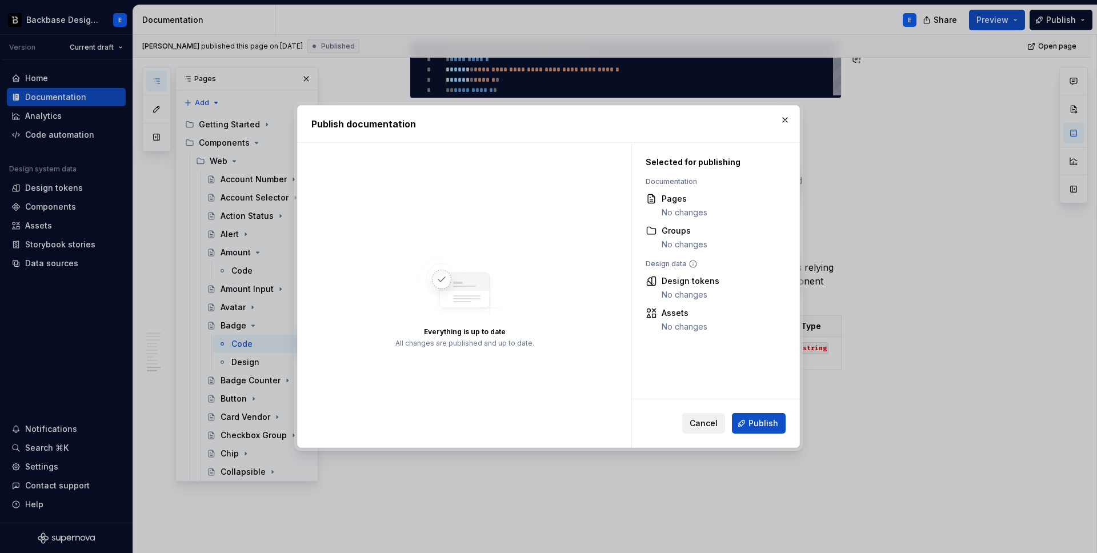
click at [710, 423] on span "Cancel" at bounding box center [704, 423] width 28 height 11
type textarea "*"
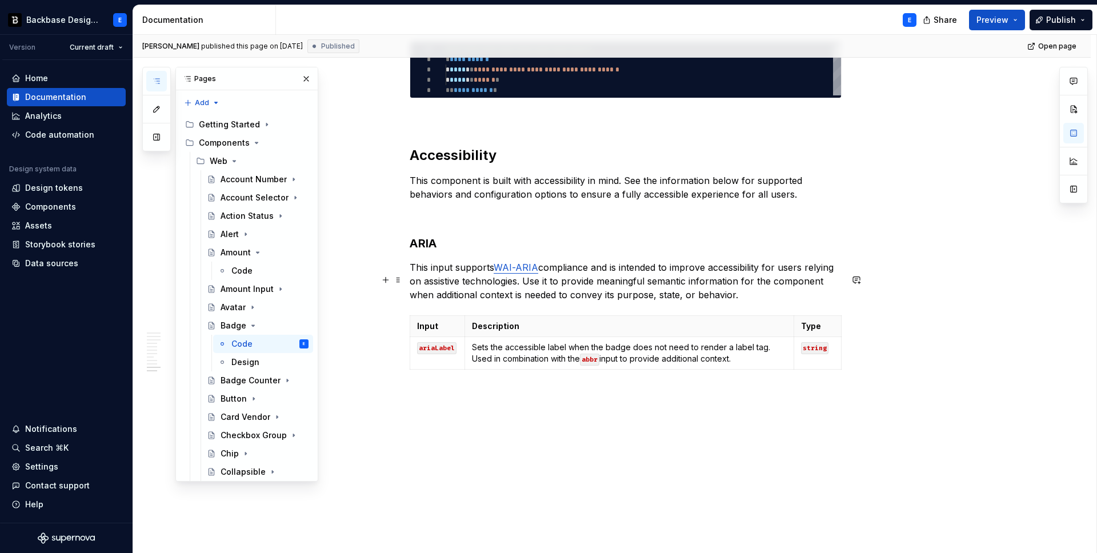
click at [752, 295] on p "This input supports WAI-ARIA compliance and is intended to improve accessibilit…" at bounding box center [626, 281] width 432 height 41
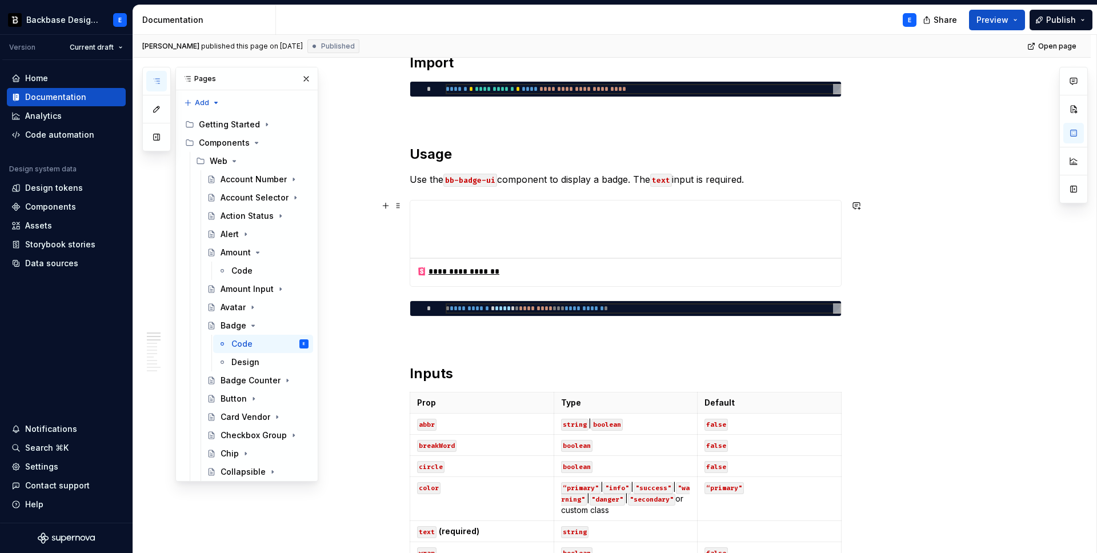
scroll to position [0, 0]
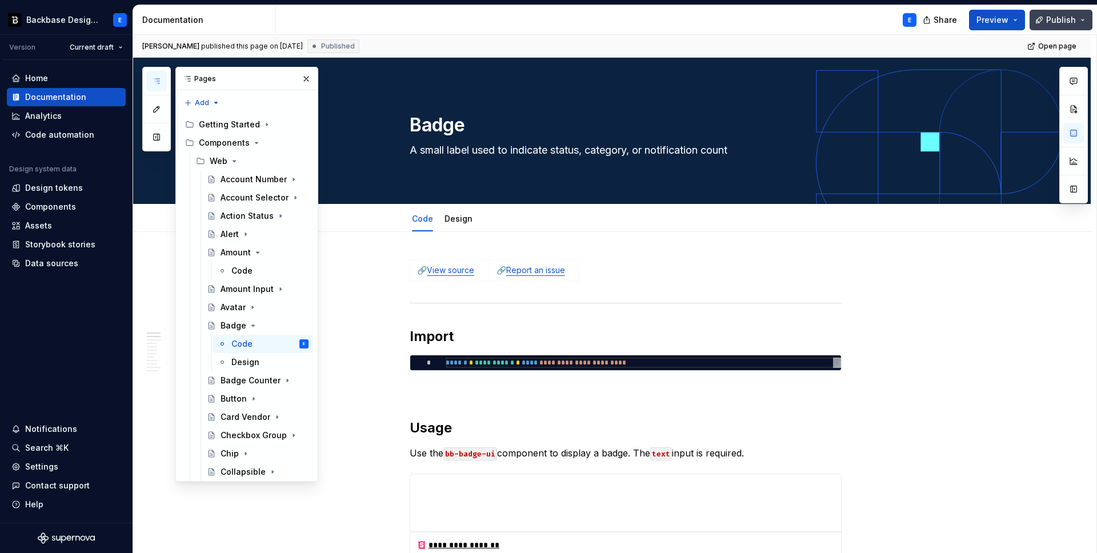
click at [1050, 14] on span "Publish" at bounding box center [1061, 19] width 30 height 11
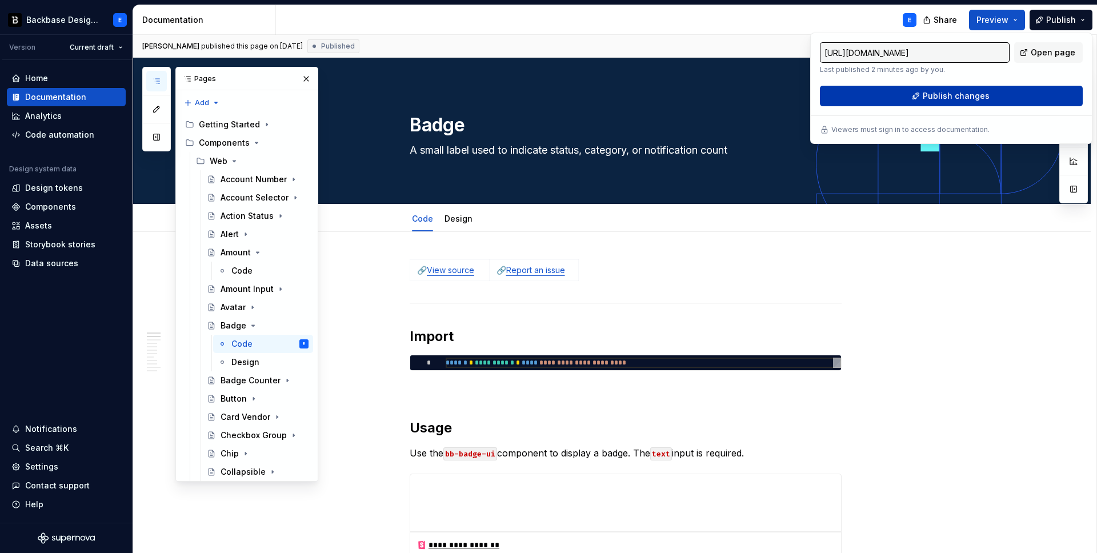
click at [951, 93] on span "Publish changes" at bounding box center [956, 95] width 67 height 11
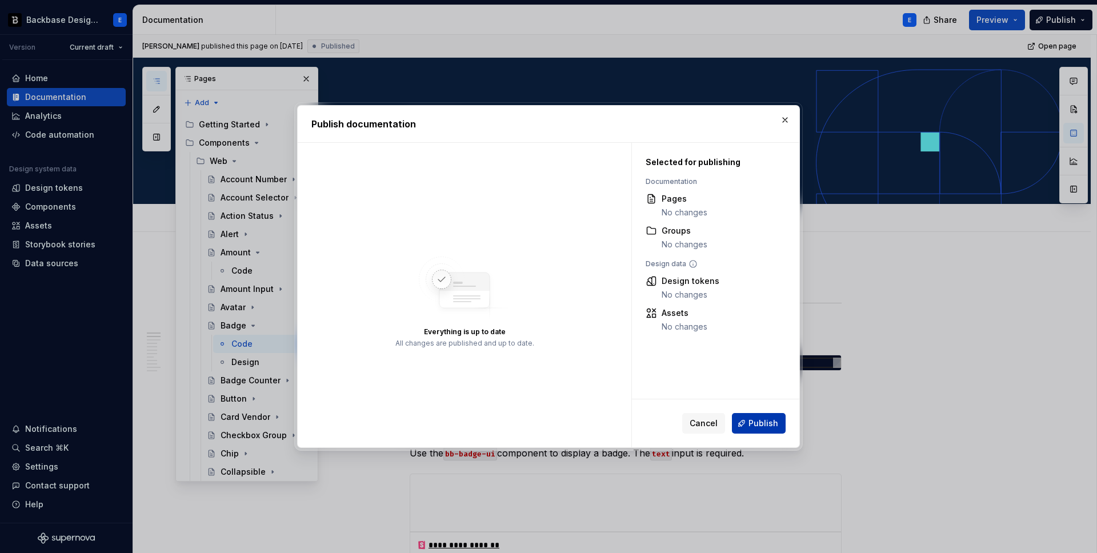
click at [753, 423] on span "Publish" at bounding box center [764, 423] width 30 height 11
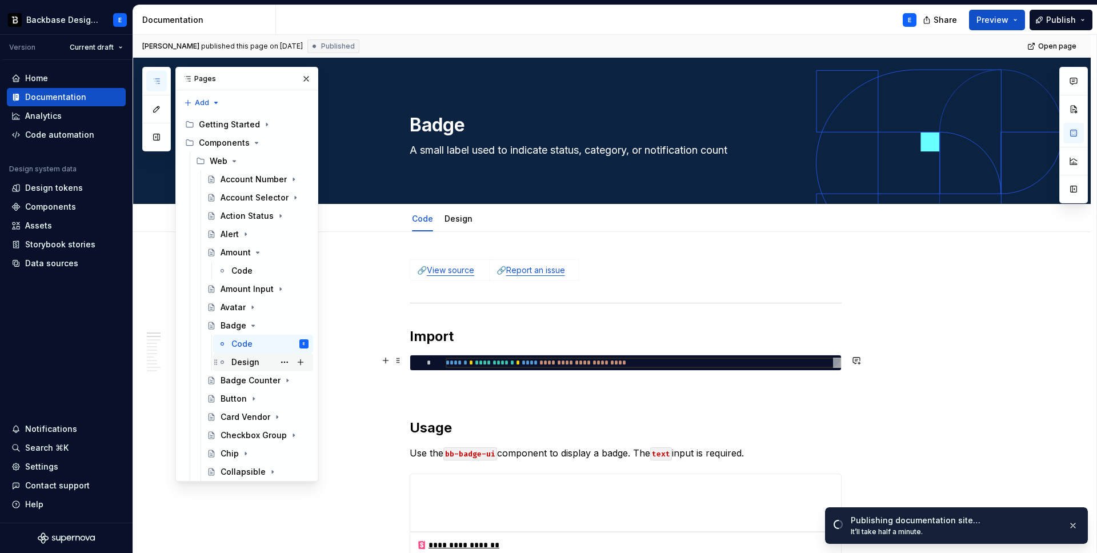
click at [255, 363] on div "Design" at bounding box center [245, 362] width 28 height 11
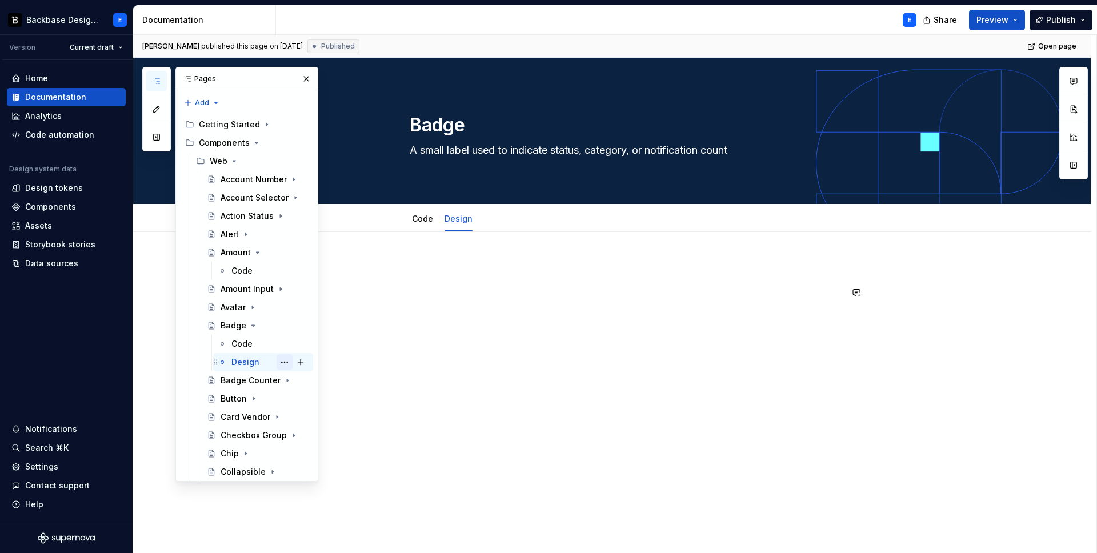
click at [285, 359] on button "Page tree" at bounding box center [285, 362] width 16 height 16
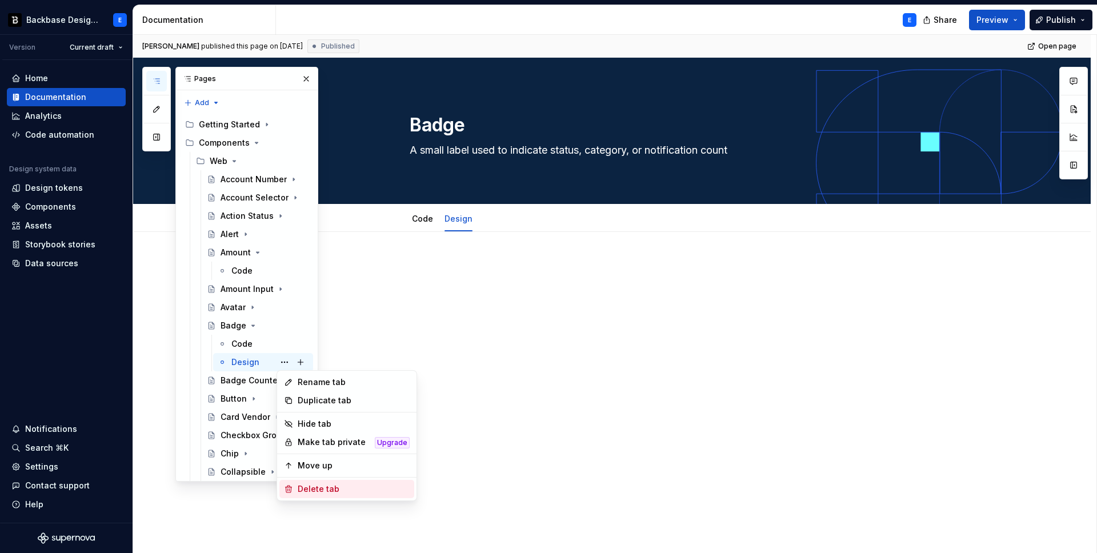
click at [305, 488] on div "Delete tab" at bounding box center [354, 488] width 112 height 11
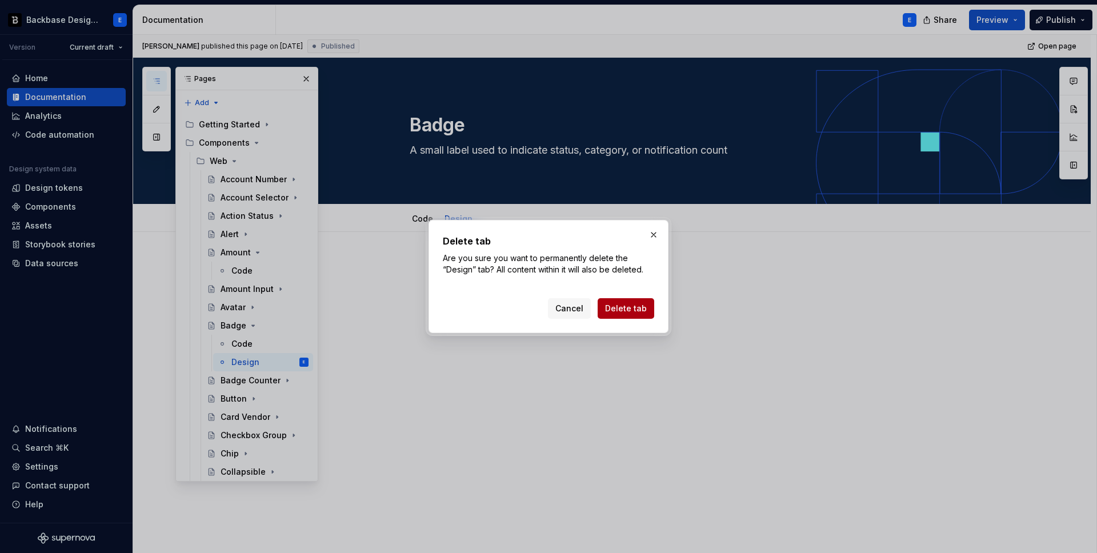
click at [623, 310] on span "Delete tab" at bounding box center [626, 308] width 42 height 11
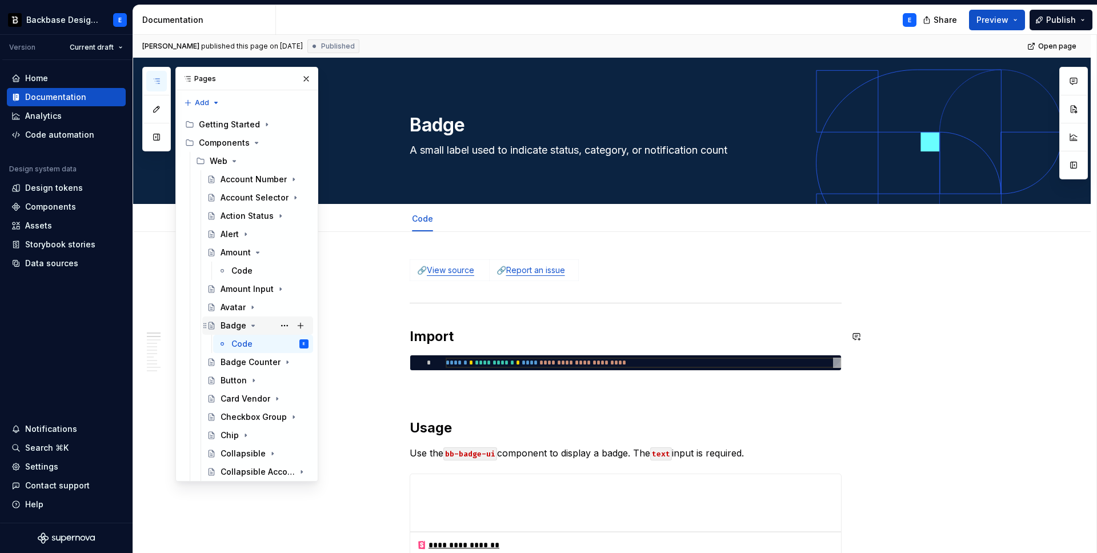
click at [252, 325] on icon "Page tree" at bounding box center [253, 325] width 3 height 1
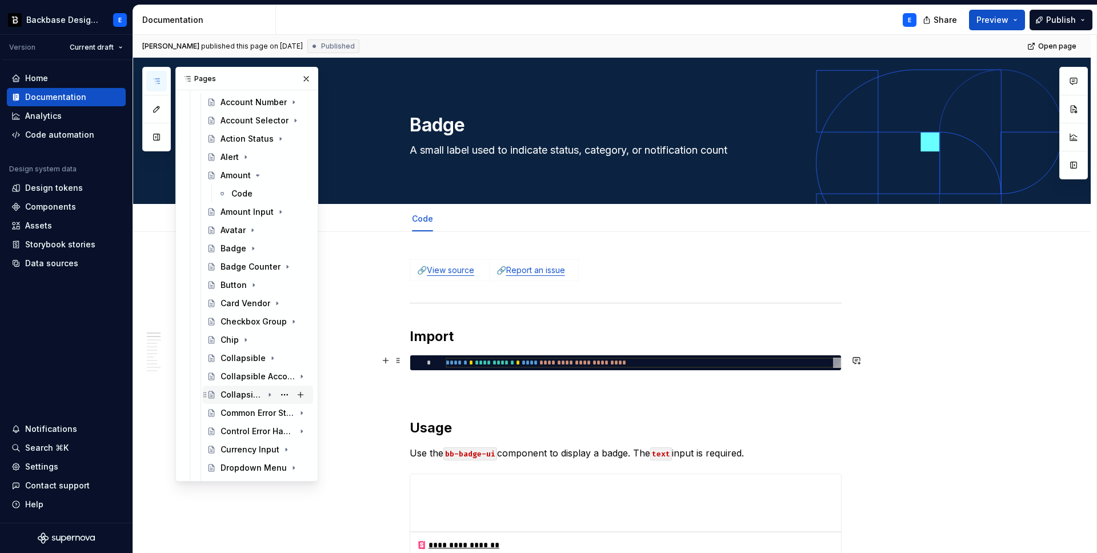
scroll to position [83, 0]
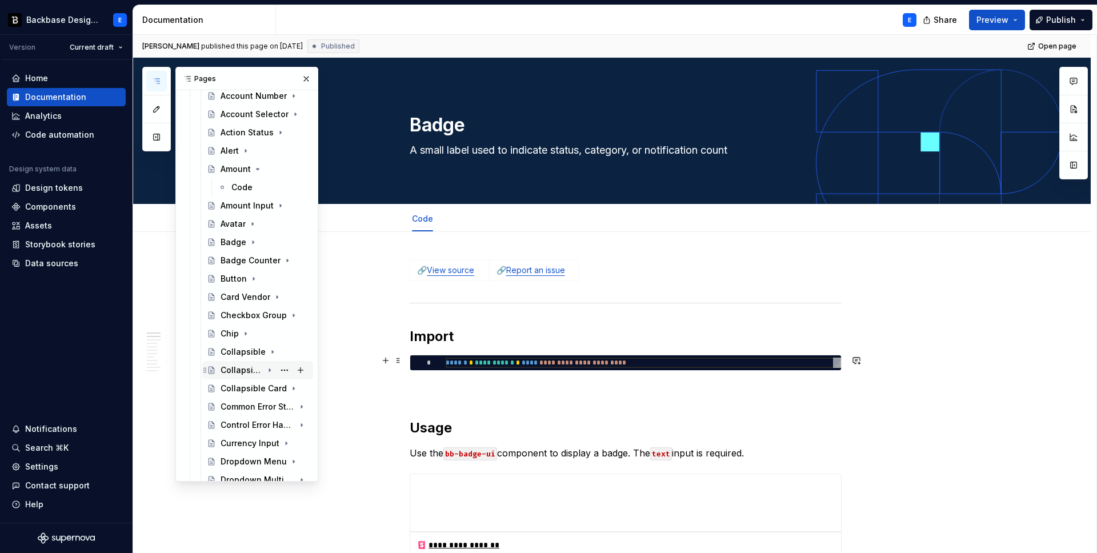
click at [258, 371] on div "Collapsible Accordion" at bounding box center [242, 370] width 42 height 11
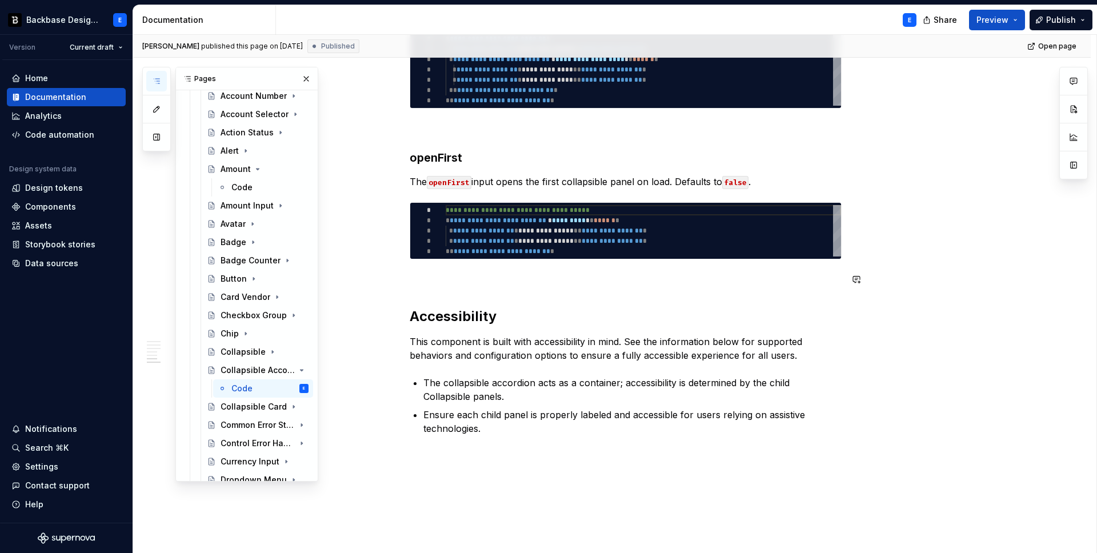
scroll to position [1258, 0]
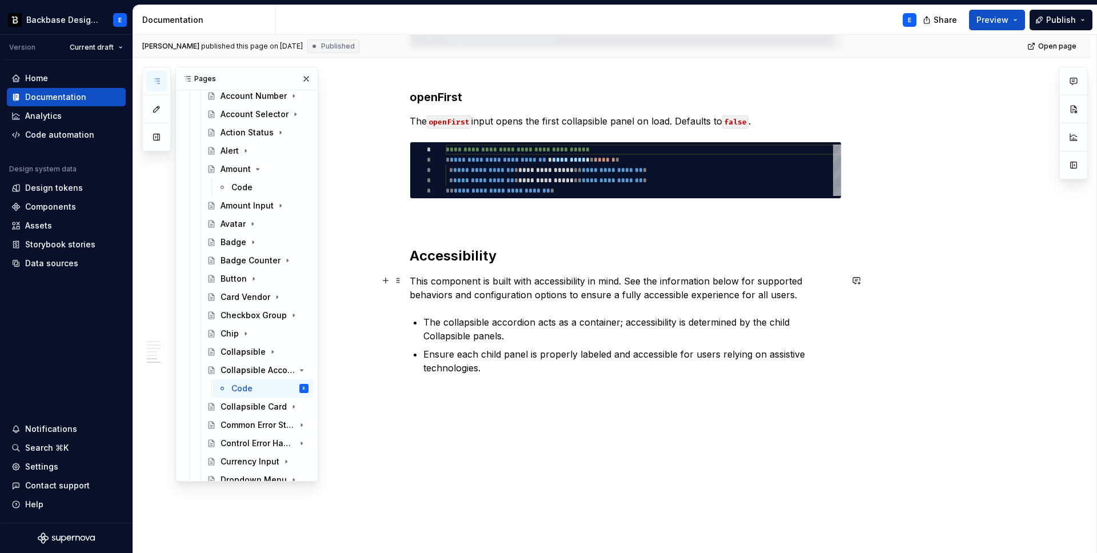
click at [493, 283] on p "This component is built with accessibility in mind. See the information below f…" at bounding box center [626, 287] width 432 height 27
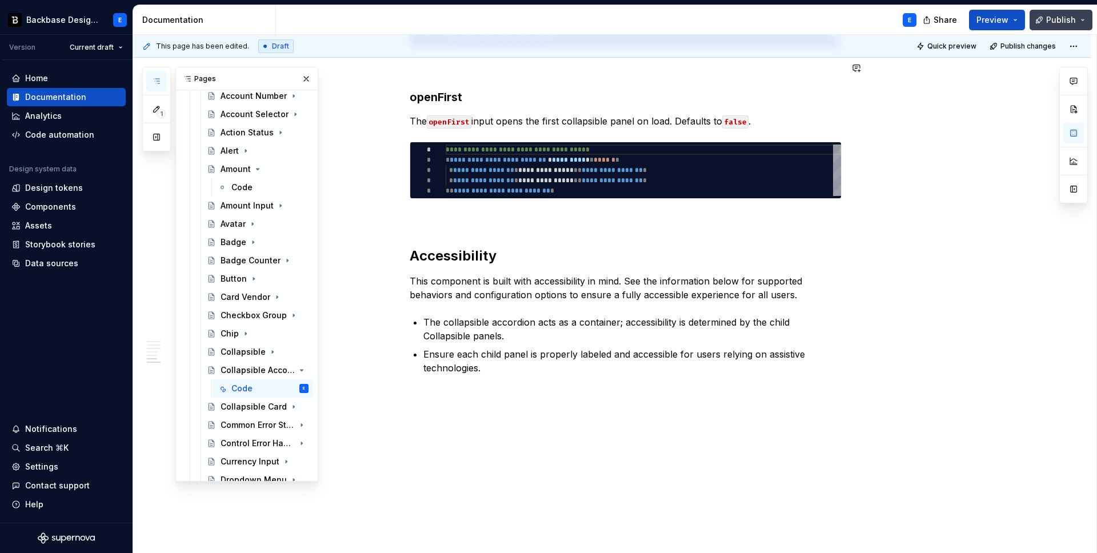
click at [1059, 28] on button "Publish" at bounding box center [1061, 20] width 63 height 21
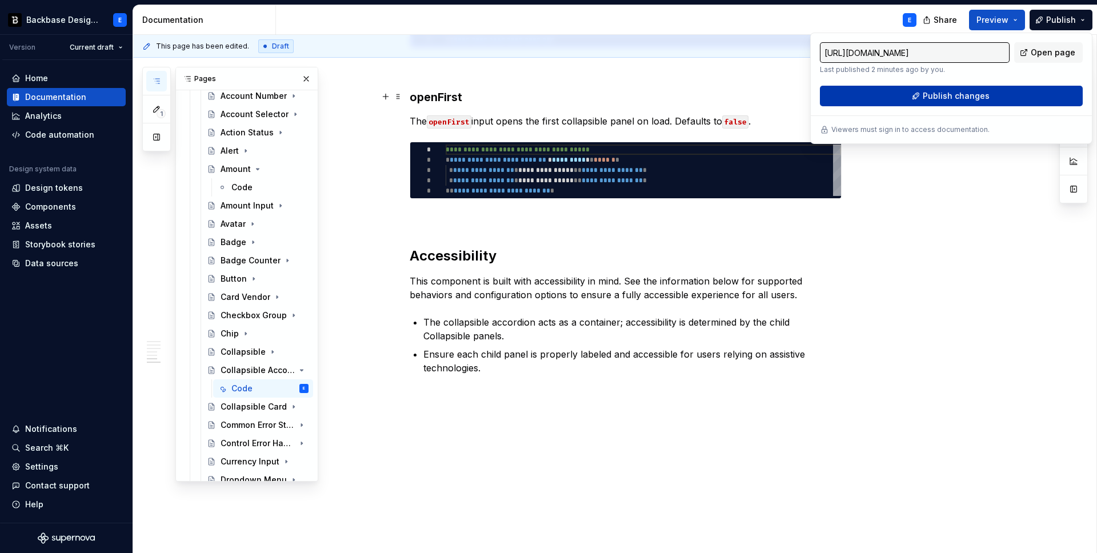
click at [967, 98] on span "Publish changes" at bounding box center [956, 95] width 67 height 11
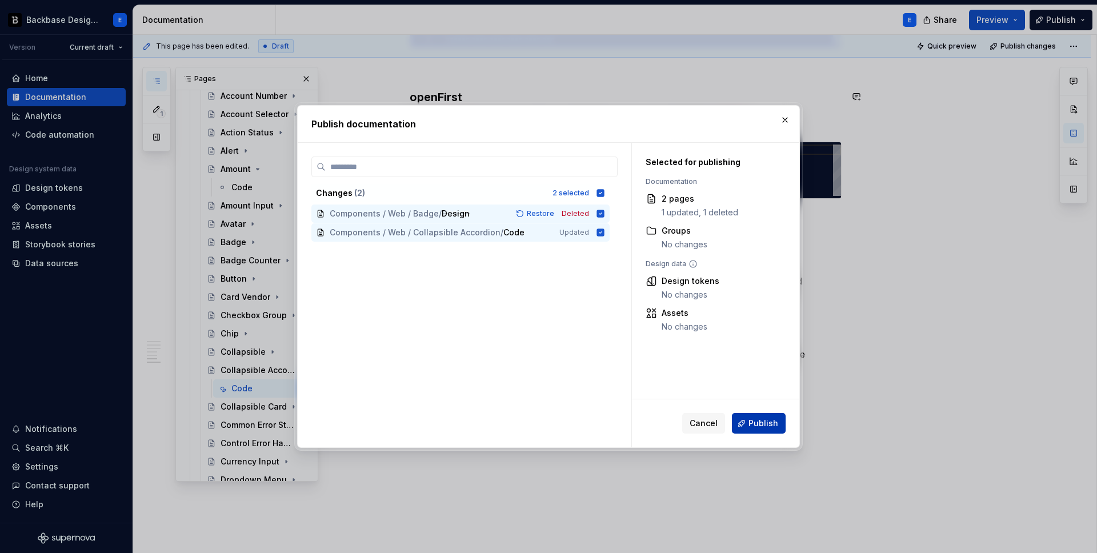
click at [750, 421] on span "Publish" at bounding box center [764, 423] width 30 height 11
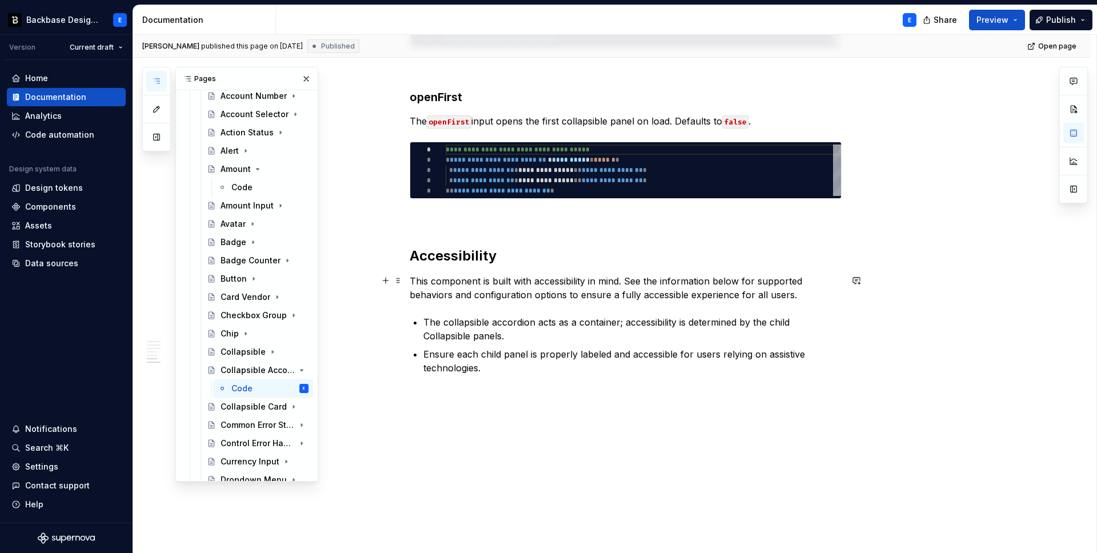
click at [471, 281] on p "This component is built with accessibility in mind. See the information below f…" at bounding box center [626, 287] width 432 height 27
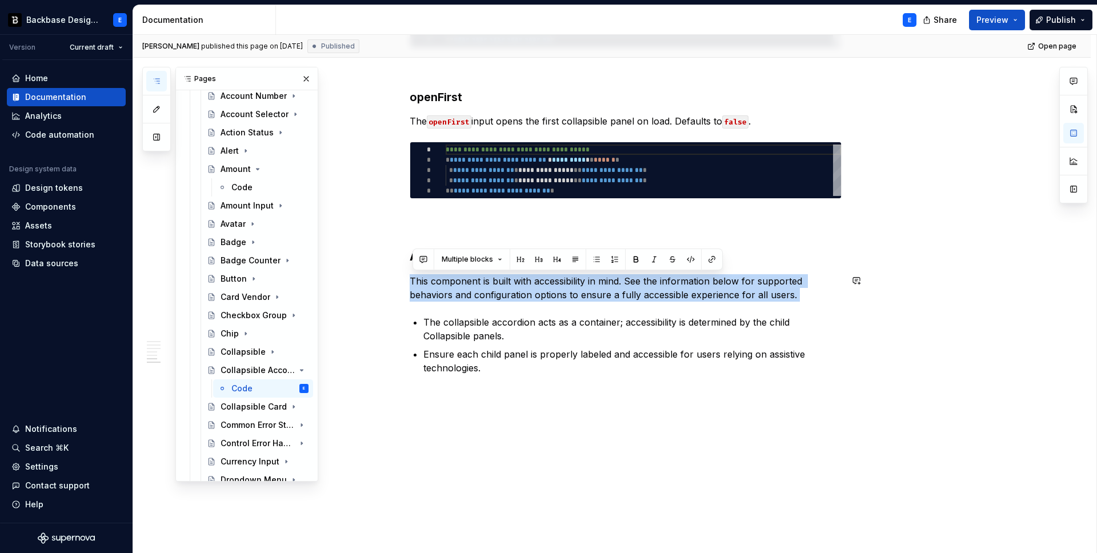
type textarea "*"
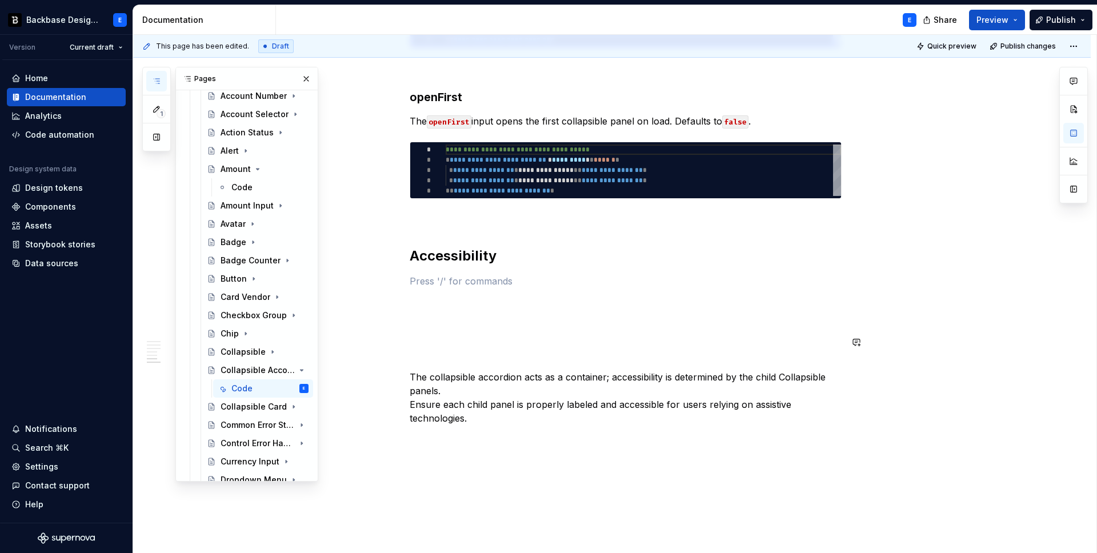
paste div
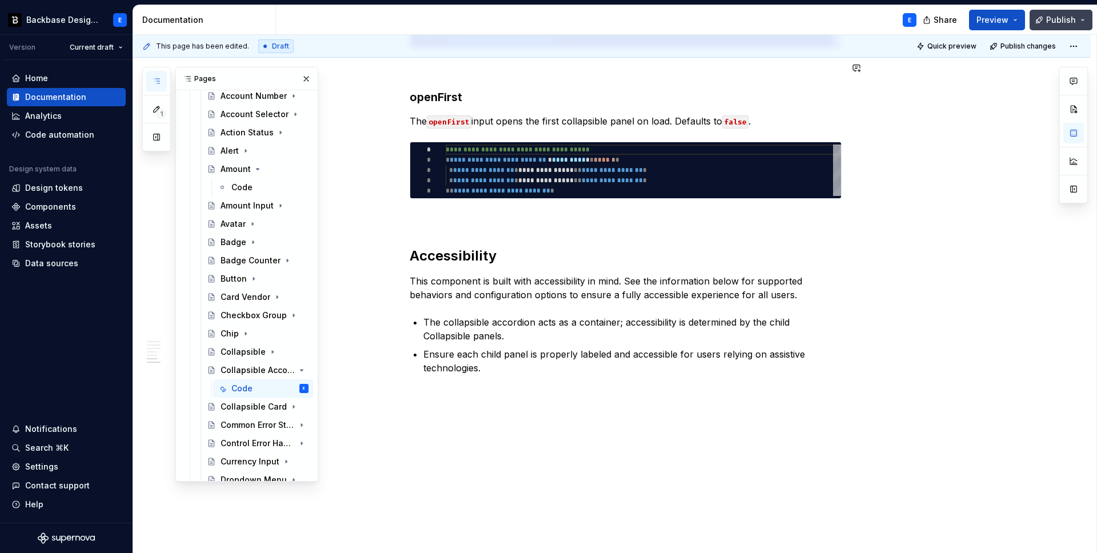
click at [1050, 15] on span "Publish" at bounding box center [1061, 19] width 30 height 11
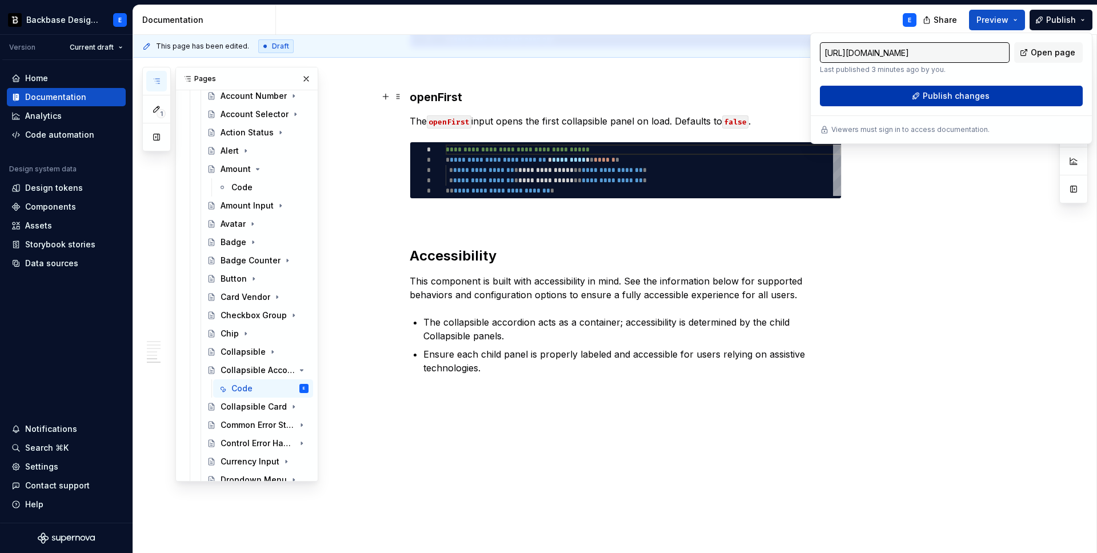
click at [943, 98] on span "Publish changes" at bounding box center [956, 95] width 67 height 11
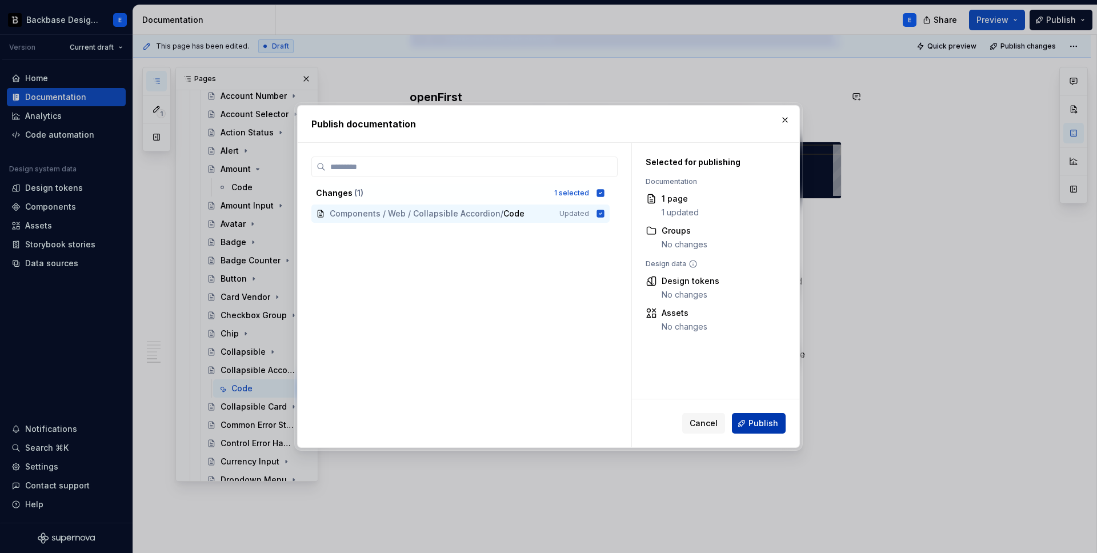
click at [764, 426] on span "Publish" at bounding box center [764, 423] width 30 height 11
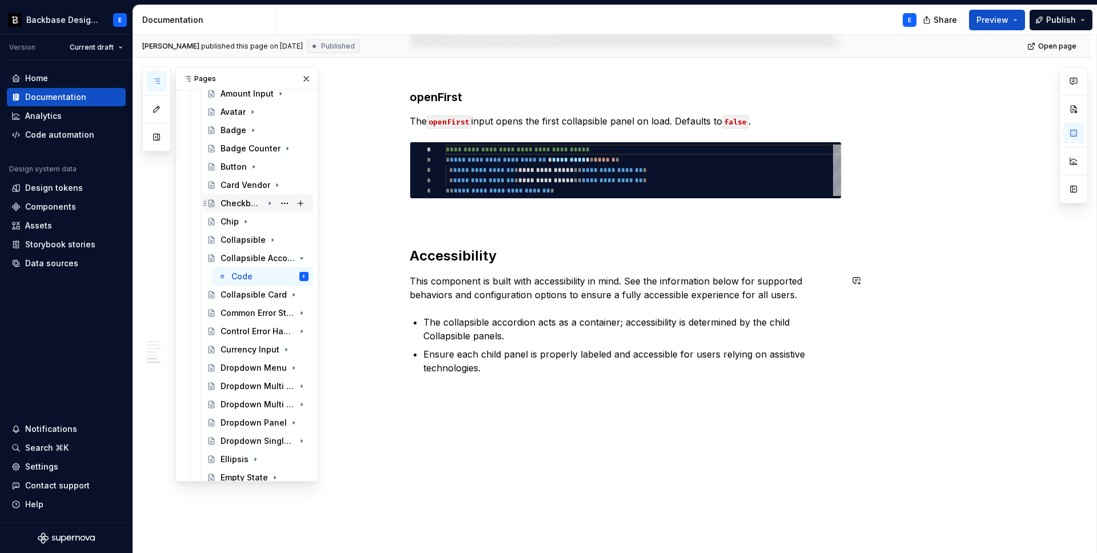
scroll to position [222, 0]
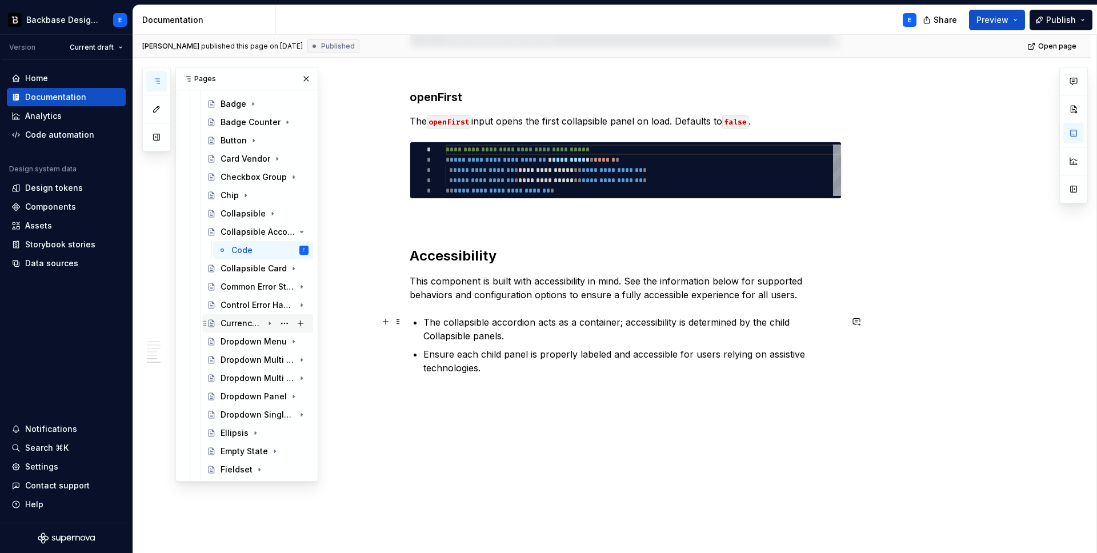
click at [246, 323] on div "Currency Input" at bounding box center [242, 323] width 42 height 11
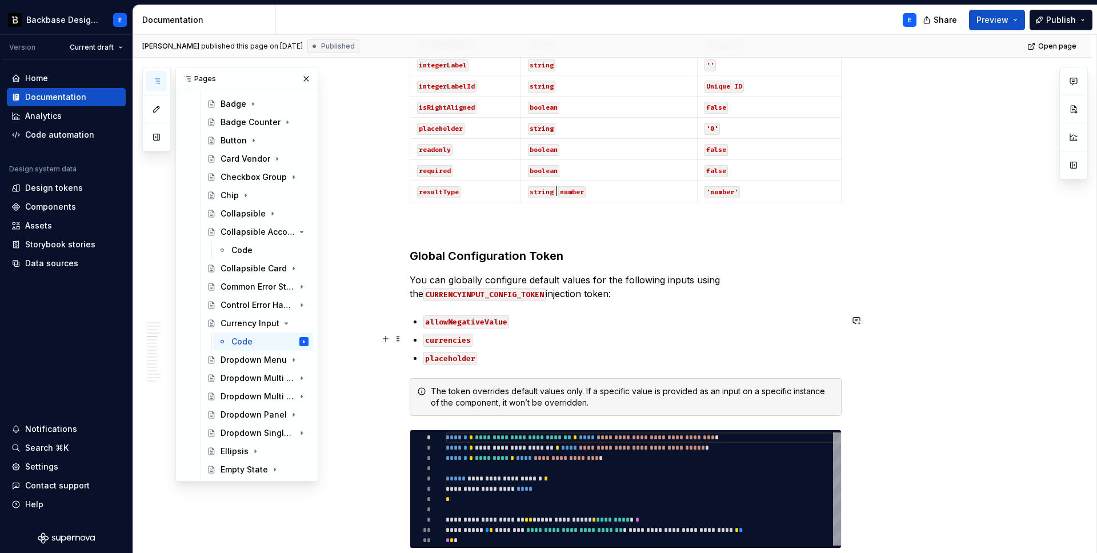
scroll to position [1026, 0]
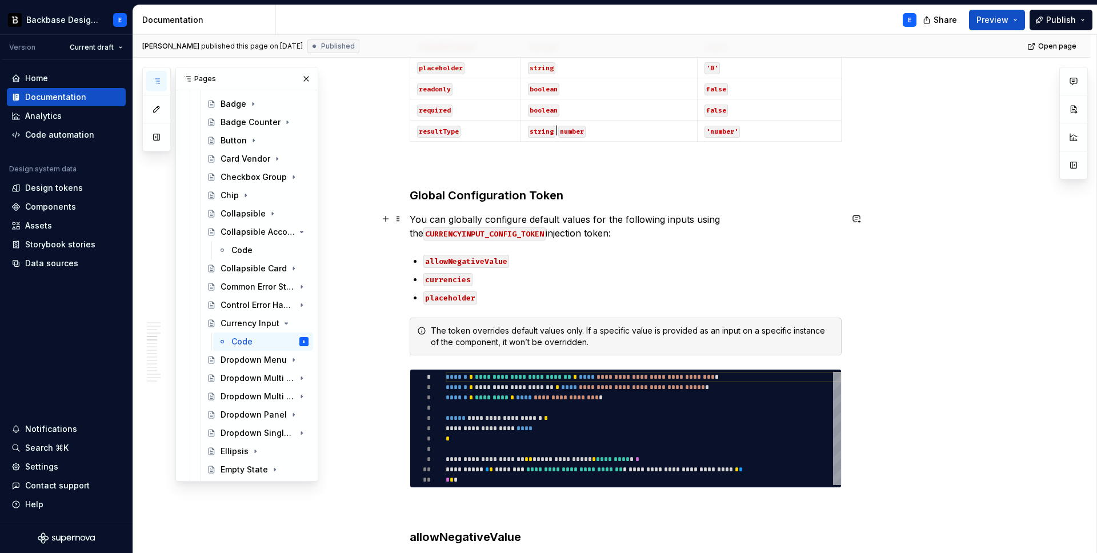
click at [522, 218] on p "You can globally configure default values for the following inputs using the CU…" at bounding box center [626, 226] width 432 height 27
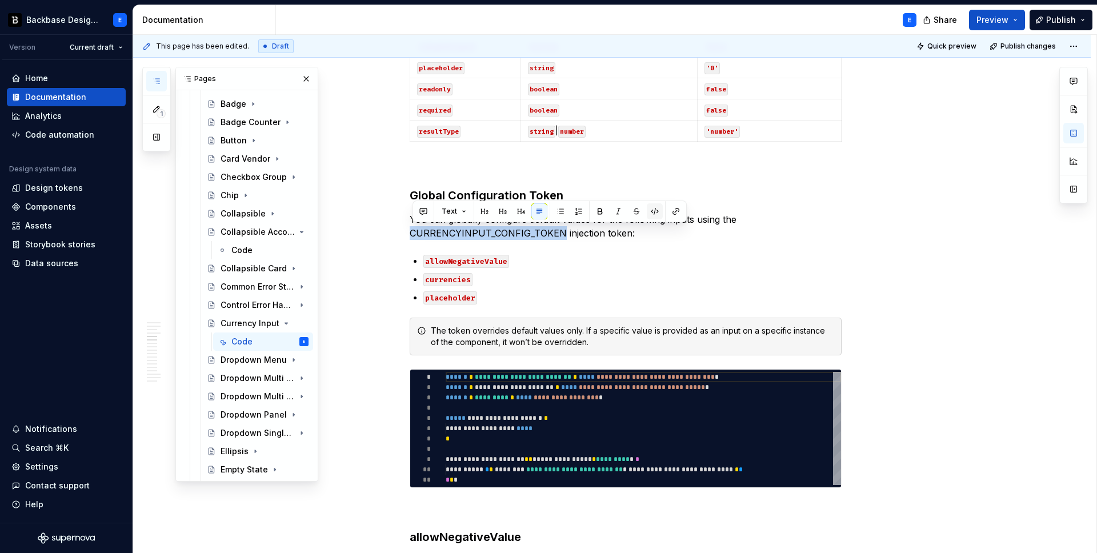
click at [657, 210] on button "button" at bounding box center [655, 211] width 16 height 16
click at [621, 231] on p "You can globally configure default values for the following inputs using the CU…" at bounding box center [626, 226] width 432 height 27
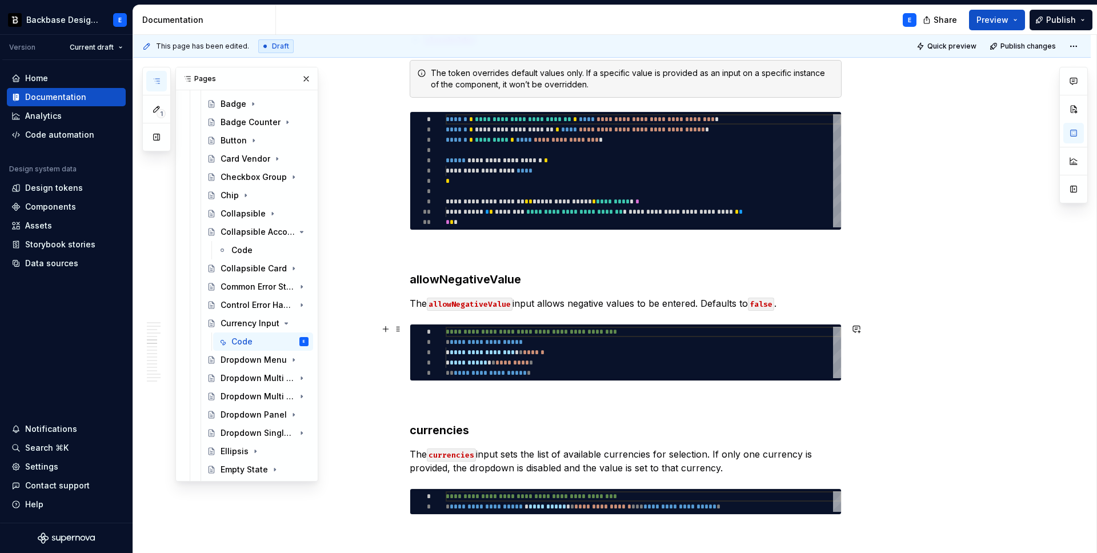
scroll to position [1310, 0]
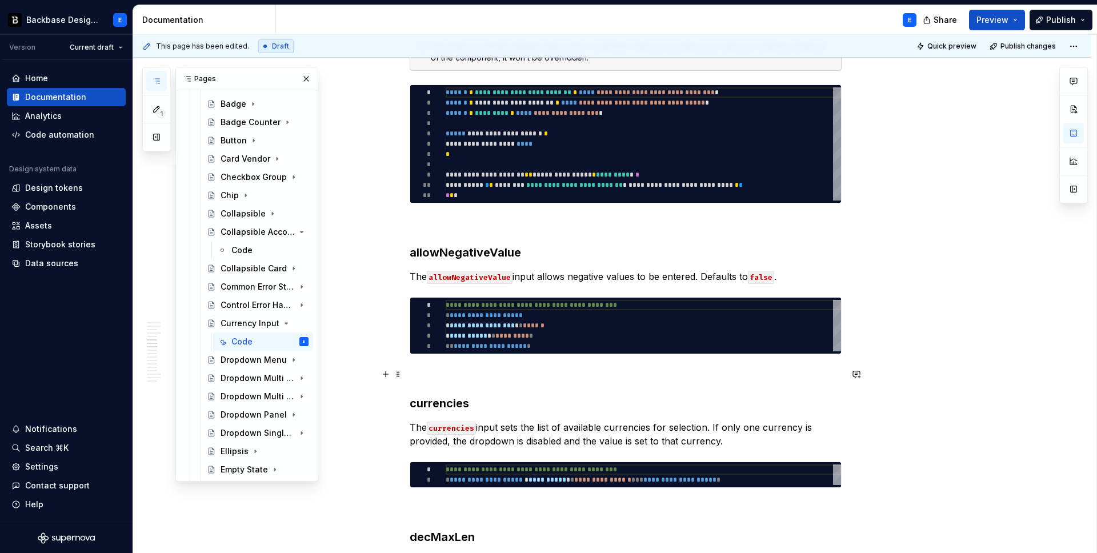
click at [459, 378] on p at bounding box center [626, 375] width 432 height 14
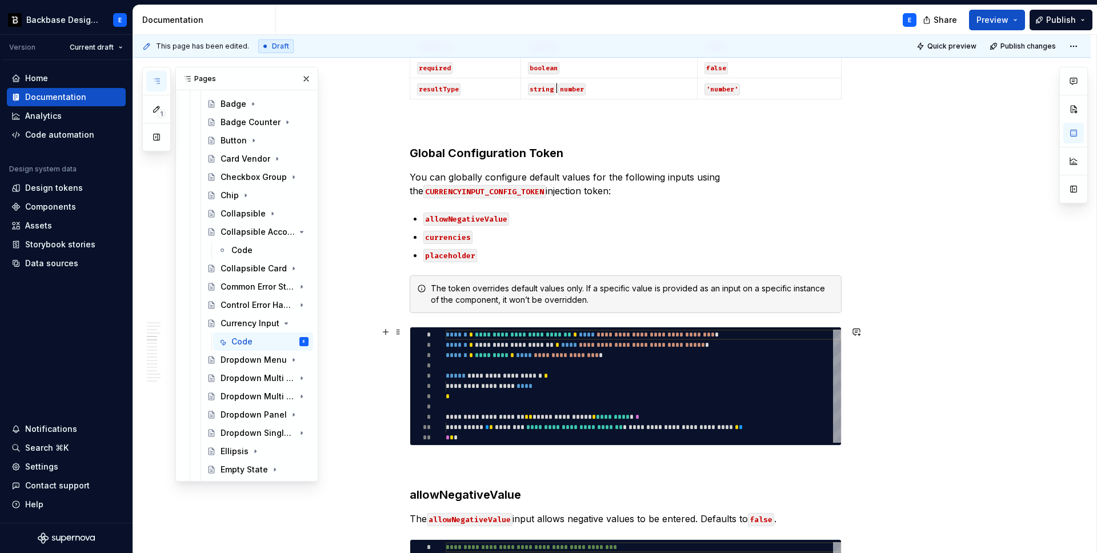
scroll to position [1151, 0]
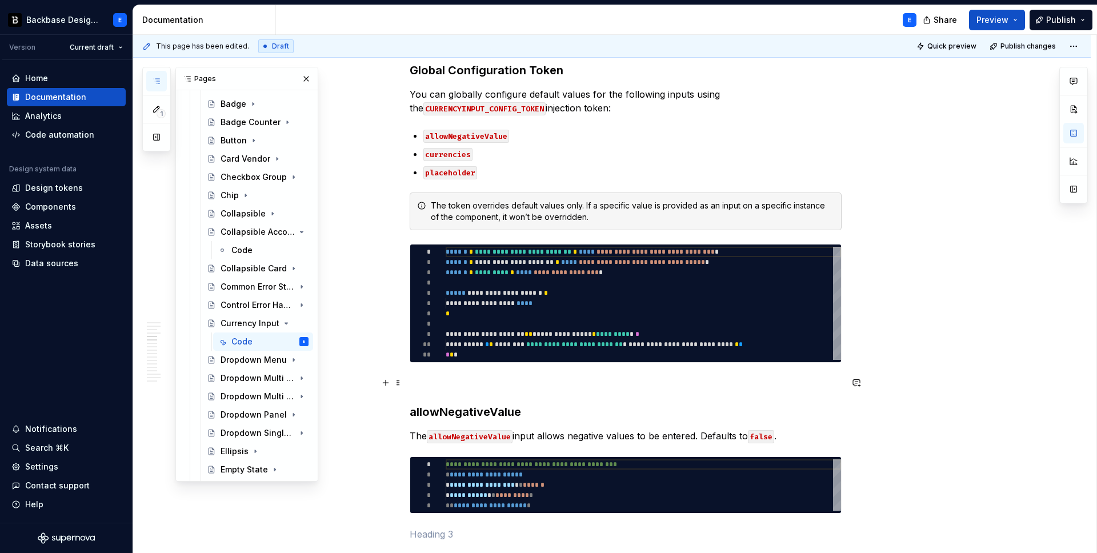
click at [463, 384] on p at bounding box center [626, 384] width 432 height 14
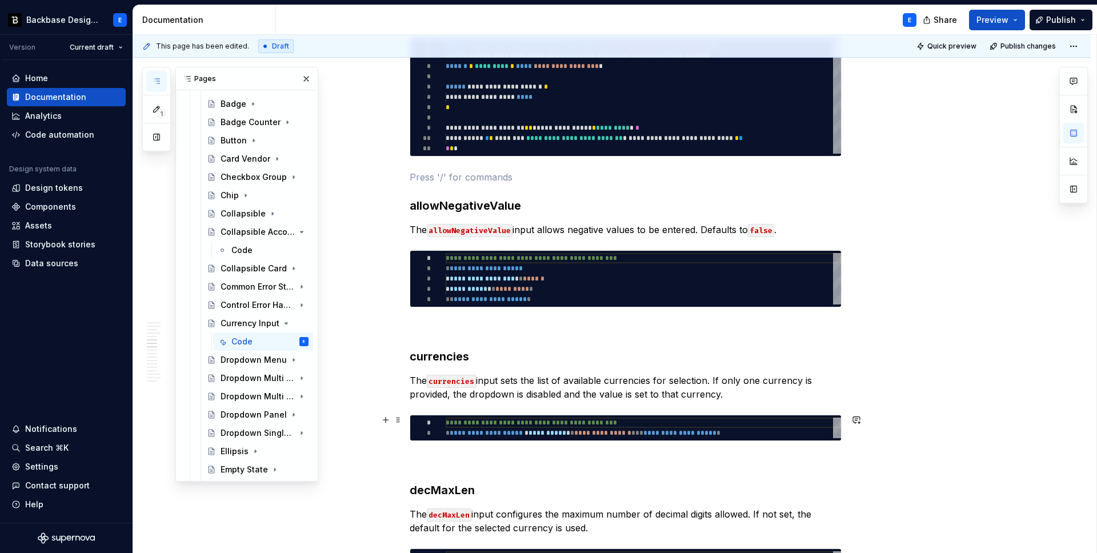
scroll to position [1366, 0]
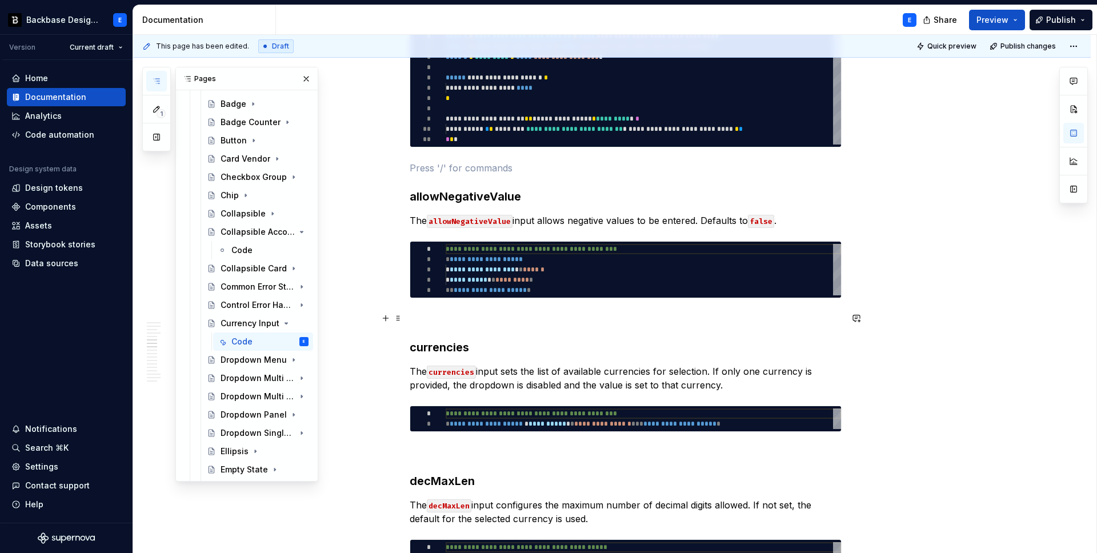
click at [504, 320] on p at bounding box center [626, 319] width 432 height 14
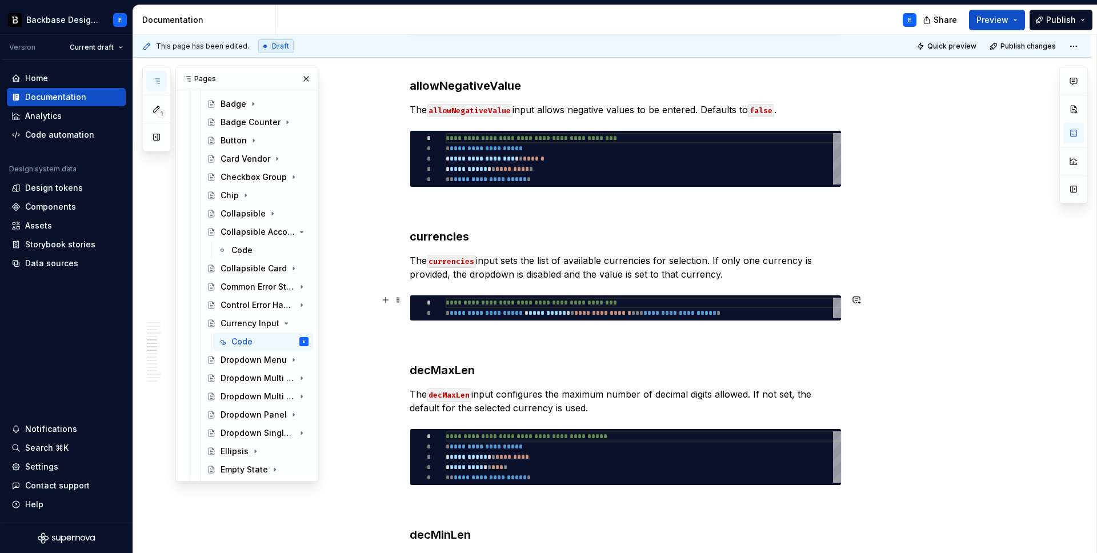
scroll to position [1490, 0]
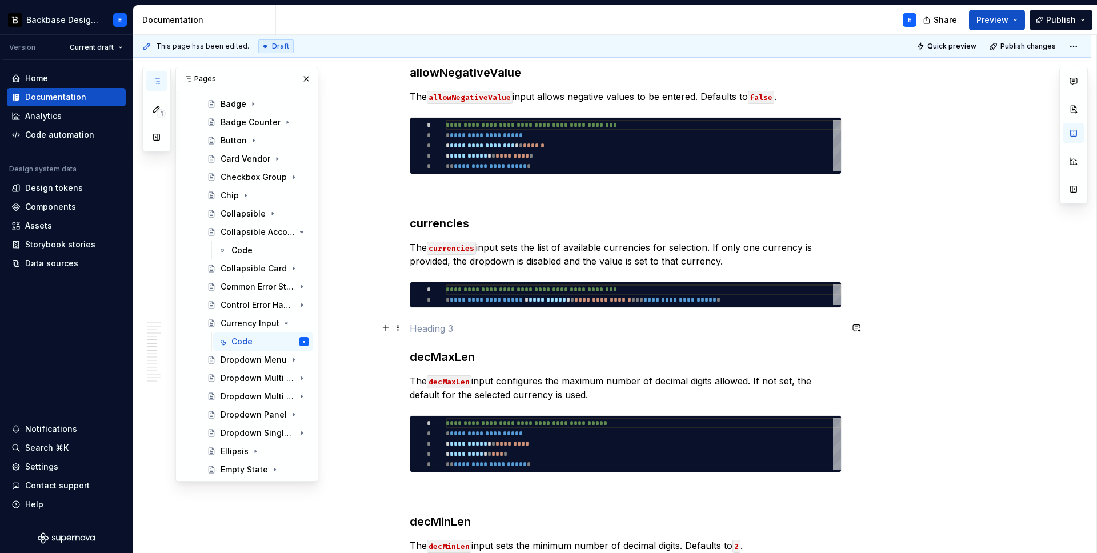
click at [466, 333] on p at bounding box center [626, 329] width 432 height 14
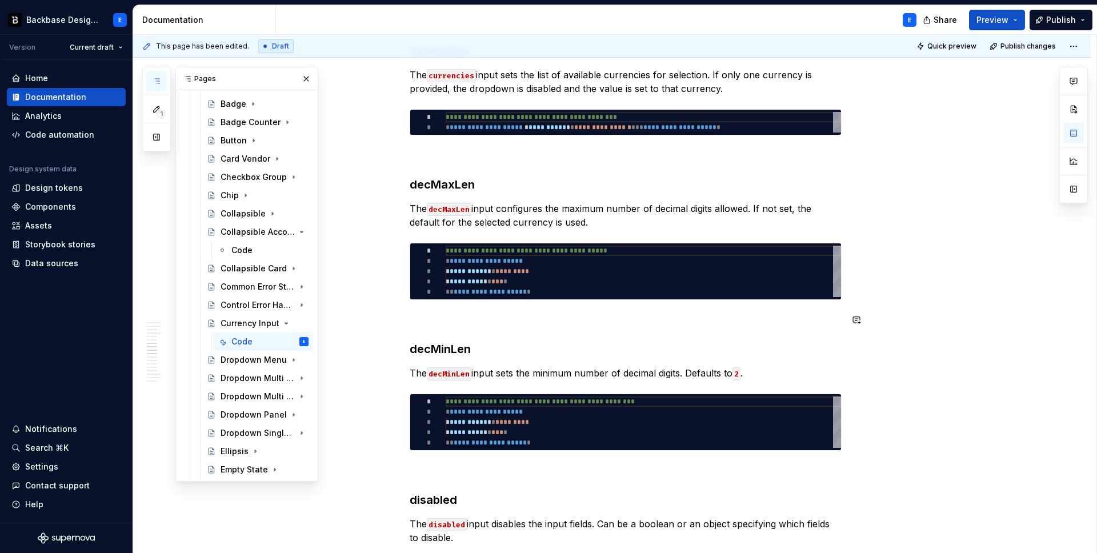
scroll to position [1682, 0]
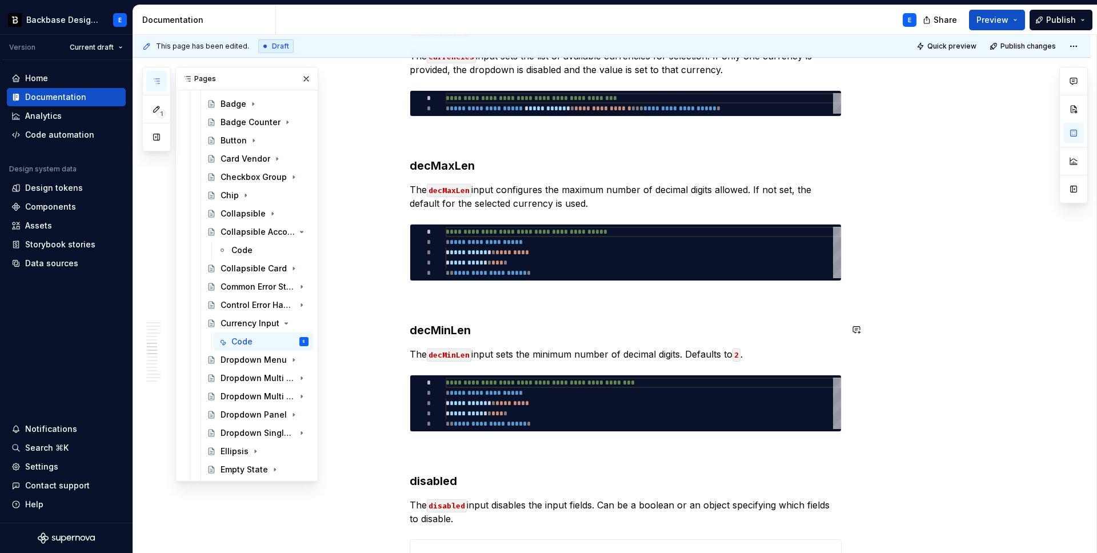
click at [444, 307] on p at bounding box center [626, 302] width 432 height 14
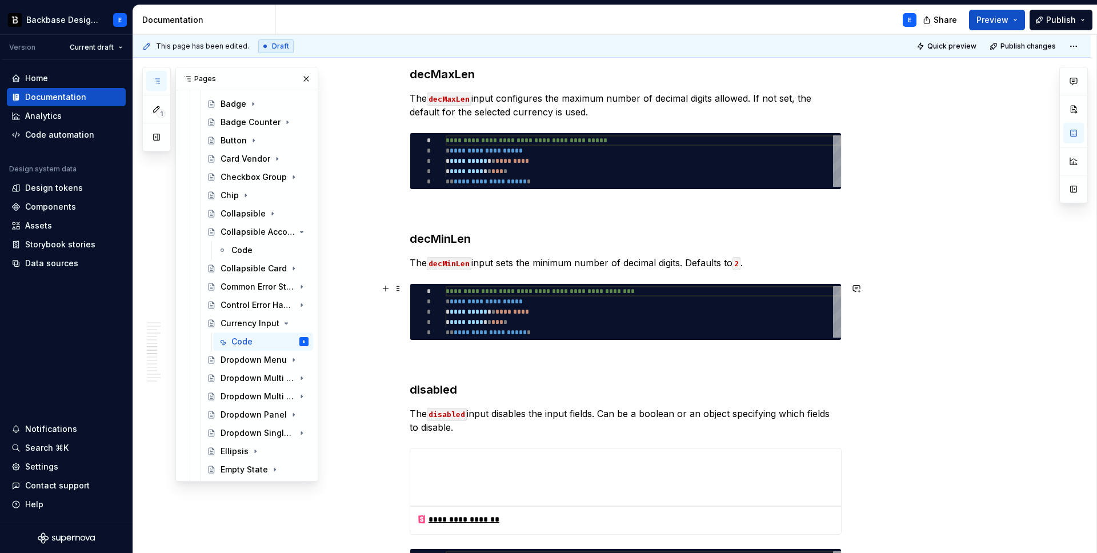
scroll to position [1849, 0]
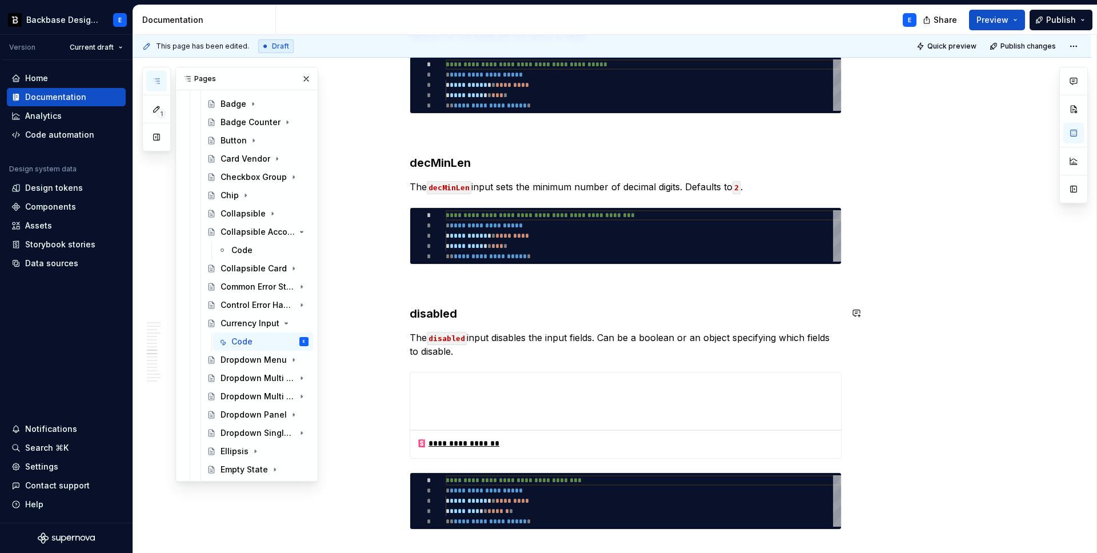
click at [445, 293] on div "**********" at bounding box center [626, 204] width 432 height 3589
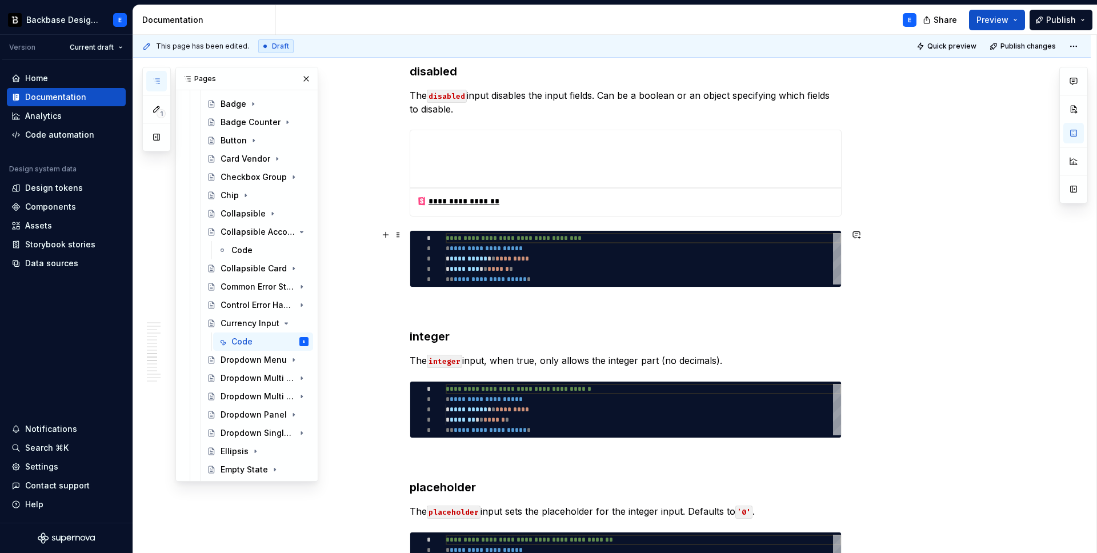
scroll to position [2100, 0]
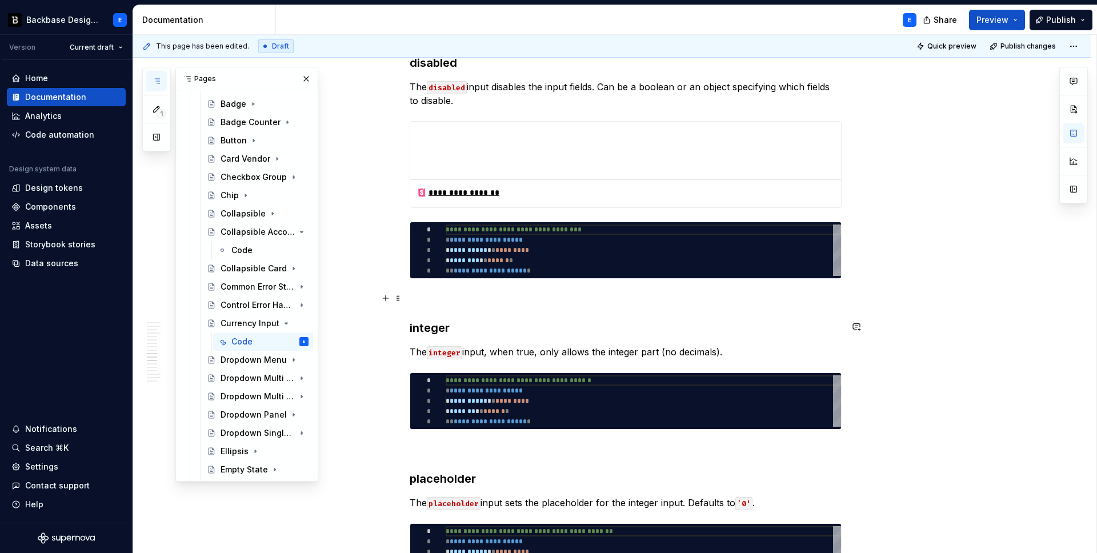
click at [435, 304] on p at bounding box center [626, 300] width 432 height 14
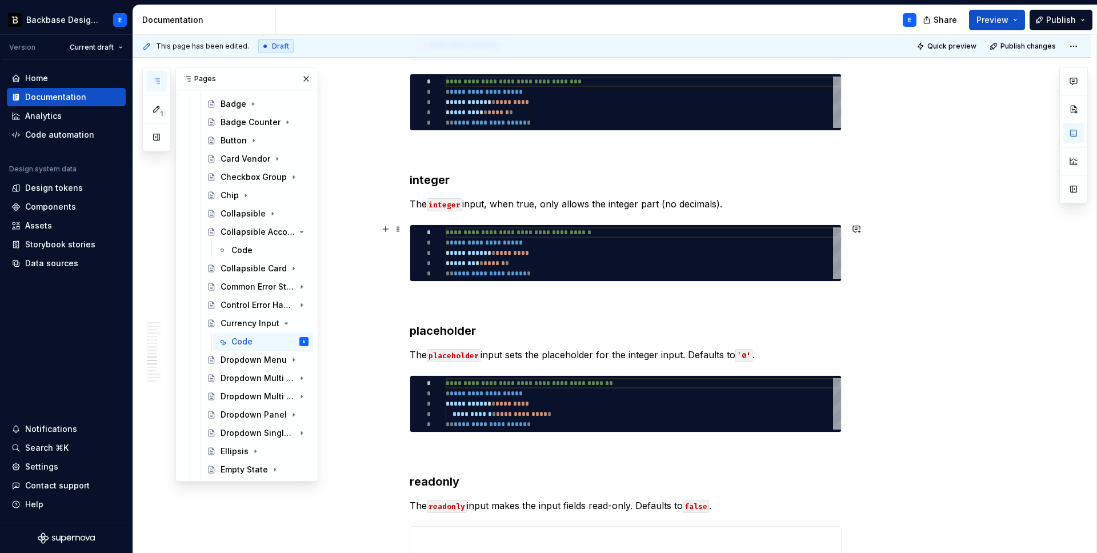
scroll to position [2267, 0]
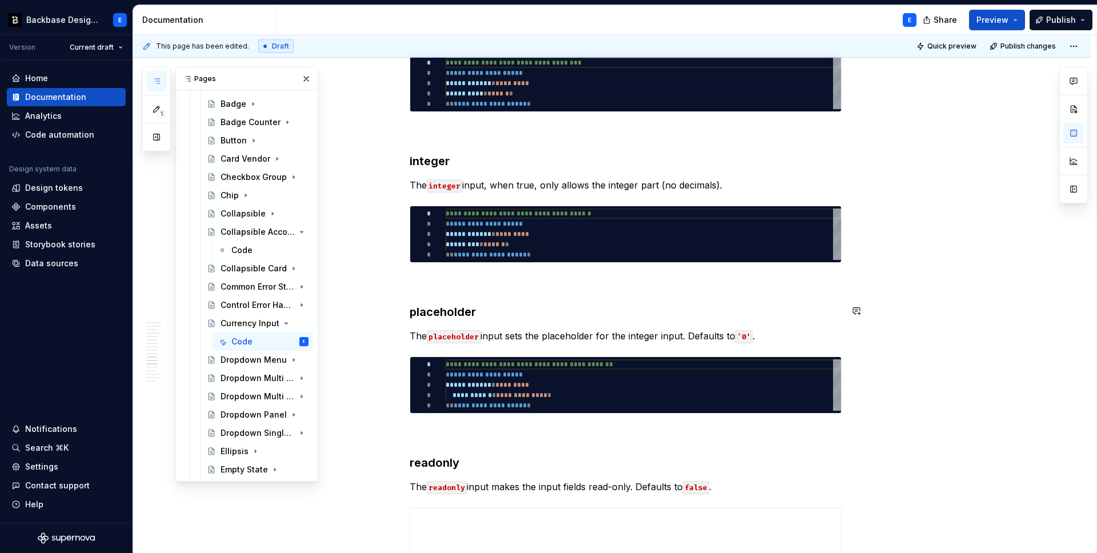
click at [439, 283] on p at bounding box center [626, 284] width 432 height 14
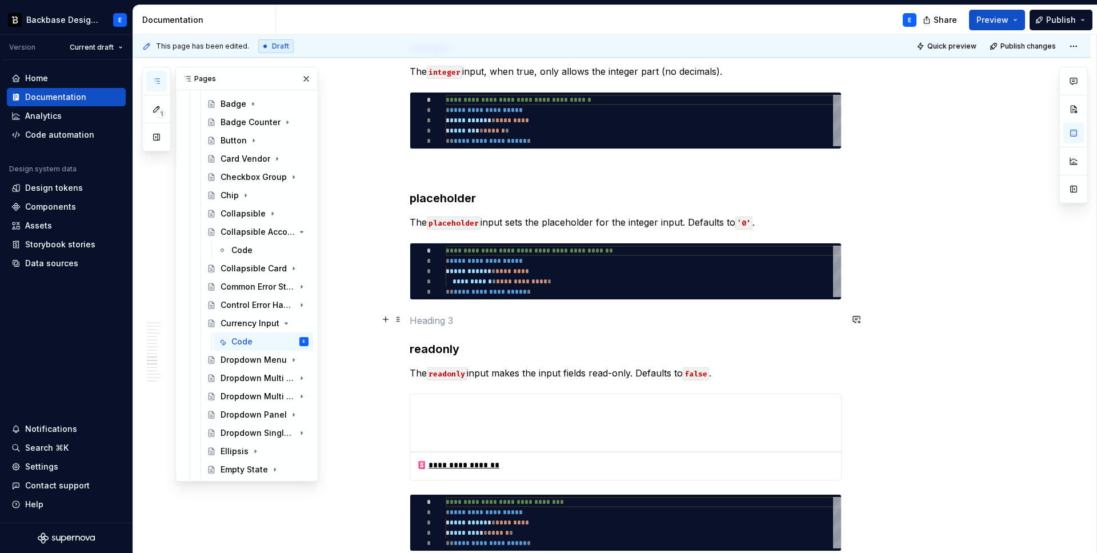
click at [437, 321] on p at bounding box center [626, 321] width 432 height 14
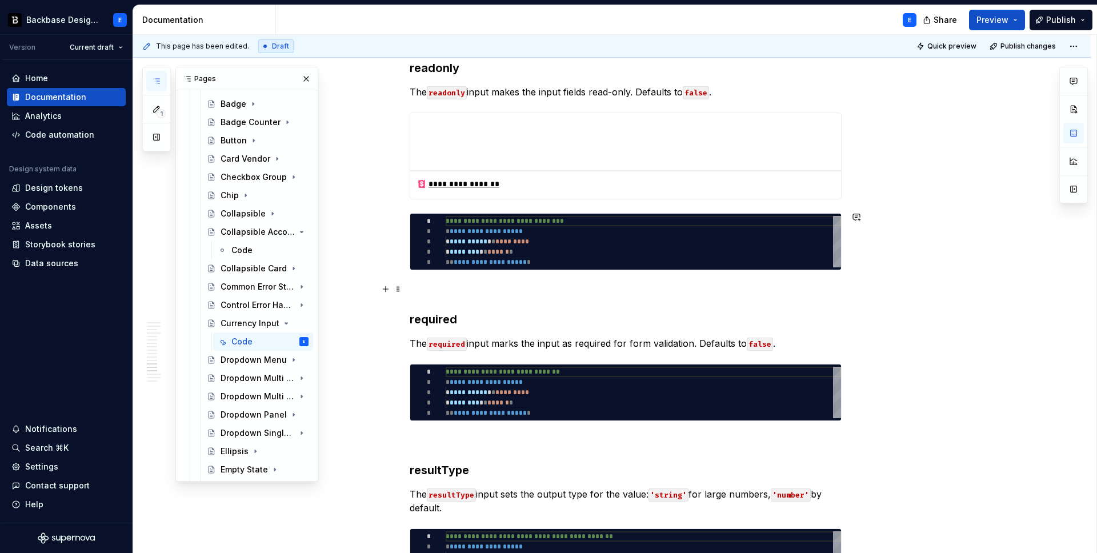
scroll to position [2675, 0]
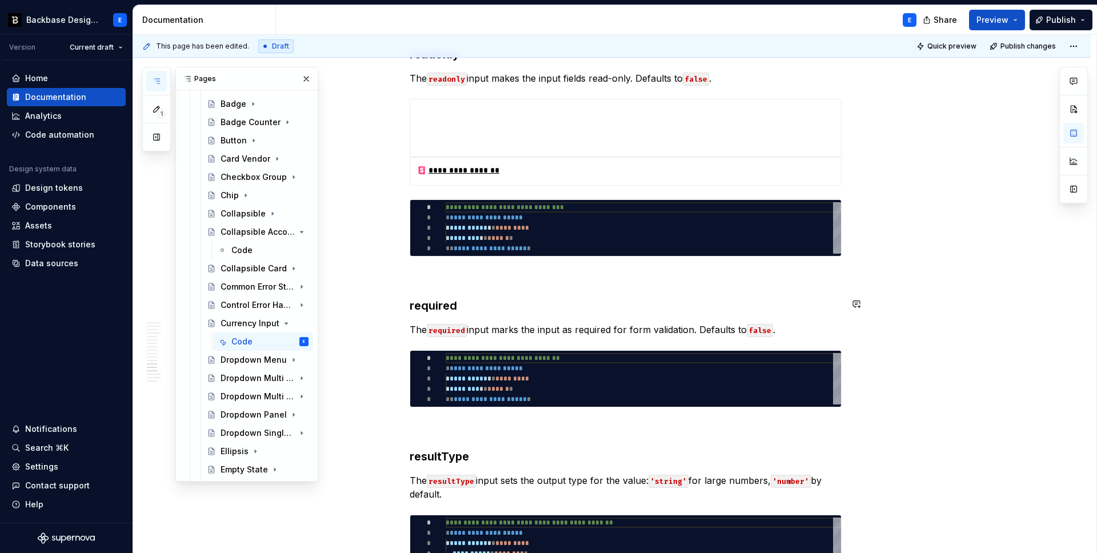
click at [437, 278] on p at bounding box center [626, 277] width 432 height 14
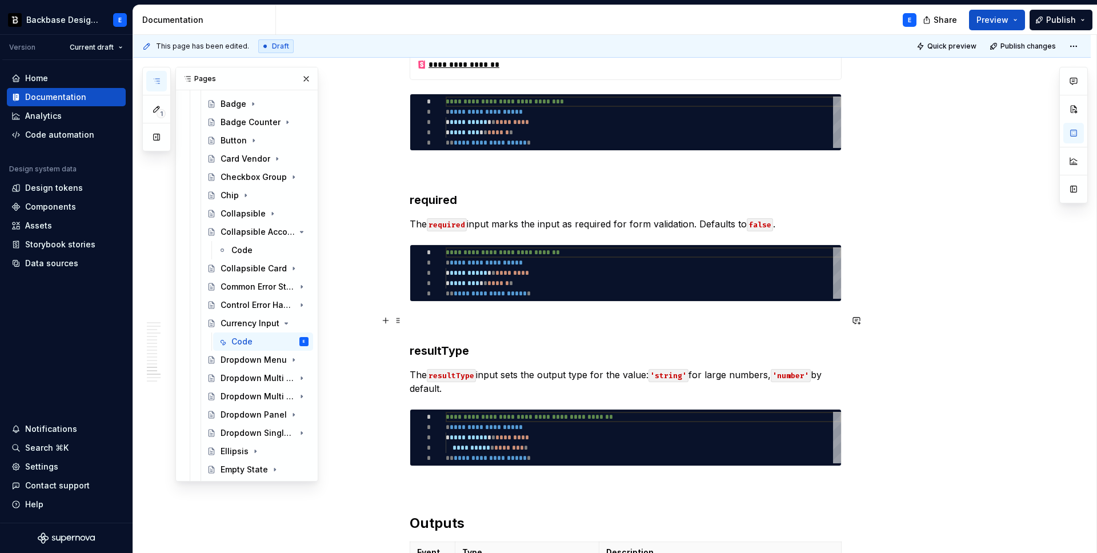
scroll to position [2823, 0]
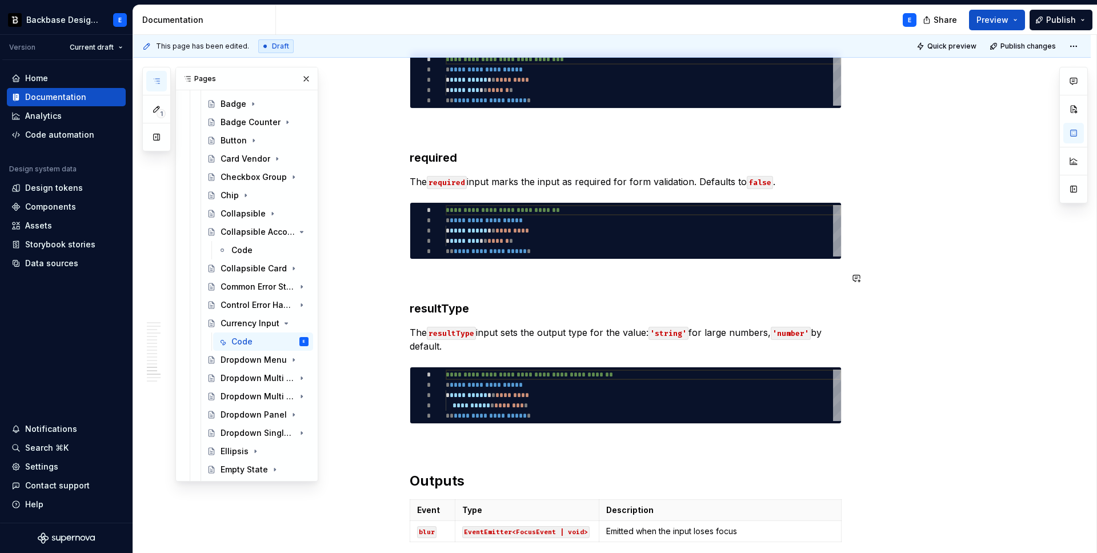
click at [442, 282] on p at bounding box center [626, 280] width 432 height 14
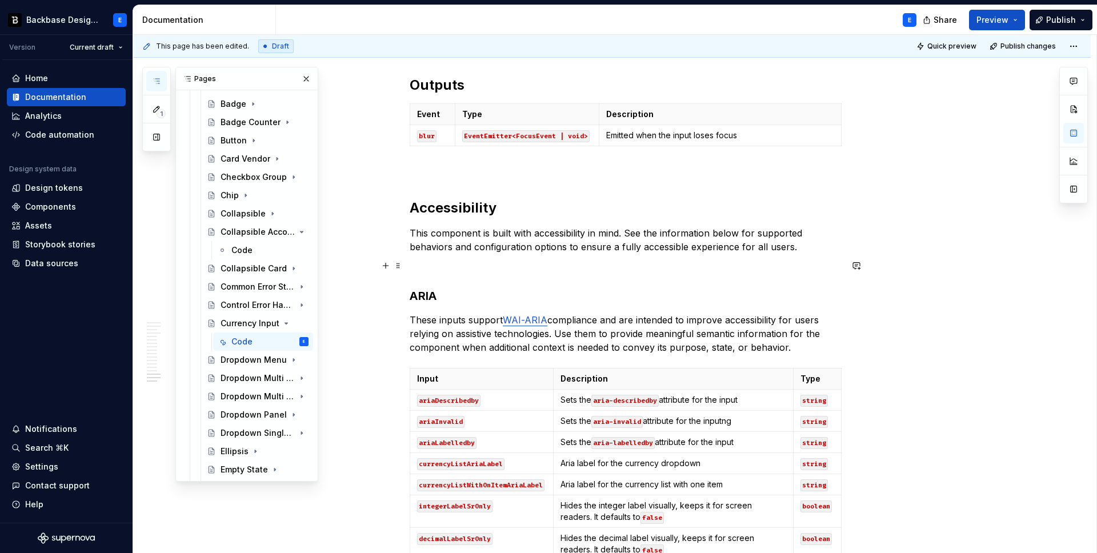
scroll to position [3238, 0]
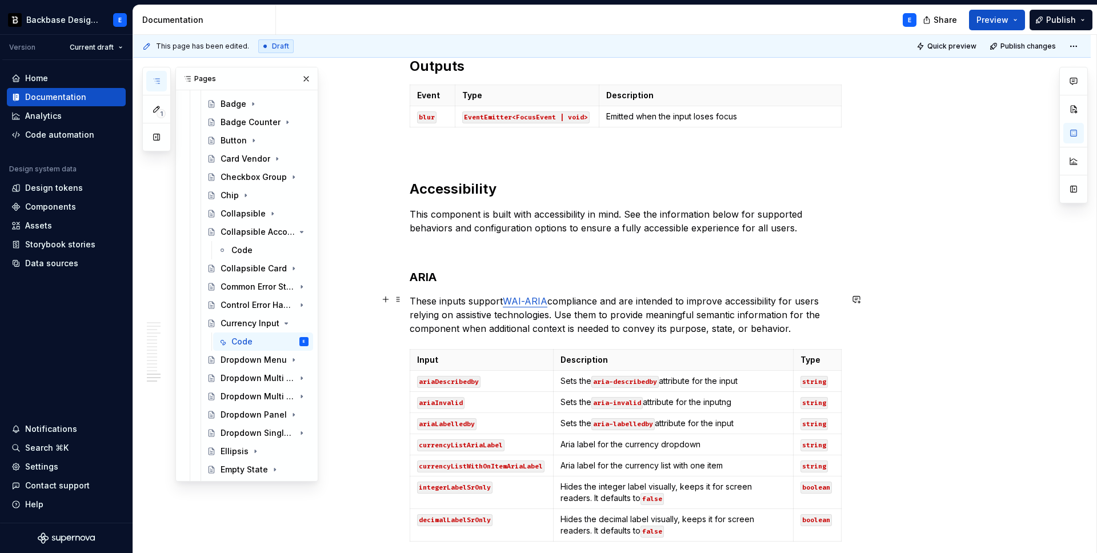
click at [453, 310] on p "These inputs support WAI-ARIA compliance and are intended to improve accessibil…" at bounding box center [626, 314] width 432 height 41
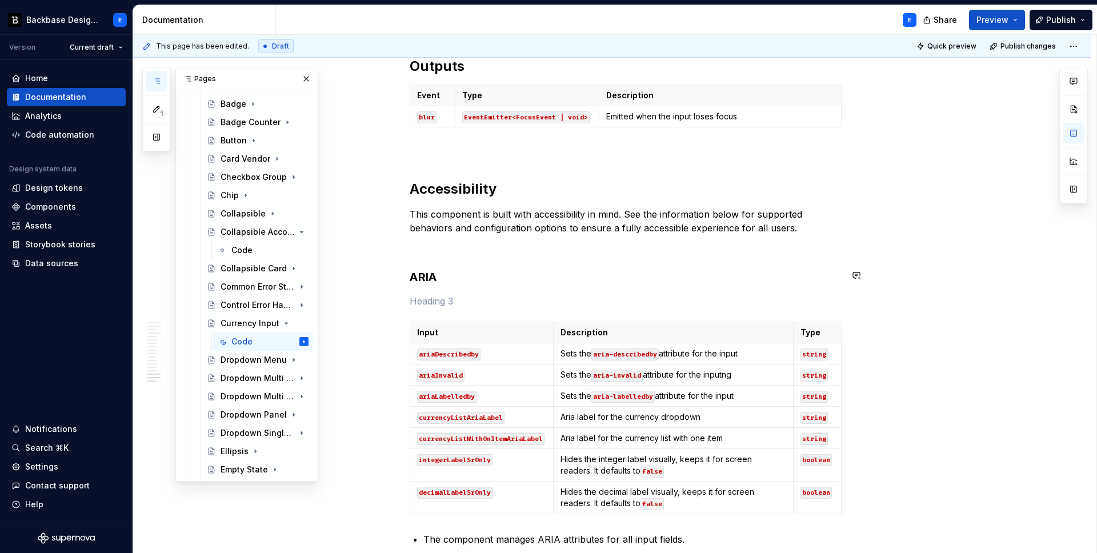
click at [455, 270] on h3 "ARIA" at bounding box center [626, 277] width 432 height 16
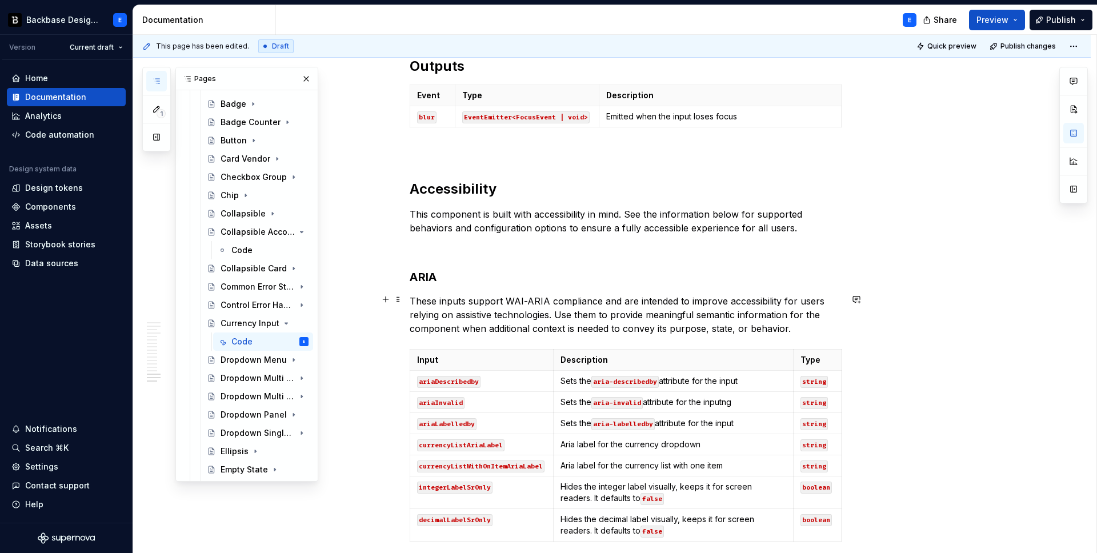
click at [533, 294] on p "These inputs support WAI-ARIA compliance and are intended to improve accessibil…" at bounding box center [626, 314] width 432 height 41
click at [831, 273] on h3 "ARIA" at bounding box center [626, 277] width 432 height 16
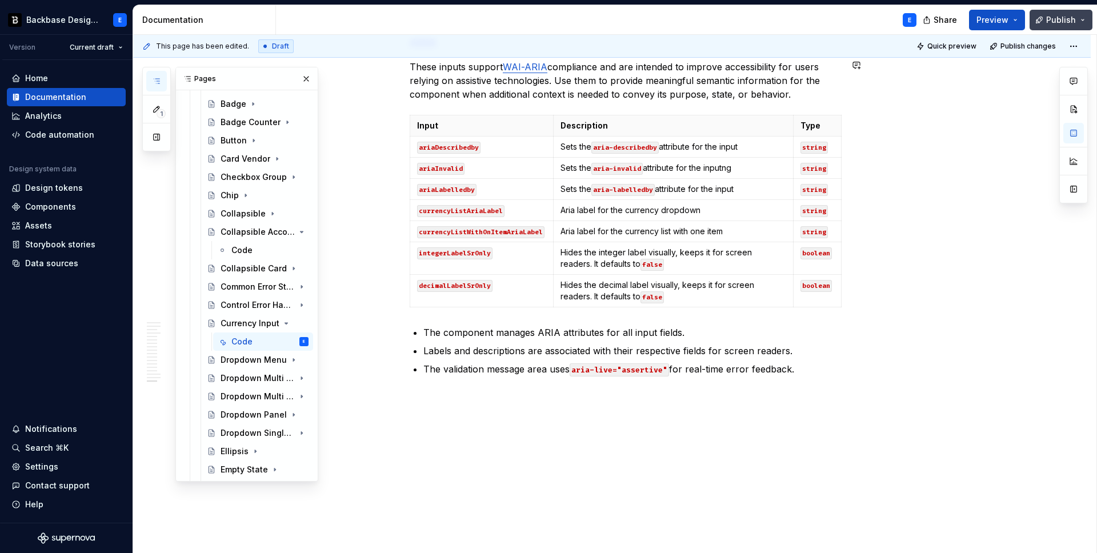
click at [1054, 17] on span "Publish" at bounding box center [1061, 19] width 30 height 11
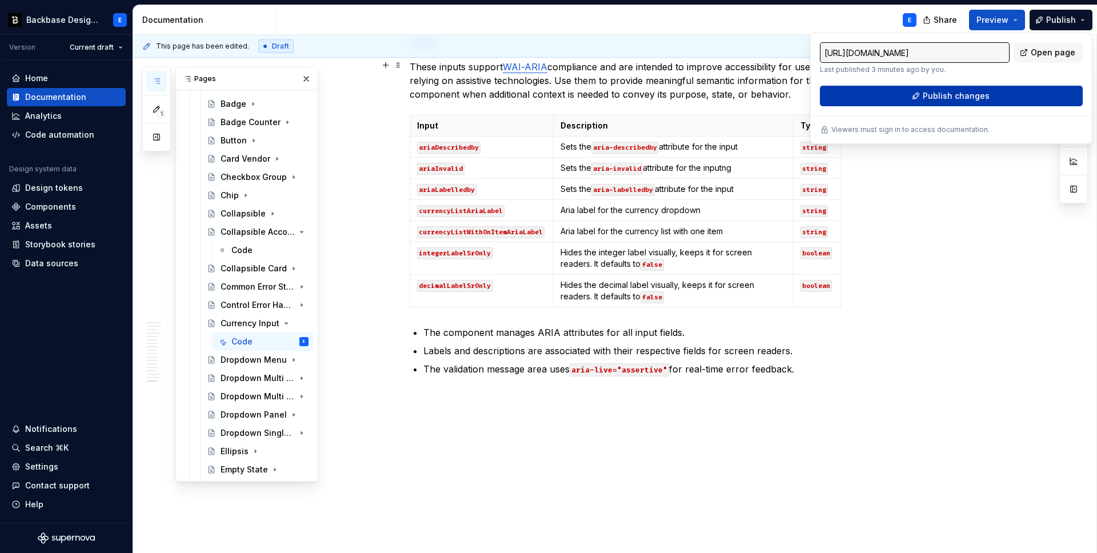
click at [918, 95] on button "Publish changes" at bounding box center [951, 96] width 263 height 21
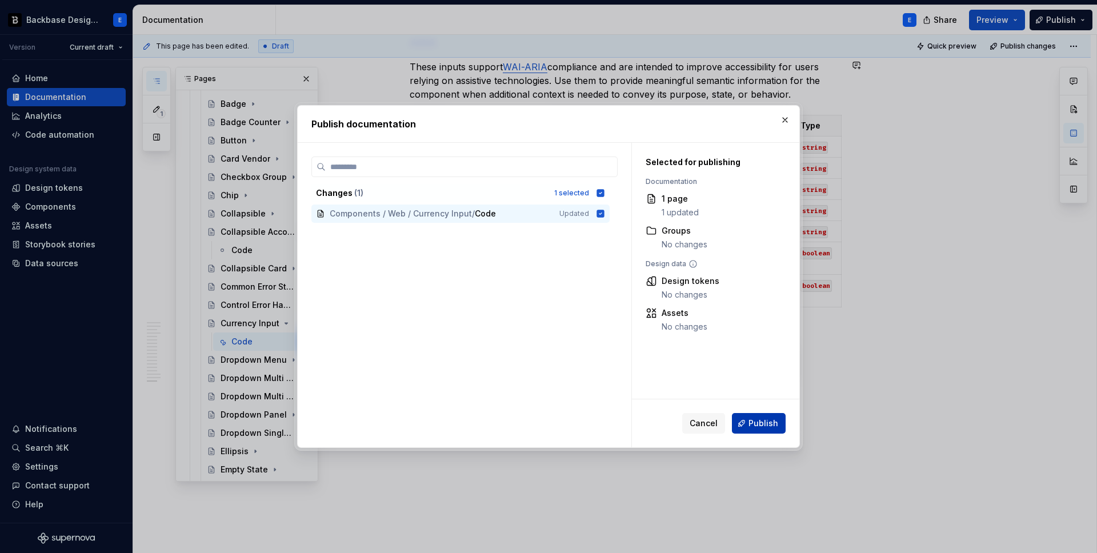
click at [758, 423] on span "Publish" at bounding box center [764, 423] width 30 height 11
type textarea "*"
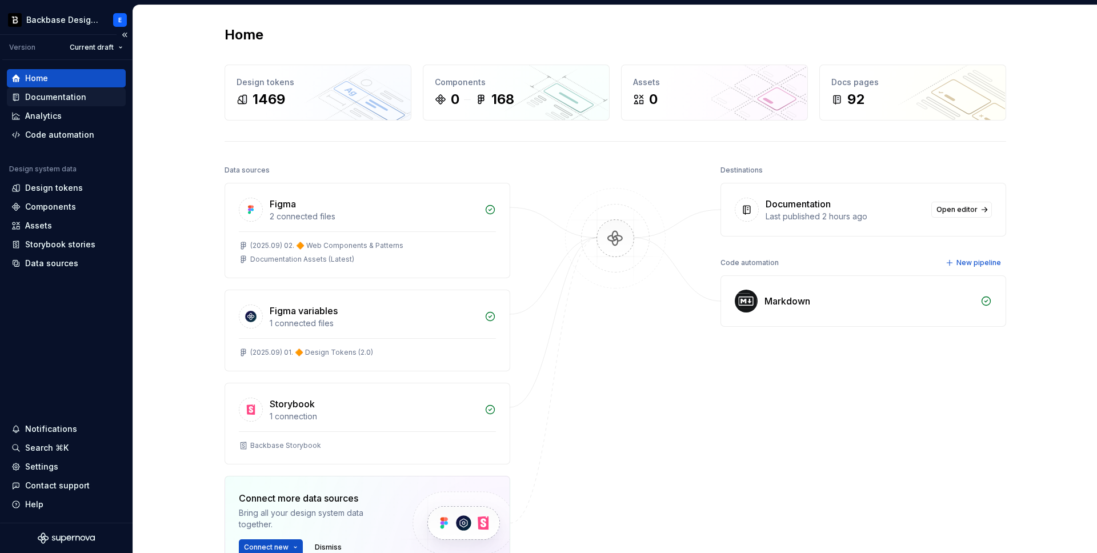
click at [73, 98] on div "Documentation" at bounding box center [55, 96] width 61 height 11
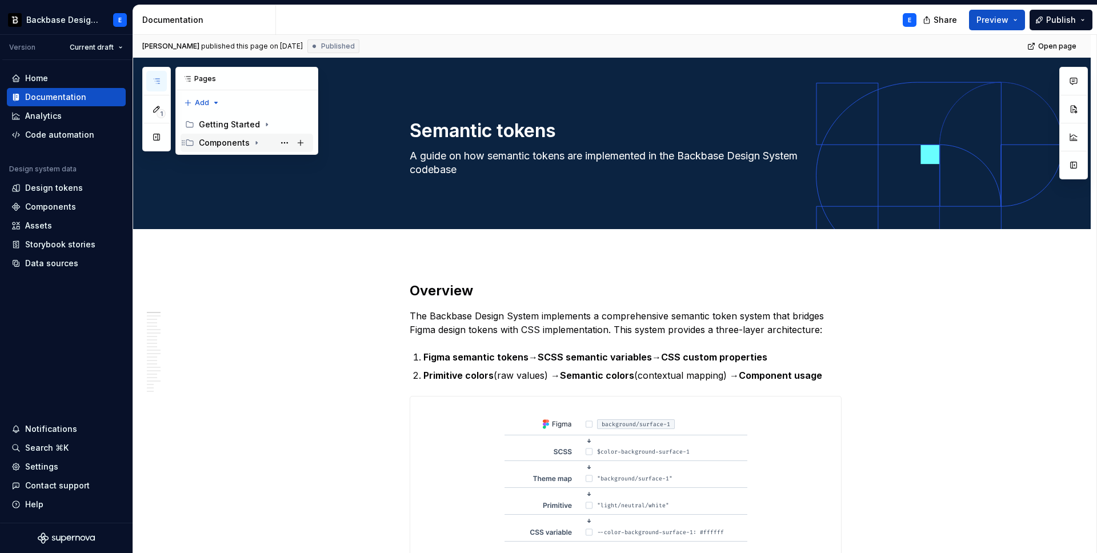
click at [255, 142] on icon "Page tree" at bounding box center [256, 142] width 9 height 9
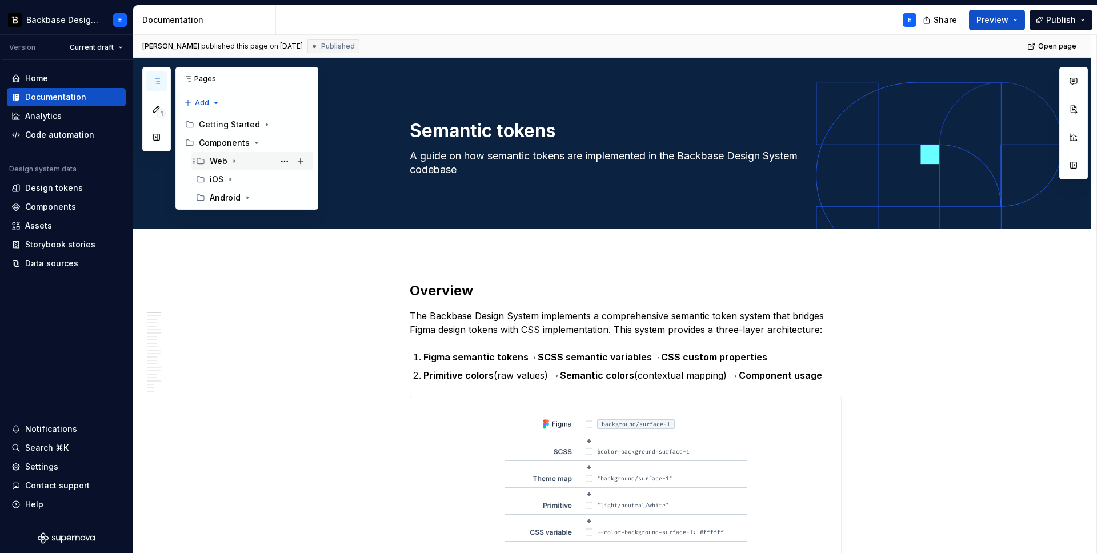
click at [233, 163] on icon "Page tree" at bounding box center [234, 161] width 9 height 9
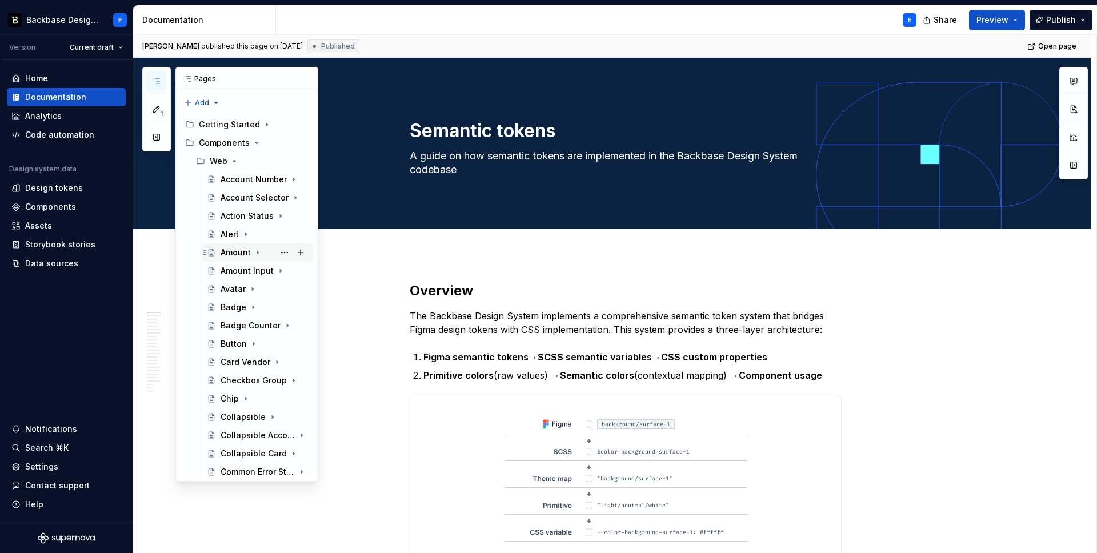
scroll to position [13, 0]
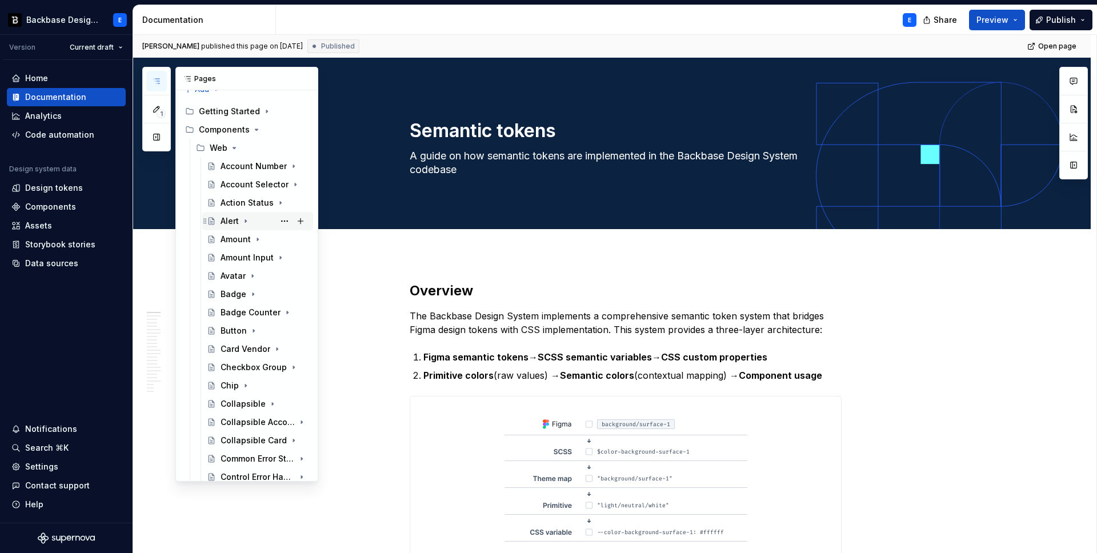
click at [227, 222] on div "Alert" at bounding box center [230, 220] width 18 height 11
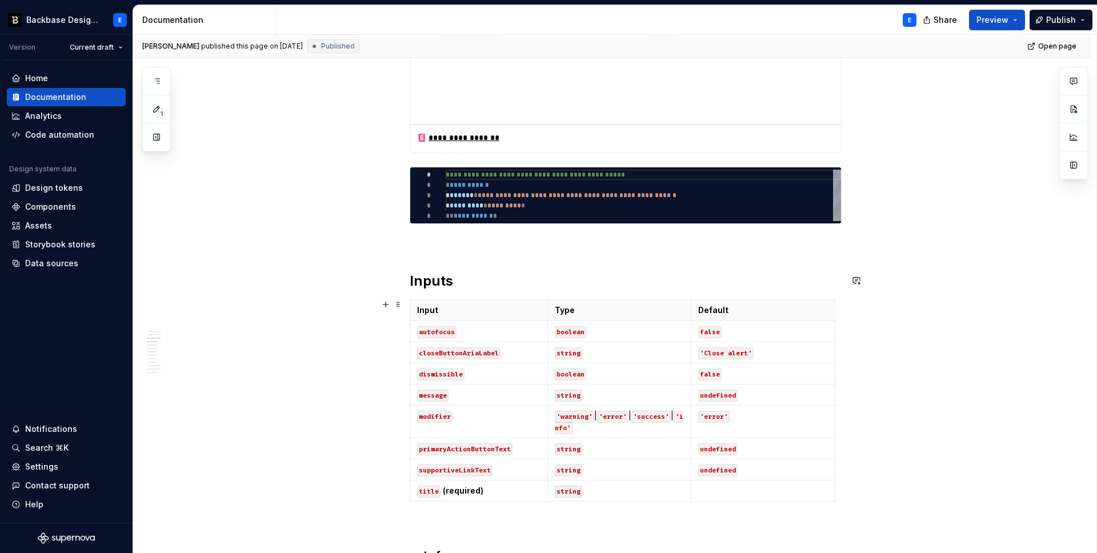
scroll to position [469, 0]
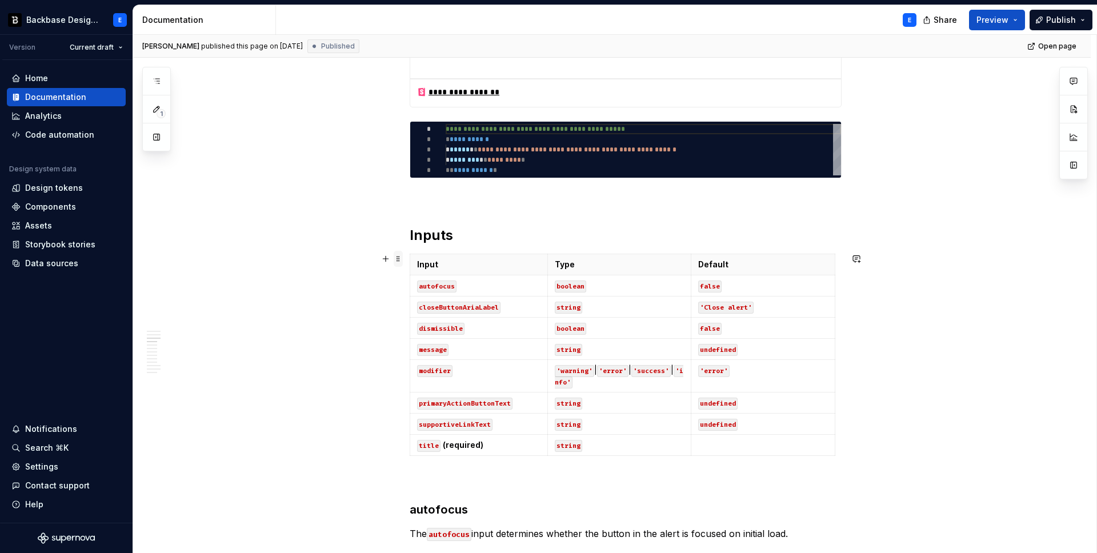
click at [402, 258] on span at bounding box center [398, 259] width 9 height 16
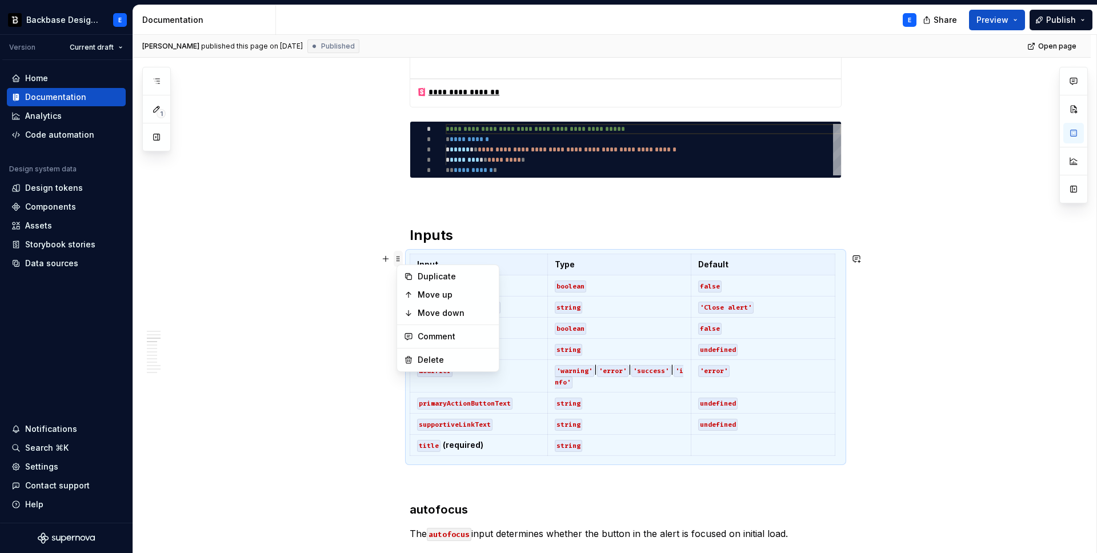
click at [402, 258] on span at bounding box center [398, 259] width 9 height 16
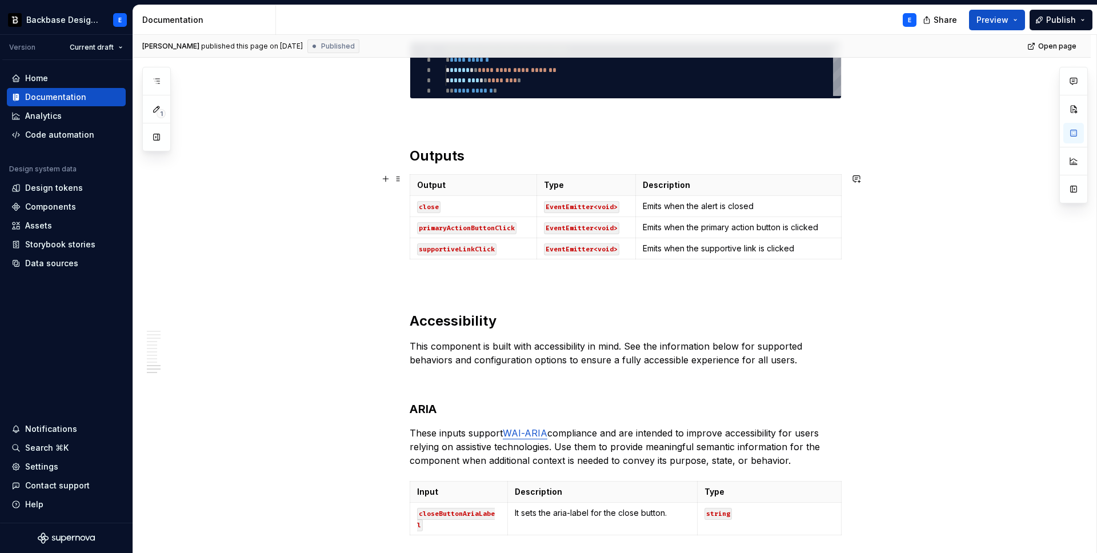
scroll to position [2310, 0]
click at [399, 181] on span at bounding box center [398, 178] width 9 height 16
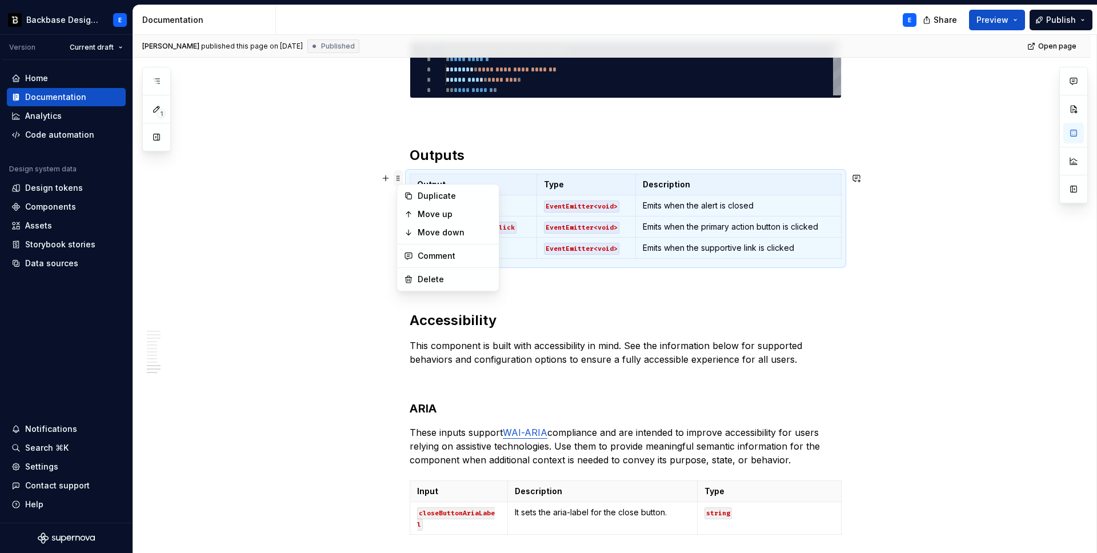
click at [399, 181] on span at bounding box center [398, 178] width 9 height 16
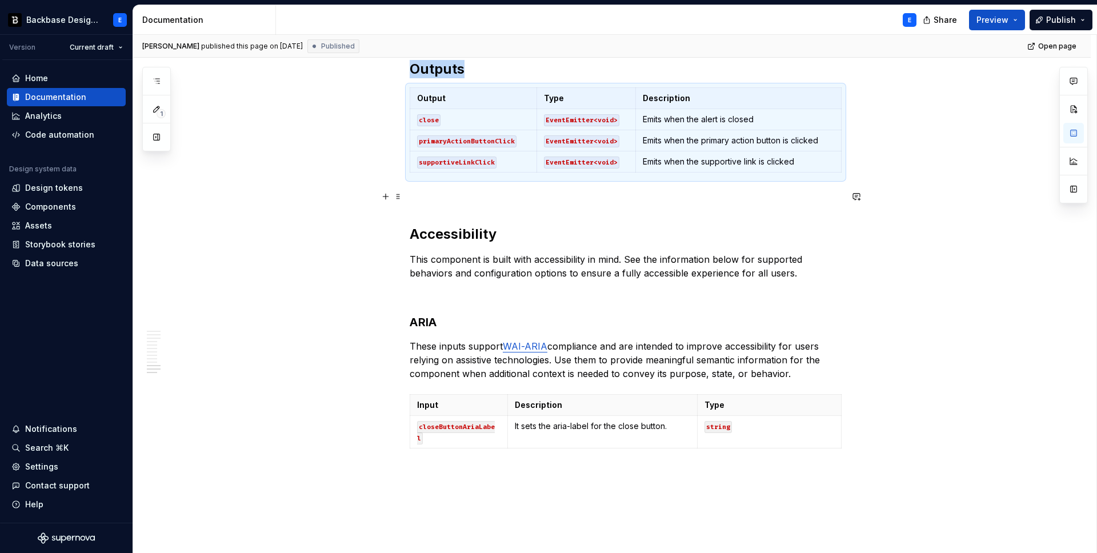
scroll to position [2410, 0]
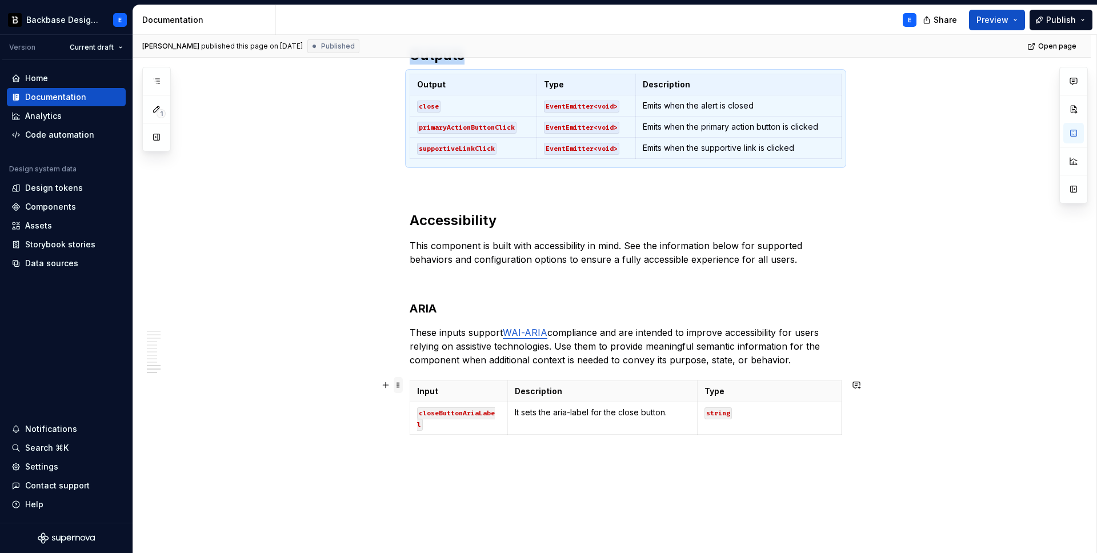
click at [402, 383] on span at bounding box center [398, 385] width 9 height 16
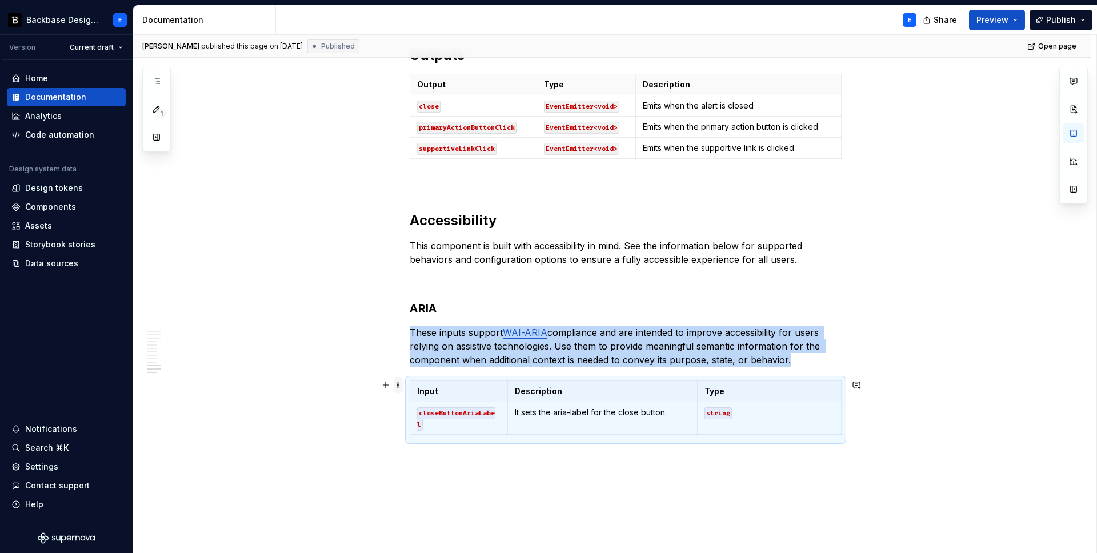
click at [402, 383] on span at bounding box center [398, 385] width 9 height 16
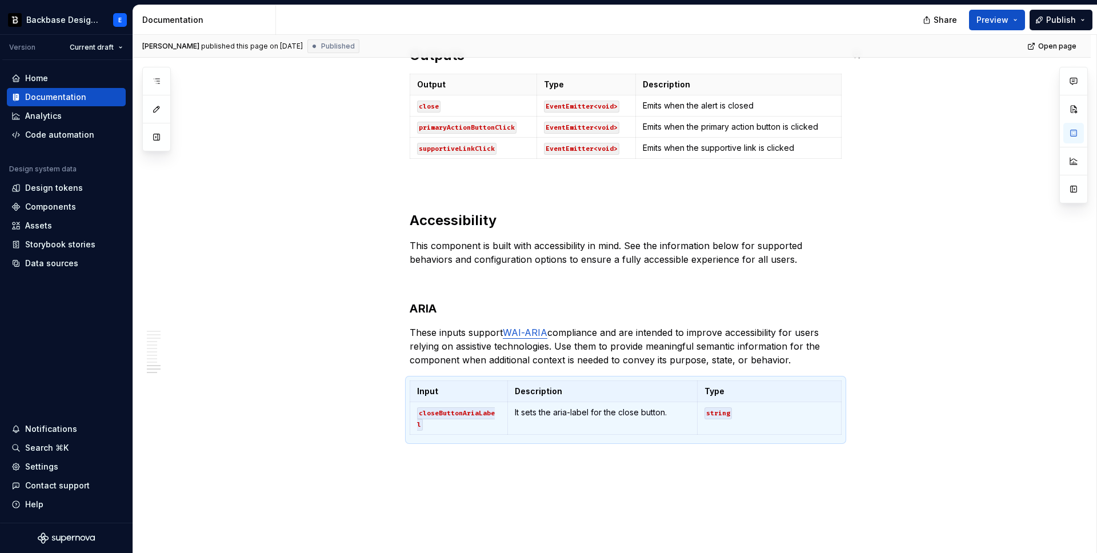
type textarea "*"
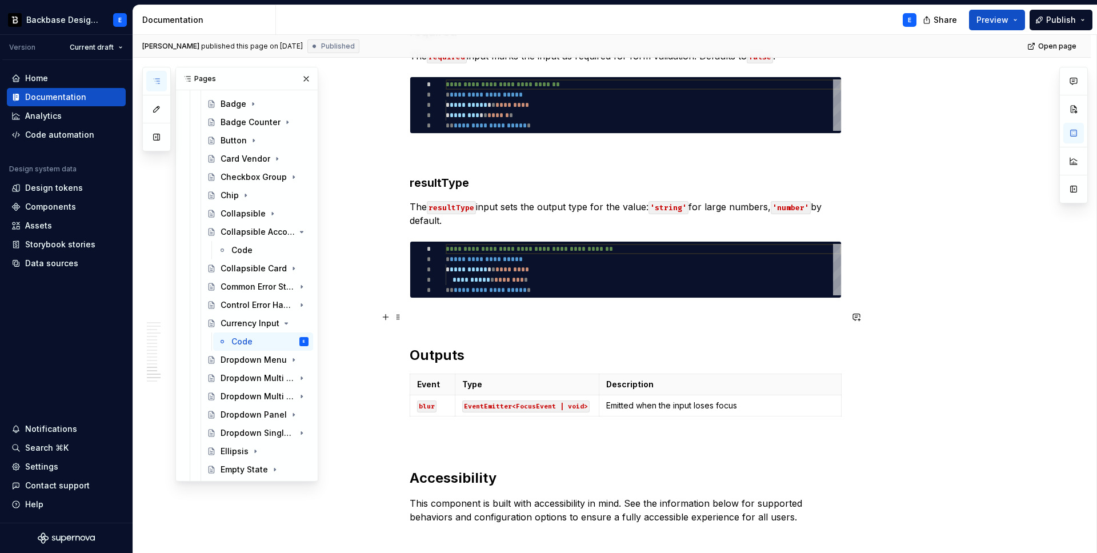
scroll to position [2952, 0]
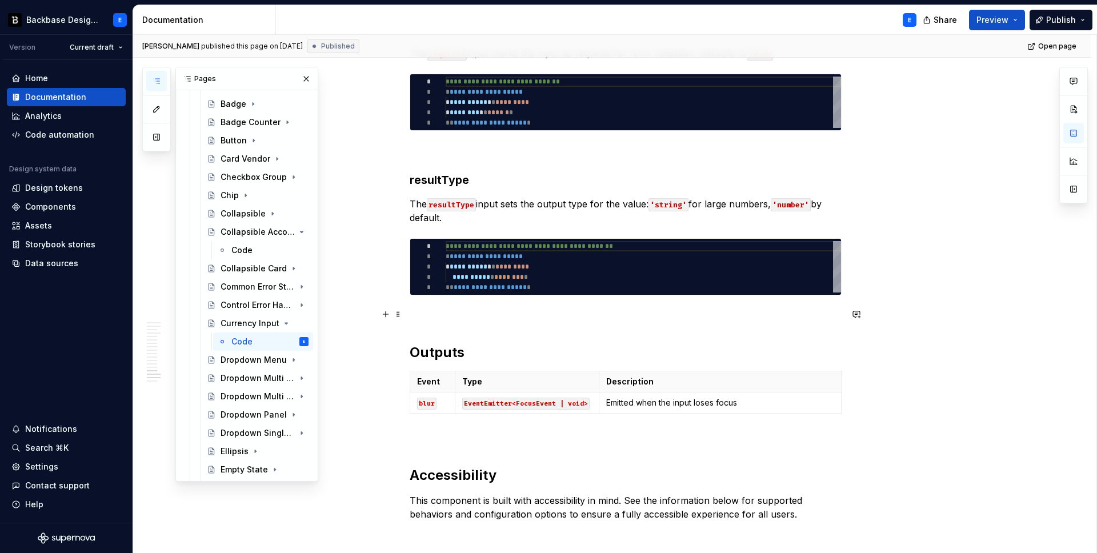
click at [430, 310] on p at bounding box center [626, 316] width 432 height 14
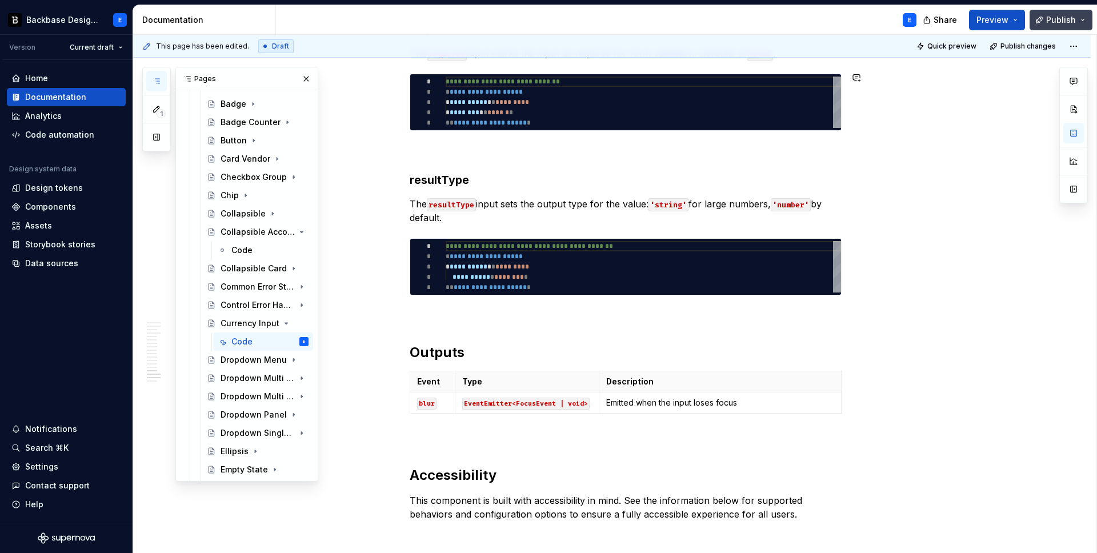
click at [1056, 18] on span "Publish" at bounding box center [1061, 19] width 30 height 11
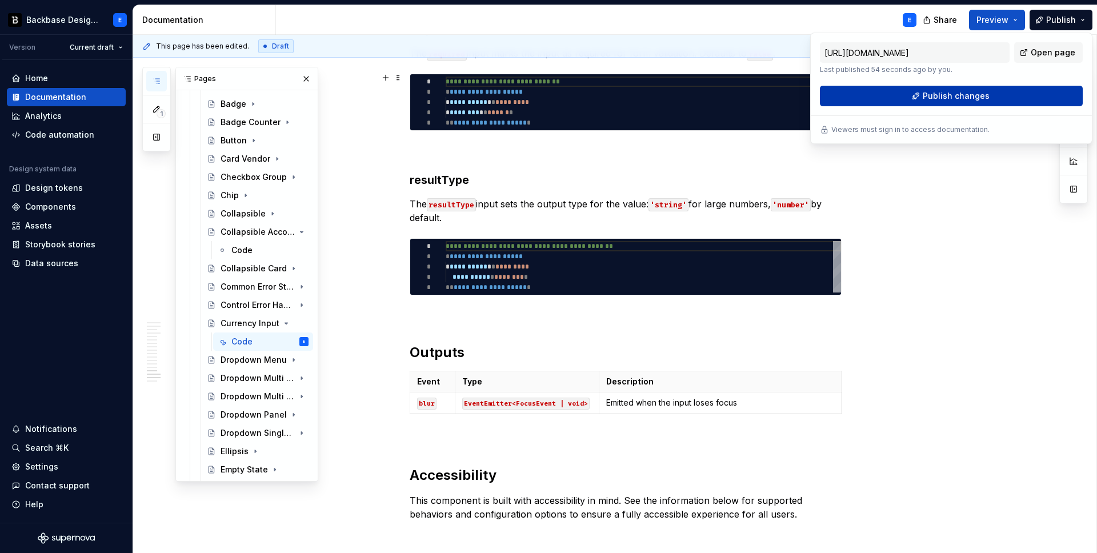
click at [907, 94] on button "Publish changes" at bounding box center [951, 96] width 263 height 21
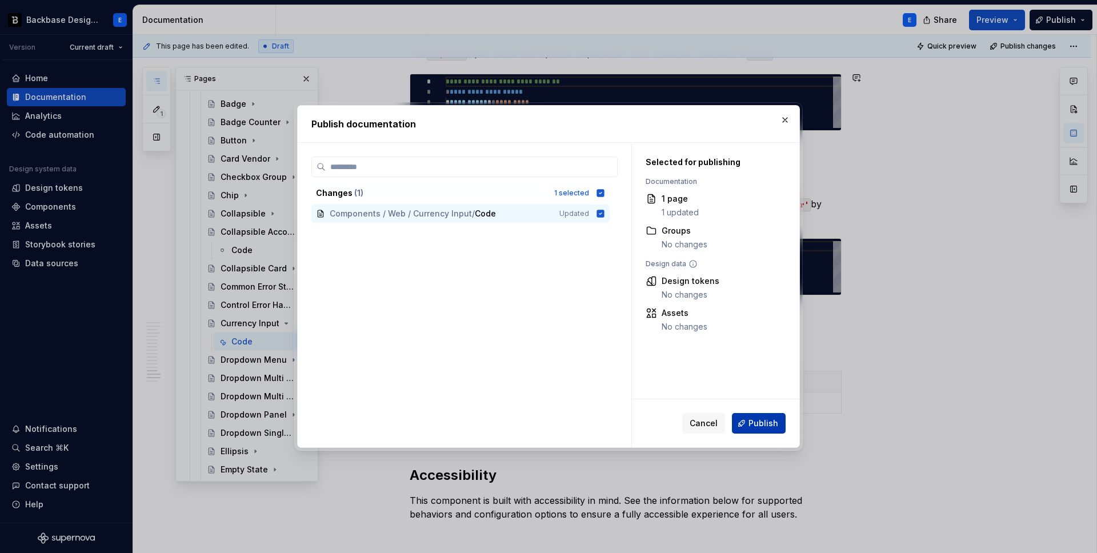
click at [765, 423] on span "Publish" at bounding box center [764, 423] width 30 height 11
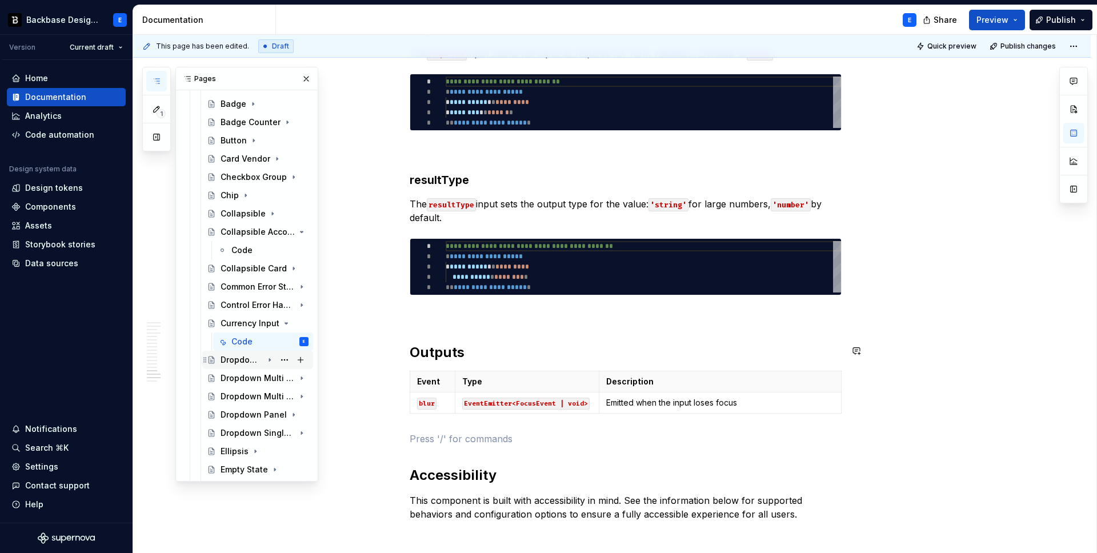
click at [232, 362] on div "Dropdown Menu" at bounding box center [242, 359] width 42 height 11
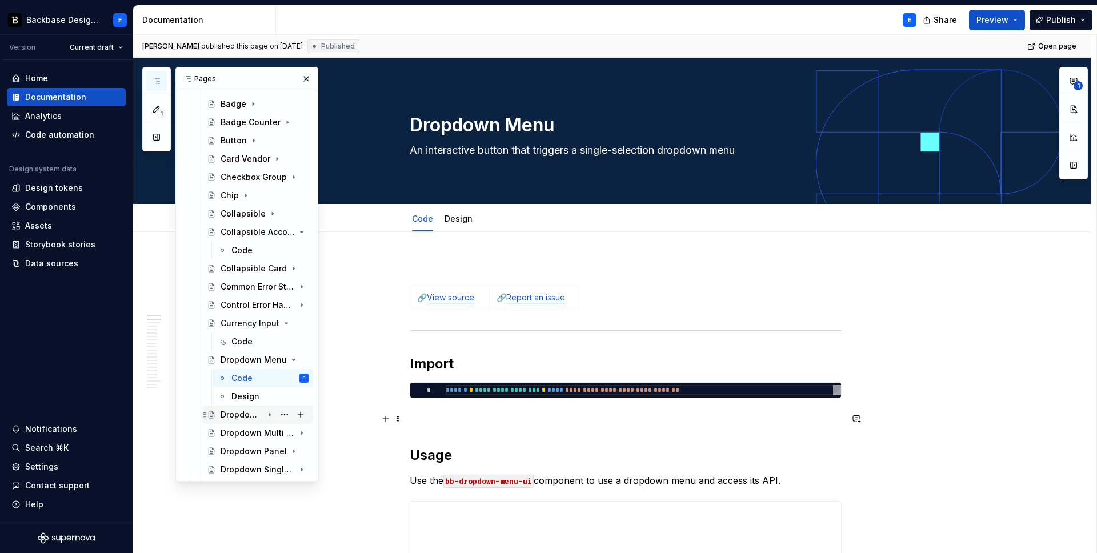
click at [241, 413] on div "Dropdown Multi Select" at bounding box center [242, 414] width 42 height 11
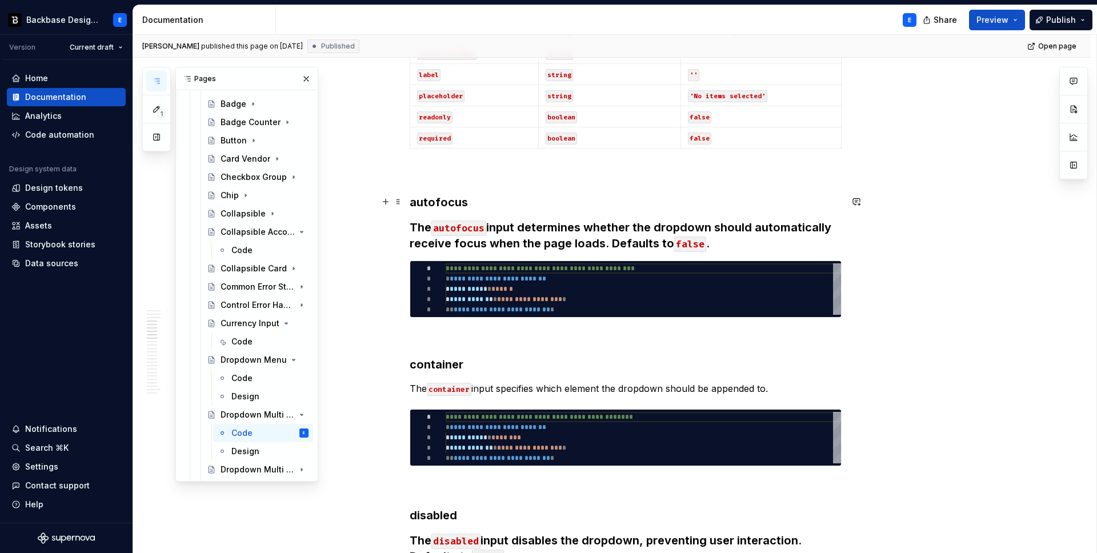
scroll to position [994, 0]
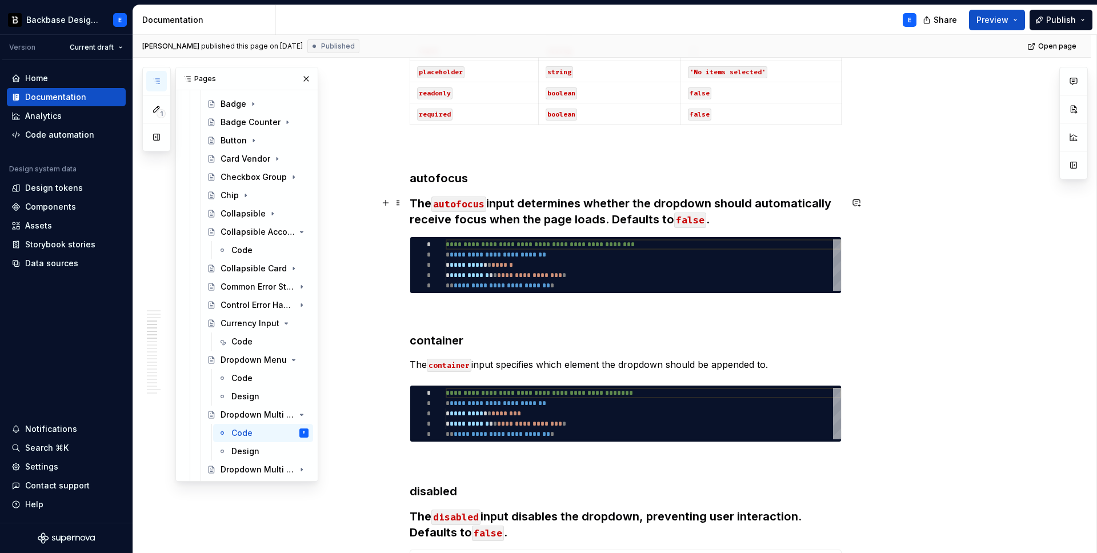
click at [421, 202] on h3 "The autofocus input determines whether the dropdown should automatically receiv…" at bounding box center [626, 211] width 432 height 32
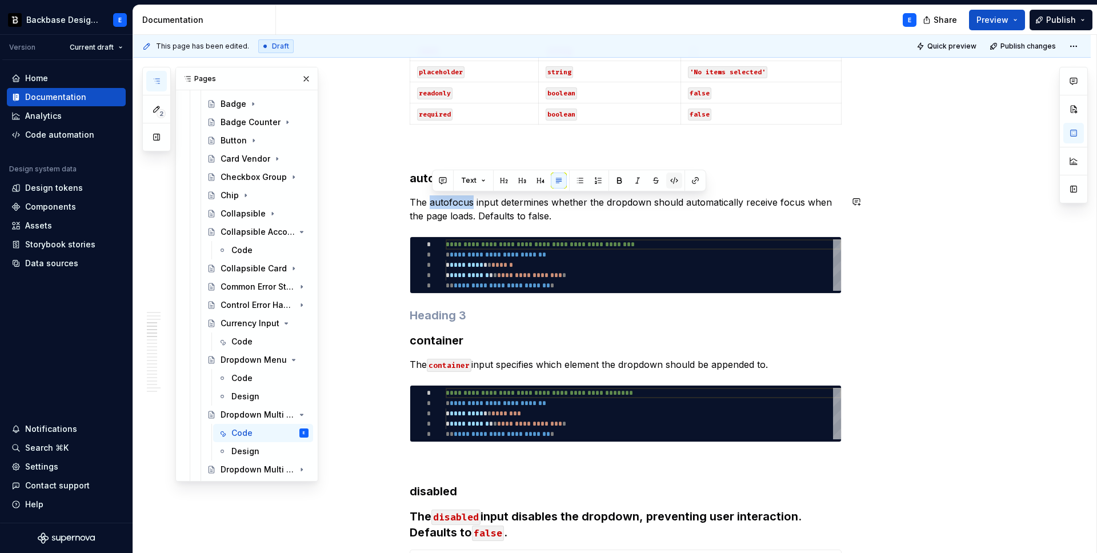
click at [673, 179] on button "button" at bounding box center [674, 181] width 16 height 16
click at [688, 216] on p "The autofocus input determines whether the dropdown should automatically receiv…" at bounding box center [626, 208] width 432 height 27
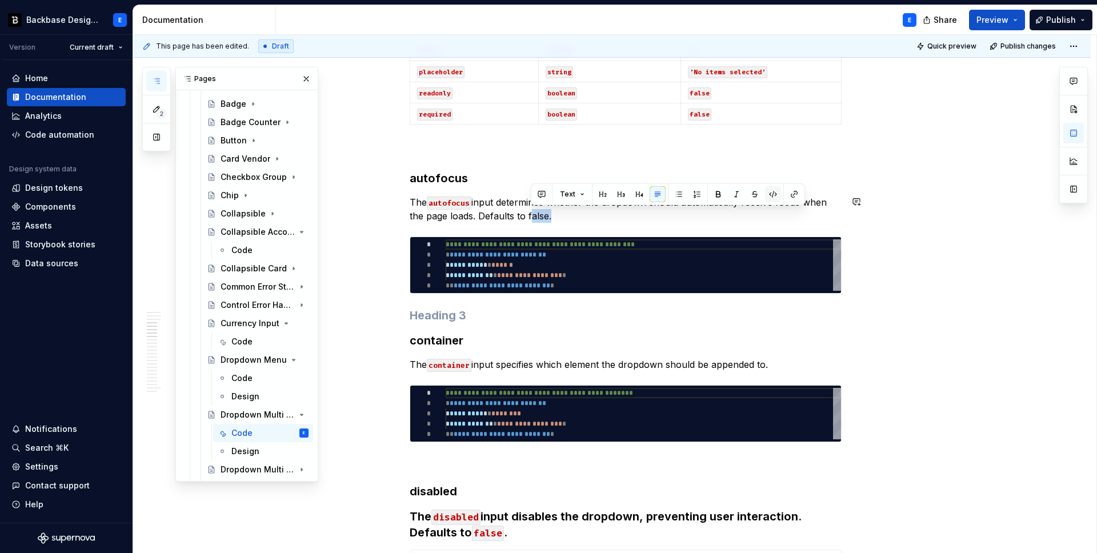
click at [774, 191] on button "button" at bounding box center [773, 194] width 16 height 16
click at [478, 322] on h3 at bounding box center [626, 315] width 432 height 16
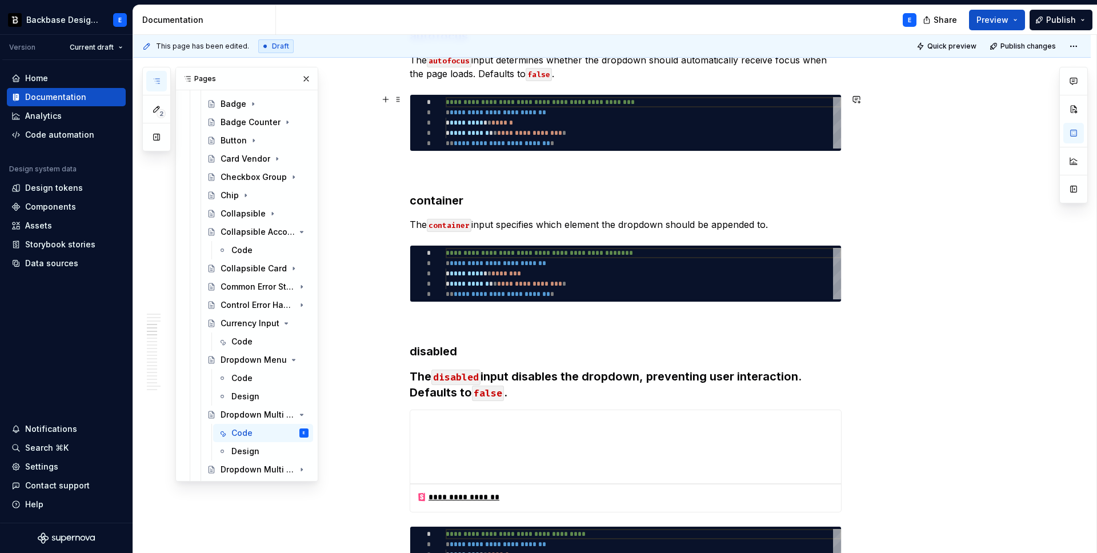
scroll to position [1200, 0]
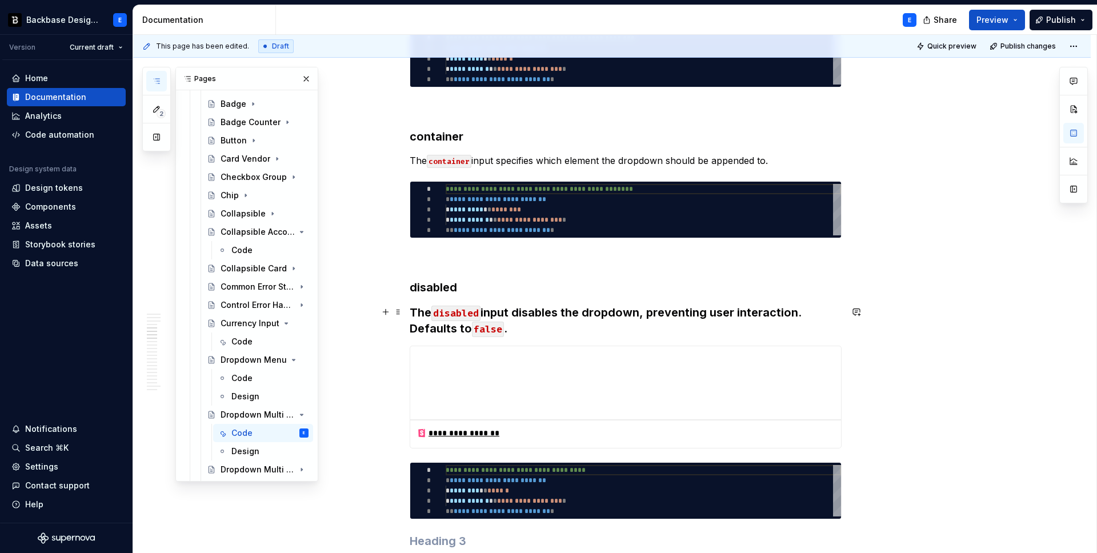
click at [511, 311] on h3 "The disabled input disables the dropdown, preventing user interaction. Defaults…" at bounding box center [626, 321] width 432 height 32
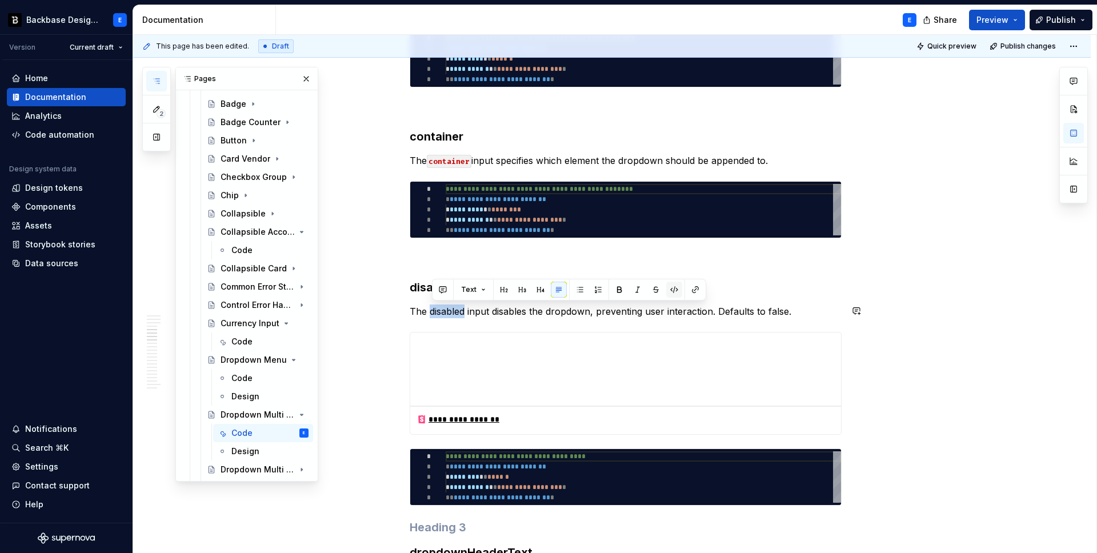
click at [670, 289] on button "button" at bounding box center [674, 290] width 16 height 16
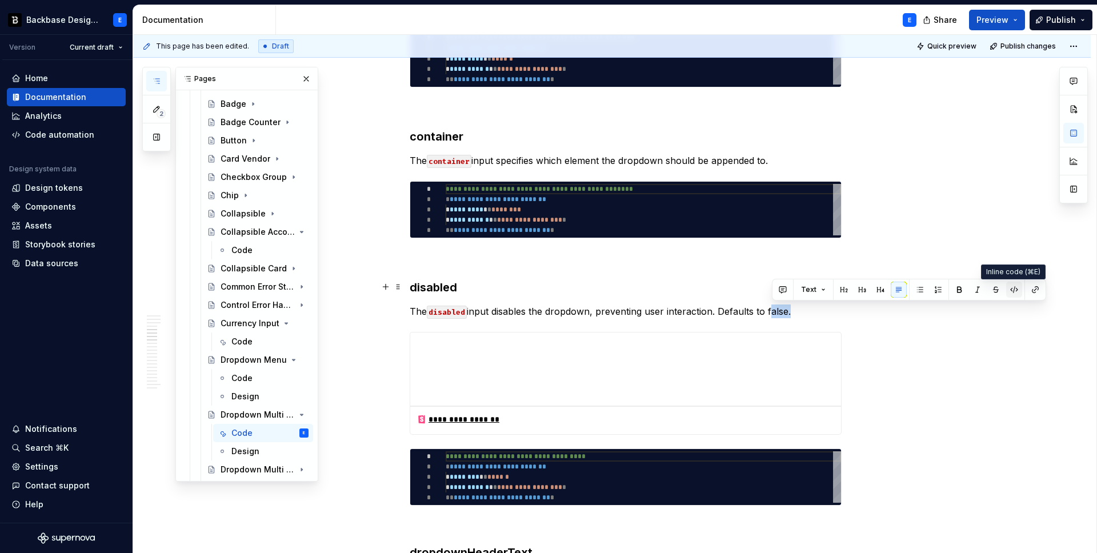
click at [1016, 291] on button "button" at bounding box center [1014, 290] width 16 height 16
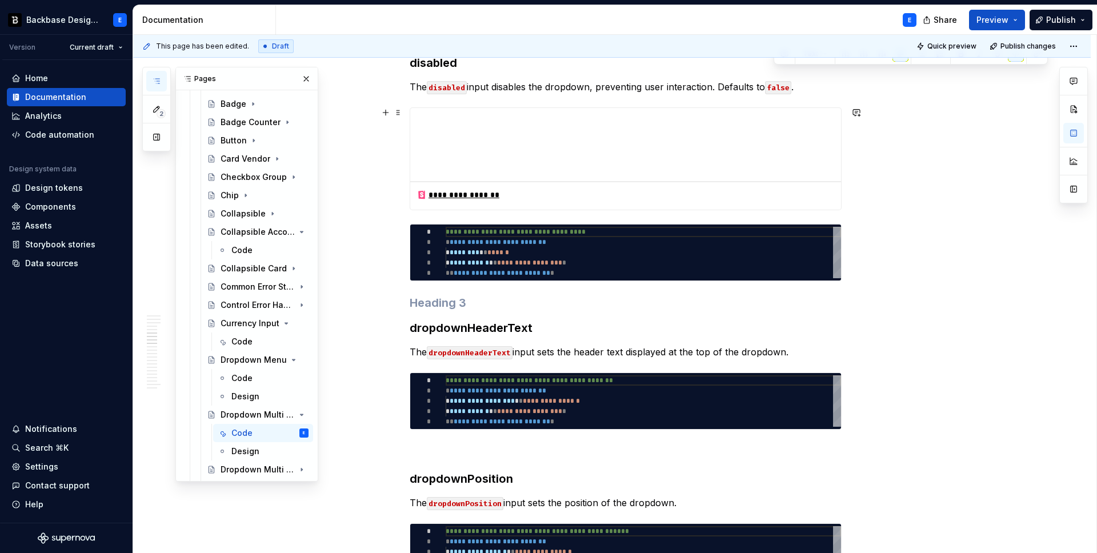
scroll to position [1438, 0]
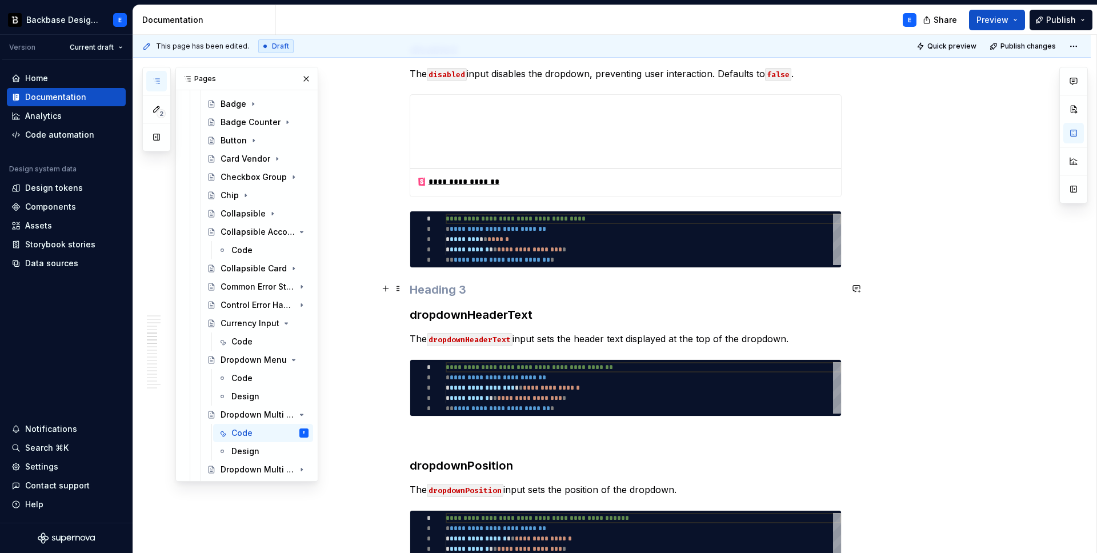
click at [418, 290] on h3 at bounding box center [626, 290] width 432 height 16
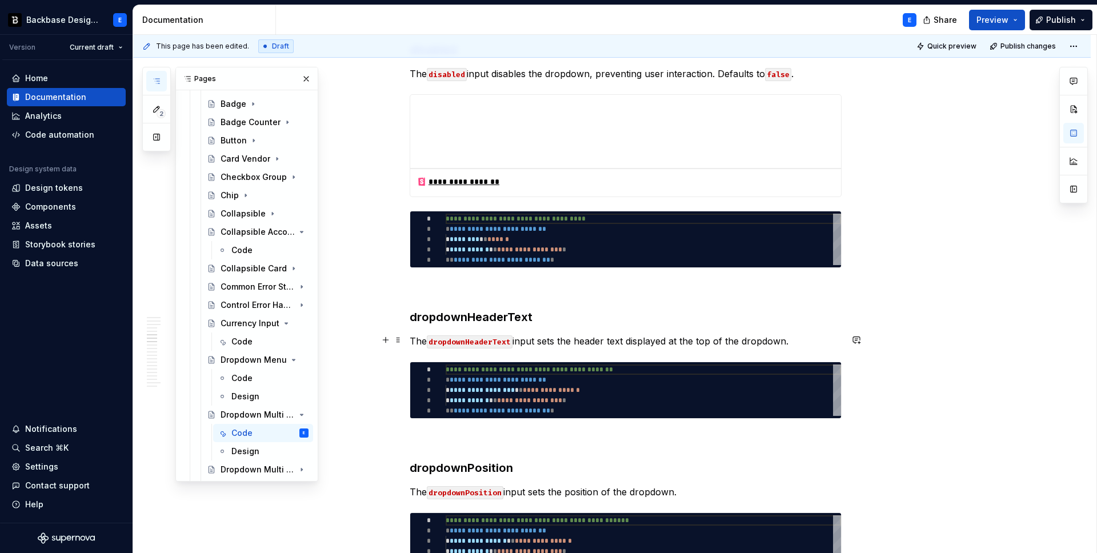
scroll to position [1511, 0]
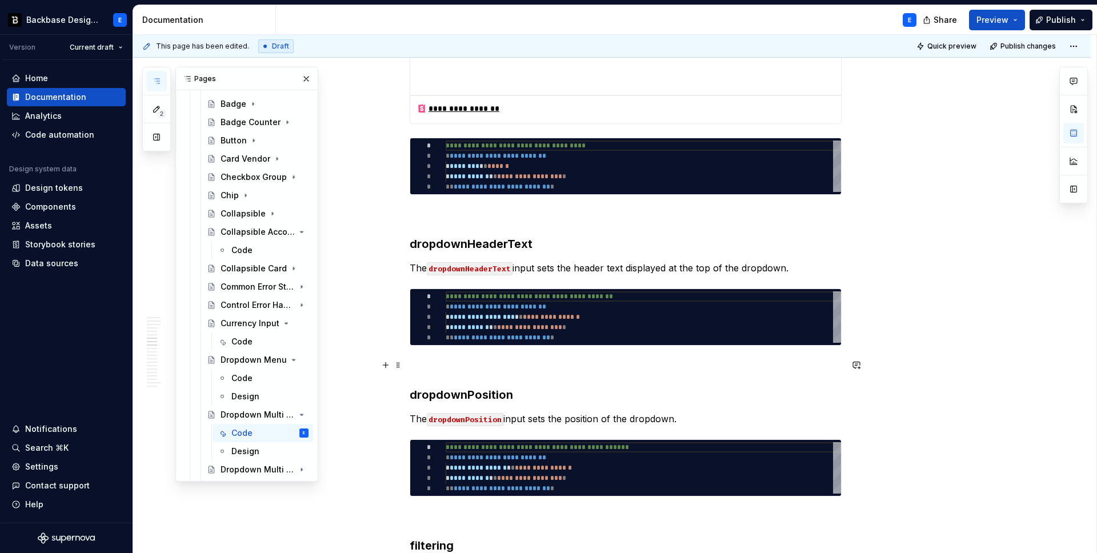
click at [451, 367] on p at bounding box center [626, 366] width 432 height 14
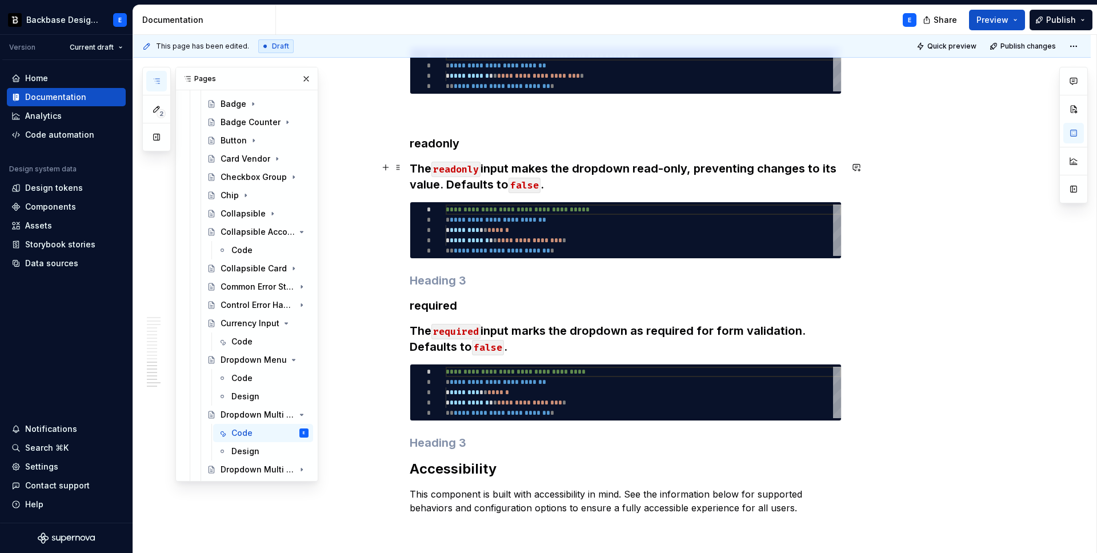
scroll to position [2626, 0]
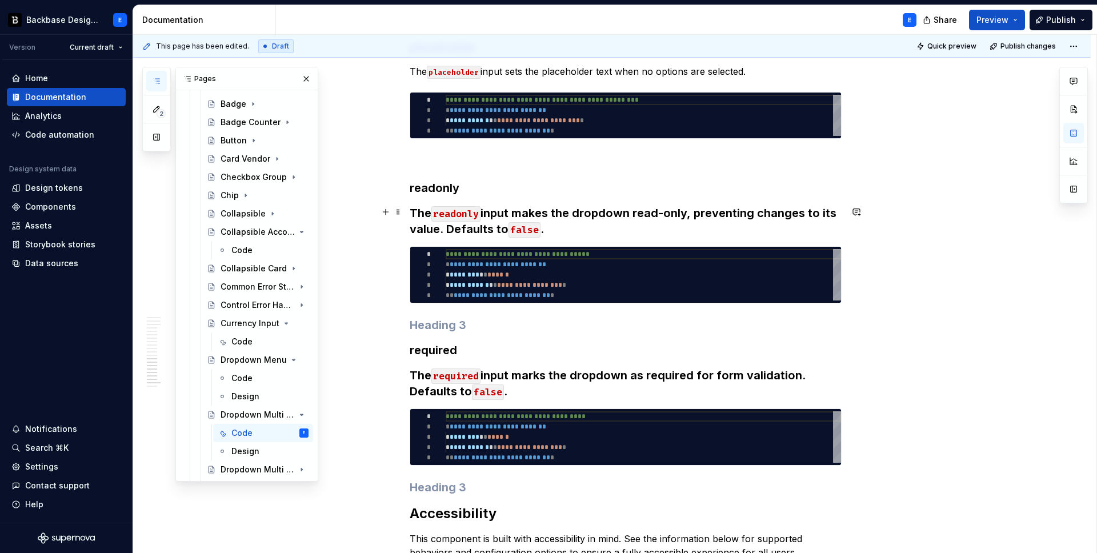
click at [517, 212] on h3 "The readonly input makes the dropdown read-only, preventing changes to its valu…" at bounding box center [626, 221] width 432 height 32
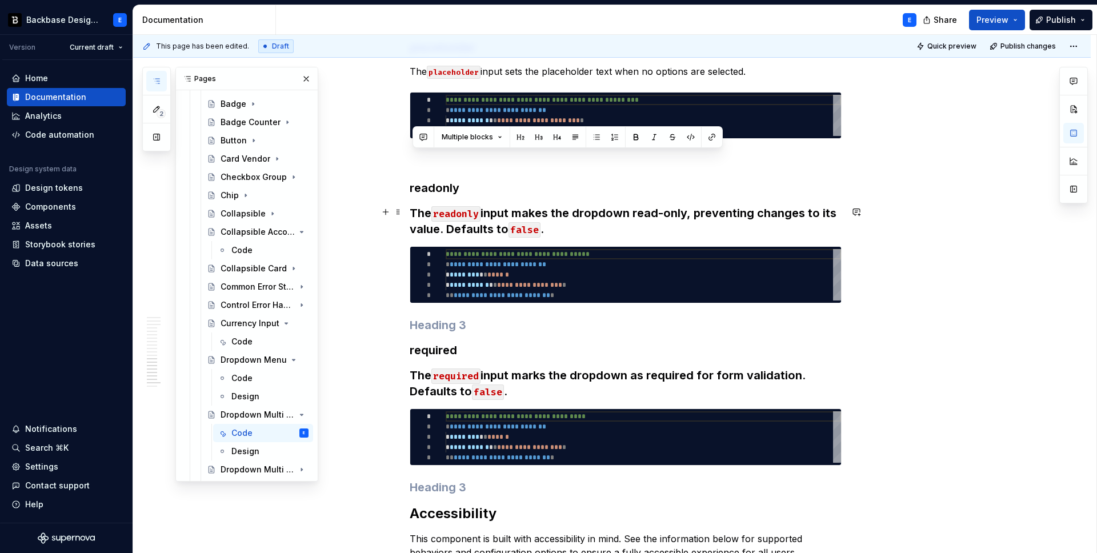
click at [585, 212] on h3 "The readonly input makes the dropdown read-only, preventing changes to its valu…" at bounding box center [626, 221] width 432 height 32
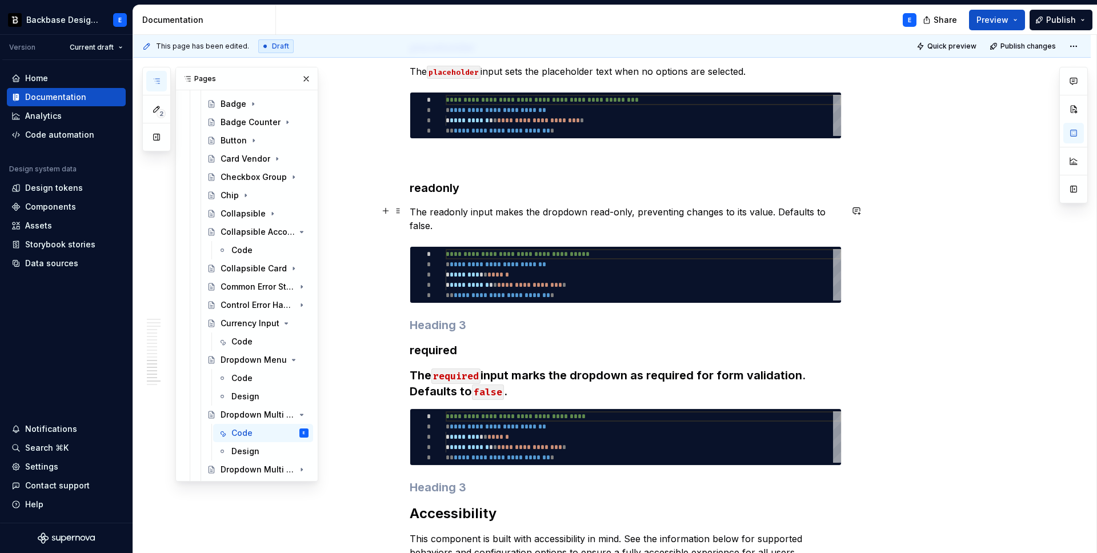
click at [459, 213] on p "The readonly input makes the dropdown read-only, preventing changes to its valu…" at bounding box center [626, 218] width 432 height 27
click at [673, 187] on button "button" at bounding box center [674, 190] width 16 height 16
click at [420, 226] on p "The readonly input makes the dropdown read-only, preventing changes to its valu…" at bounding box center [626, 218] width 432 height 27
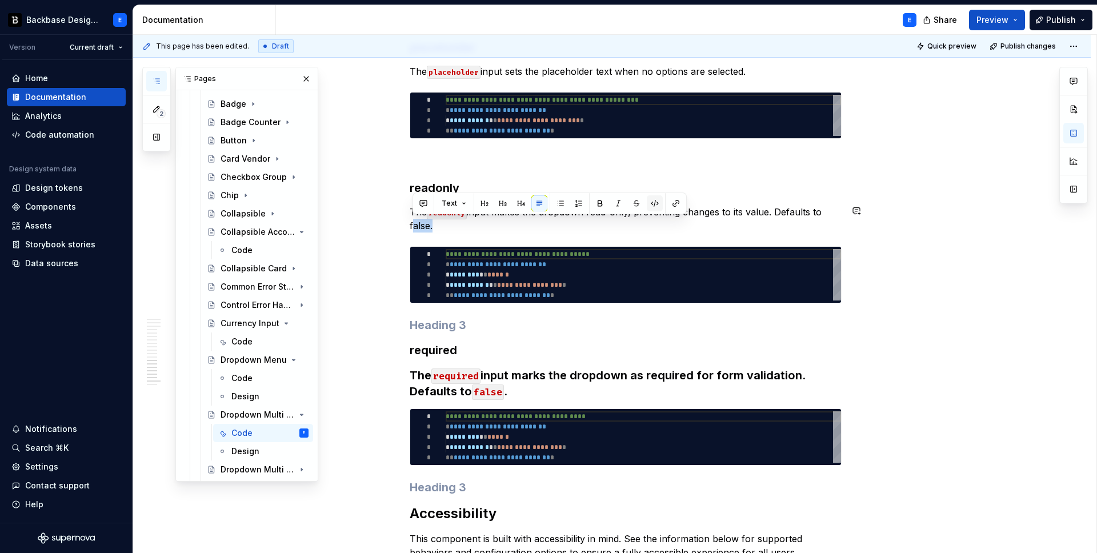
click at [650, 201] on button "button" at bounding box center [655, 203] width 16 height 16
click at [430, 329] on h3 at bounding box center [626, 325] width 432 height 16
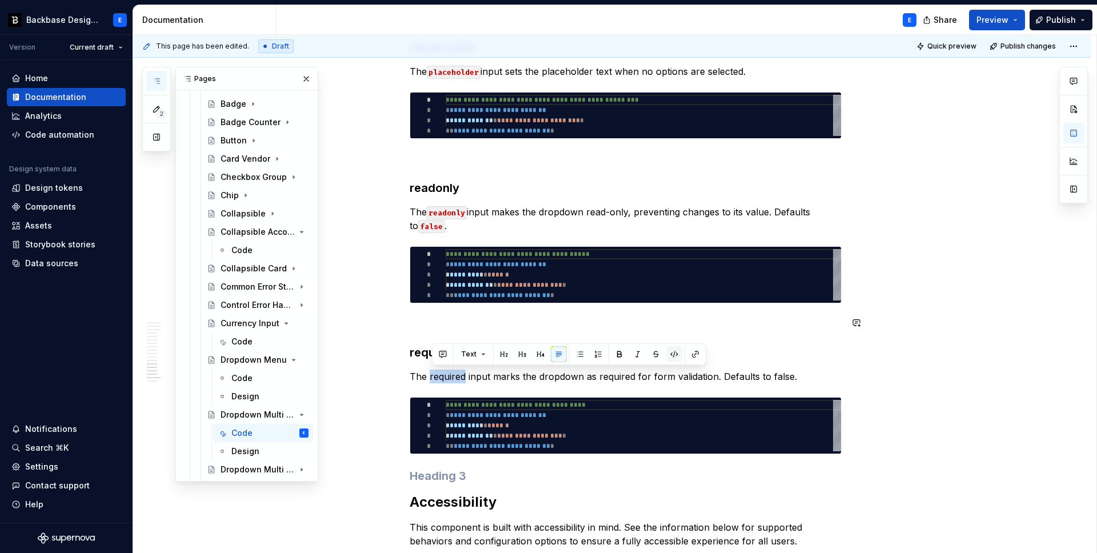
click at [672, 353] on button "button" at bounding box center [674, 354] width 16 height 16
click at [785, 375] on p "The required input marks the dropdown as required for form validation. Defaults…" at bounding box center [626, 377] width 432 height 14
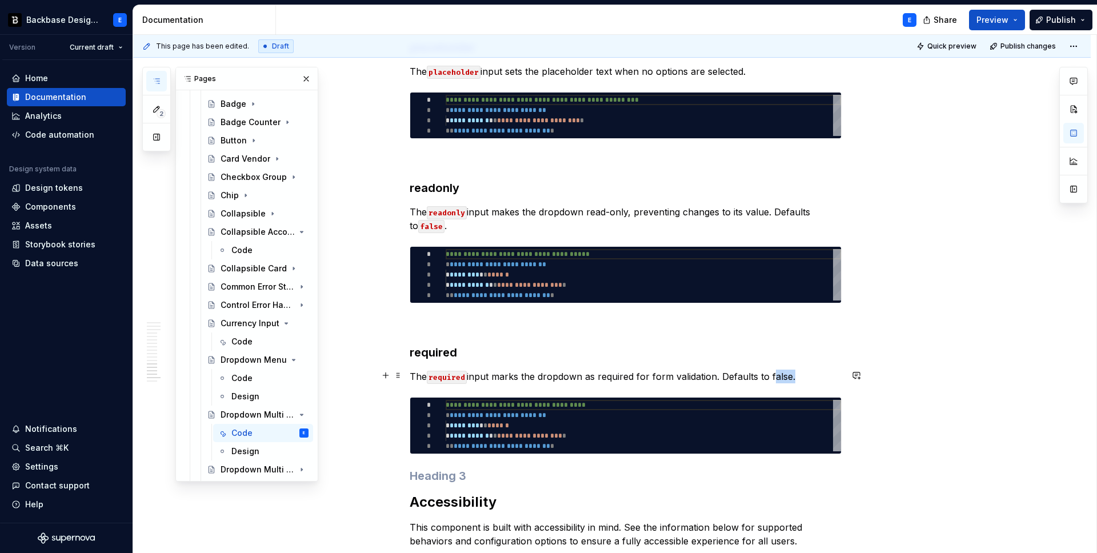
click at [785, 375] on p "The required input marks the dropdown as required for form validation. Defaults…" at bounding box center [626, 377] width 432 height 14
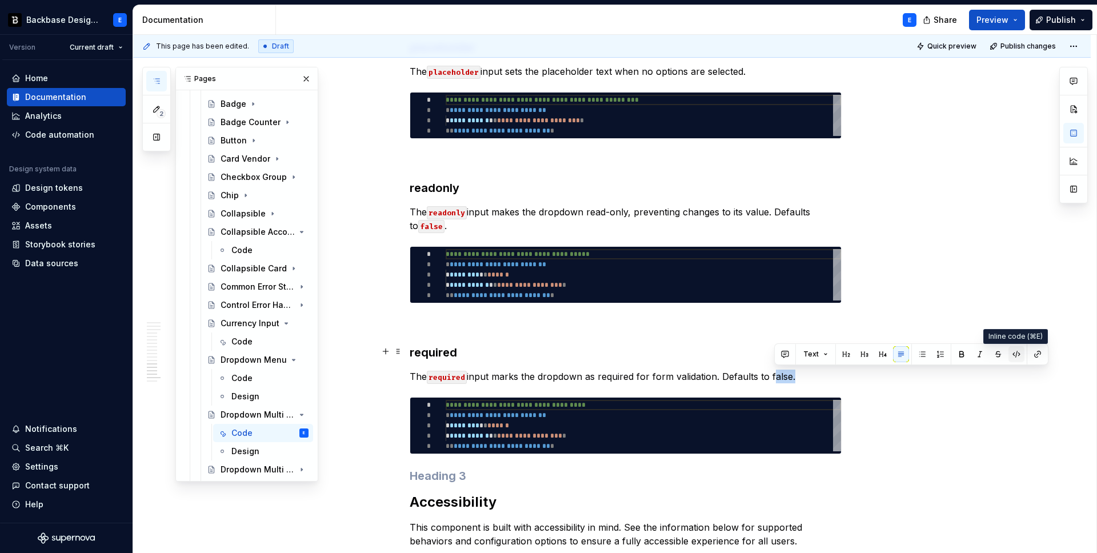
click at [1013, 356] on button "button" at bounding box center [1017, 354] width 16 height 16
click at [745, 345] on h3 "required" at bounding box center [626, 353] width 432 height 16
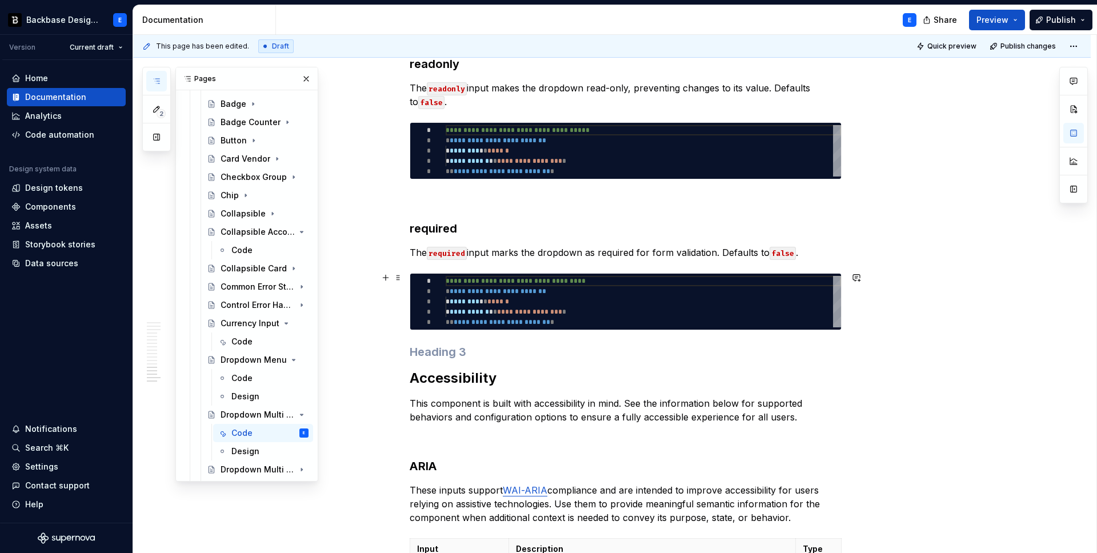
scroll to position [2751, 0]
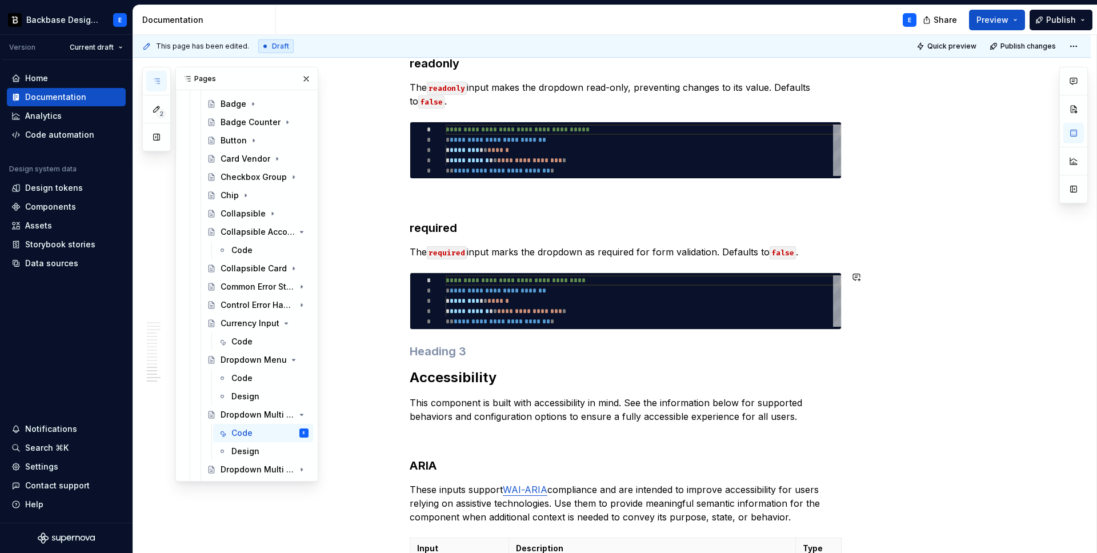
click at [474, 347] on h3 at bounding box center [626, 351] width 432 height 16
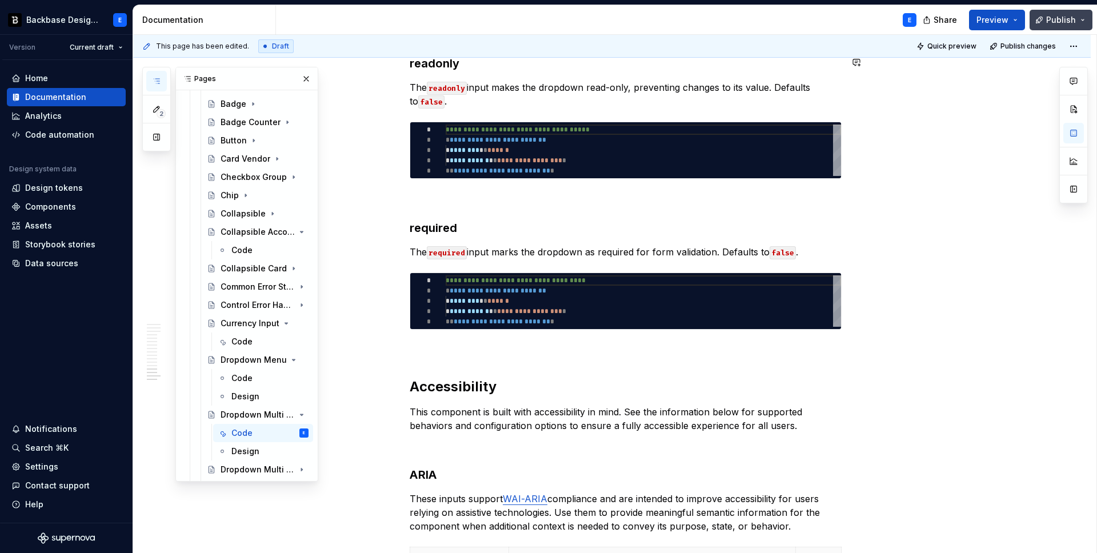
click at [1059, 23] on span "Publish" at bounding box center [1061, 19] width 30 height 11
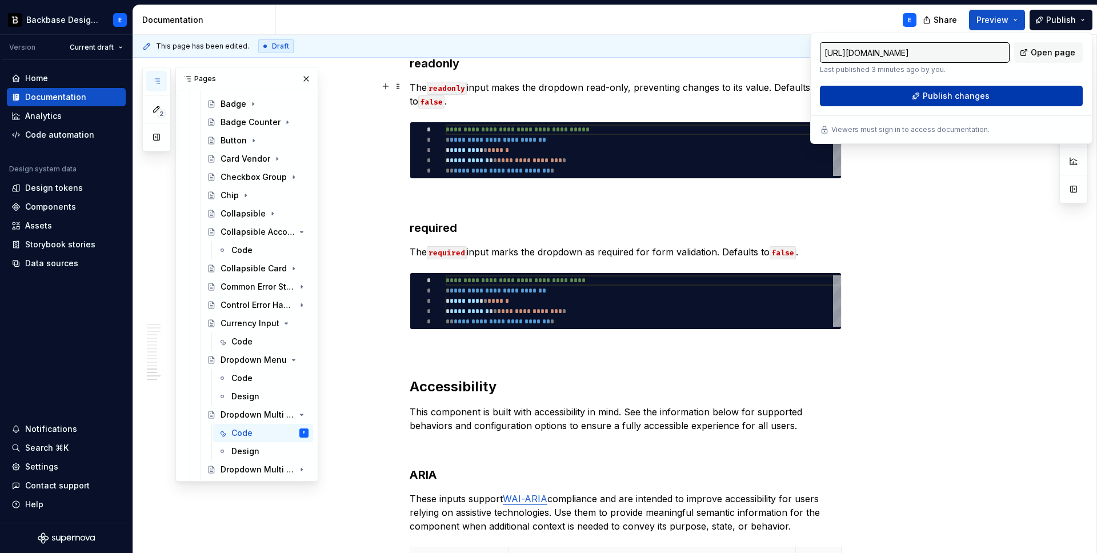
click at [951, 98] on span "Publish changes" at bounding box center [956, 95] width 67 height 11
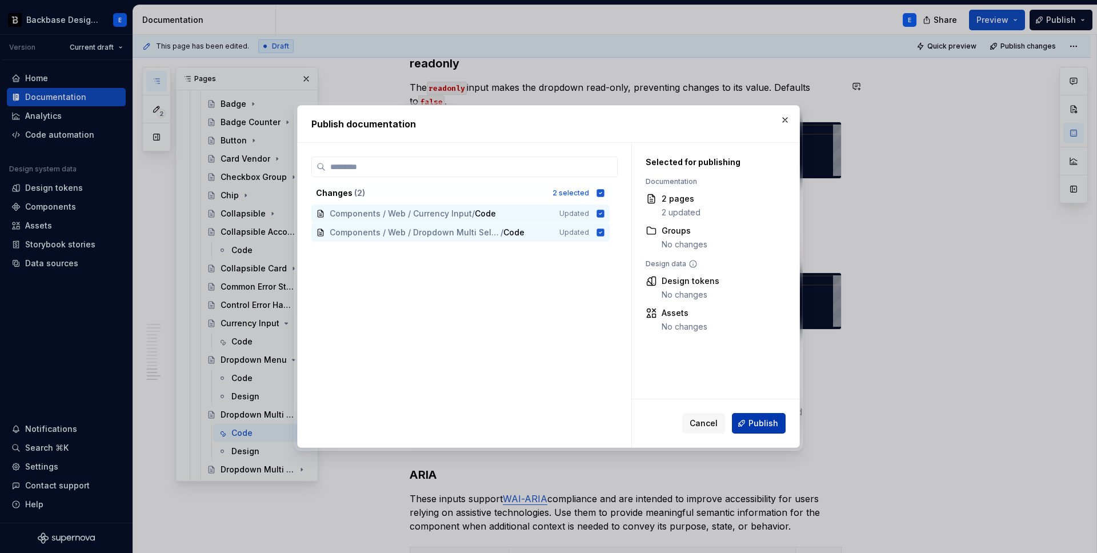
click at [766, 425] on span "Publish" at bounding box center [764, 423] width 30 height 11
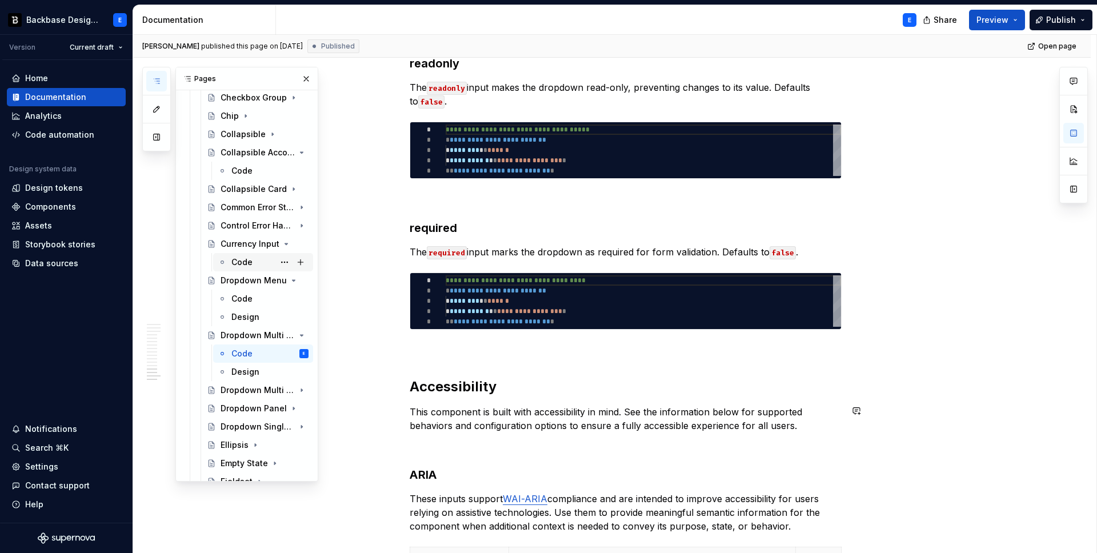
scroll to position [323, 0]
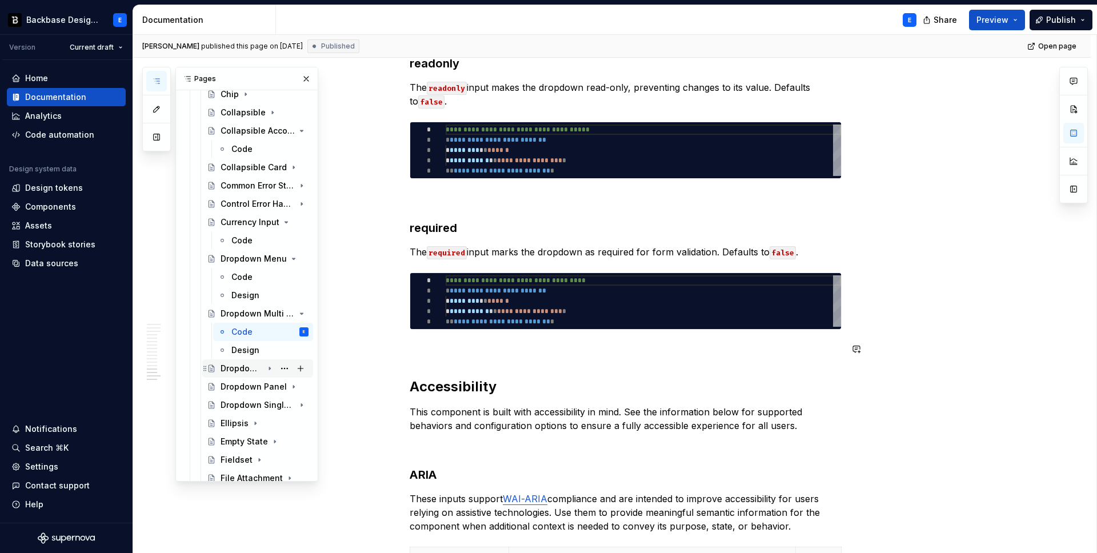
click at [238, 369] on div "Dropdown Multi Select Option" at bounding box center [242, 368] width 42 height 11
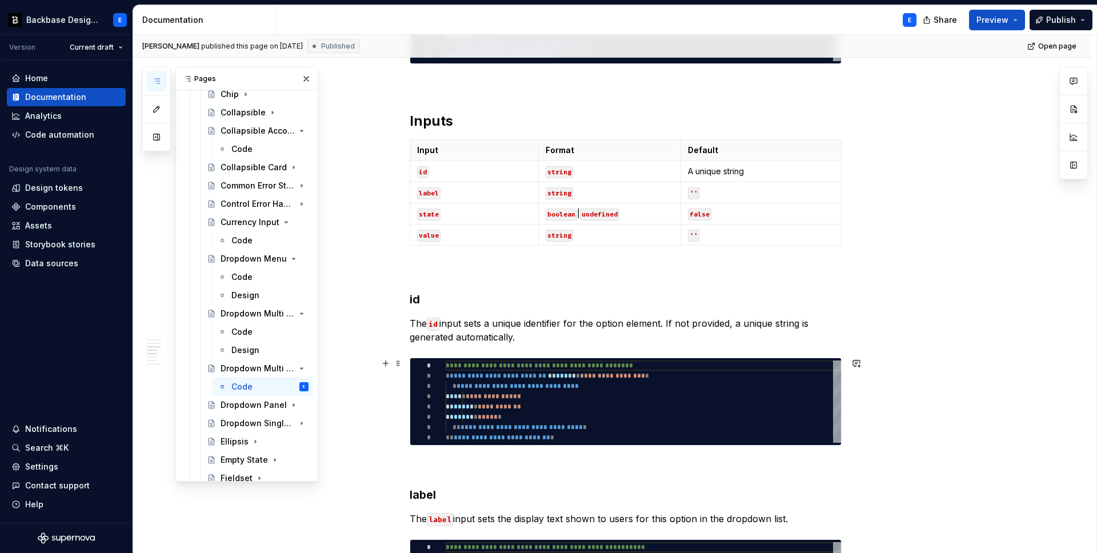
scroll to position [553, 0]
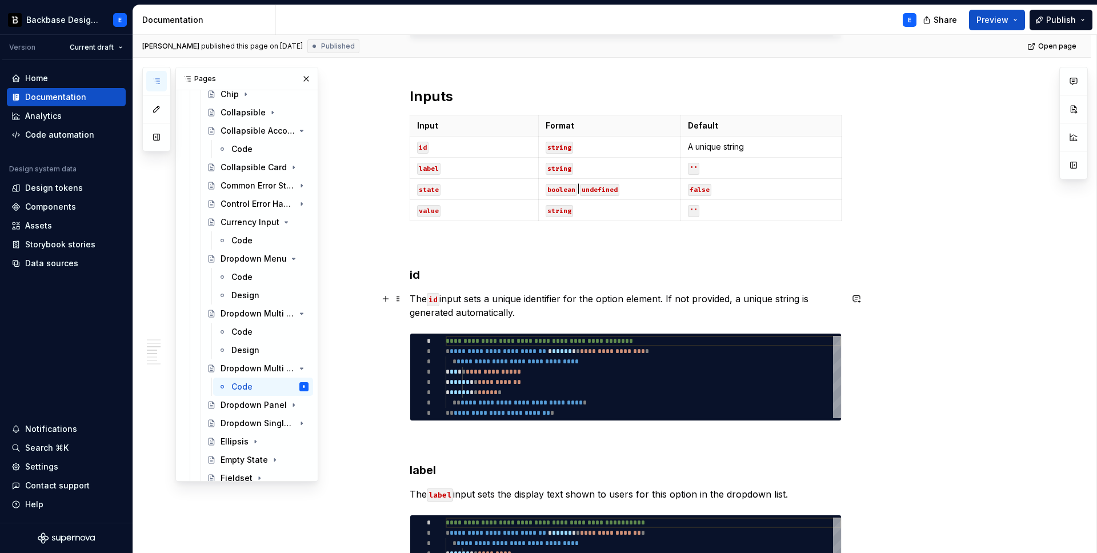
click at [455, 298] on p "The id input sets a unique identifier for the option element. If not provided, …" at bounding box center [626, 305] width 432 height 27
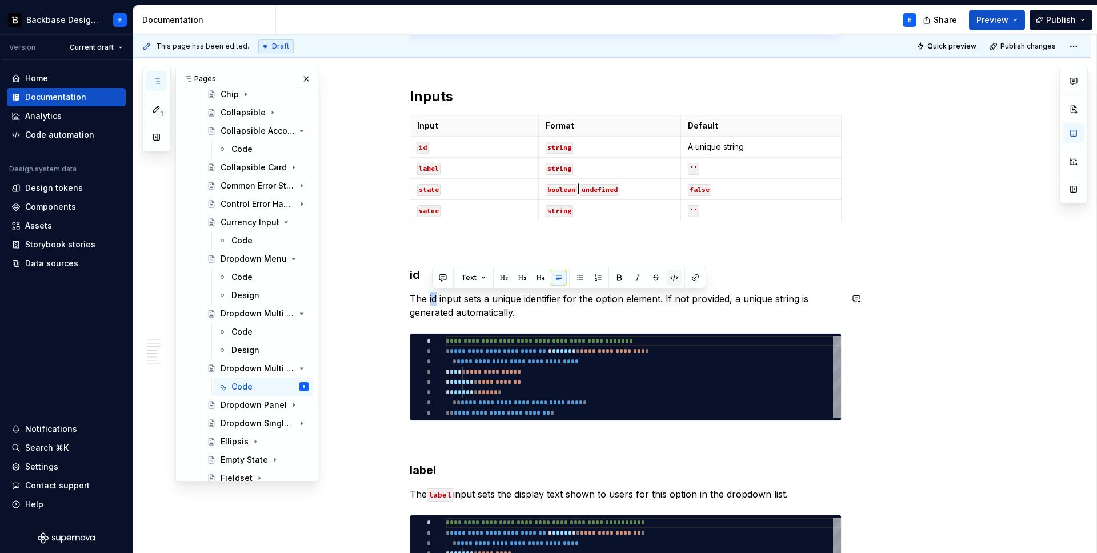
click at [677, 271] on button "button" at bounding box center [674, 278] width 16 height 16
click at [626, 315] on p "The id input sets a unique identifier for the option element. If not provided, …" at bounding box center [626, 305] width 432 height 27
click at [494, 453] on div "**********" at bounding box center [626, 430] width 432 height 1448
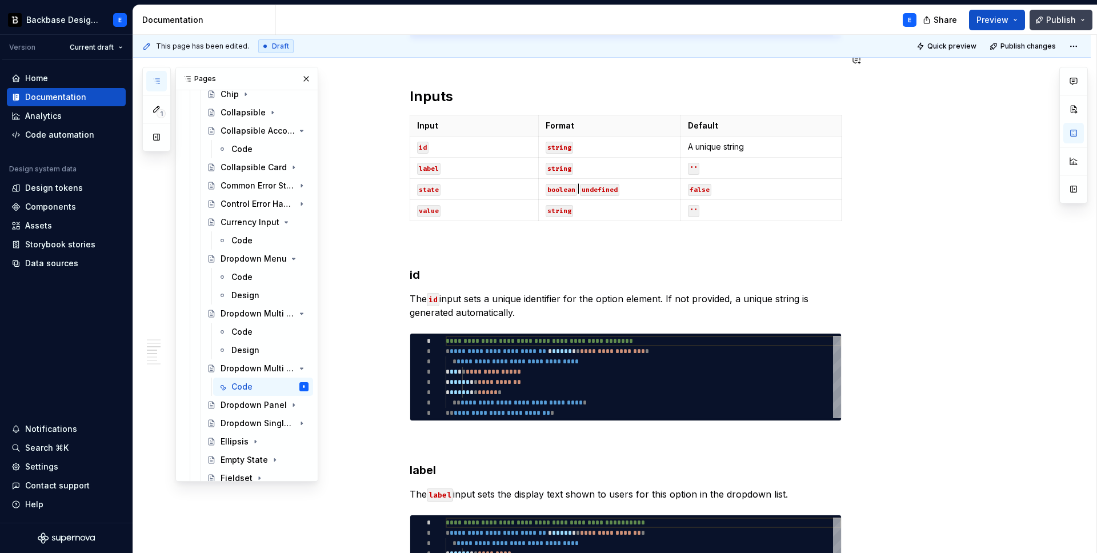
click at [1063, 19] on span "Publish" at bounding box center [1061, 19] width 30 height 11
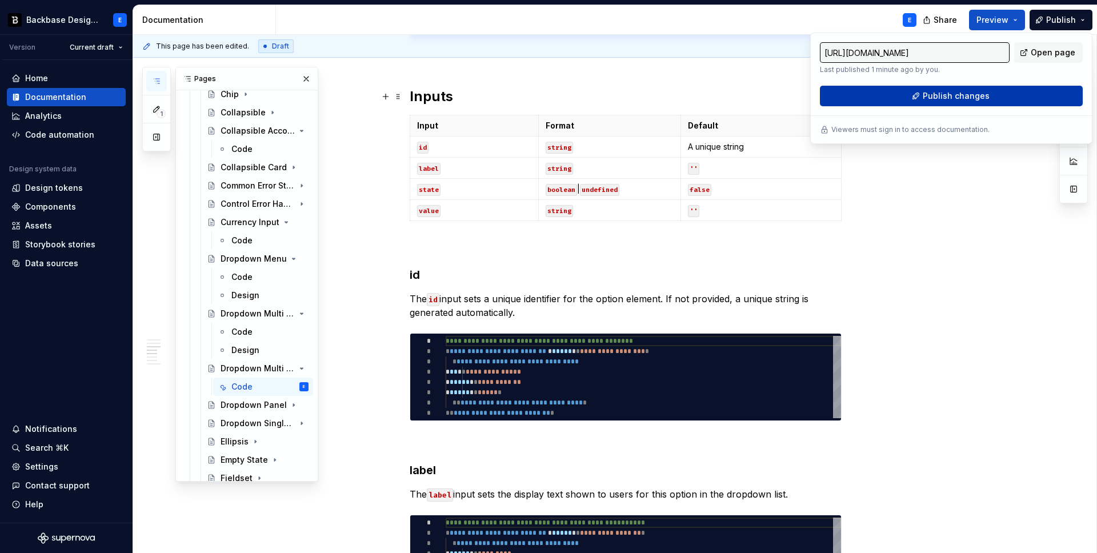
click at [938, 100] on span "Publish changes" at bounding box center [956, 95] width 67 height 11
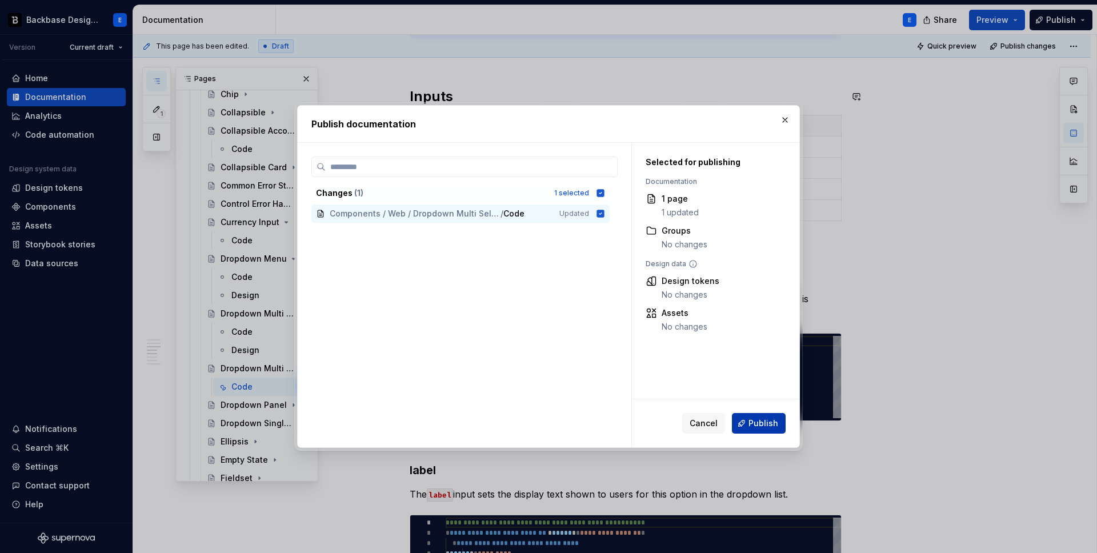
click at [765, 421] on span "Publish" at bounding box center [764, 423] width 30 height 11
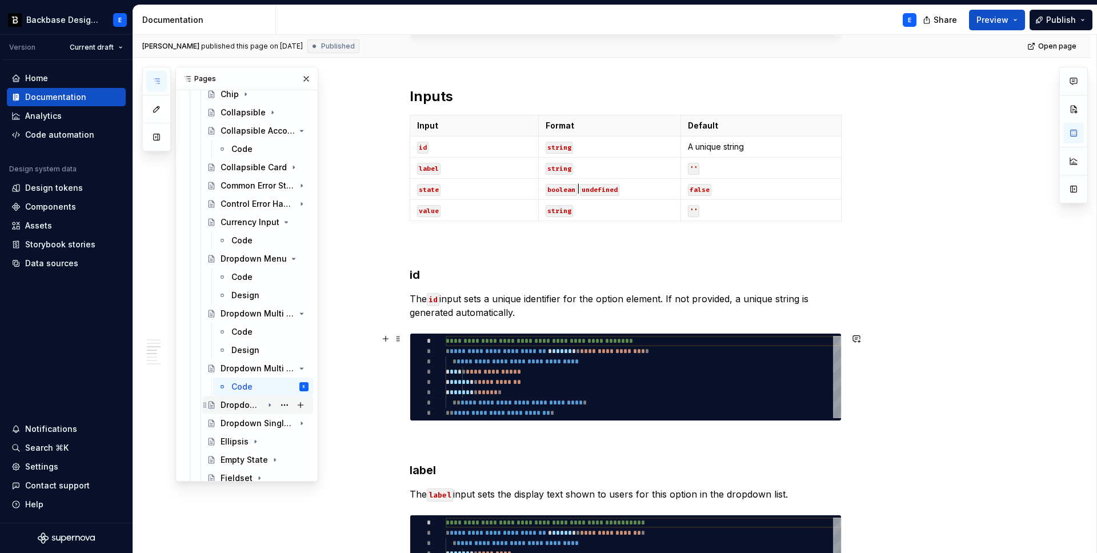
click at [239, 409] on div "Dropdown Panel" at bounding box center [242, 404] width 42 height 11
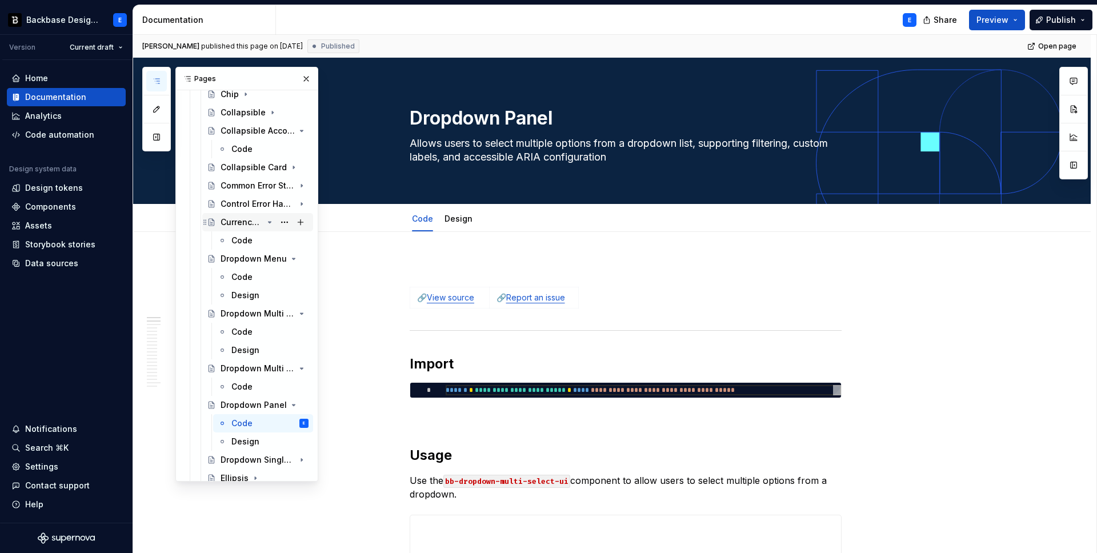
click at [270, 223] on icon "Page tree" at bounding box center [270, 222] width 3 height 1
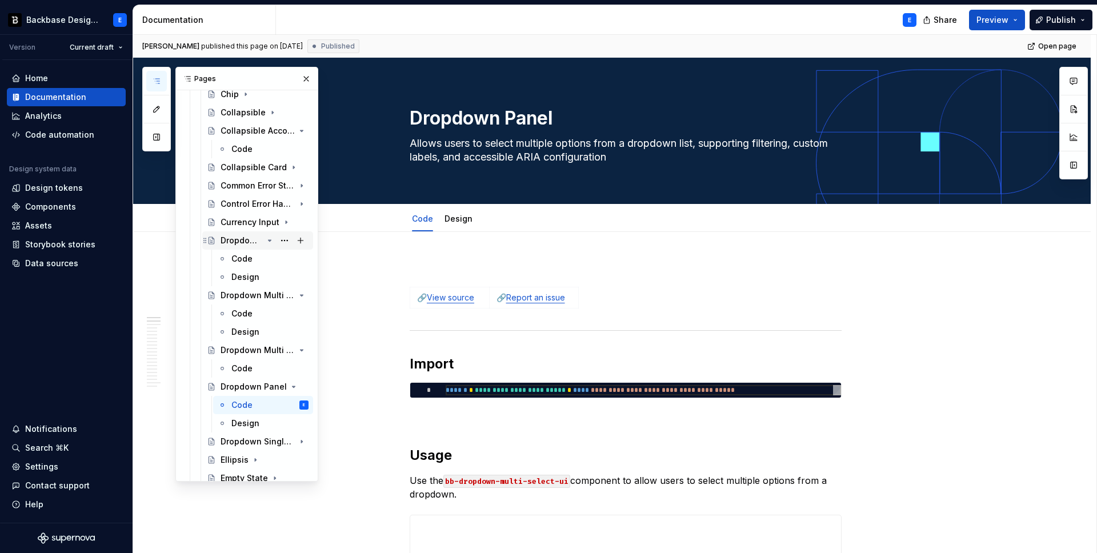
click at [271, 240] on icon "Page tree" at bounding box center [270, 240] width 3 height 1
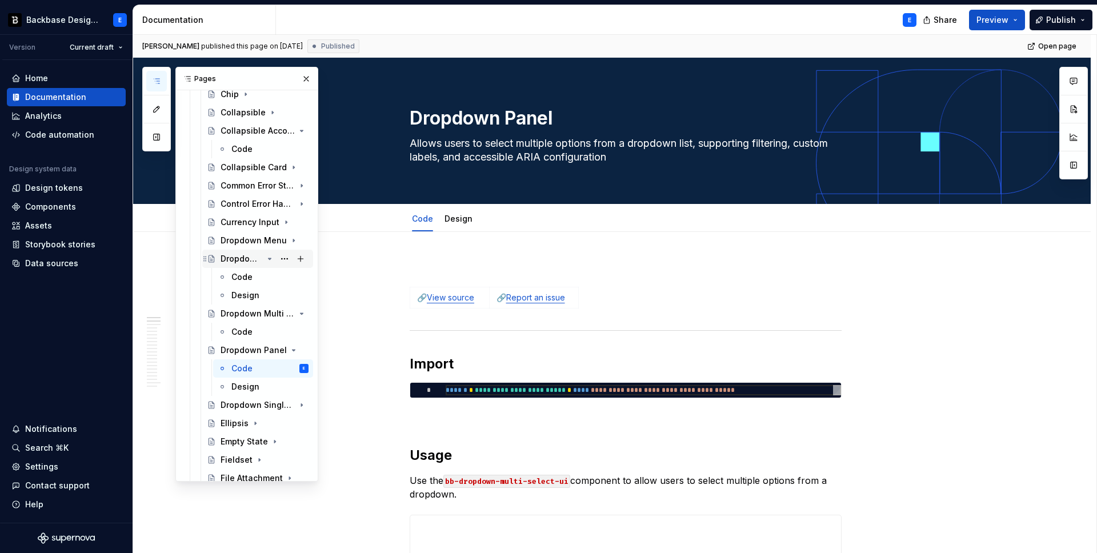
click at [271, 260] on icon "Page tree" at bounding box center [269, 258] width 9 height 9
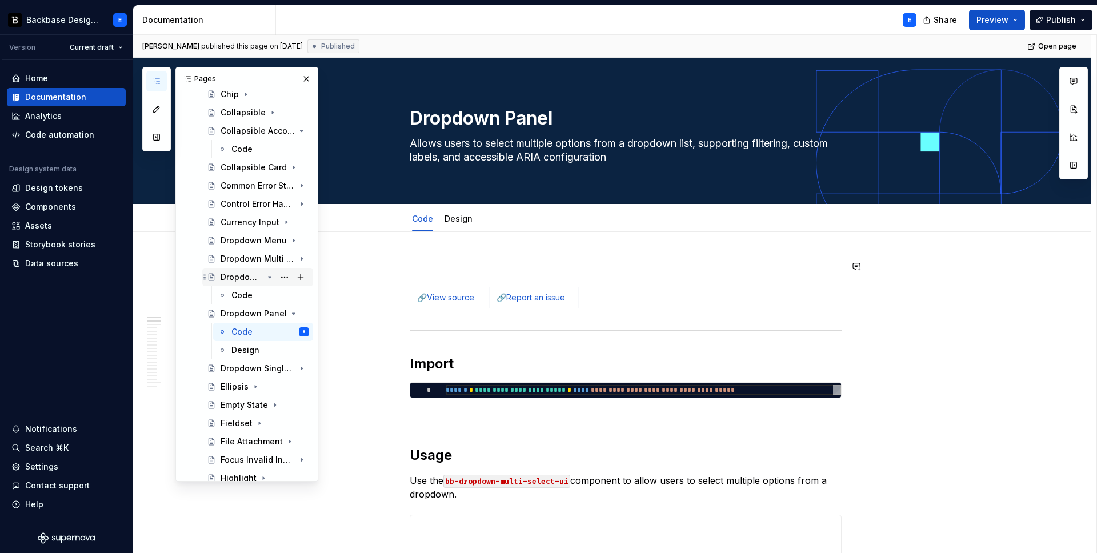
click at [270, 277] on icon "Page tree" at bounding box center [270, 277] width 3 height 1
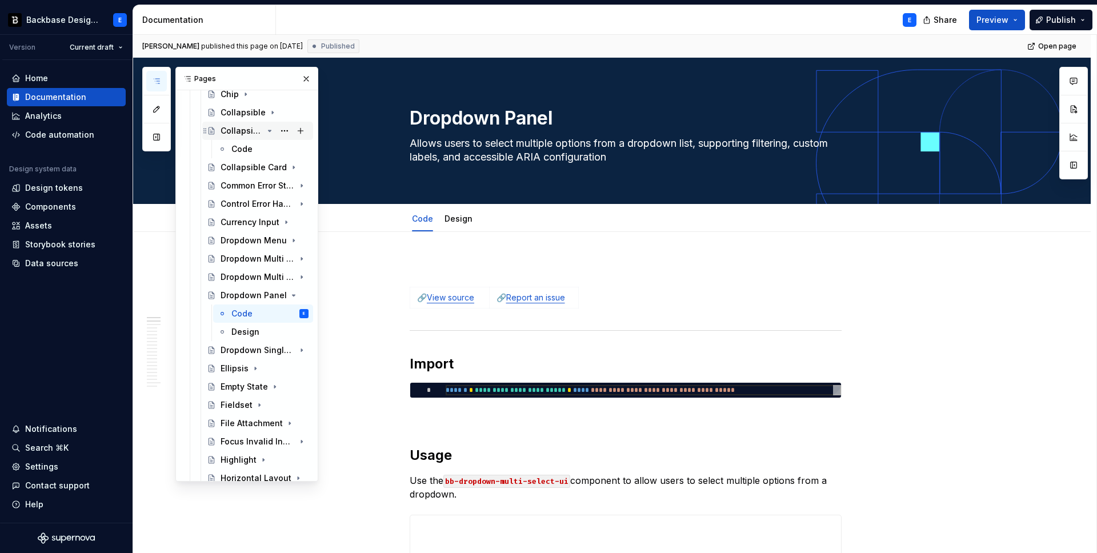
click at [268, 131] on icon "Page tree" at bounding box center [269, 130] width 9 height 9
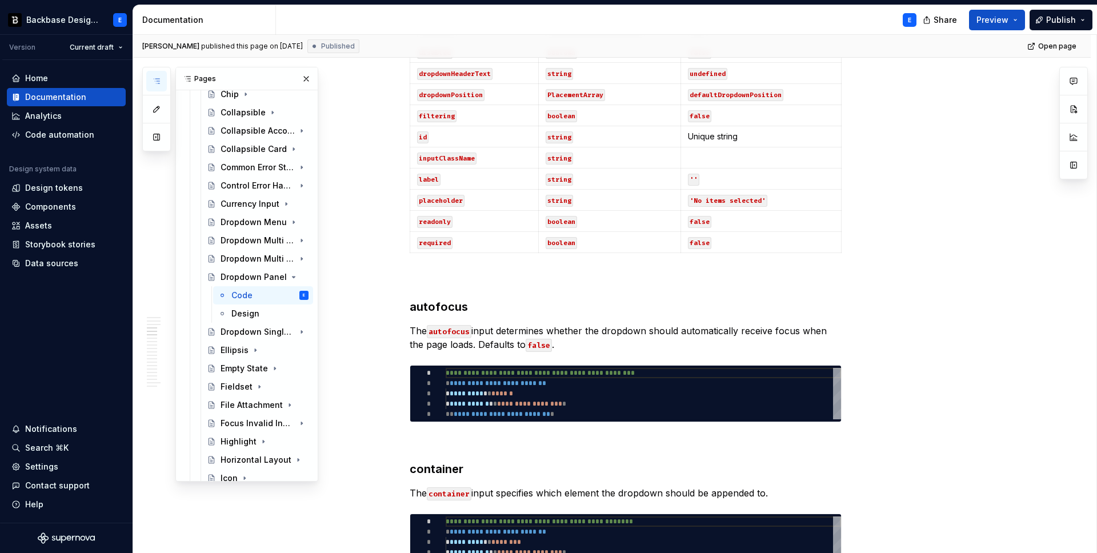
scroll to position [979, 0]
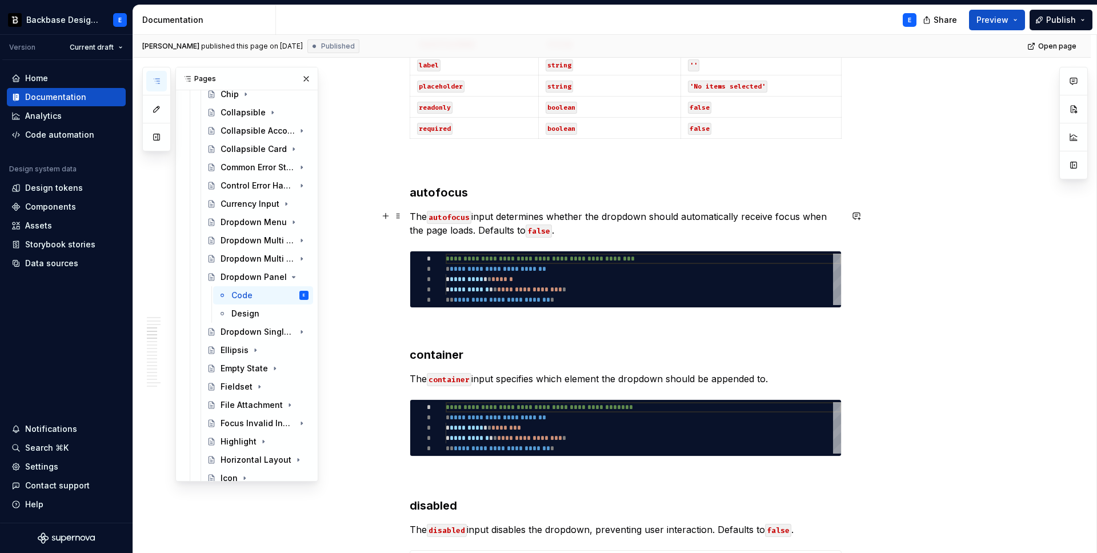
click at [448, 214] on code "autofocus" at bounding box center [449, 217] width 45 height 13
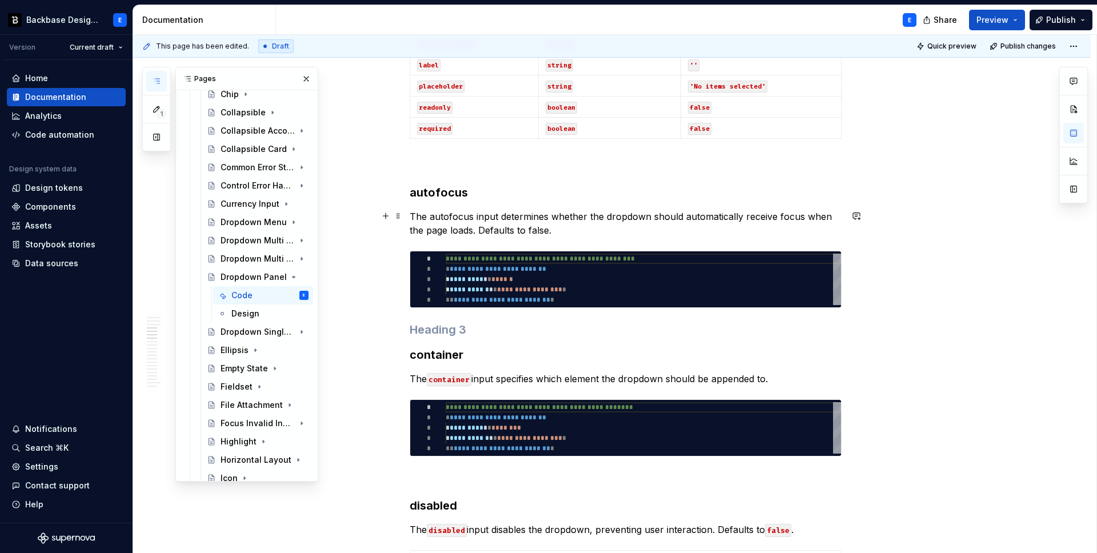
click at [446, 211] on p "The autofocus input determines whether the dropdown should automatically receiv…" at bounding box center [626, 223] width 432 height 27
click at [671, 194] on button "button" at bounding box center [674, 195] width 16 height 16
click at [539, 228] on p "The autofocus input determines whether the dropdown should automatically receiv…" at bounding box center [626, 223] width 432 height 27
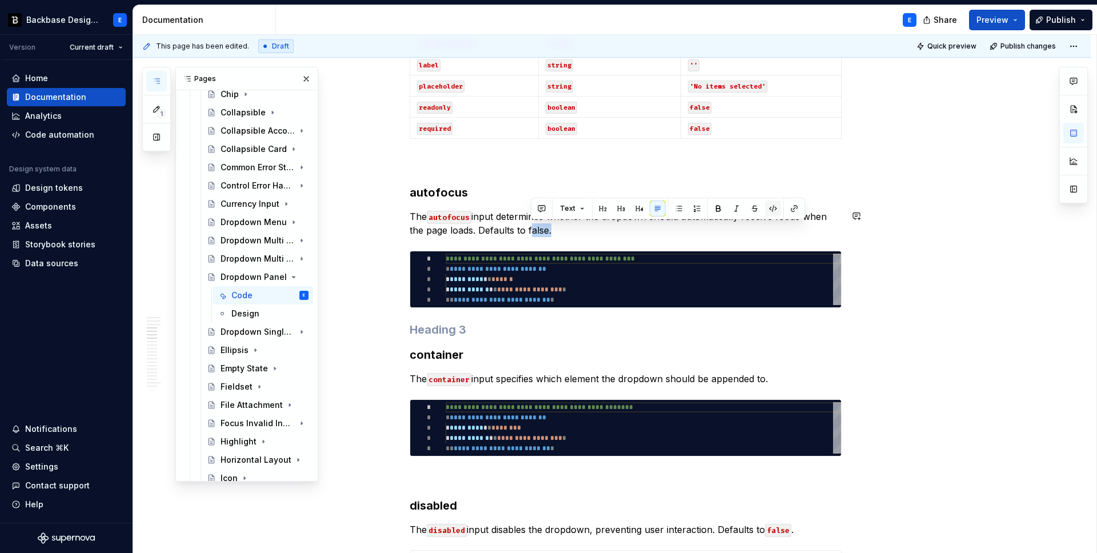
click at [771, 207] on button "button" at bounding box center [773, 209] width 16 height 16
click at [474, 331] on h3 at bounding box center [626, 330] width 432 height 16
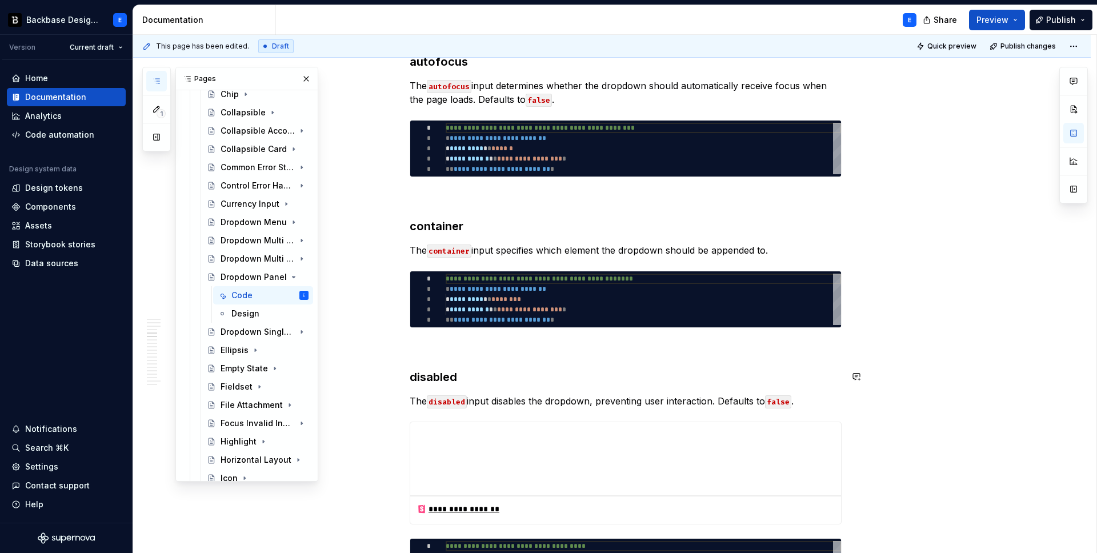
scroll to position [1193, 0]
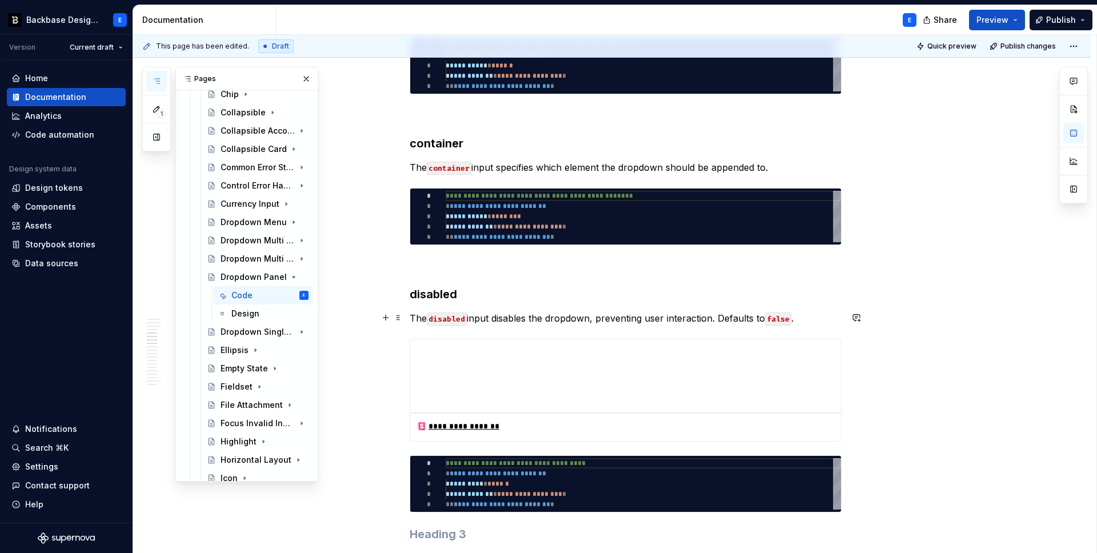
click at [529, 318] on p "The disabled input disables the dropdown, preventing user interaction. Defaults…" at bounding box center [626, 318] width 432 height 14
click at [677, 295] on button "button" at bounding box center [674, 297] width 16 height 16
click at [779, 319] on p "The disabled input disables the dropdown, preventing user interaction. Defaults…" at bounding box center [626, 318] width 432 height 14
click at [1014, 294] on button "button" at bounding box center [1014, 297] width 16 height 16
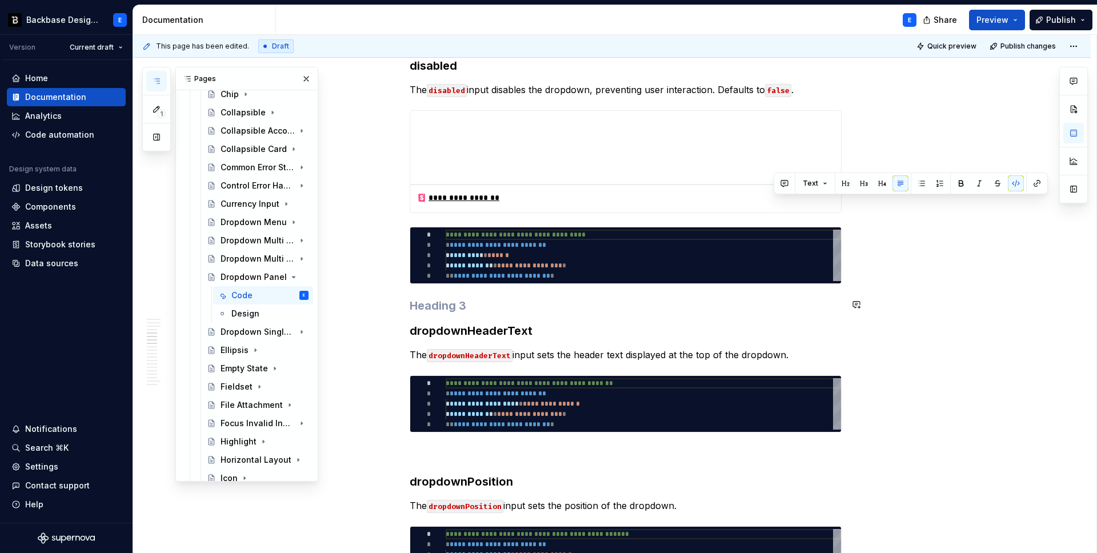
scroll to position [1474, 0]
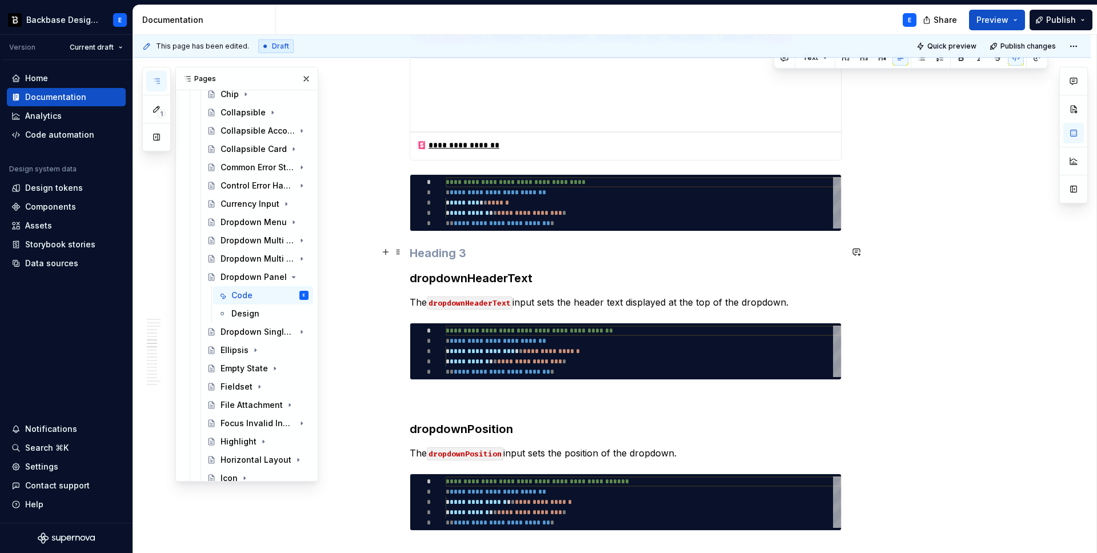
click at [450, 242] on div "**********" at bounding box center [626, 405] width 432 height 3241
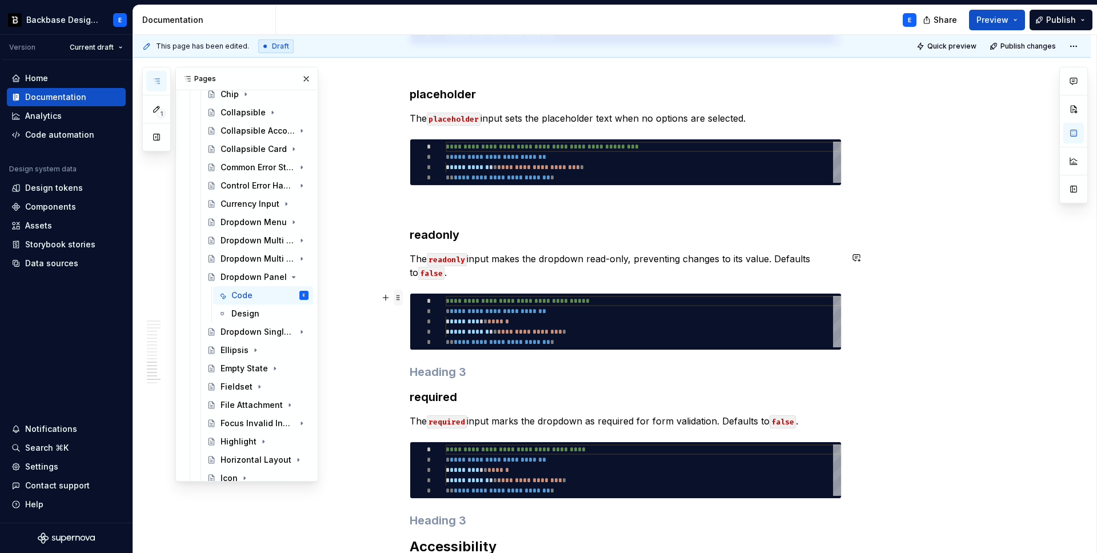
scroll to position [2590, 0]
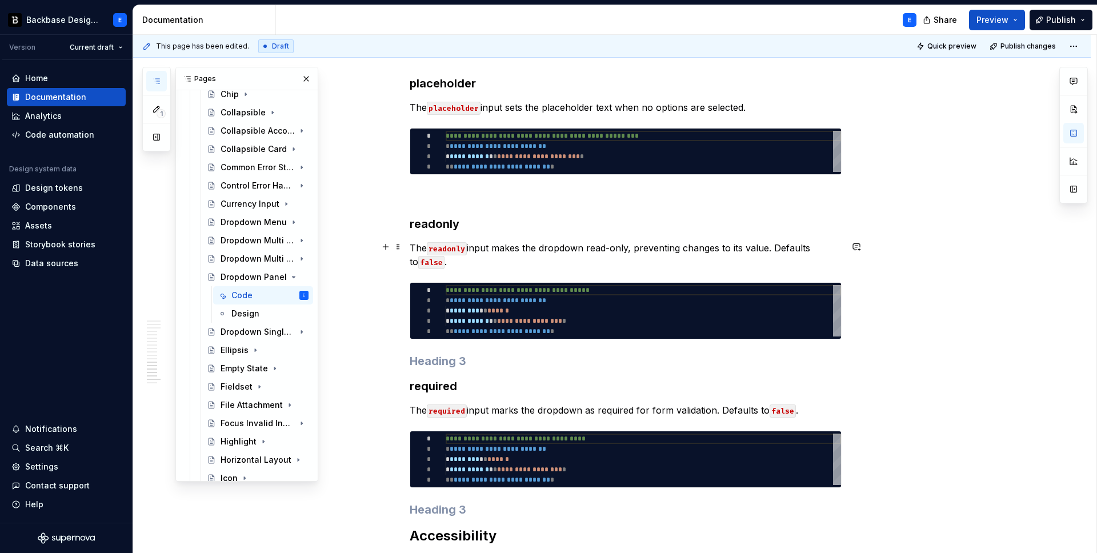
click at [475, 247] on p "The readonly input makes the dropdown read-only, preventing changes to its valu…" at bounding box center [626, 254] width 432 height 27
click at [458, 247] on p "The readonly input makes the dropdown read-only, preventing changes to its valu…" at bounding box center [626, 254] width 432 height 27
click at [672, 224] on button "button" at bounding box center [674, 226] width 16 height 16
click at [419, 260] on p "The readonly input makes the dropdown read-only, preventing changes to its valu…" at bounding box center [626, 254] width 432 height 27
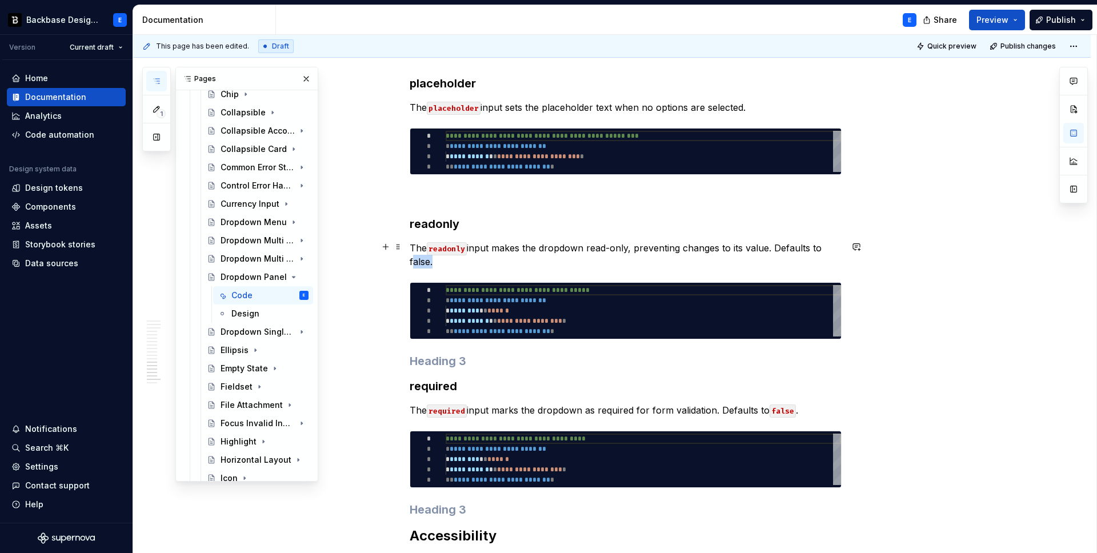
click at [419, 260] on p "The readonly input makes the dropdown read-only, preventing changes to its valu…" at bounding box center [626, 254] width 432 height 27
click at [653, 239] on button "button" at bounding box center [655, 239] width 16 height 16
click at [646, 263] on p "The readonly input makes the dropdown read-only, preventing changes to its valu…" at bounding box center [626, 254] width 432 height 27
click at [454, 362] on h3 at bounding box center [626, 361] width 432 height 16
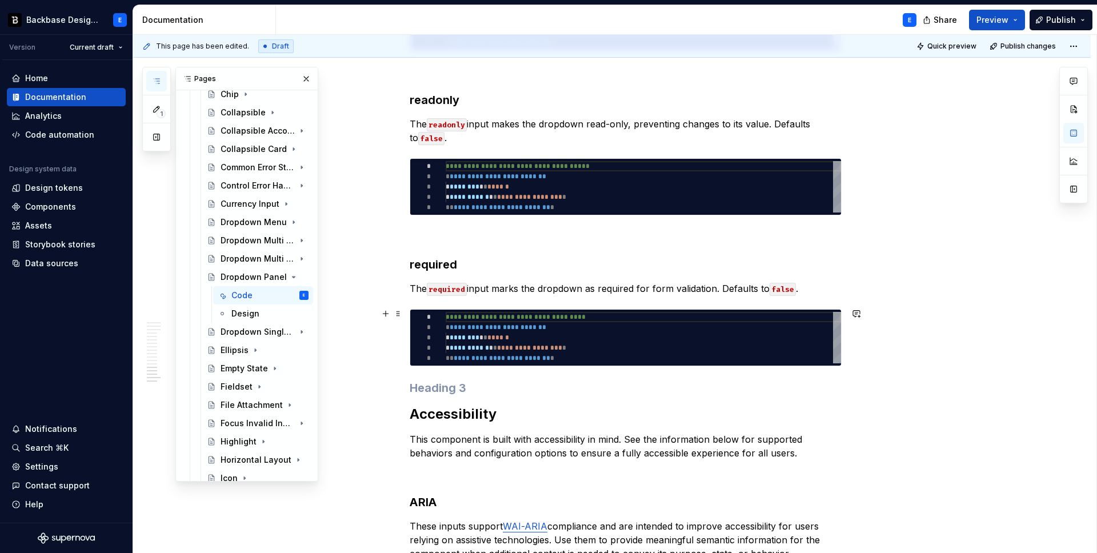
scroll to position [2716, 0]
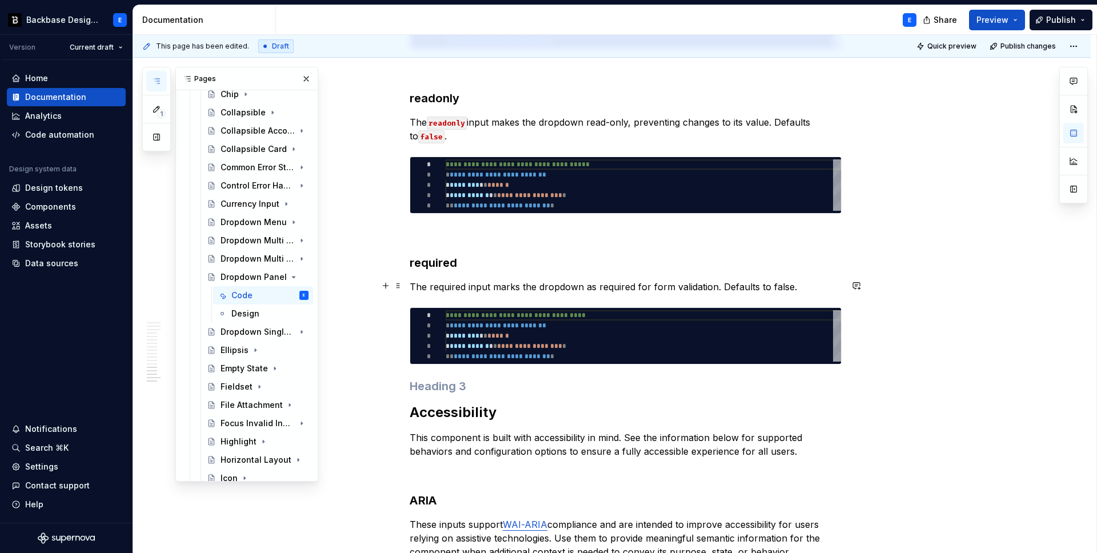
click at [447, 286] on p "The required input marks the dropdown as required for form validation. Defaults…" at bounding box center [626, 287] width 432 height 14
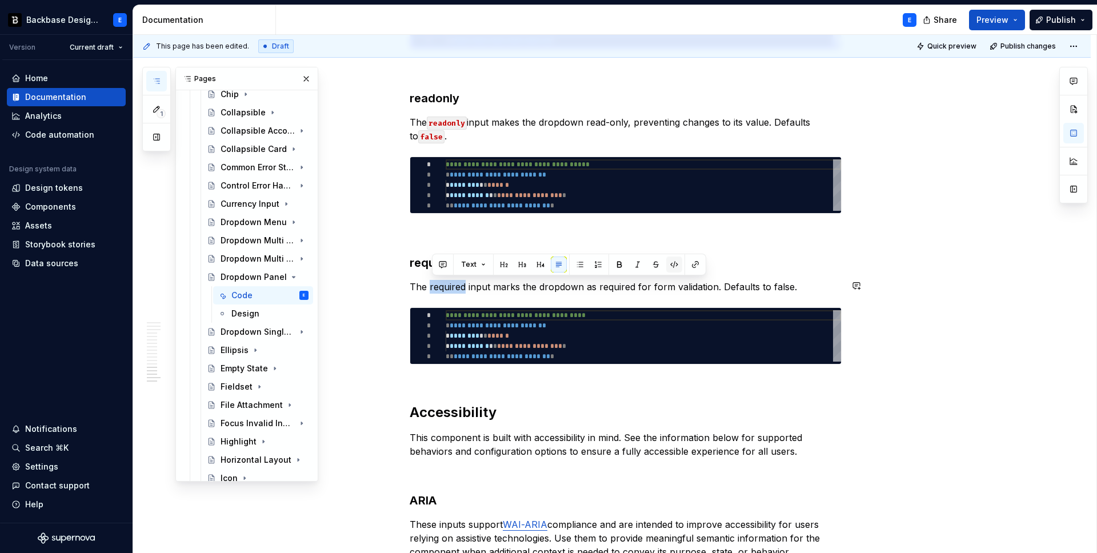
click at [670, 263] on button "button" at bounding box center [674, 265] width 16 height 16
click at [778, 285] on p "The required input marks the dropdown as required for form validation. Defaults…" at bounding box center [626, 287] width 432 height 14
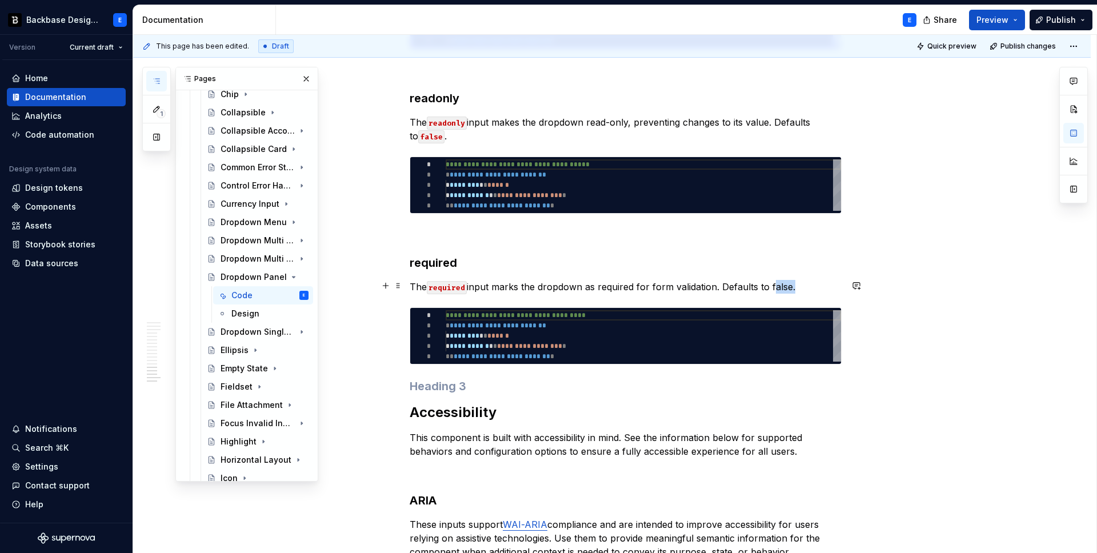
click at [778, 285] on p "The required input marks the dropdown as required for form validation. Defaults…" at bounding box center [626, 287] width 432 height 14
click at [1010, 261] on button "button" at bounding box center [1017, 265] width 16 height 16
click at [473, 383] on h3 at bounding box center [626, 386] width 432 height 16
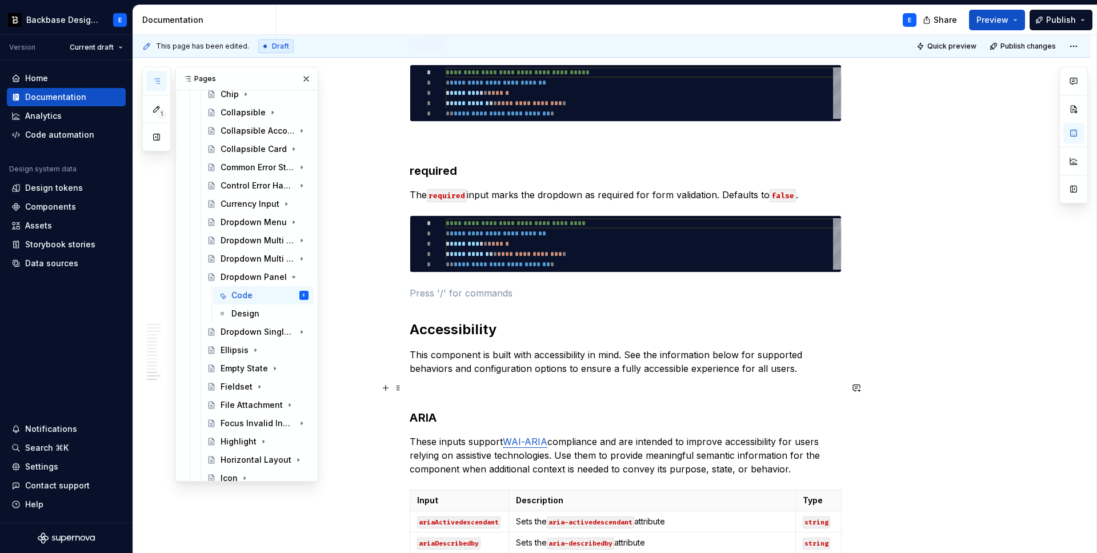
scroll to position [2835, 0]
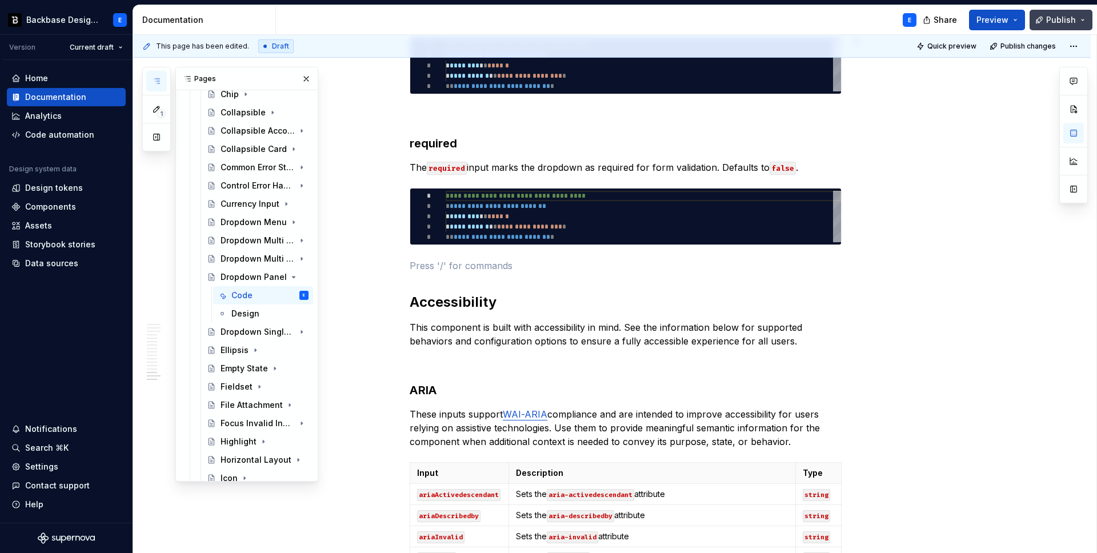
click at [1072, 23] on span "Publish" at bounding box center [1061, 19] width 30 height 11
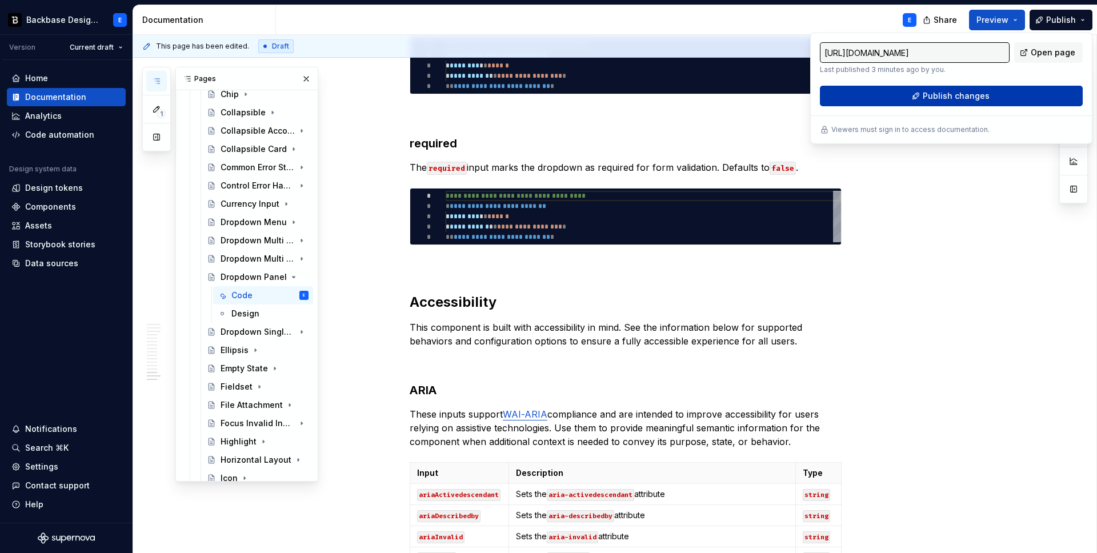
click at [946, 92] on span "Publish changes" at bounding box center [956, 95] width 67 height 11
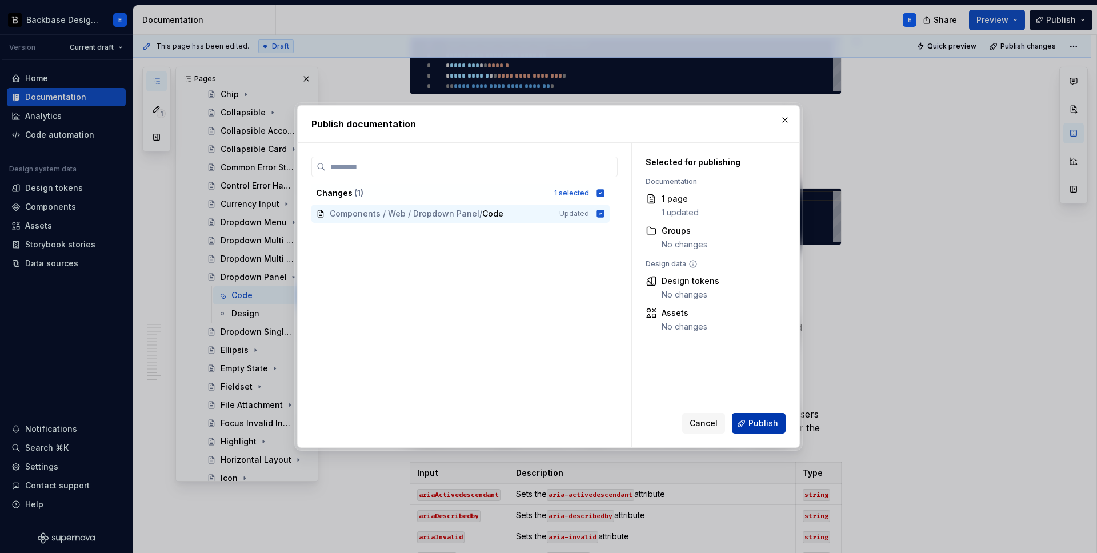
click at [765, 423] on span "Publish" at bounding box center [764, 423] width 30 height 11
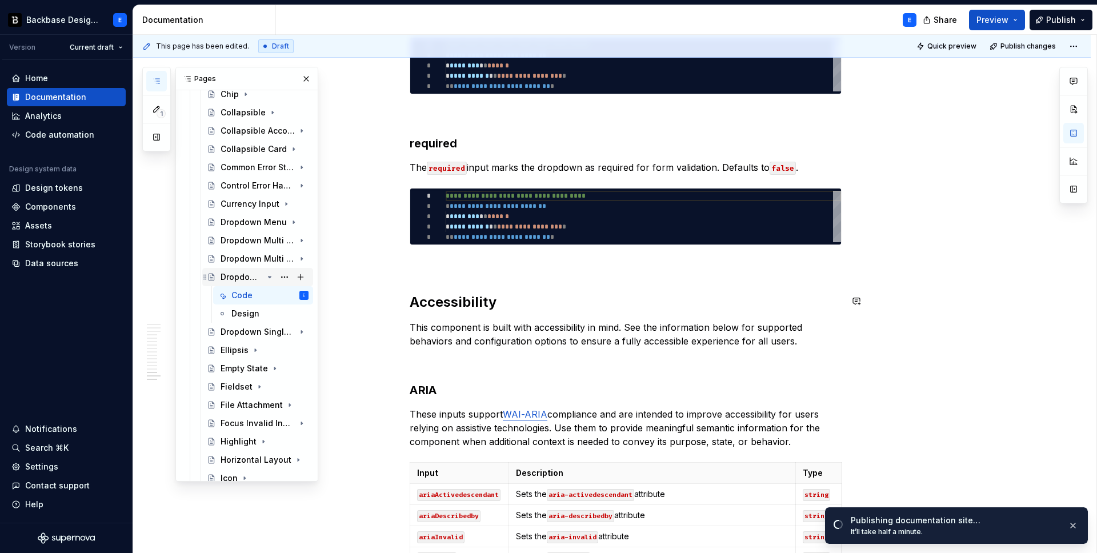
click at [269, 275] on icon "Page tree" at bounding box center [269, 277] width 9 height 9
click at [250, 298] on div "Dropdown Single Select" at bounding box center [242, 295] width 42 height 11
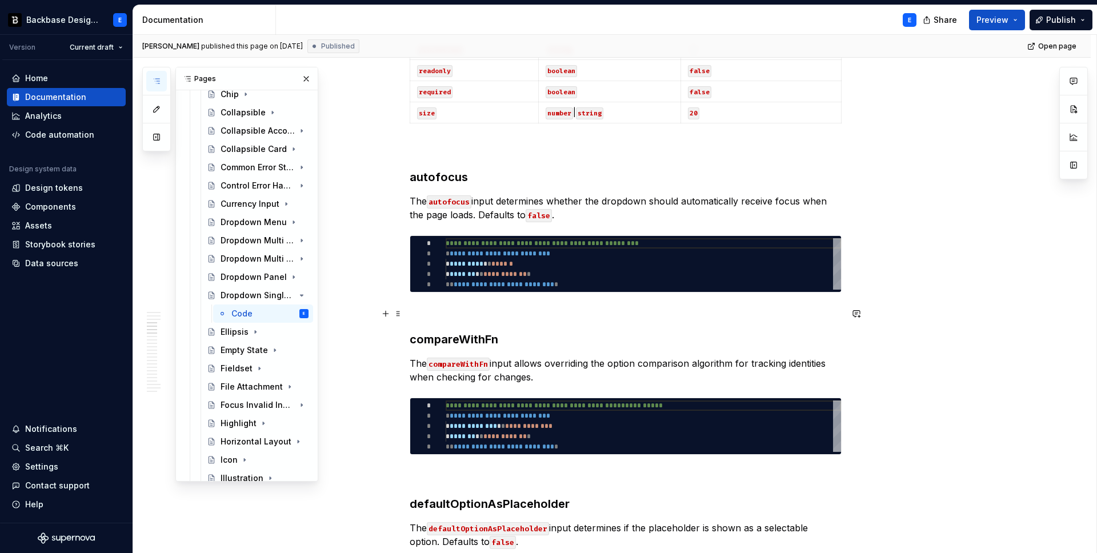
scroll to position [1300, 0]
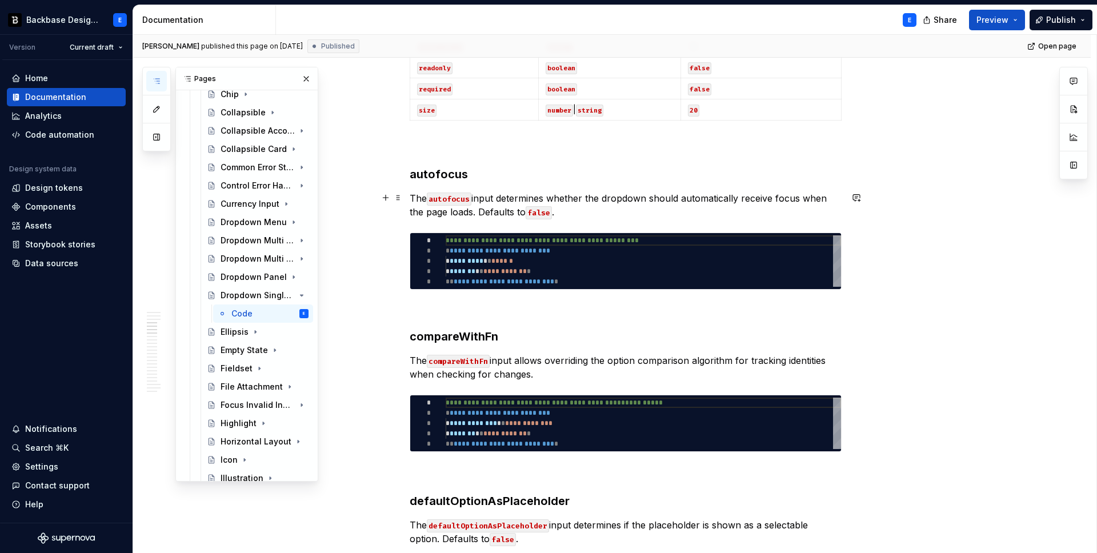
click at [537, 195] on p "The autofocus input determines whether the dropdown should automatically receiv…" at bounding box center [626, 204] width 432 height 27
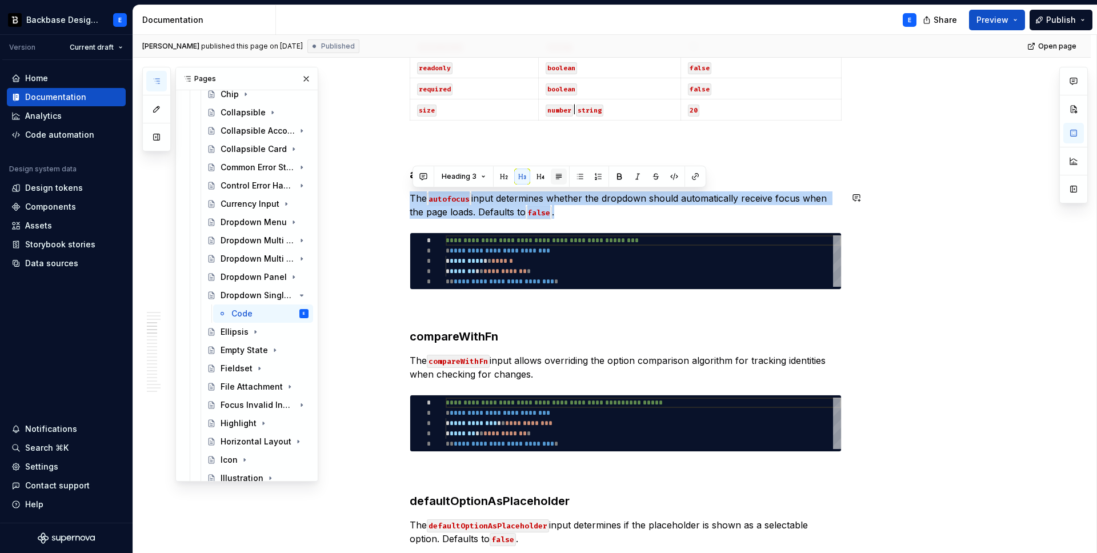
click at [558, 175] on button "button" at bounding box center [559, 177] width 16 height 16
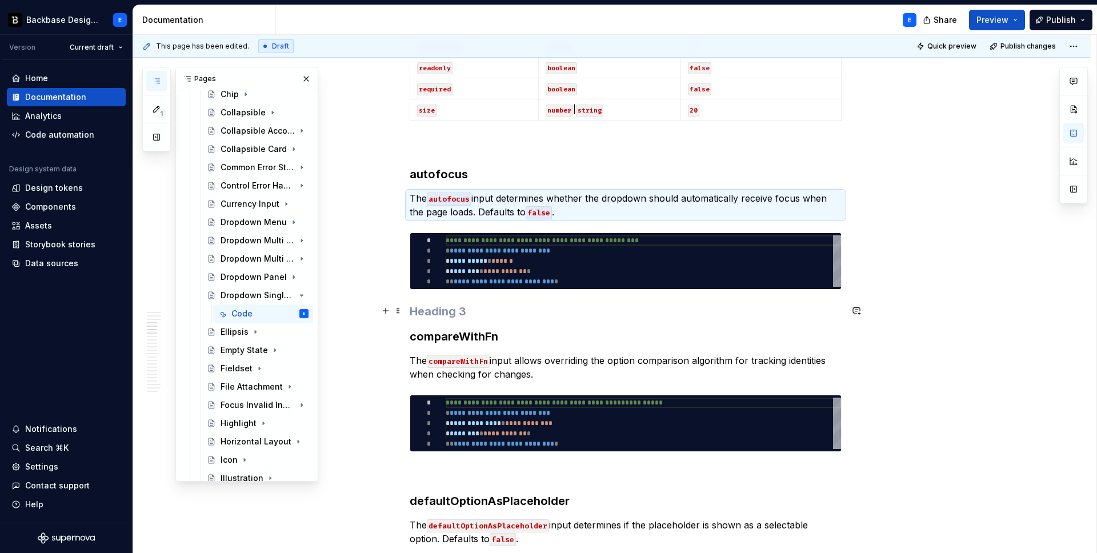
click at [478, 315] on h3 at bounding box center [626, 311] width 432 height 16
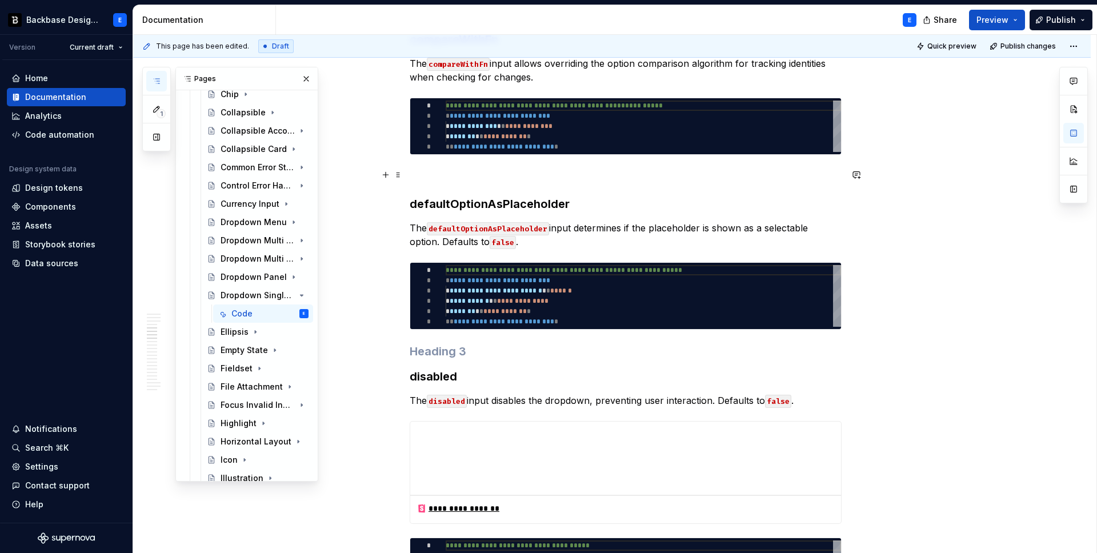
scroll to position [1610, 0]
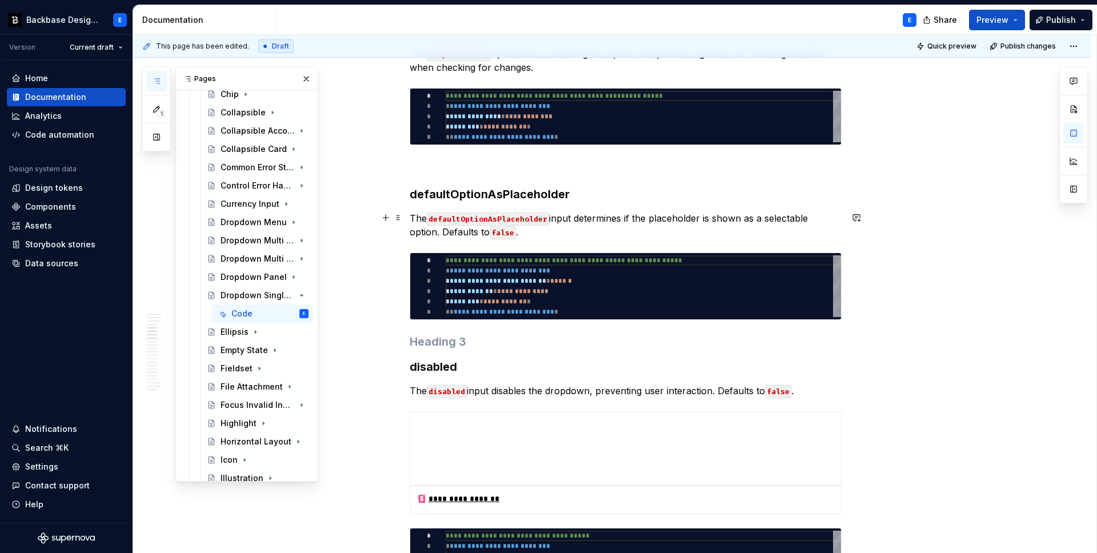
click at [501, 214] on code "defaultOptionAsPlaceholder" at bounding box center [488, 219] width 122 height 13
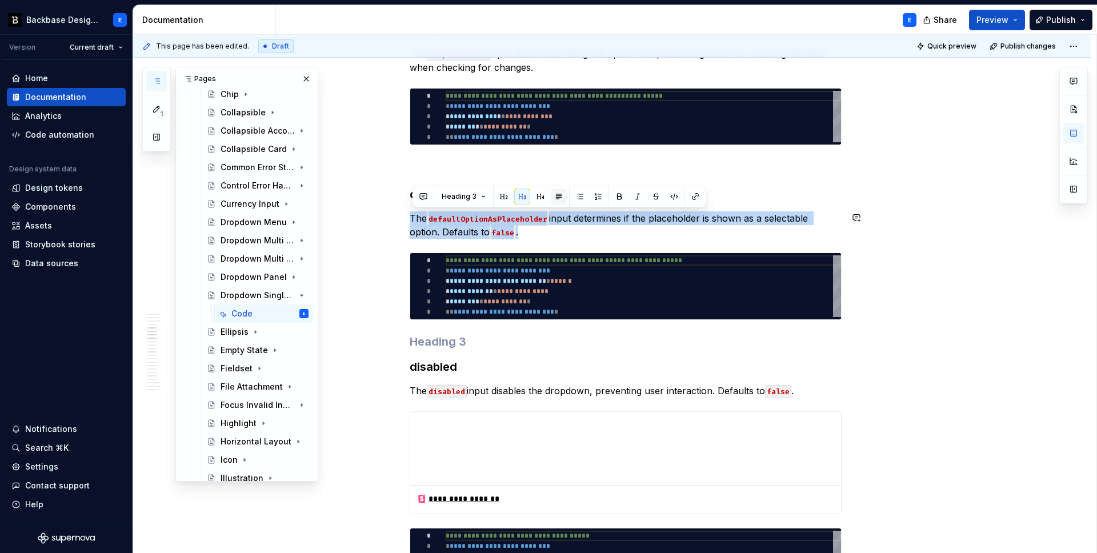
click at [557, 195] on button "button" at bounding box center [559, 197] width 16 height 16
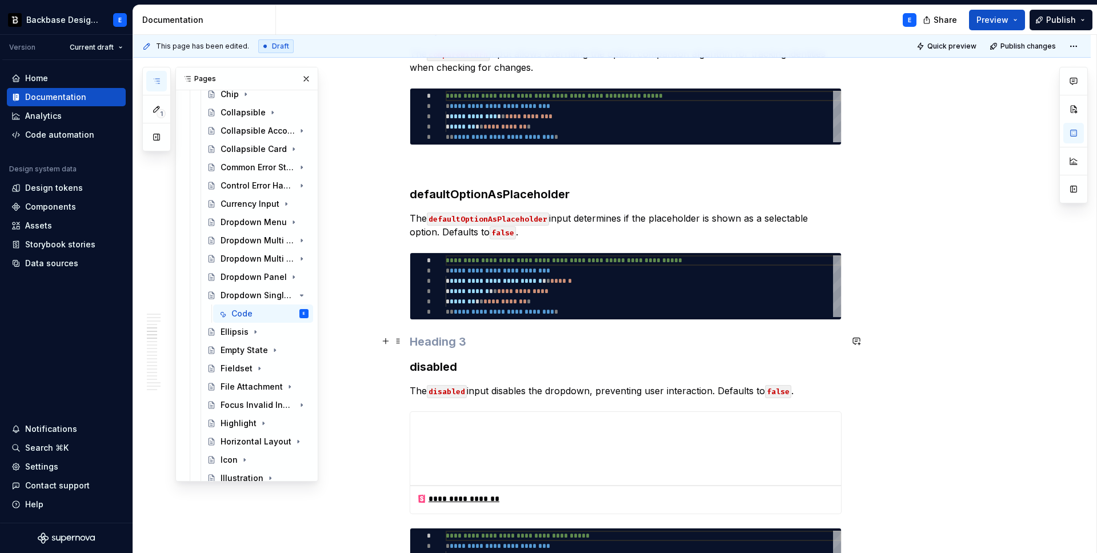
click at [455, 339] on h3 at bounding box center [626, 342] width 432 height 16
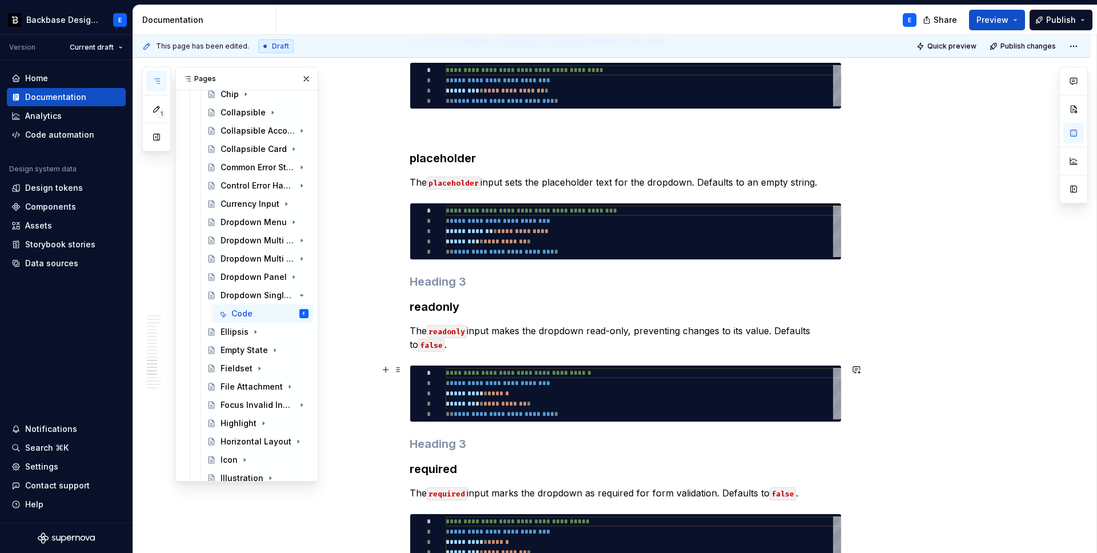
scroll to position [3028, 0]
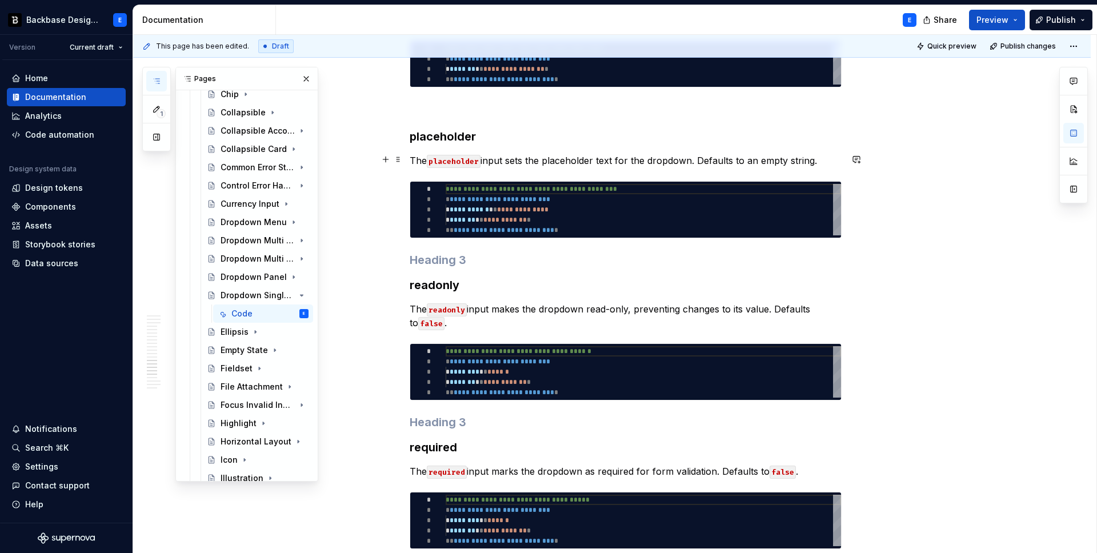
click at [493, 161] on p "The placeholder input sets the placeholder text for the dropdown. Defaults to a…" at bounding box center [626, 161] width 432 height 14
click at [555, 136] on button "button" at bounding box center [559, 138] width 16 height 16
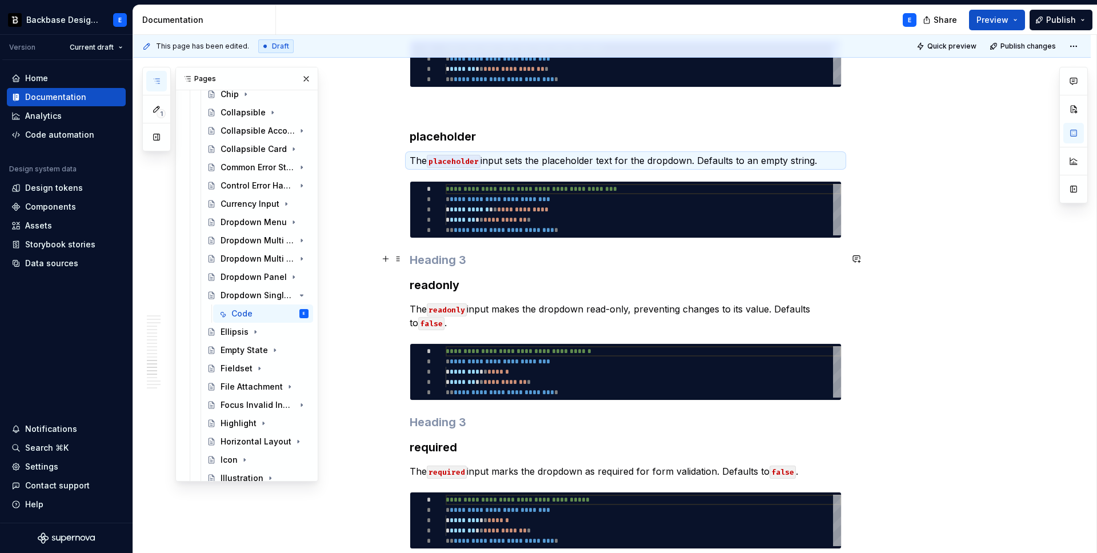
click at [475, 254] on h3 at bounding box center [626, 260] width 432 height 16
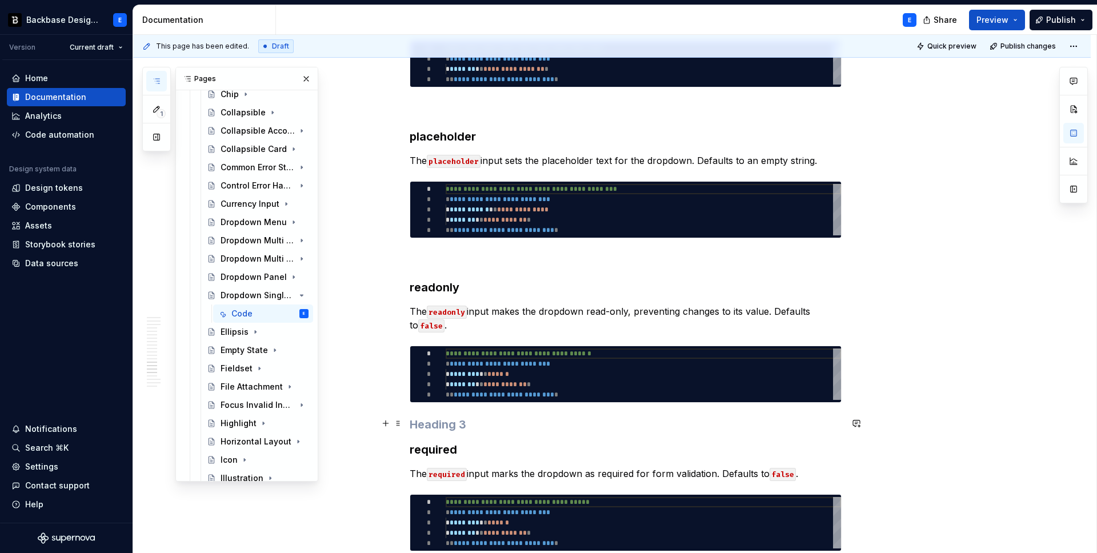
click at [453, 425] on h3 at bounding box center [626, 425] width 432 height 16
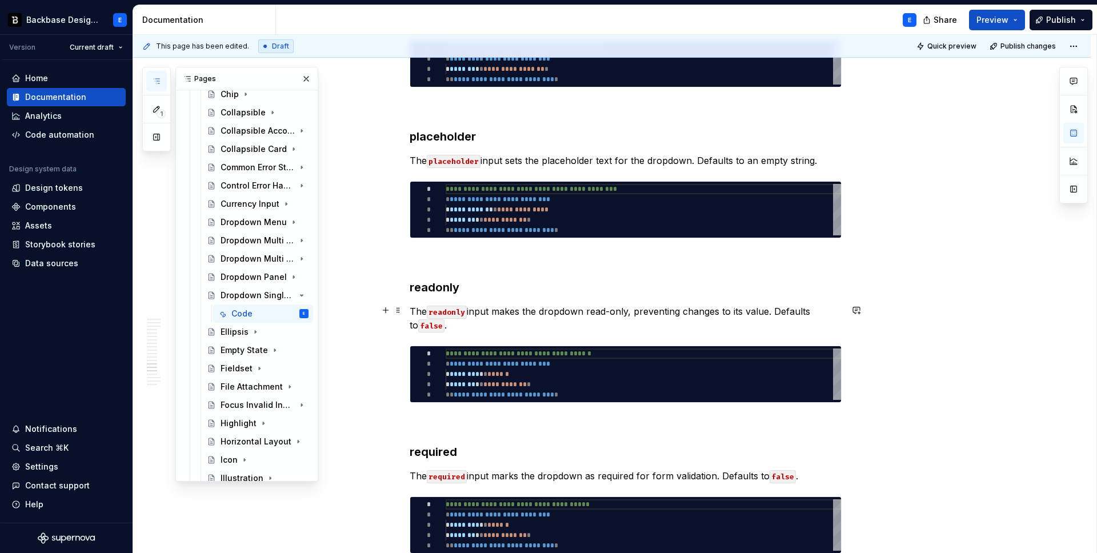
click at [502, 311] on p "The readonly input makes the dropdown read-only, preventing changes to its valu…" at bounding box center [626, 318] width 432 height 27
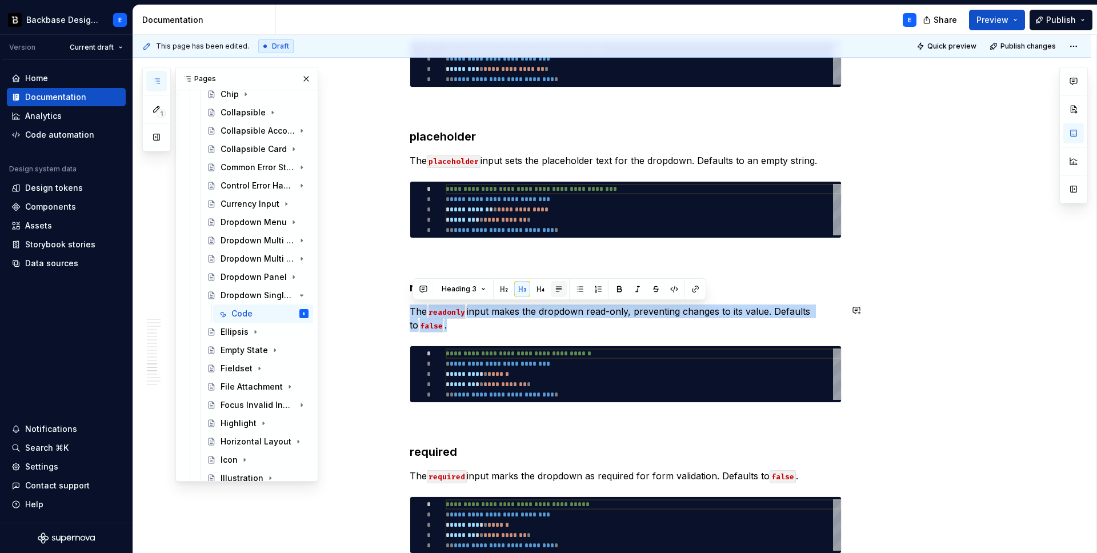
click at [555, 289] on button "button" at bounding box center [559, 289] width 16 height 16
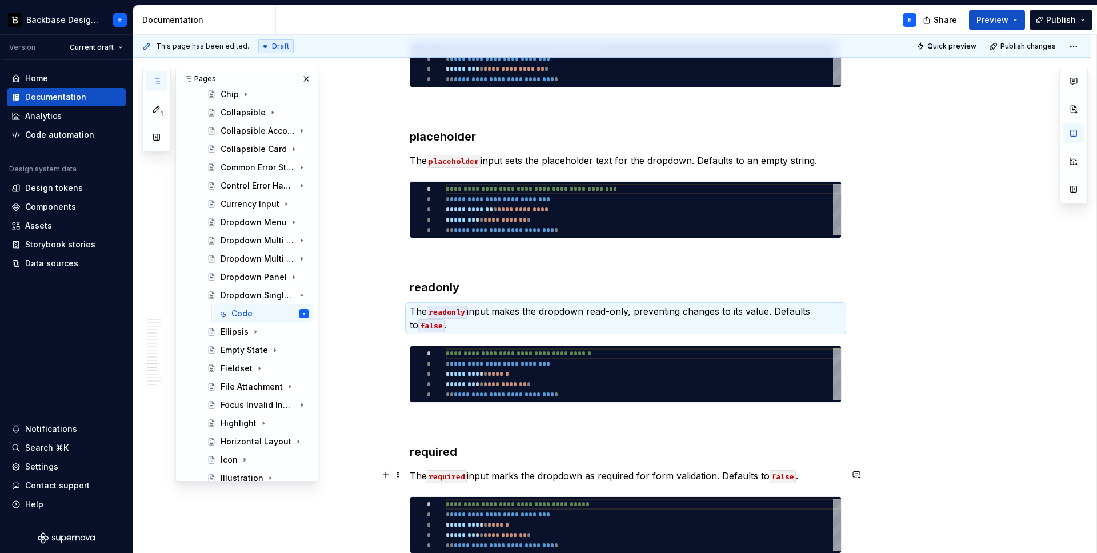
click at [478, 477] on p "The required input marks the dropdown as required for form validation. Defaults…" at bounding box center [626, 476] width 432 height 14
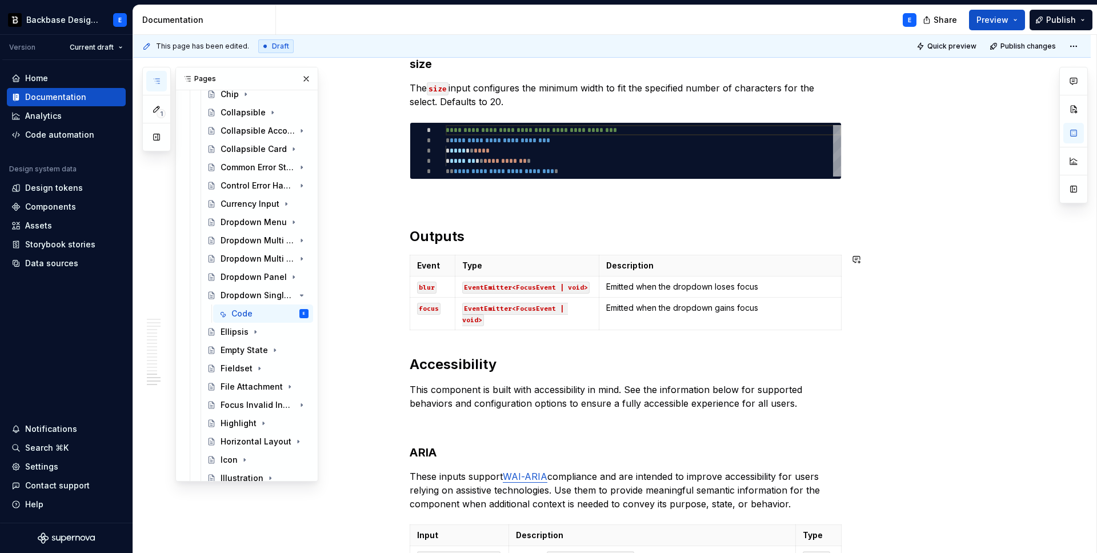
scroll to position [3627, 0]
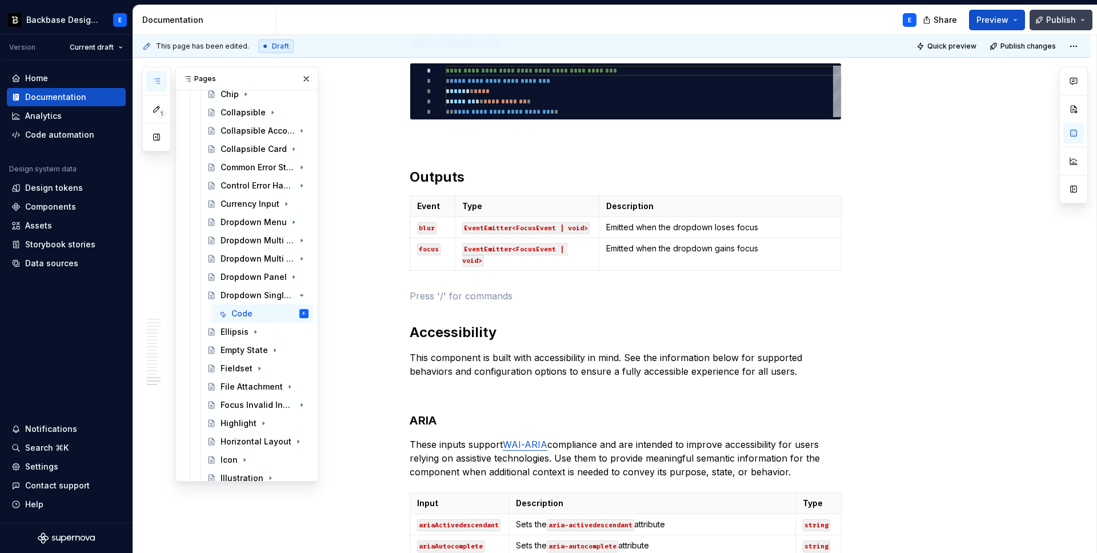
click at [1061, 17] on span "Publish" at bounding box center [1061, 19] width 30 height 11
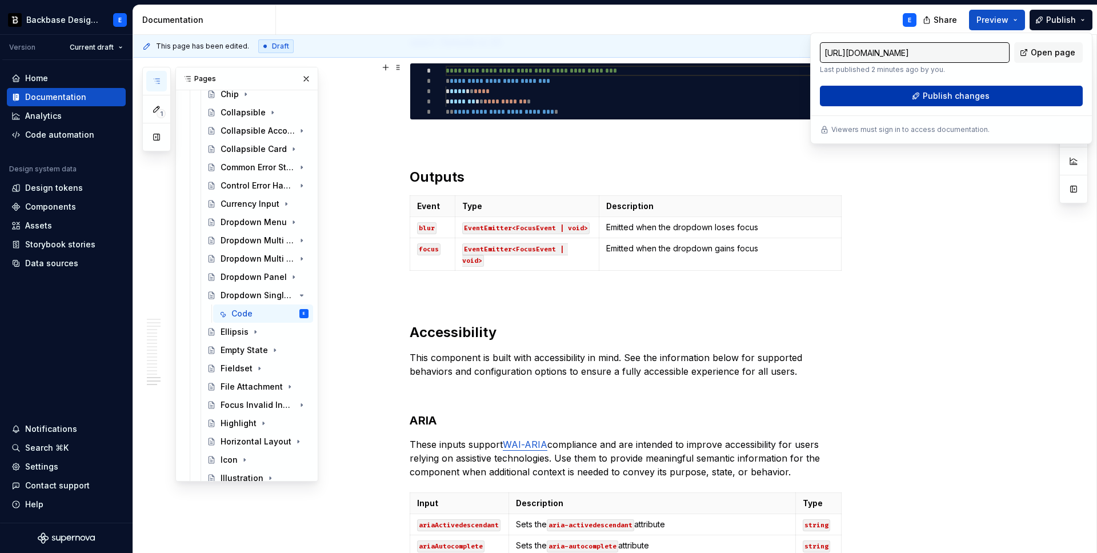
click at [919, 97] on button "Publish changes" at bounding box center [951, 96] width 263 height 21
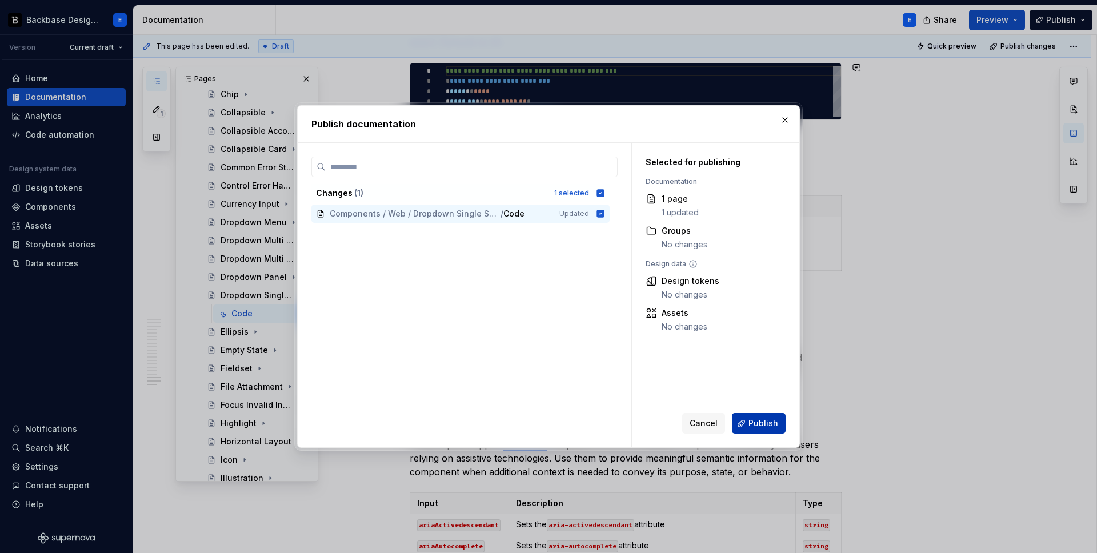
click at [758, 423] on span "Publish" at bounding box center [764, 423] width 30 height 11
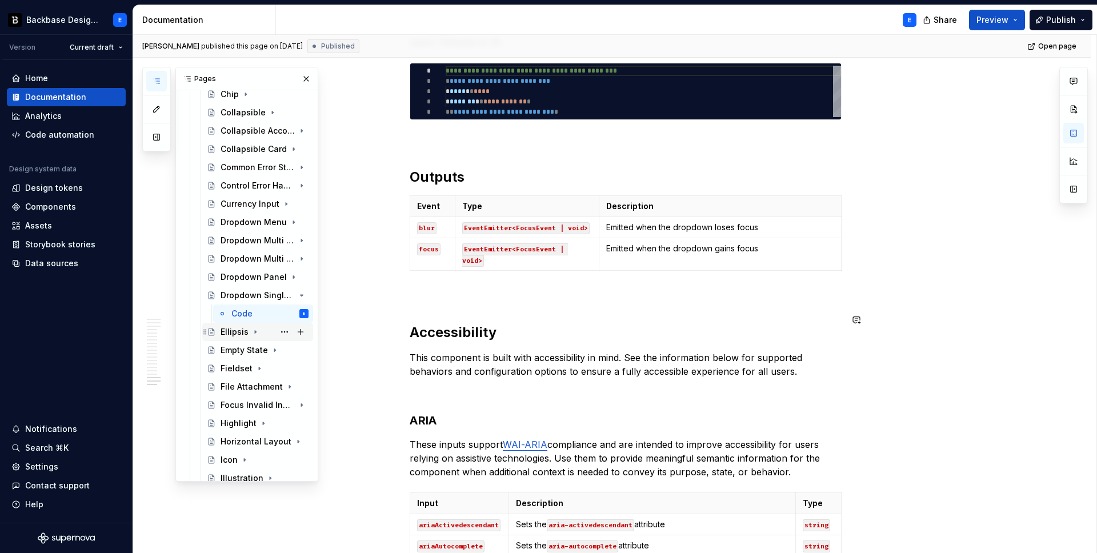
click at [232, 330] on div "Ellipsis" at bounding box center [235, 331] width 28 height 11
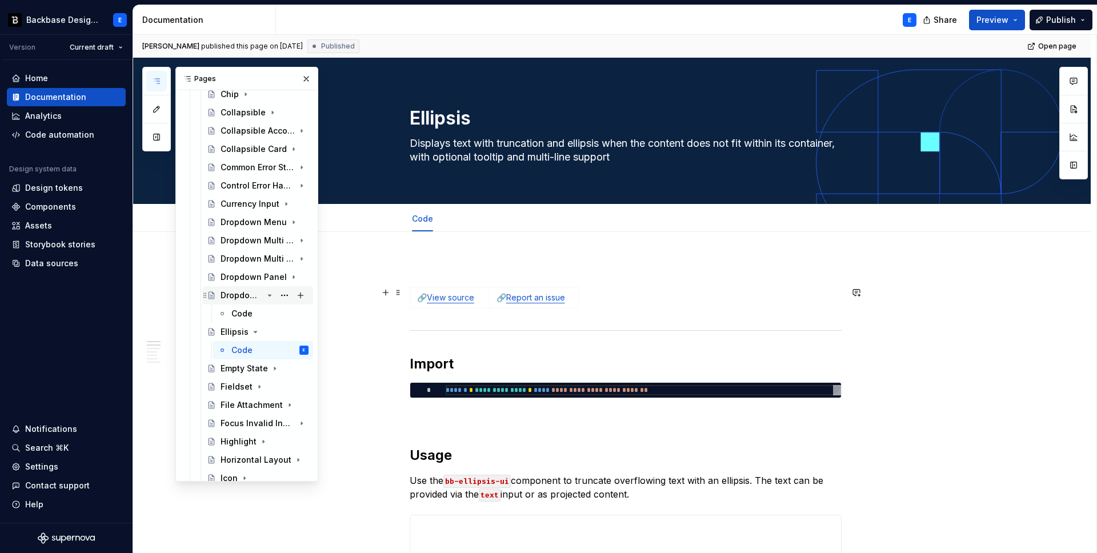
click at [271, 294] on icon "Page tree" at bounding box center [269, 295] width 9 height 9
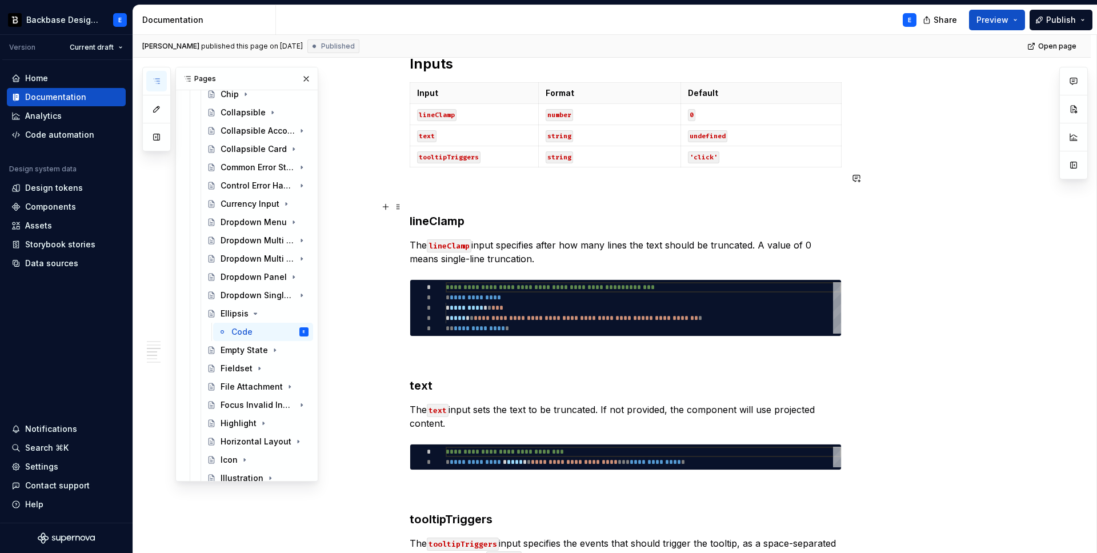
scroll to position [890, 0]
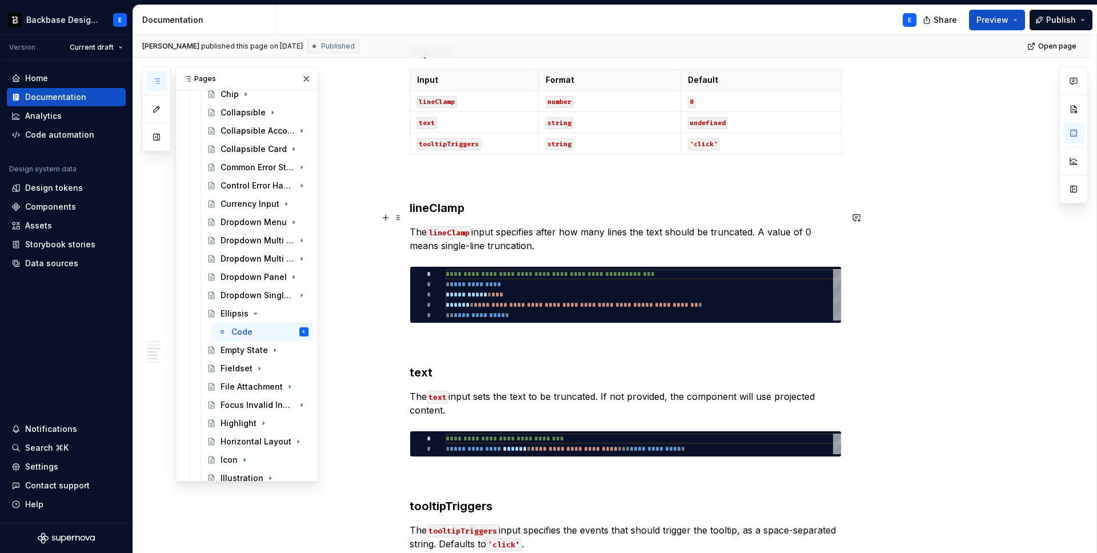
click at [510, 225] on p "The lineClamp input specifies after how many lines the text should be truncated…" at bounding box center [626, 238] width 432 height 27
click at [559, 198] on button "button" at bounding box center [559, 197] width 16 height 16
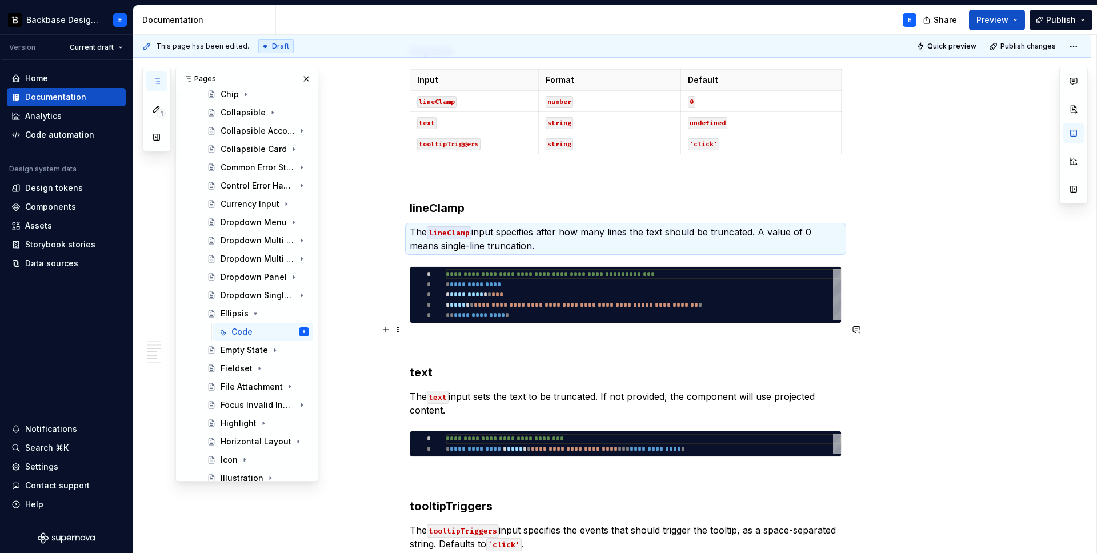
click at [449, 337] on p at bounding box center [626, 344] width 432 height 14
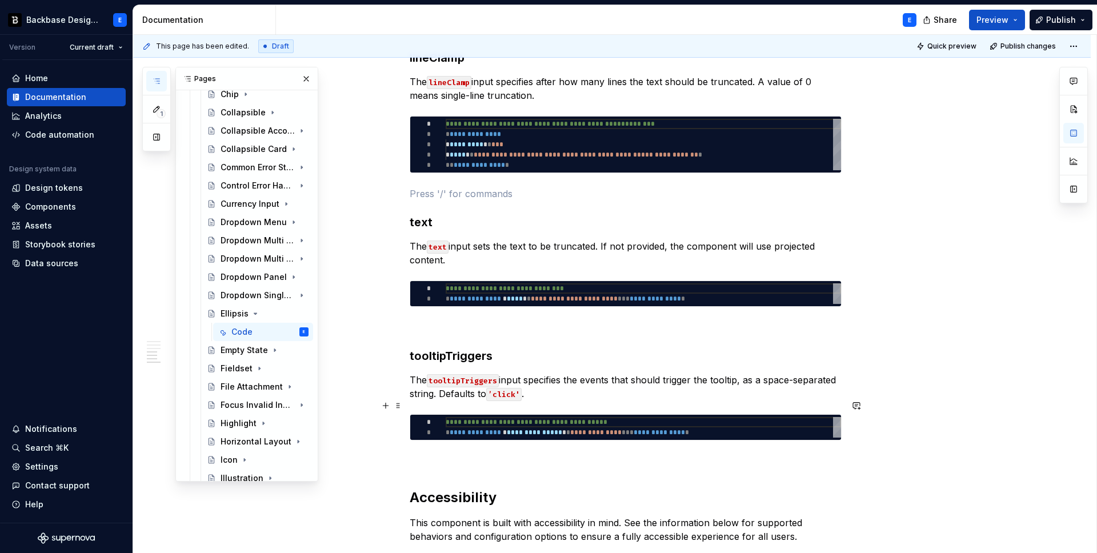
scroll to position [1074, 0]
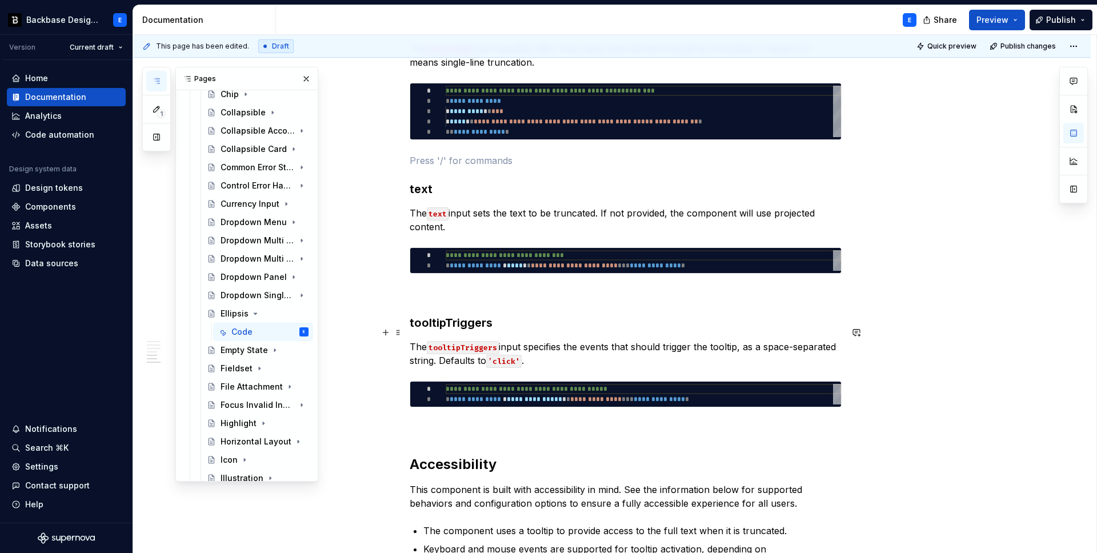
click at [529, 340] on p "The tooltipTriggers input specifies the events that should trigger the tooltip,…" at bounding box center [626, 353] width 432 height 27
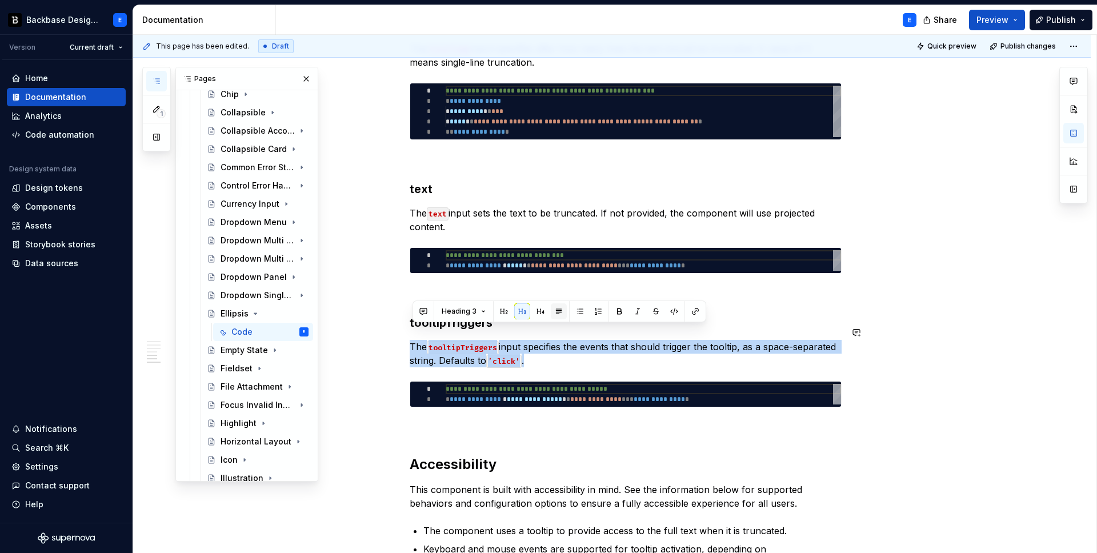
click at [556, 312] on button "button" at bounding box center [559, 311] width 16 height 16
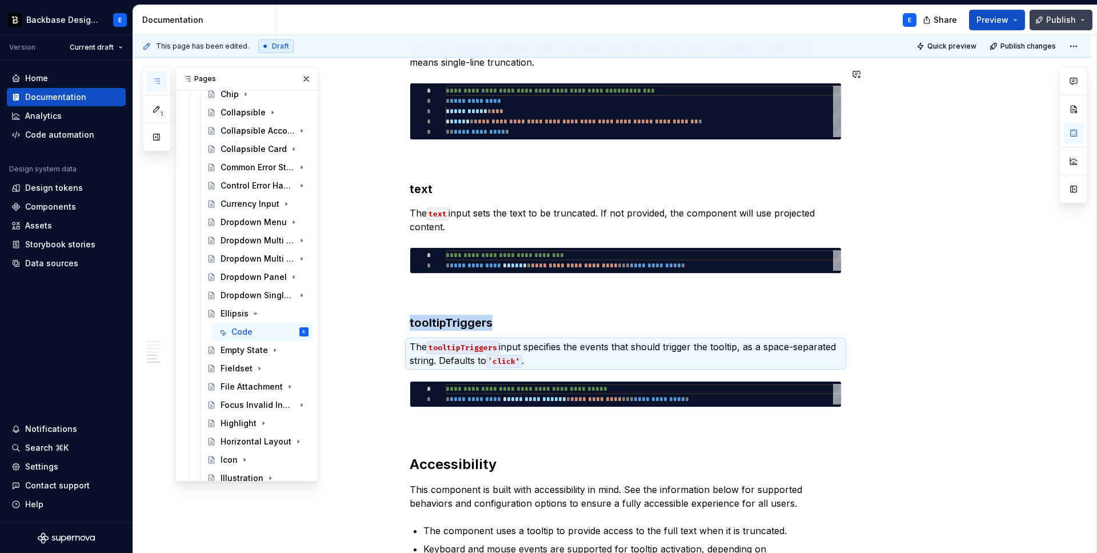
click at [1056, 18] on span "Publish" at bounding box center [1061, 19] width 30 height 11
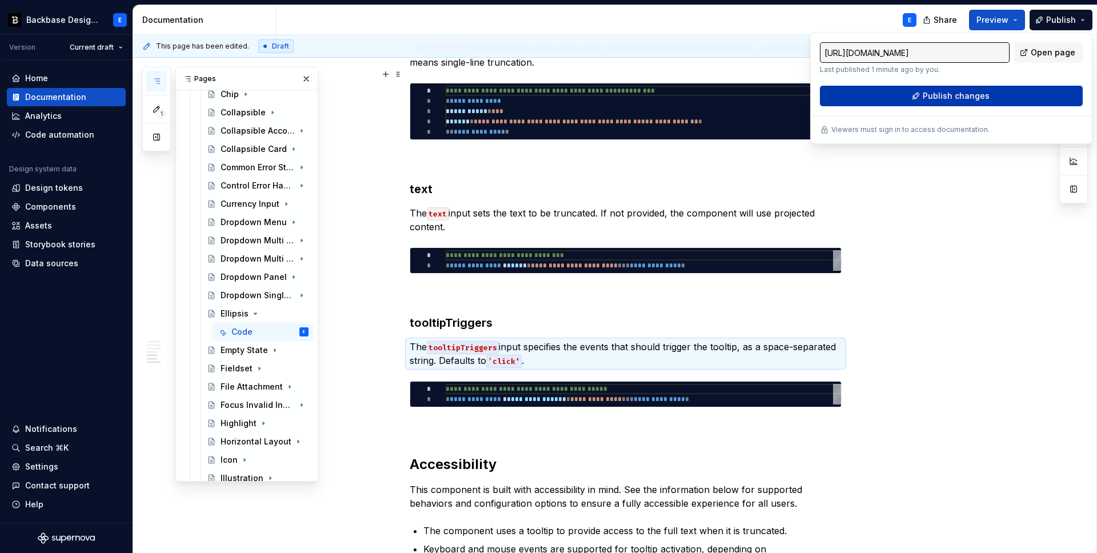
click at [934, 98] on span "Publish changes" at bounding box center [956, 95] width 67 height 11
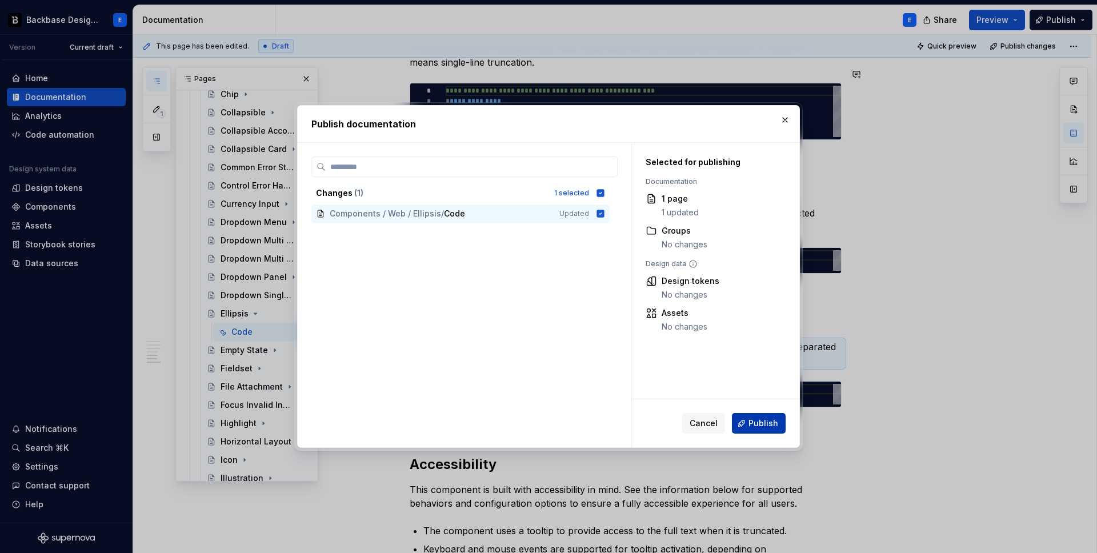
click at [757, 419] on span "Publish" at bounding box center [764, 423] width 30 height 11
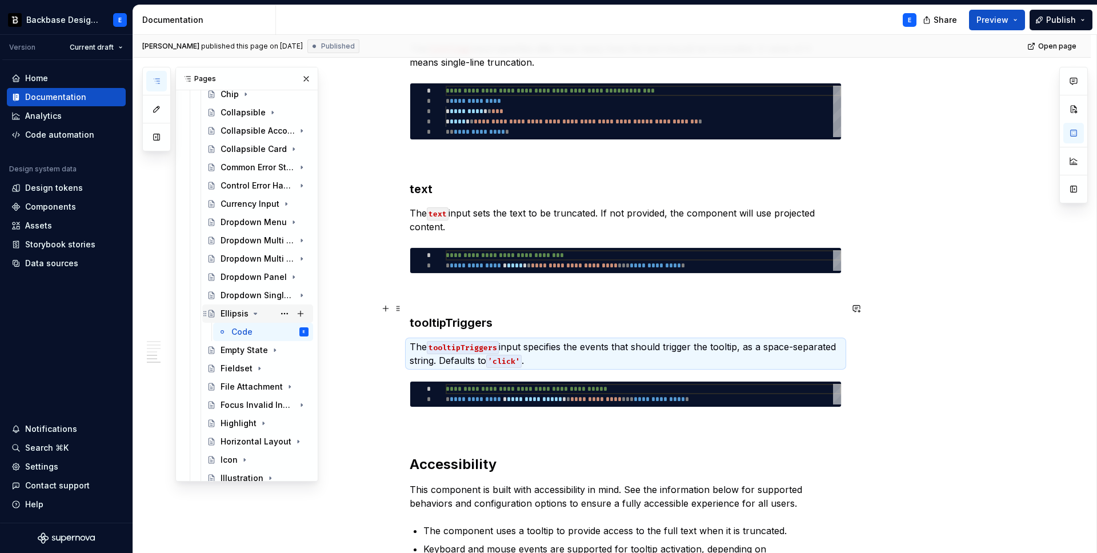
click at [254, 314] on icon "Page tree" at bounding box center [255, 313] width 3 height 1
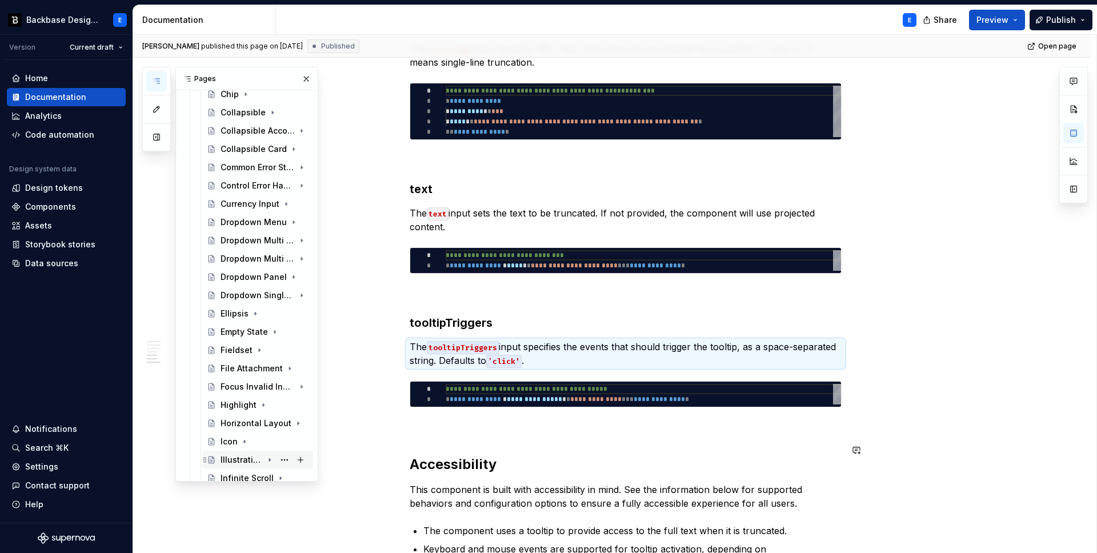
click at [254, 461] on div "Illustration" at bounding box center [242, 459] width 42 height 11
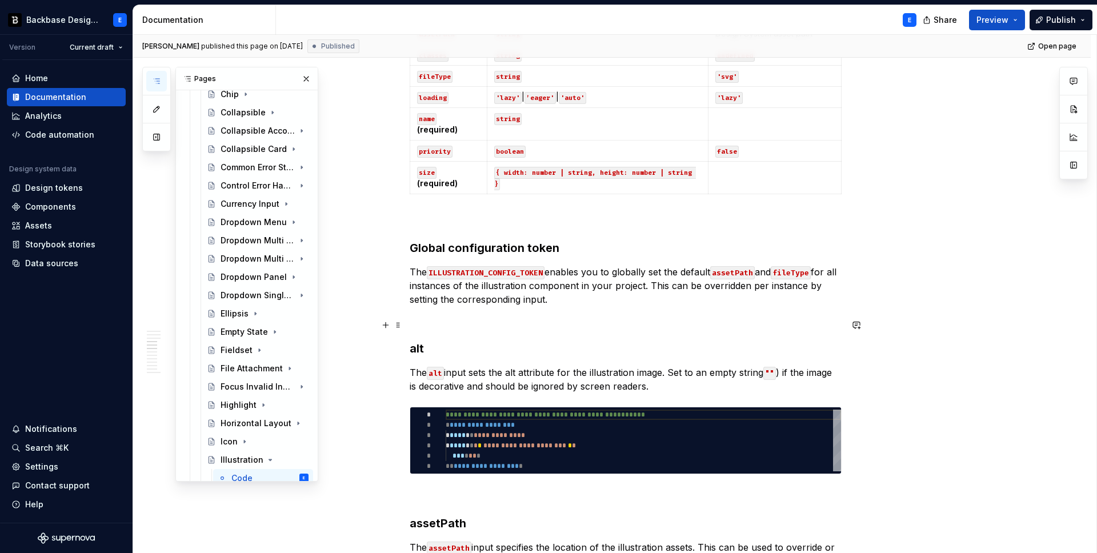
scroll to position [935, 0]
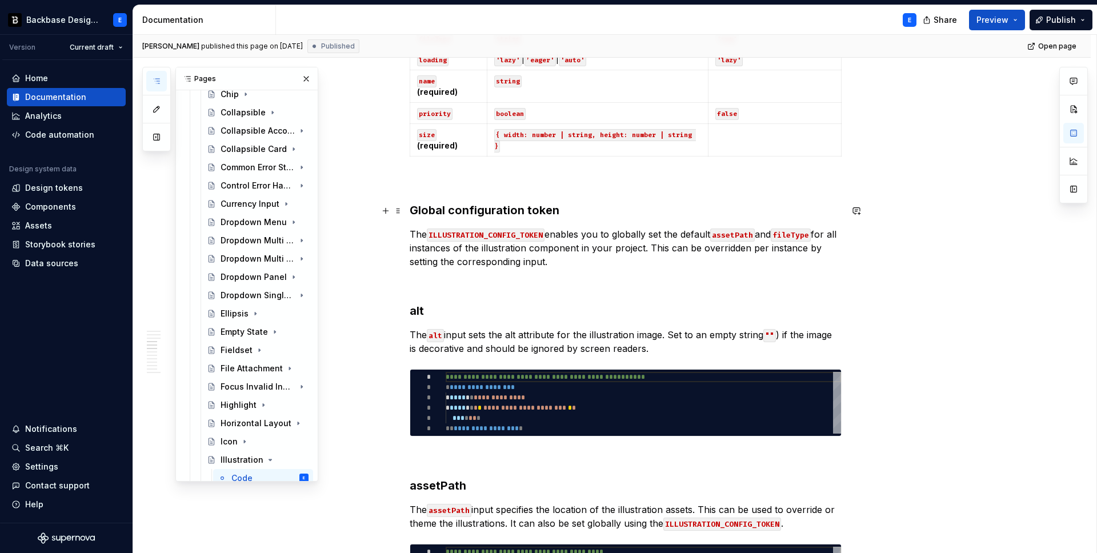
click at [594, 227] on p "The ILLUSTRATION_CONFIG_TOKEN enables you to globally set the default assetPath…" at bounding box center [626, 247] width 432 height 41
click at [562, 187] on button "button" at bounding box center [559, 190] width 16 height 16
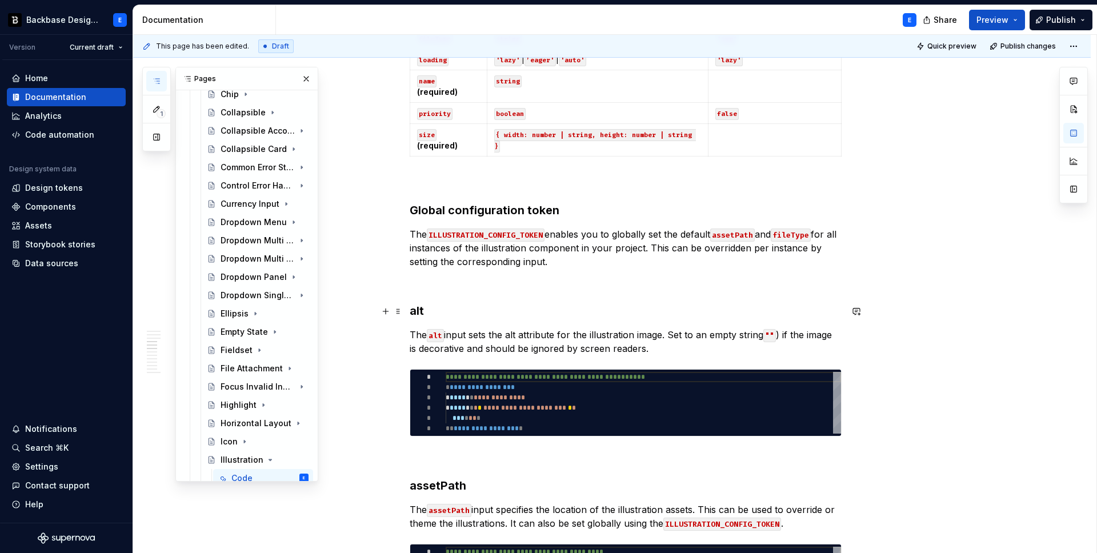
click at [549, 328] on p "The alt input sets the alt attribute for the illustration image. Set to an empt…" at bounding box center [626, 341] width 432 height 27
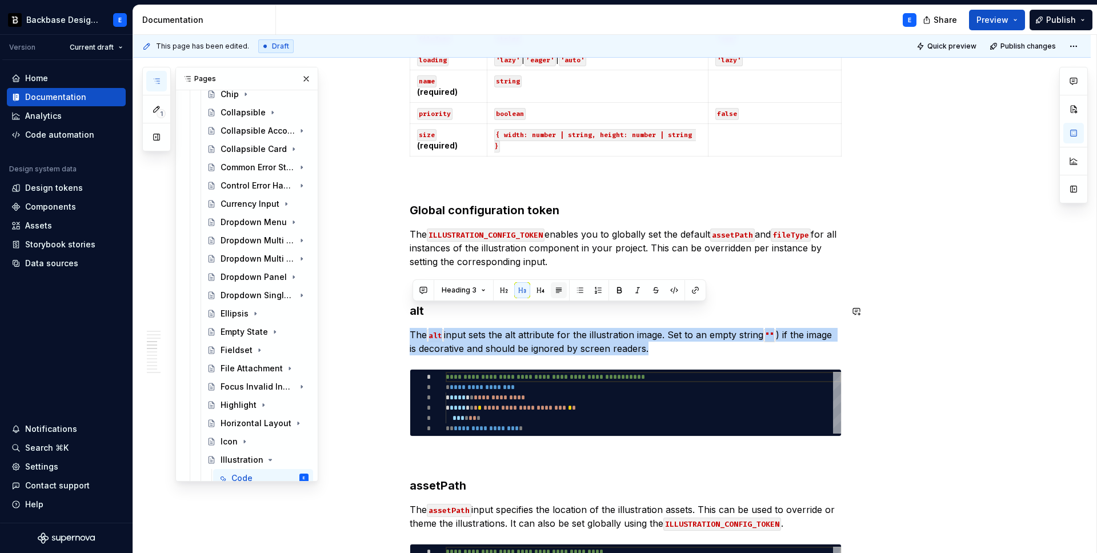
click at [557, 290] on button "button" at bounding box center [559, 290] width 16 height 16
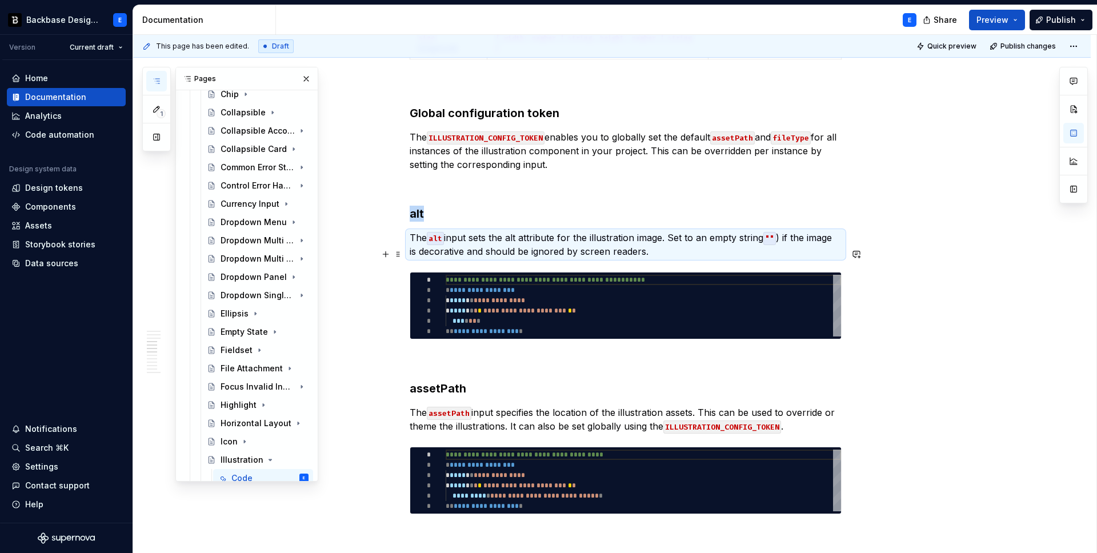
scroll to position [1039, 0]
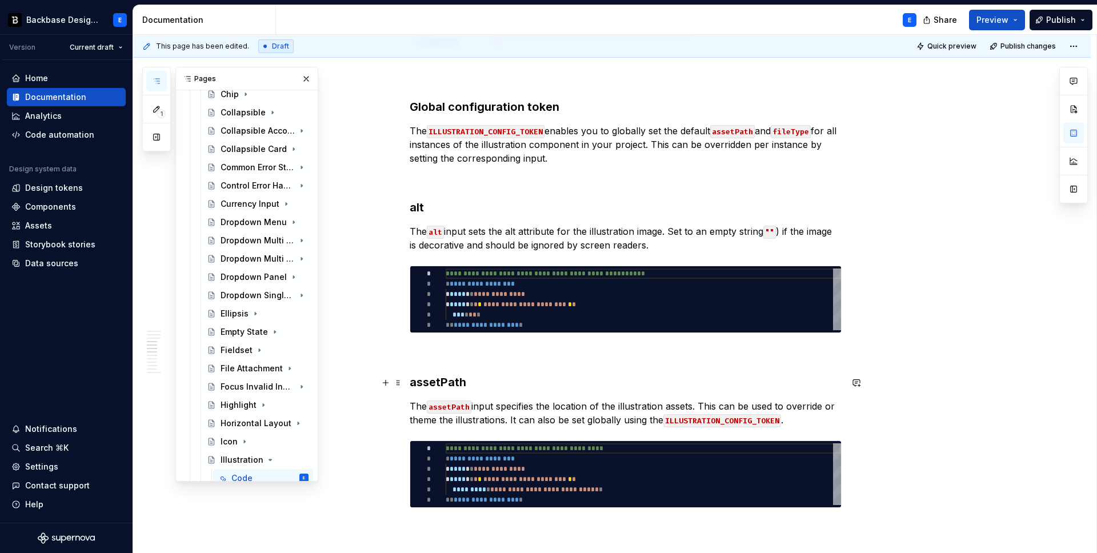
click at [526, 399] on p "The assetPath input specifies the location of the illustration assets. This can…" at bounding box center [626, 412] width 432 height 27
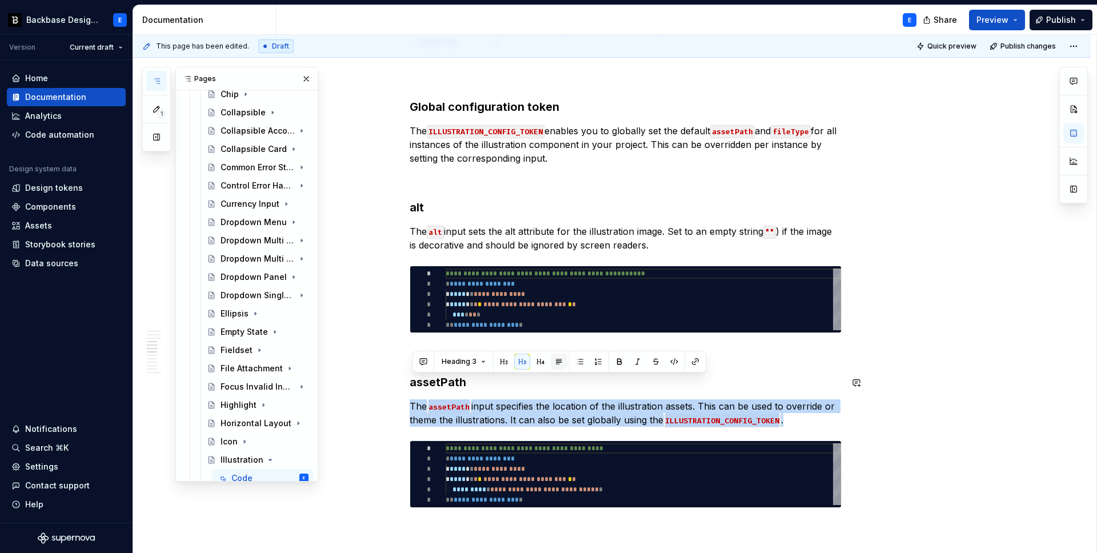
click at [559, 354] on button "button" at bounding box center [559, 362] width 16 height 16
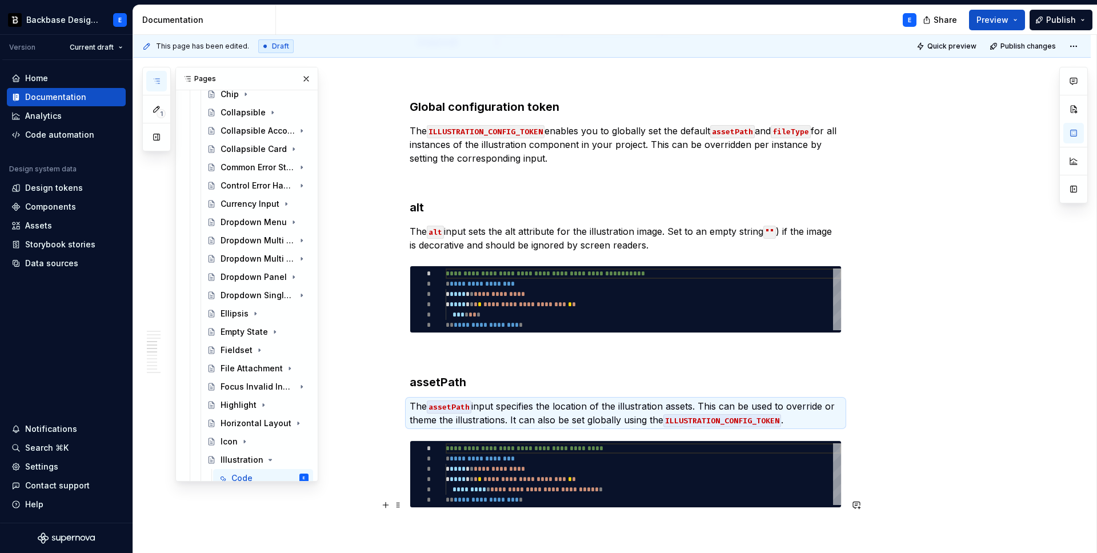
click at [494, 522] on p at bounding box center [626, 529] width 432 height 14
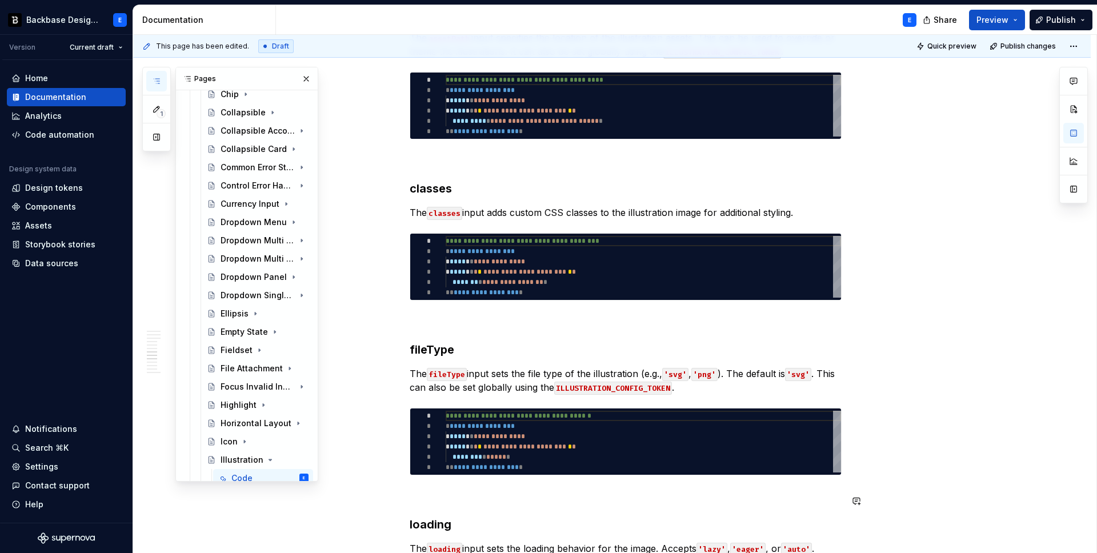
scroll to position [1415, 0]
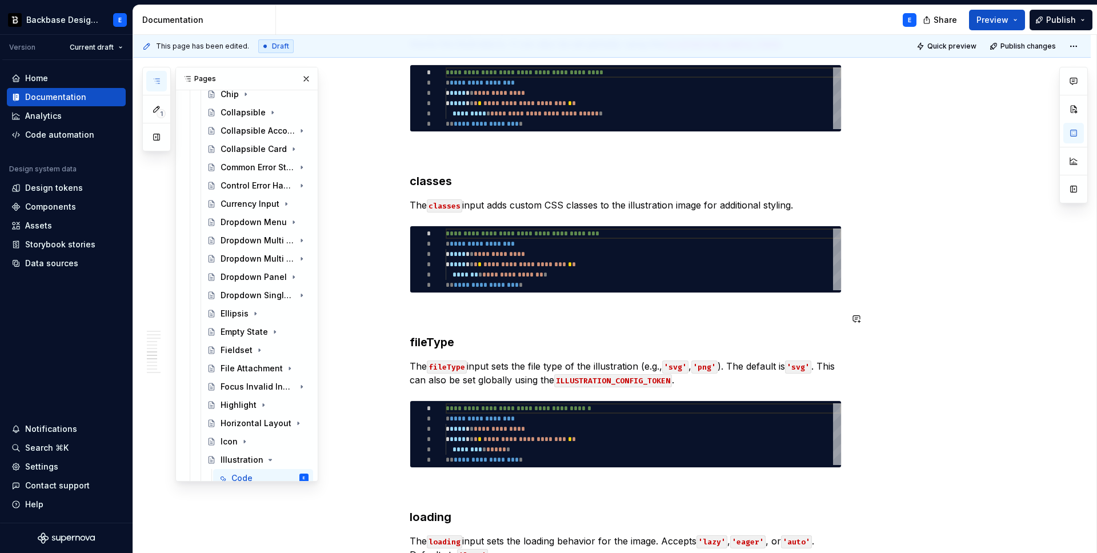
click at [516, 307] on p at bounding box center [626, 314] width 432 height 14
click at [457, 482] on p at bounding box center [626, 489] width 432 height 14
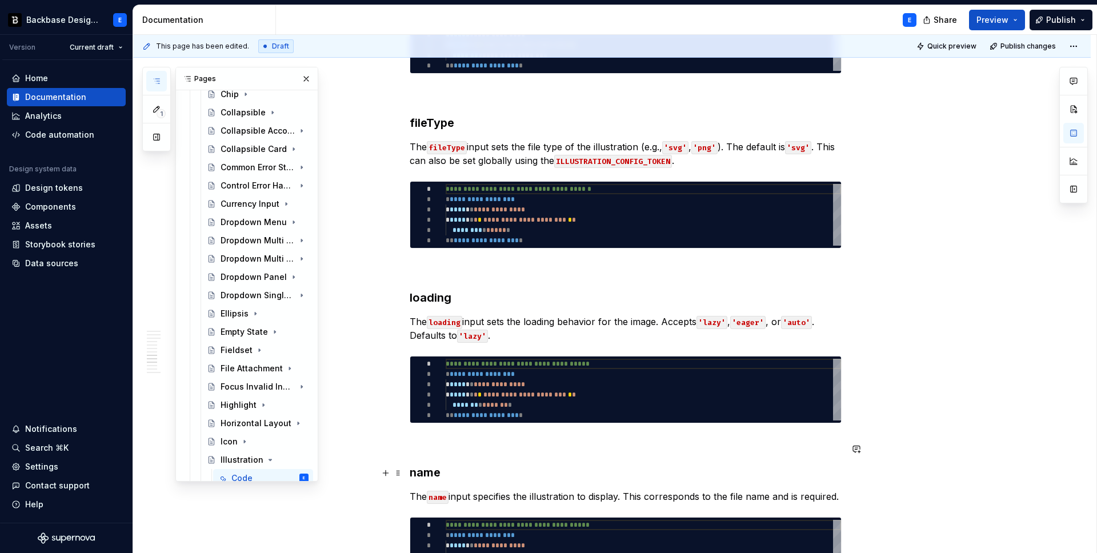
scroll to position [1645, 0]
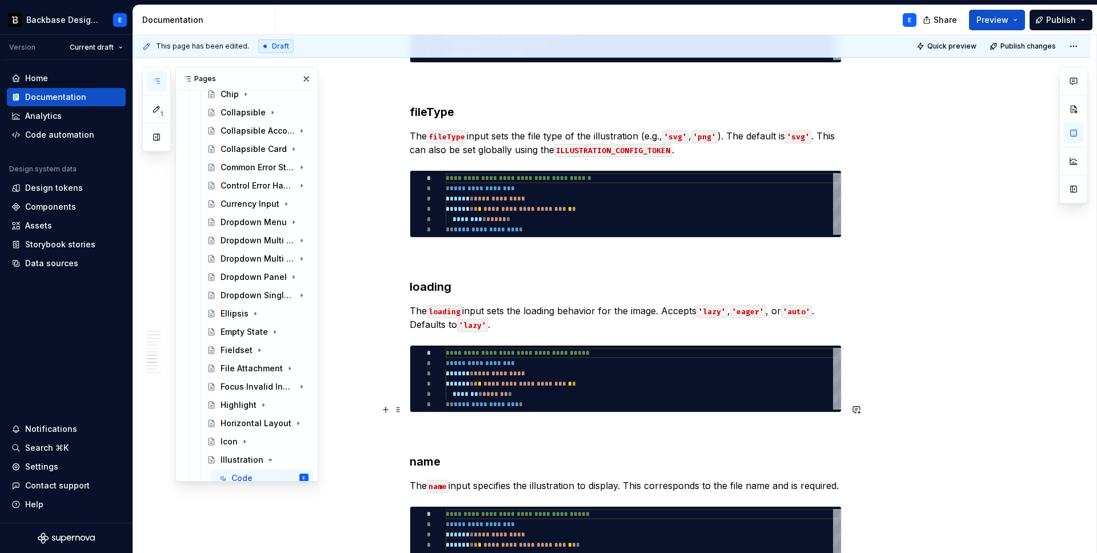
click at [454, 426] on p at bounding box center [626, 433] width 432 height 14
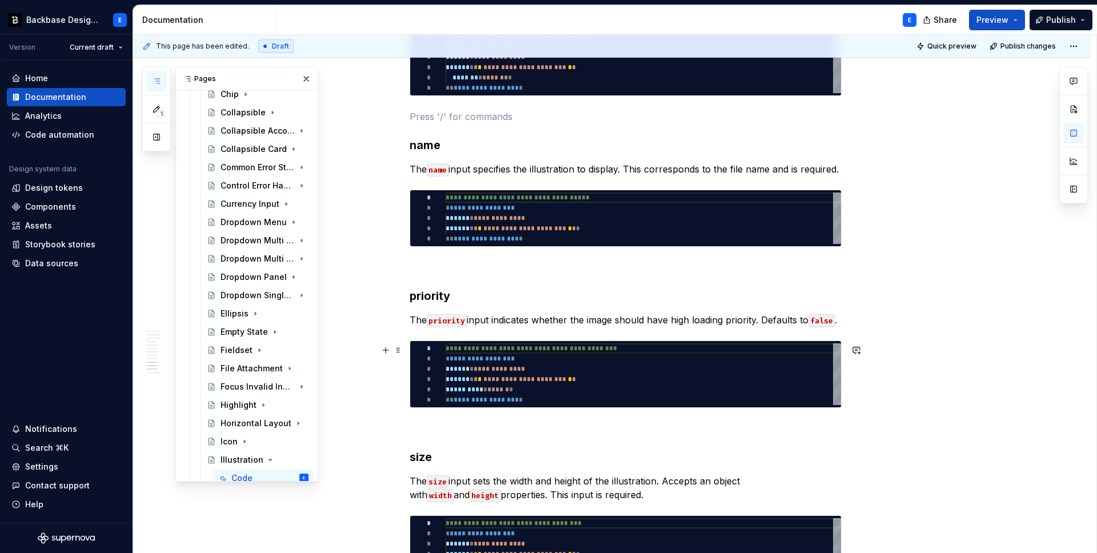
scroll to position [1963, 0]
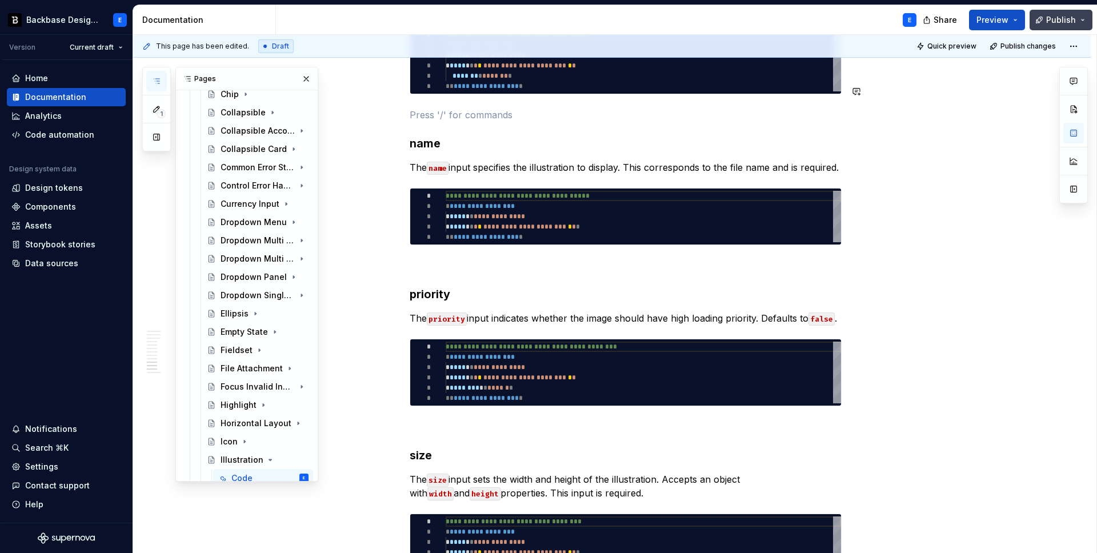
click at [1051, 22] on span "Publish" at bounding box center [1061, 19] width 30 height 11
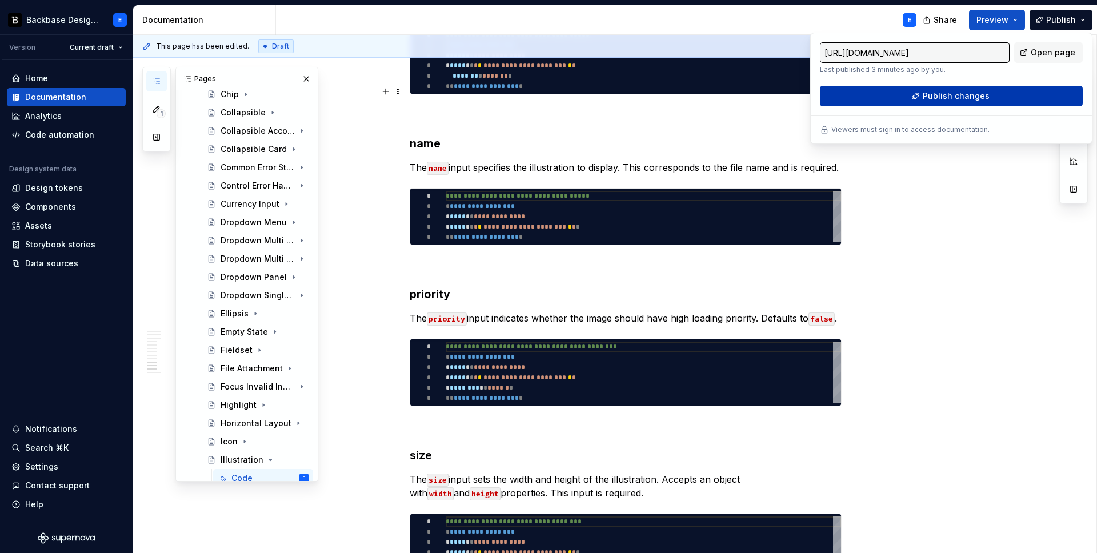
click at [941, 95] on span "Publish changes" at bounding box center [956, 95] width 67 height 11
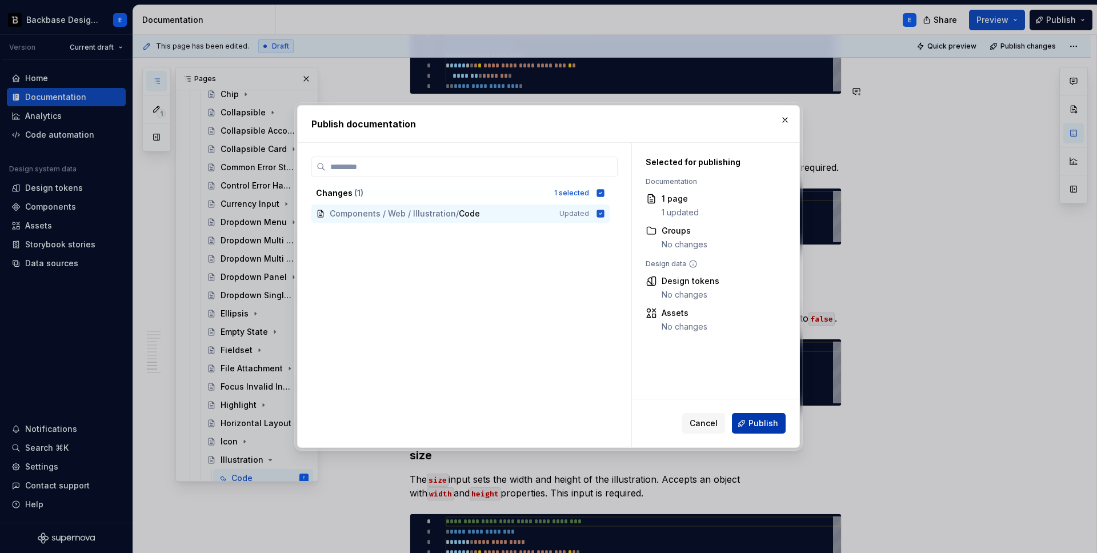
click at [759, 420] on span "Publish" at bounding box center [764, 423] width 30 height 11
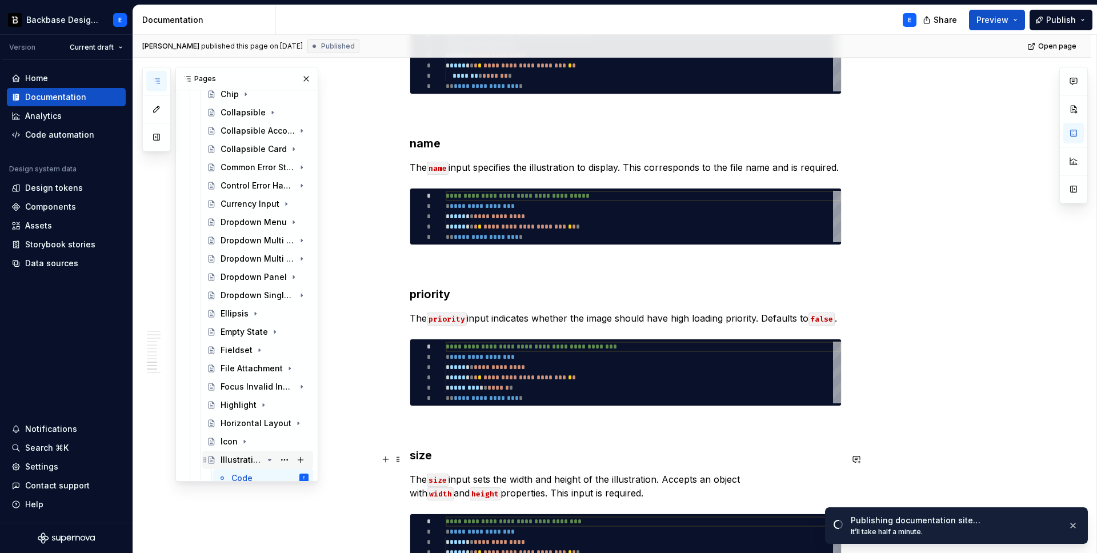
click at [269, 459] on icon "Page tree" at bounding box center [269, 459] width 9 height 9
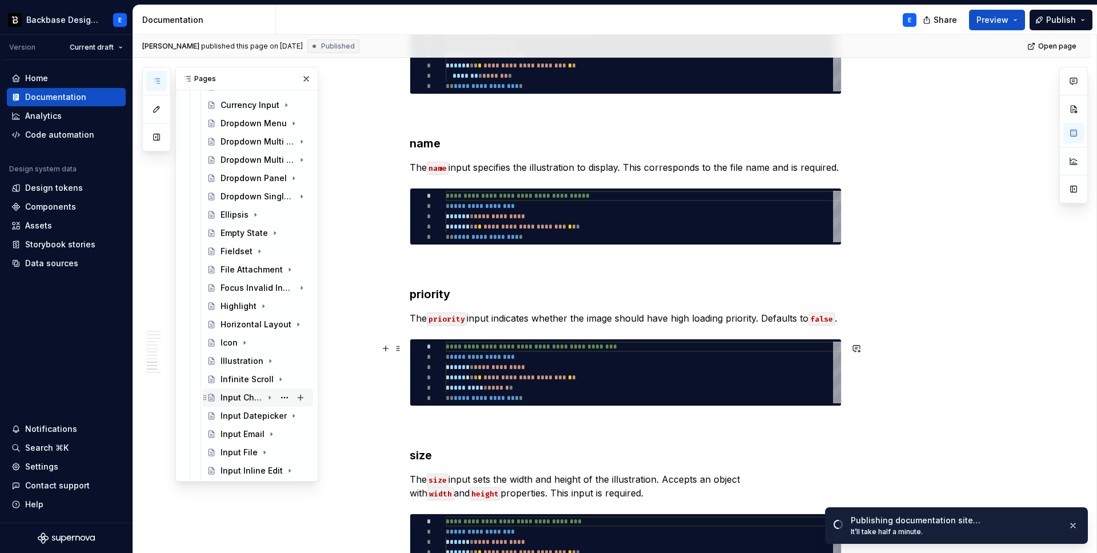
scroll to position [426, 0]
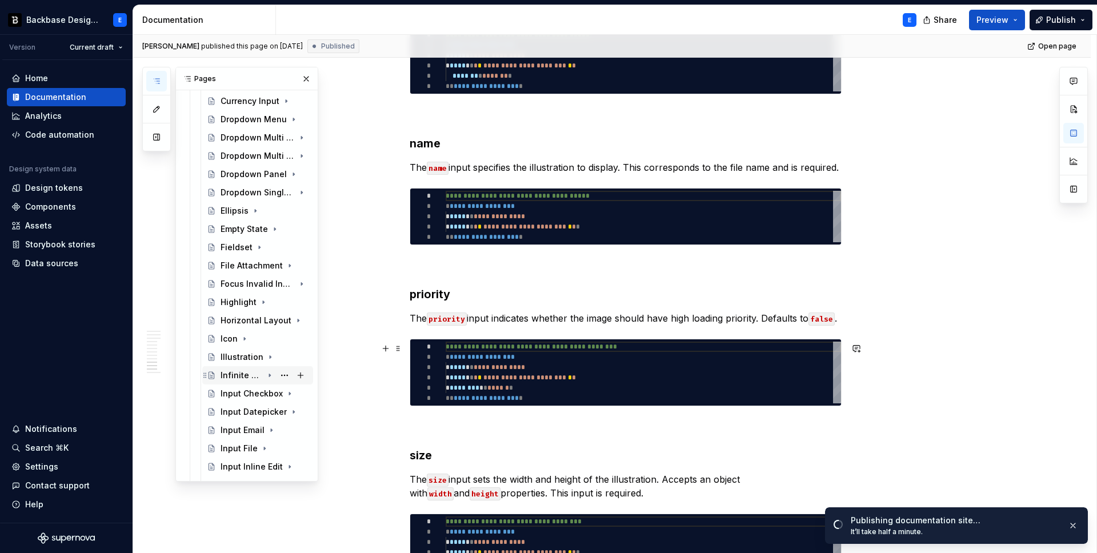
click at [237, 373] on div "Infinite Scroll" at bounding box center [242, 375] width 42 height 11
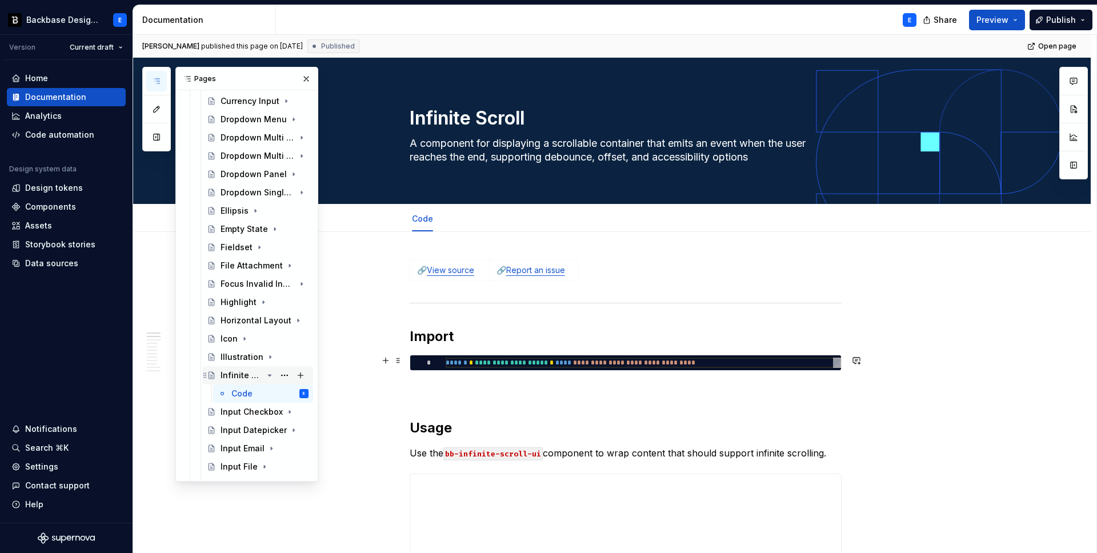
click at [270, 374] on icon "Page tree" at bounding box center [269, 375] width 9 height 9
click at [281, 411] on button "Page tree" at bounding box center [285, 412] width 16 height 16
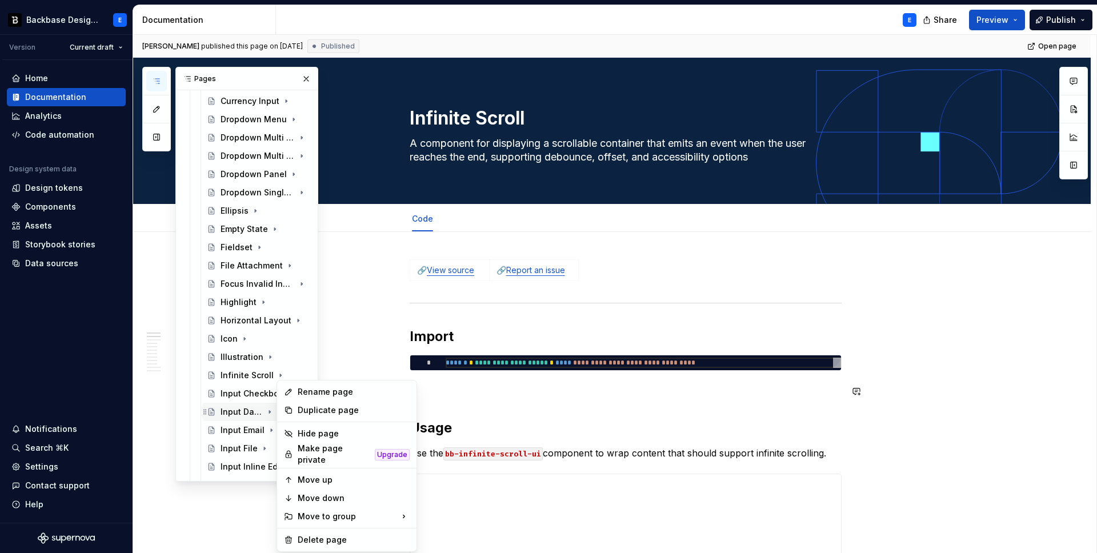
click at [237, 412] on div "Pages Add Accessibility guide for tree Page tree. Navigate the tree with the ar…" at bounding box center [230, 274] width 176 height 415
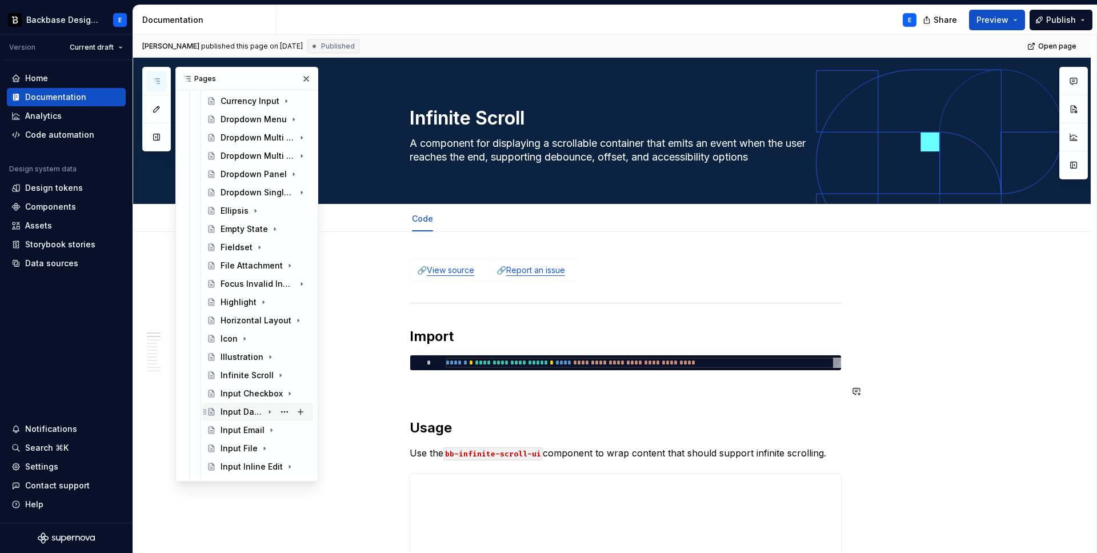
click at [270, 412] on icon "Page tree" at bounding box center [269, 412] width 1 height 3
click at [251, 429] on div "Code" at bounding box center [269, 430] width 77 height 16
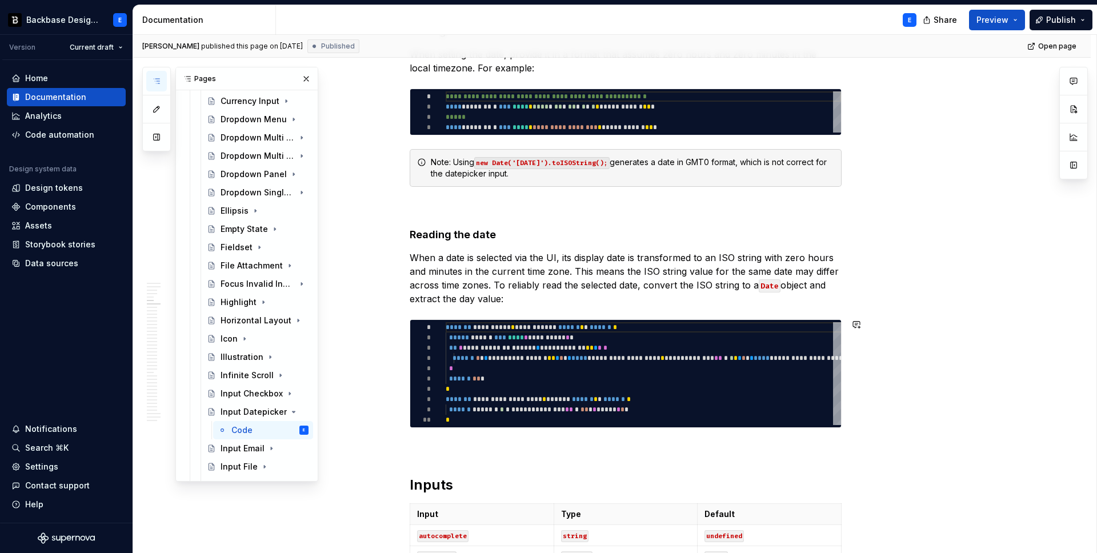
scroll to position [1037, 0]
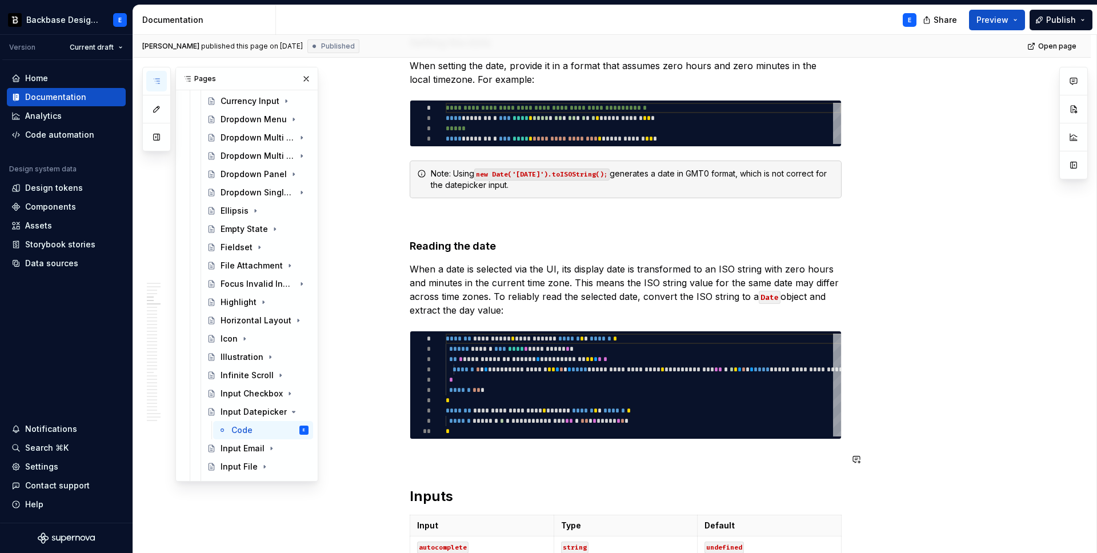
click at [442, 464] on p at bounding box center [626, 460] width 432 height 14
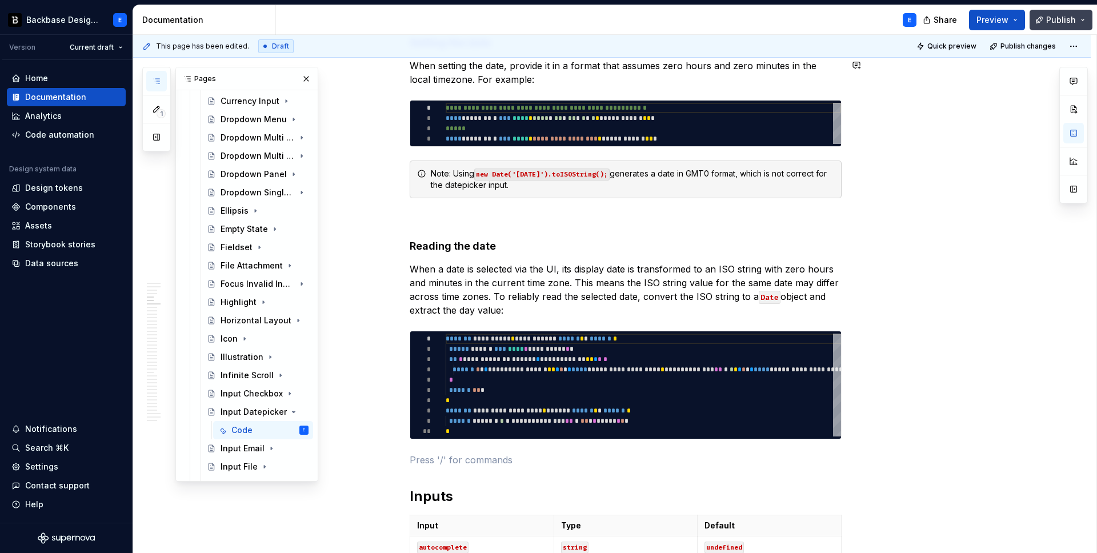
click at [1054, 22] on span "Publish" at bounding box center [1061, 19] width 30 height 11
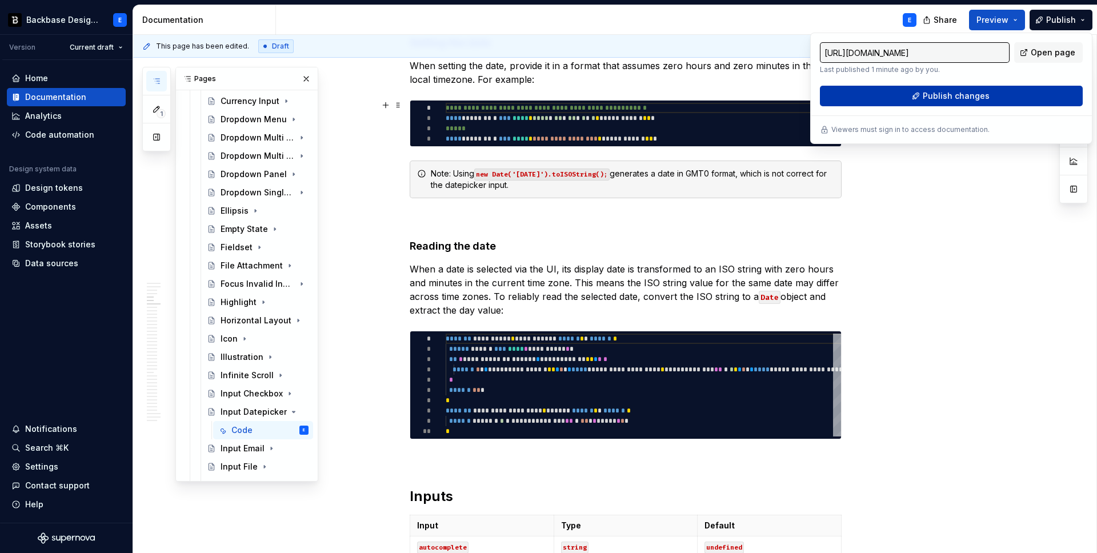
click at [951, 97] on span "Publish changes" at bounding box center [956, 95] width 67 height 11
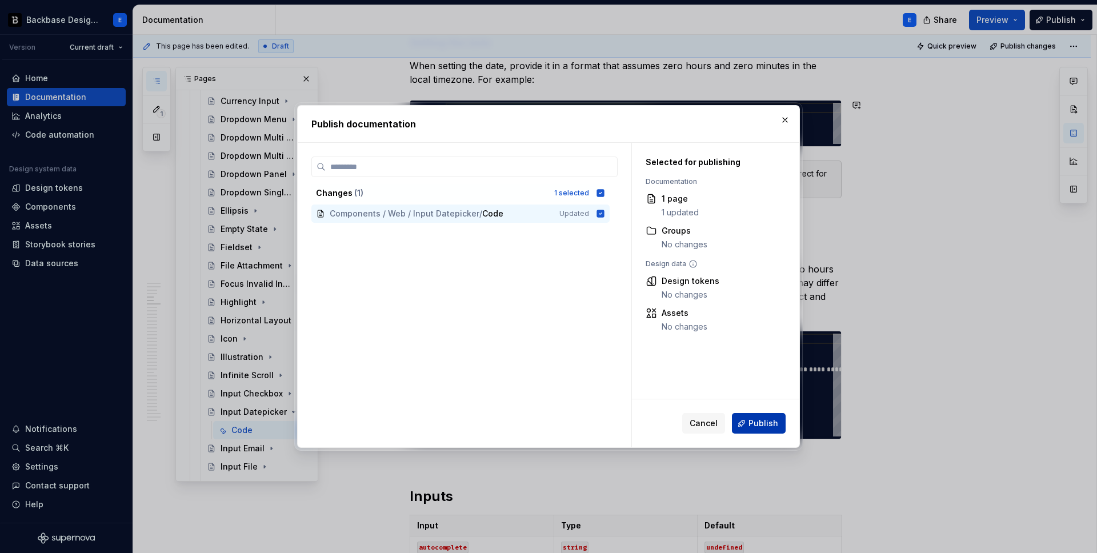
click at [767, 426] on span "Publish" at bounding box center [764, 423] width 30 height 11
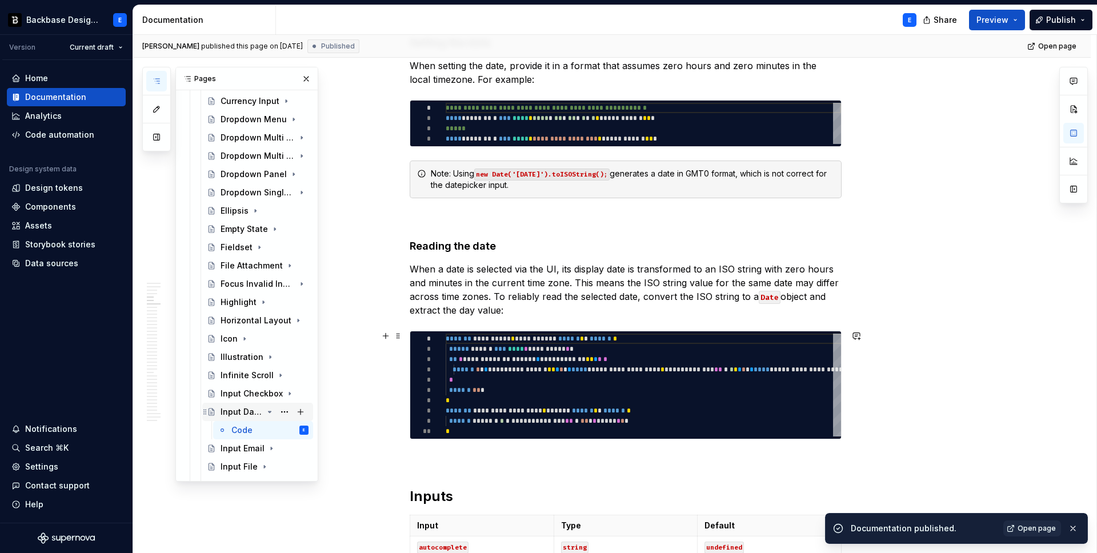
click at [267, 410] on icon "Page tree" at bounding box center [269, 411] width 9 height 9
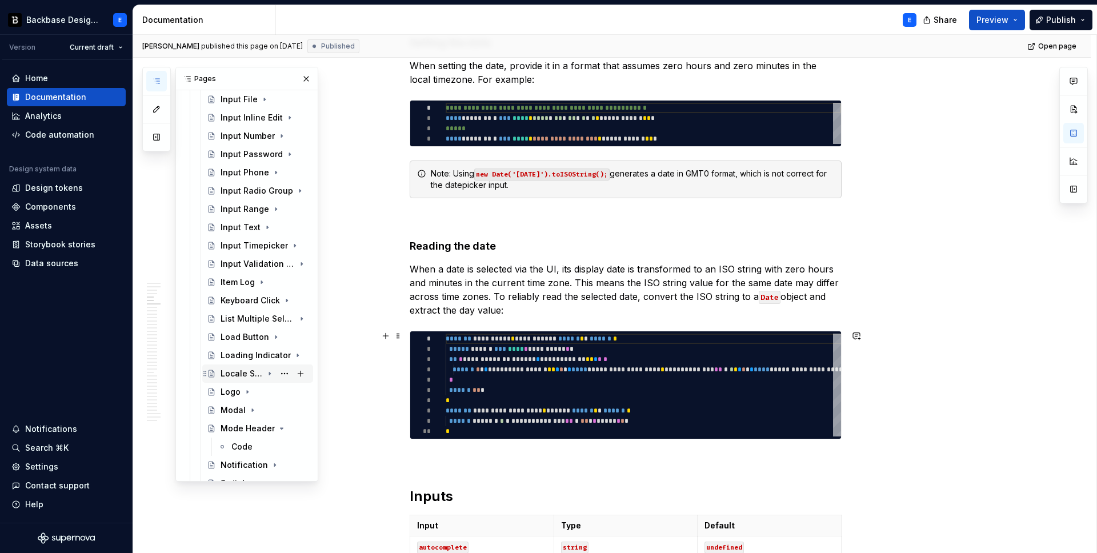
scroll to position [783, 0]
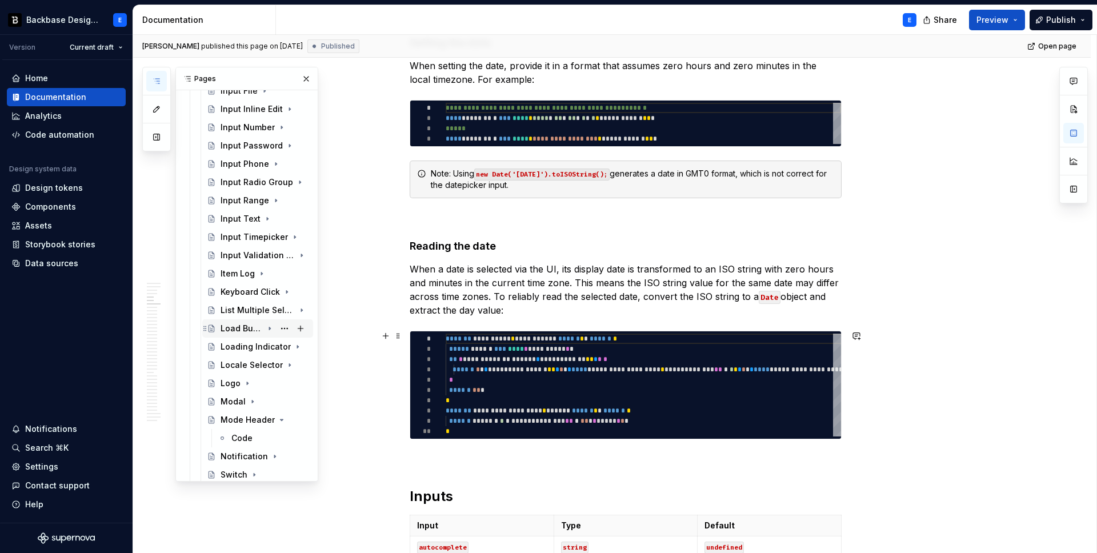
click at [237, 328] on div "Load Button" at bounding box center [242, 328] width 42 height 11
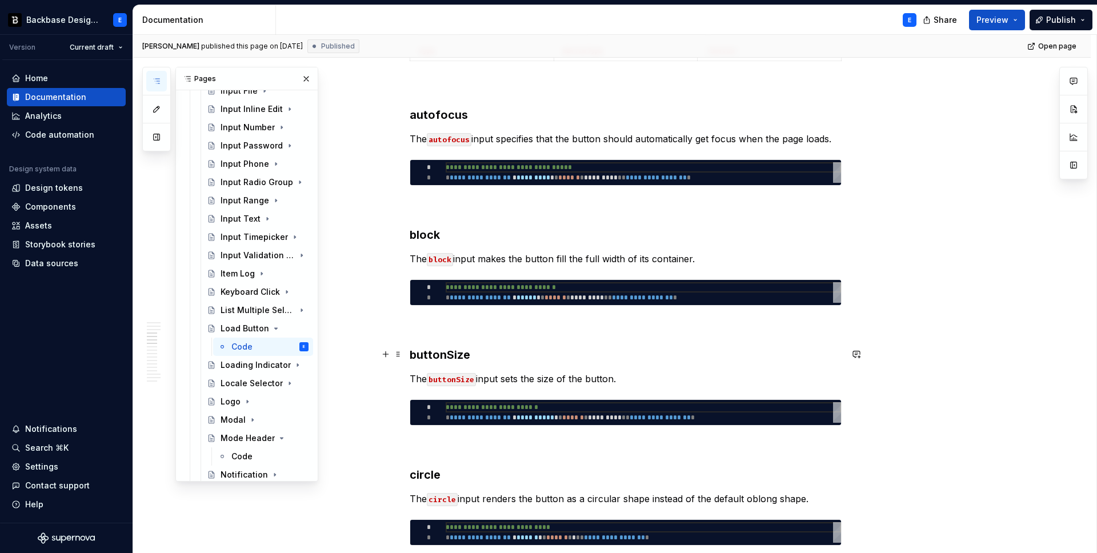
scroll to position [922, 0]
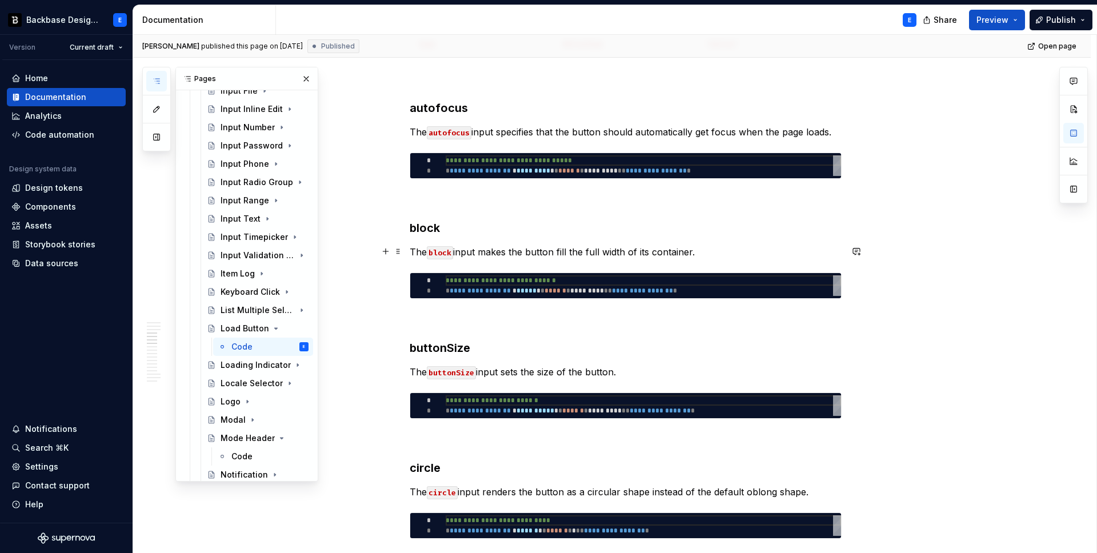
click at [521, 255] on p "The block input makes the button fill the full width of its container." at bounding box center [626, 252] width 432 height 14
click at [555, 228] on button "button" at bounding box center [559, 230] width 16 height 16
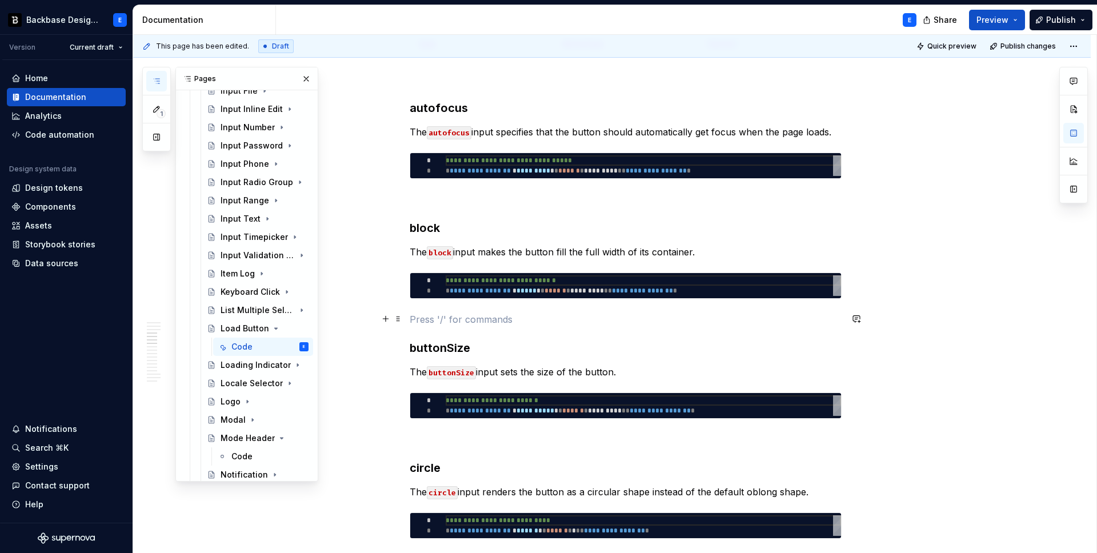
click at [503, 318] on p at bounding box center [626, 320] width 432 height 14
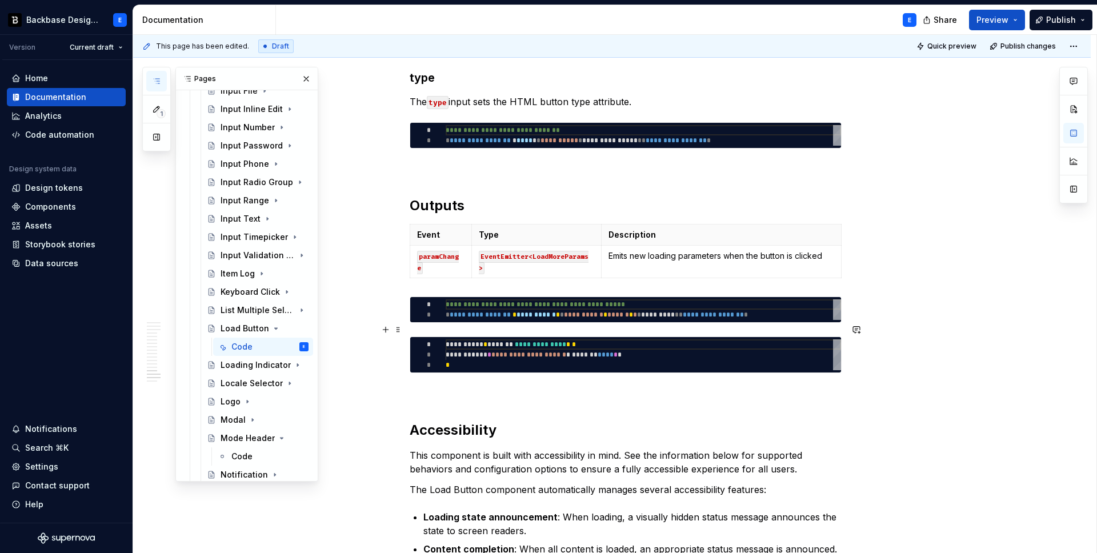
scroll to position [2539, 0]
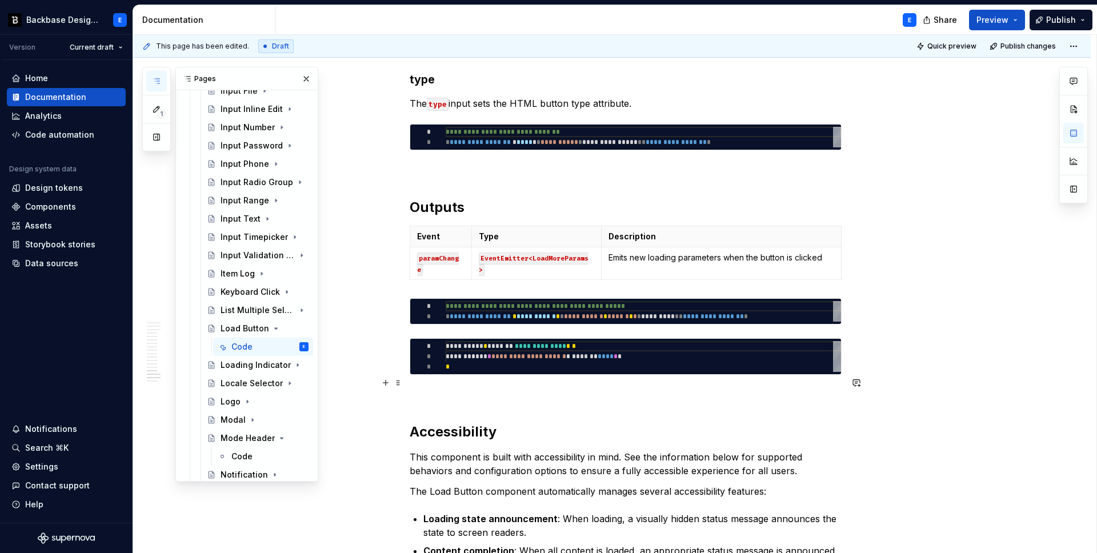
click at [467, 389] on p at bounding box center [626, 396] width 432 height 14
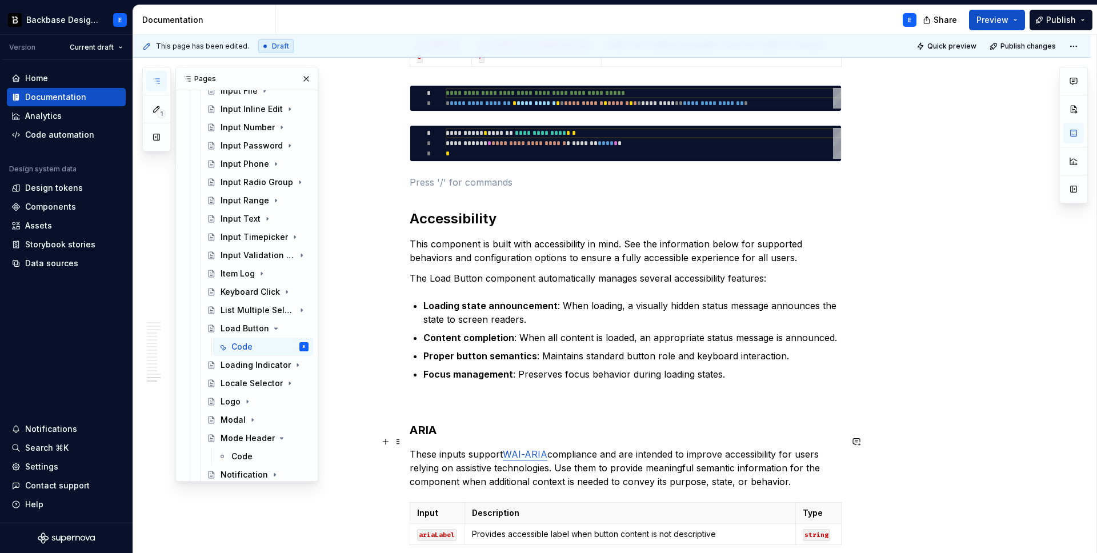
scroll to position [2804, 0]
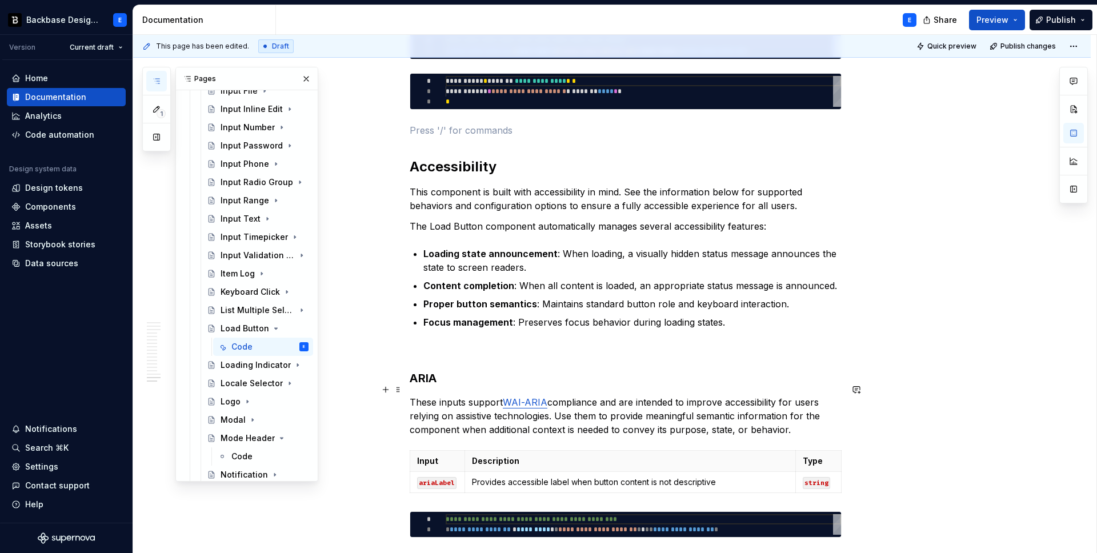
click at [470, 395] on p "These inputs support WAI-ARIA compliance and are intended to improve accessibil…" at bounding box center [626, 415] width 432 height 41
click at [515, 395] on p "These inputs support WAI-ARIA compliance and are intended to improve accessibil…" at bounding box center [626, 415] width 432 height 41
click at [269, 325] on icon "Page tree" at bounding box center [269, 328] width 9 height 9
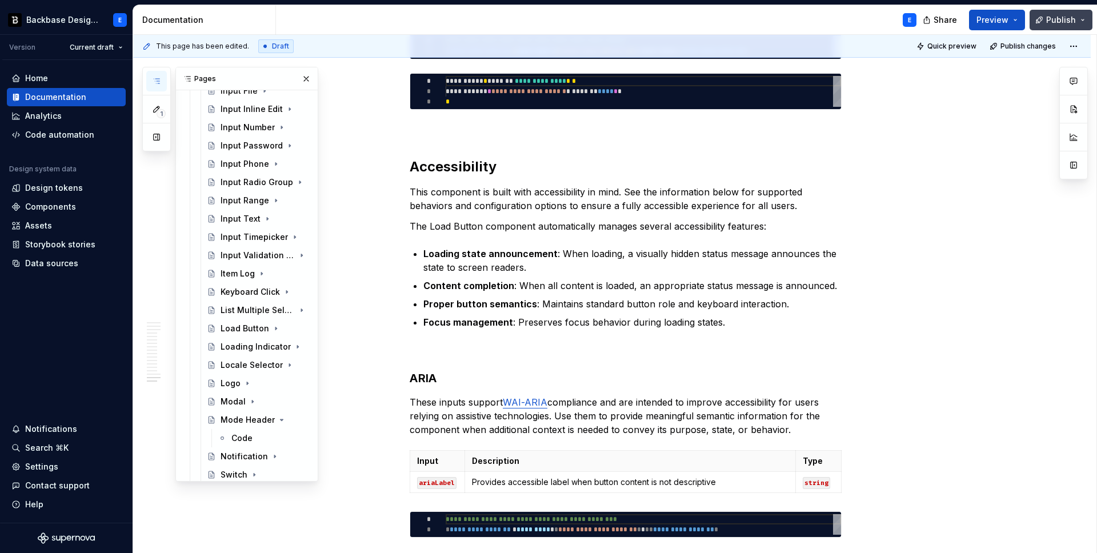
click at [1064, 23] on span "Publish" at bounding box center [1061, 19] width 30 height 11
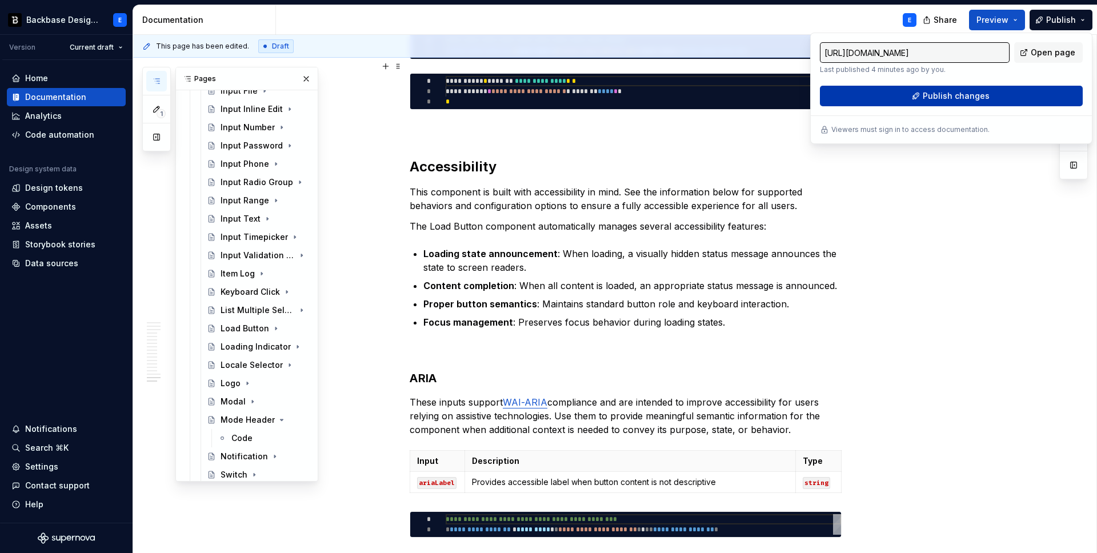
click at [947, 97] on span "Publish changes" at bounding box center [956, 95] width 67 height 11
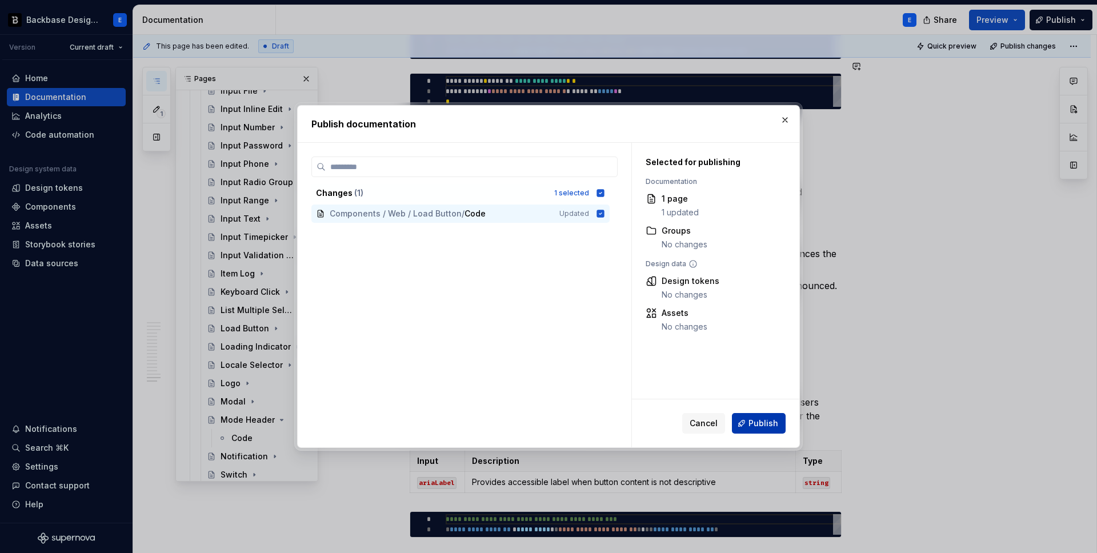
click at [750, 422] on span "Publish" at bounding box center [764, 423] width 30 height 11
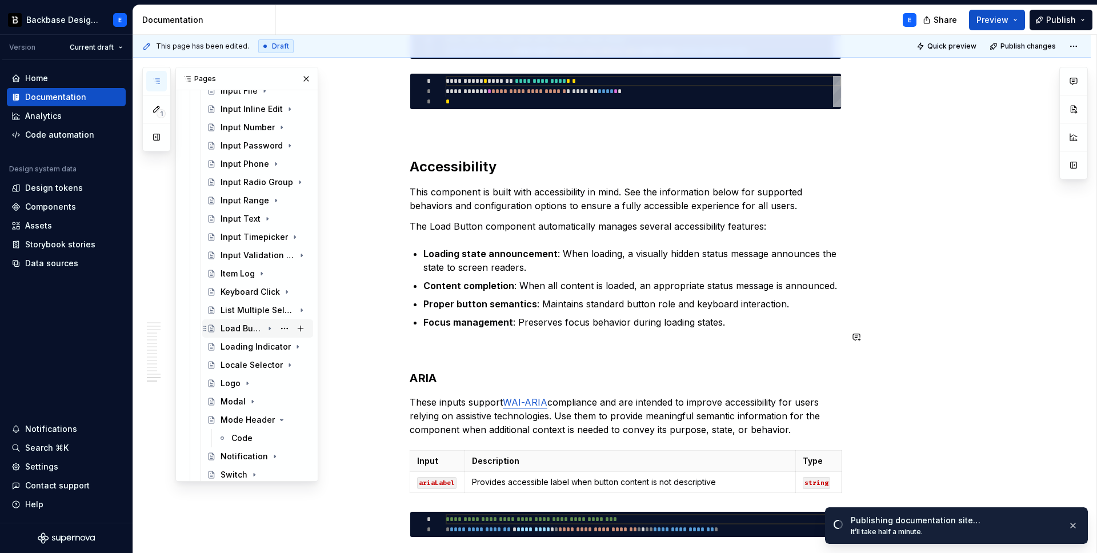
click at [247, 326] on div "Load Button" at bounding box center [242, 328] width 42 height 11
click at [268, 329] on icon "Page tree" at bounding box center [269, 328] width 9 height 9
click at [257, 349] on div "Loading Indicator" at bounding box center [242, 346] width 42 height 11
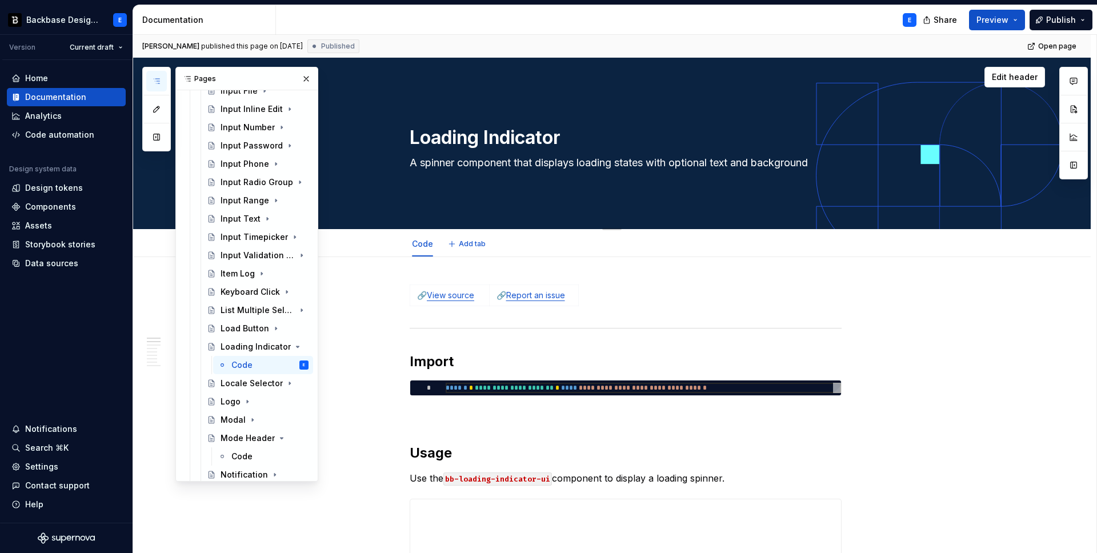
type textarea "*"
